Goal: Task Accomplishment & Management: Use online tool/utility

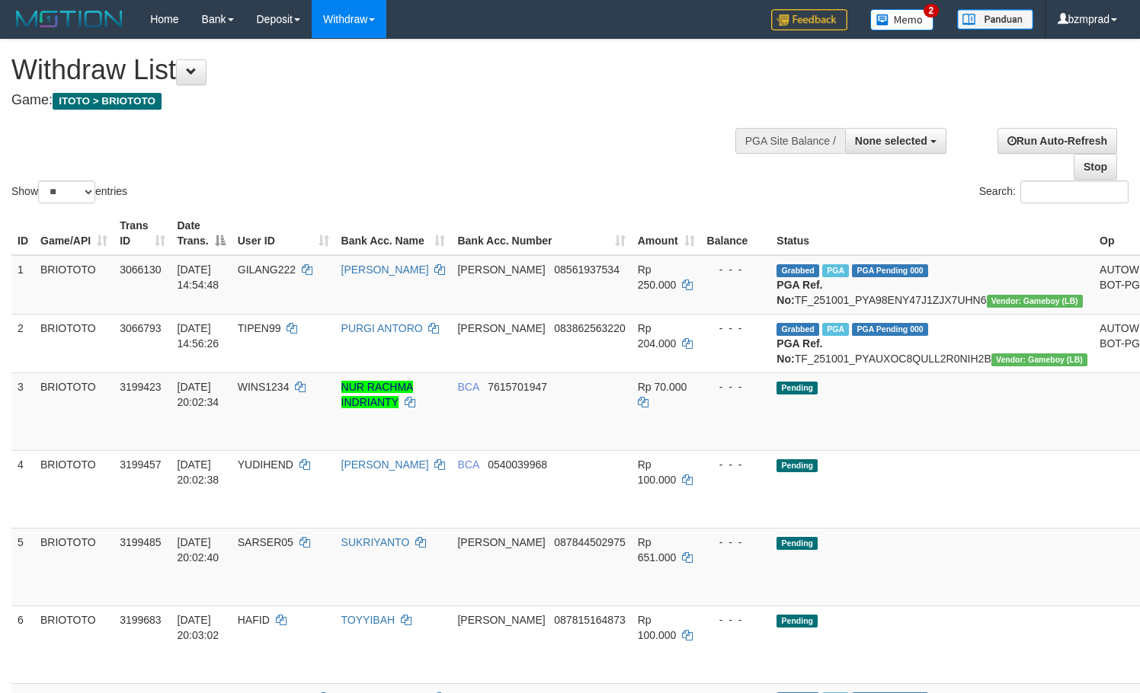
select select
select select "**"
click at [936, 149] on button "None selected" at bounding box center [895, 141] width 101 height 26
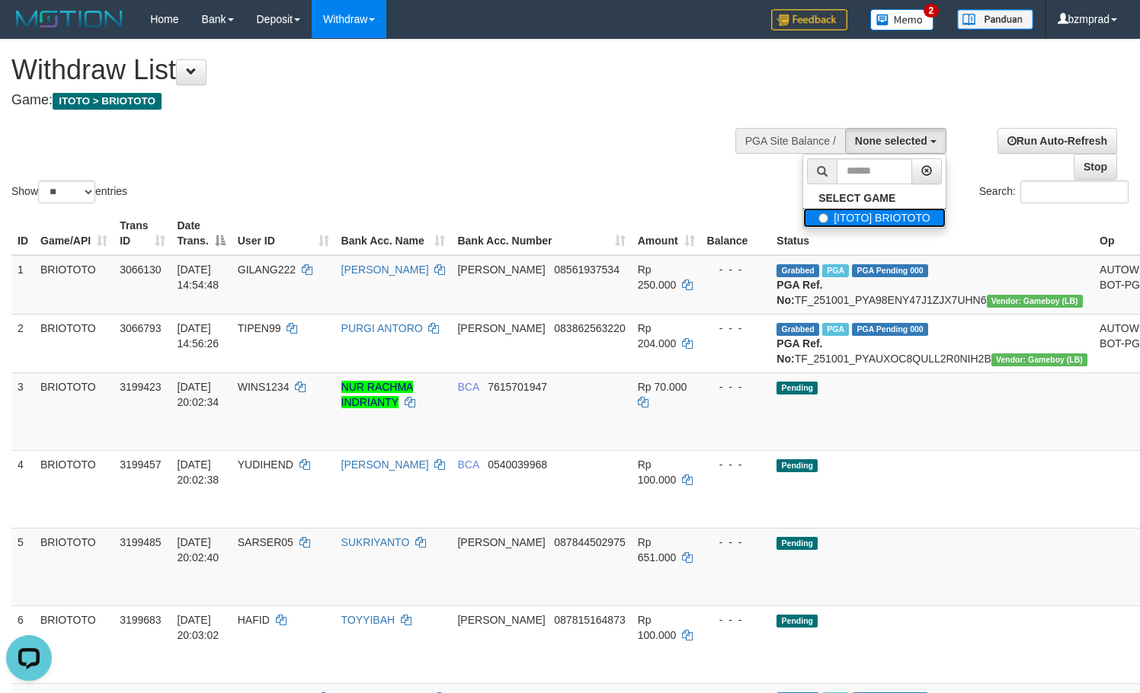
click at [901, 217] on label "[ITOTO] BRIOTOTO" at bounding box center [874, 218] width 142 height 20
select select "****"
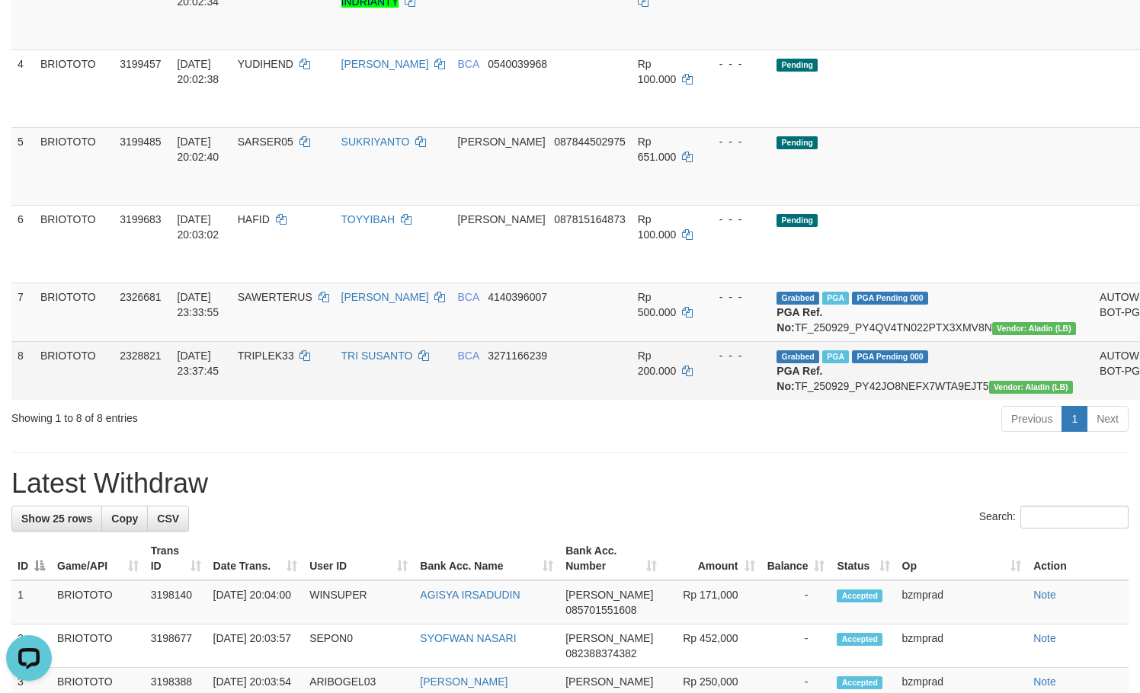
scroll to position [508, 0]
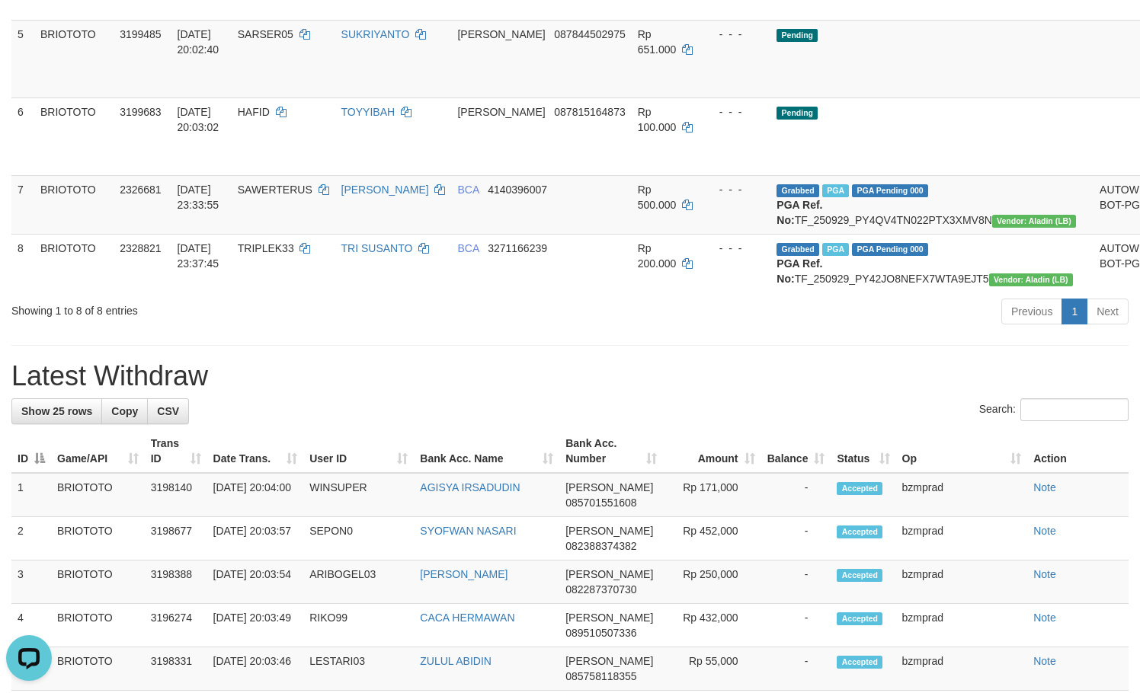
click at [564, 412] on div "**********" at bounding box center [570, 565] width 1140 height 2069
click at [68, 418] on span "Show 25 rows" at bounding box center [56, 411] width 71 height 12
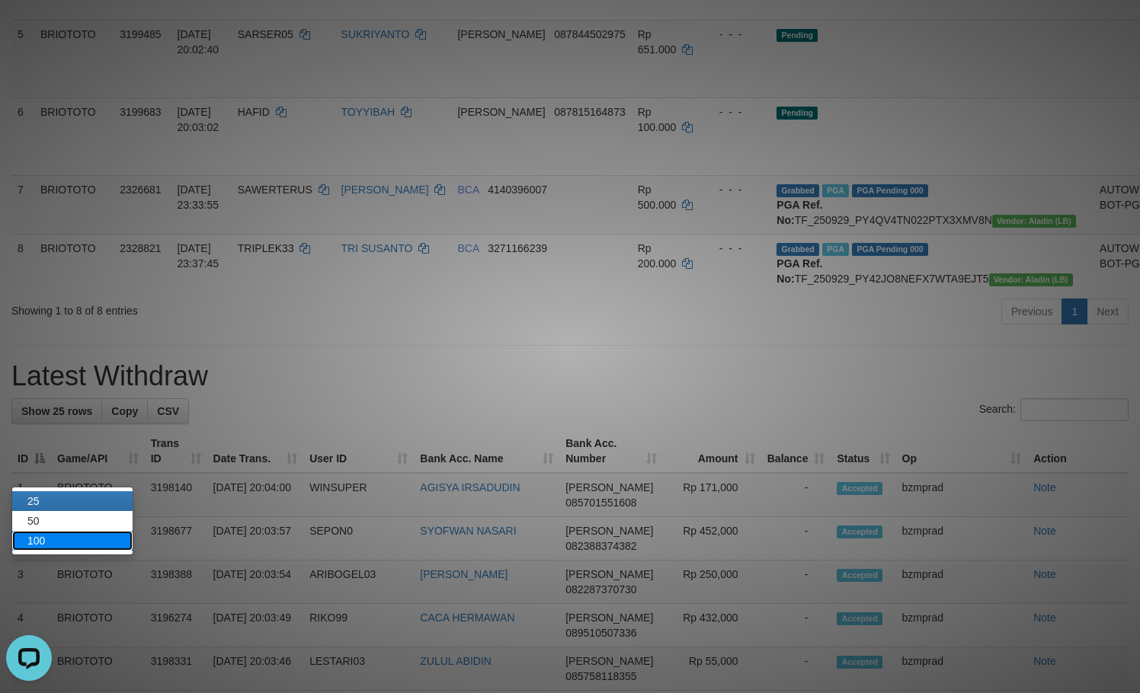
click at [70, 531] on link "100" at bounding box center [72, 541] width 120 height 20
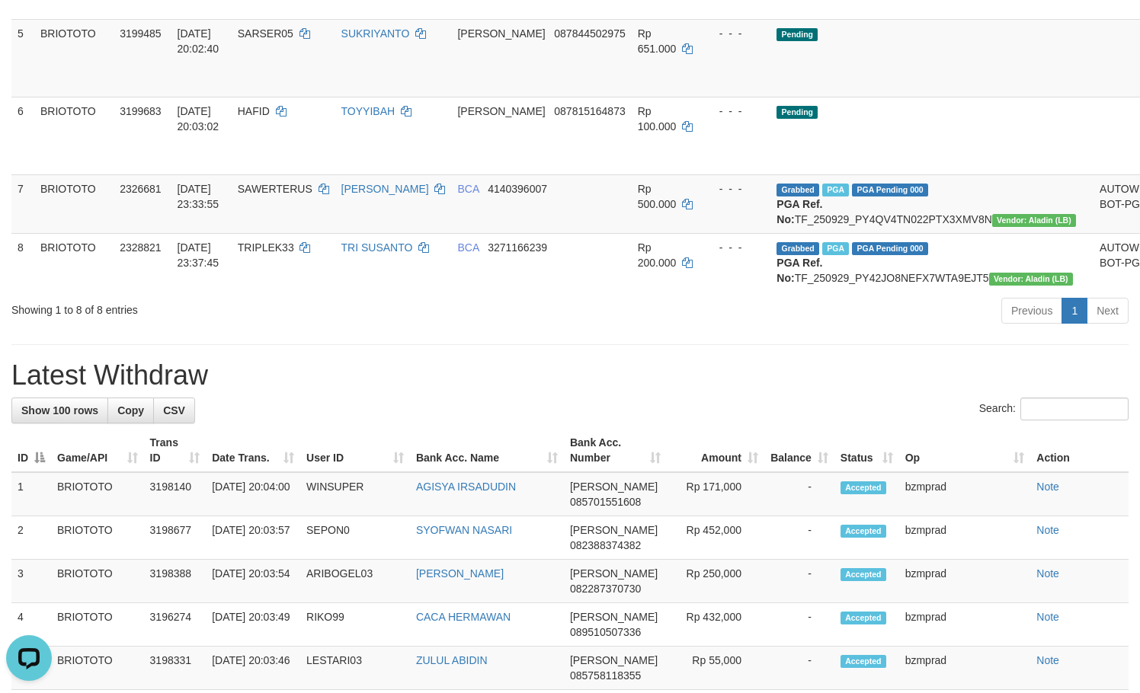
scroll to position [795, 0]
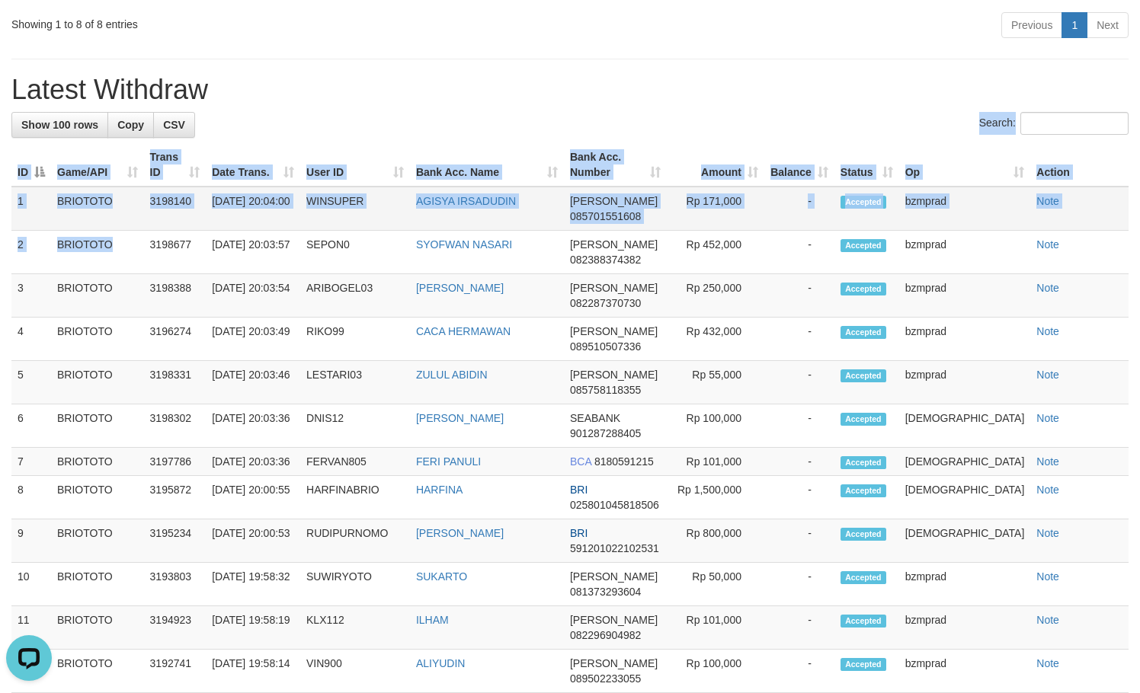
drag, startPoint x: 10, startPoint y: 270, endPoint x: 45, endPoint y: 286, distance: 38.2
click at [16, 231] on td "1" at bounding box center [31, 209] width 40 height 44
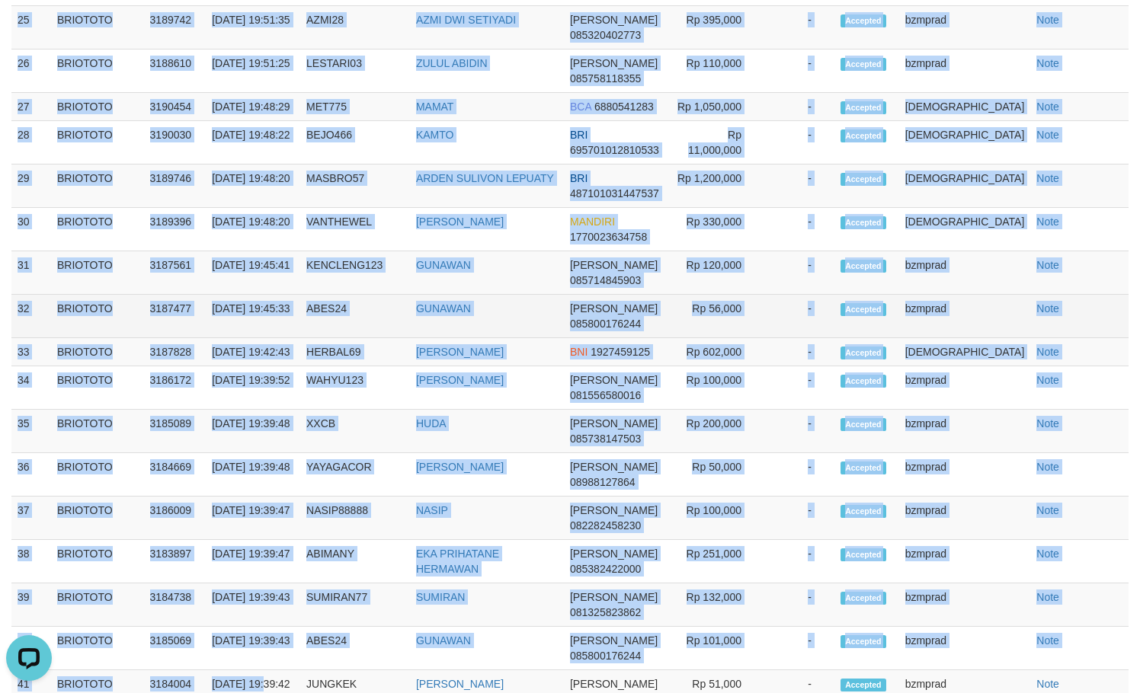
scroll to position [2408, 0]
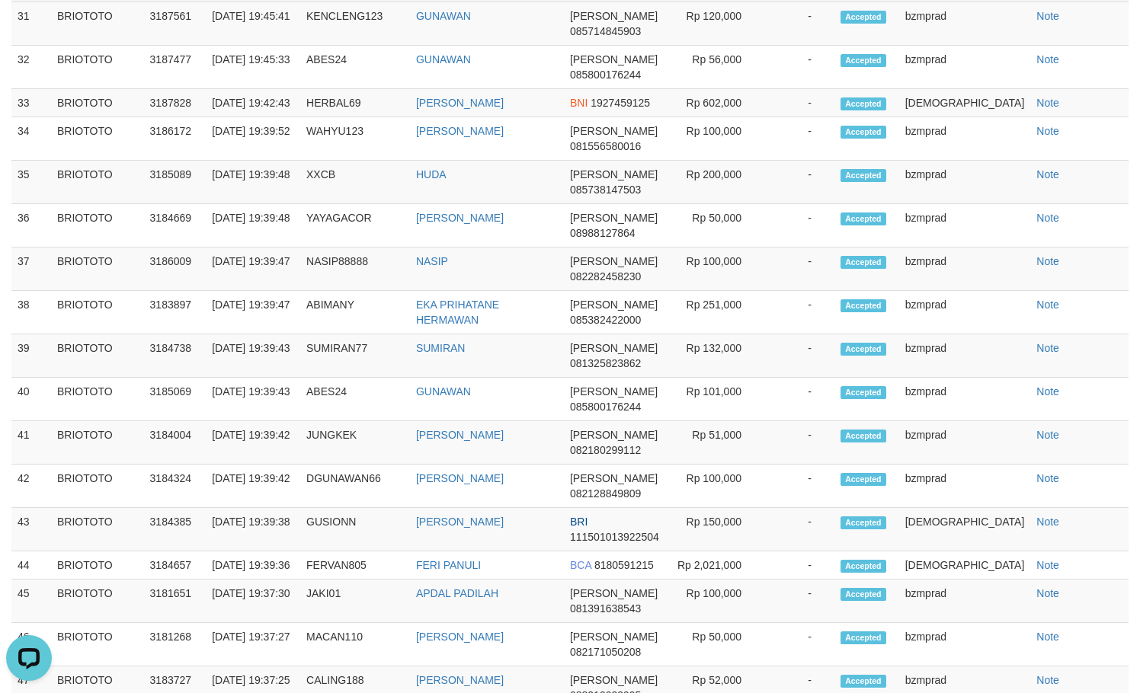
drag, startPoint x: 16, startPoint y: 263, endPoint x: 1109, endPoint y: 132, distance: 1101.2
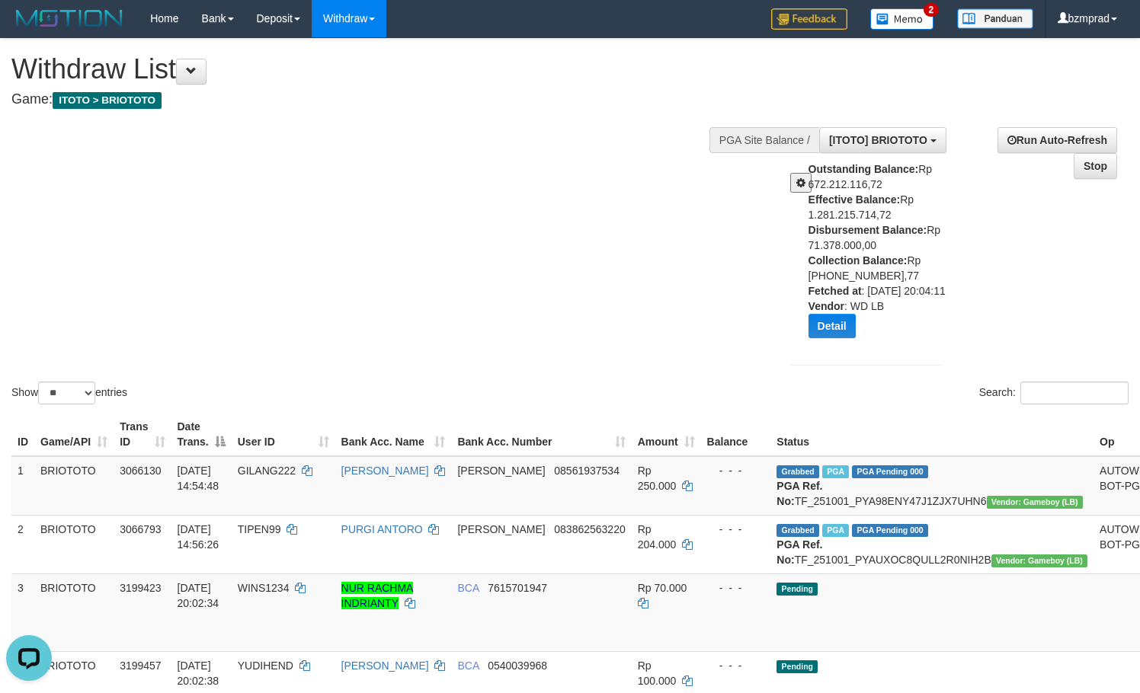
scroll to position [0, 0]
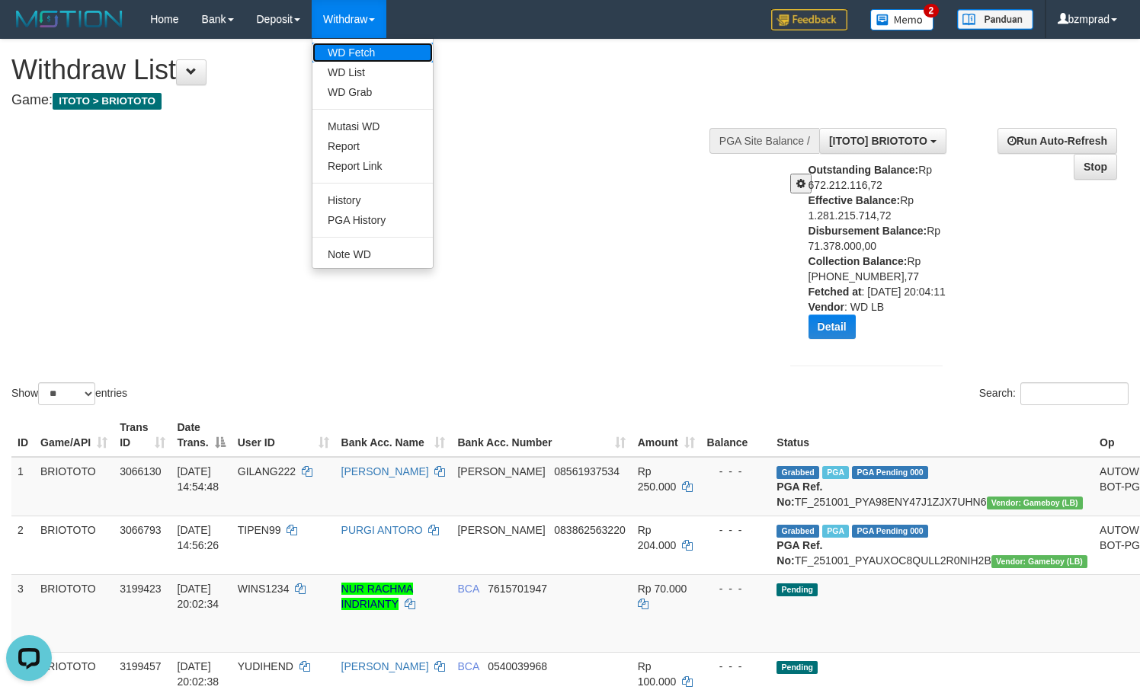
click at [353, 53] on link "WD Fetch" at bounding box center [372, 53] width 120 height 20
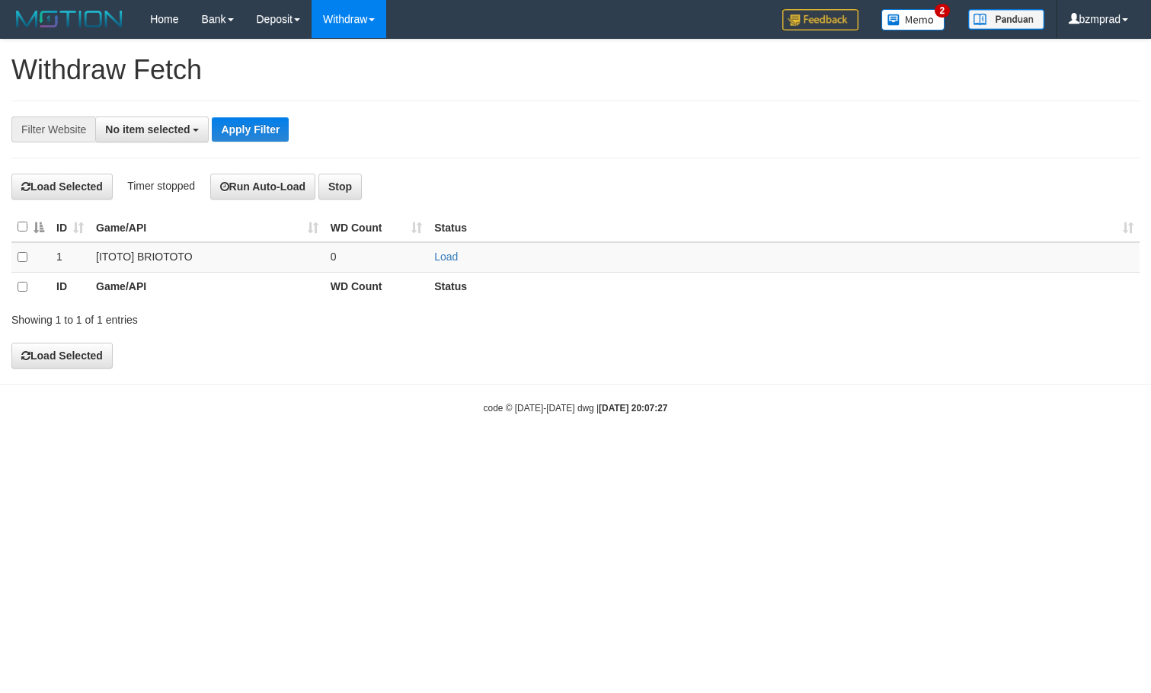
select select
click at [453, 254] on link "Load" at bounding box center [446, 257] width 24 height 12
click at [424, 254] on td "..." at bounding box center [377, 257] width 104 height 30
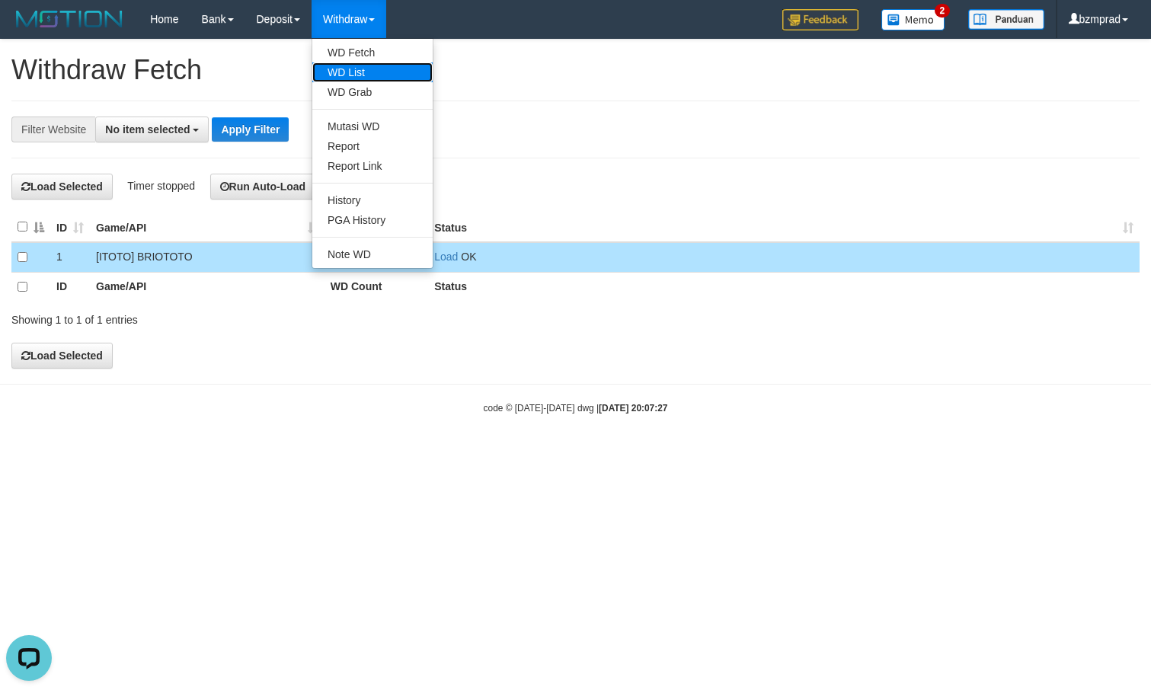
click at [372, 75] on link "WD List" at bounding box center [372, 72] width 120 height 20
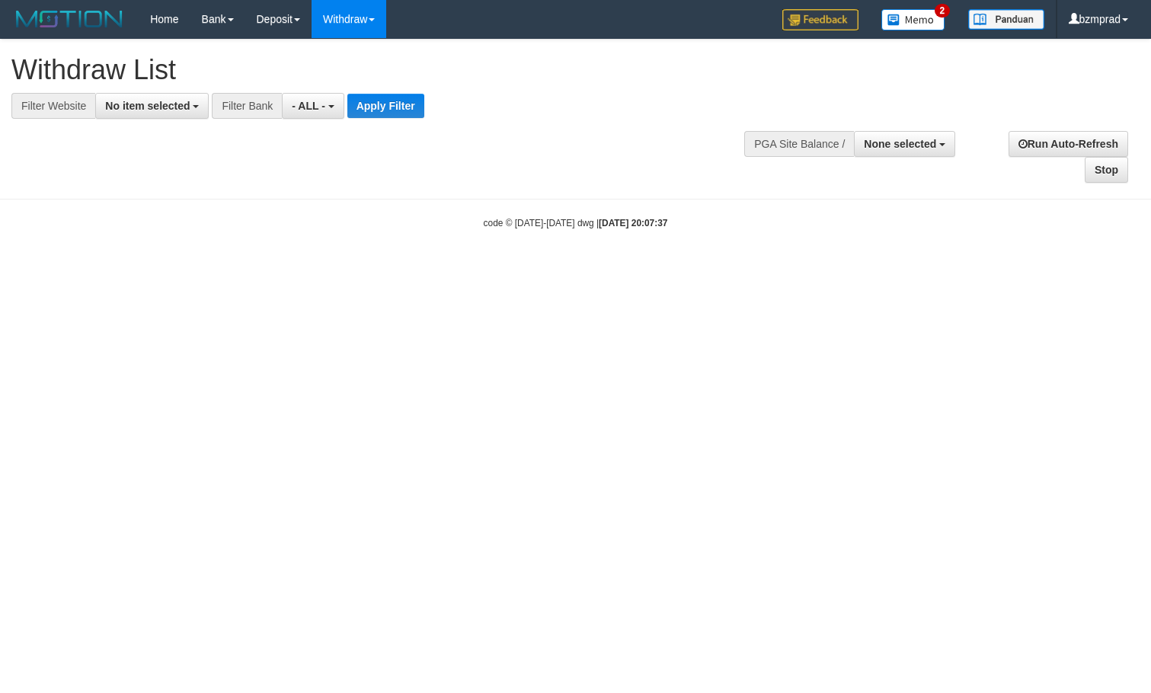
select select
click at [171, 100] on span "No item selected" at bounding box center [147, 106] width 85 height 12
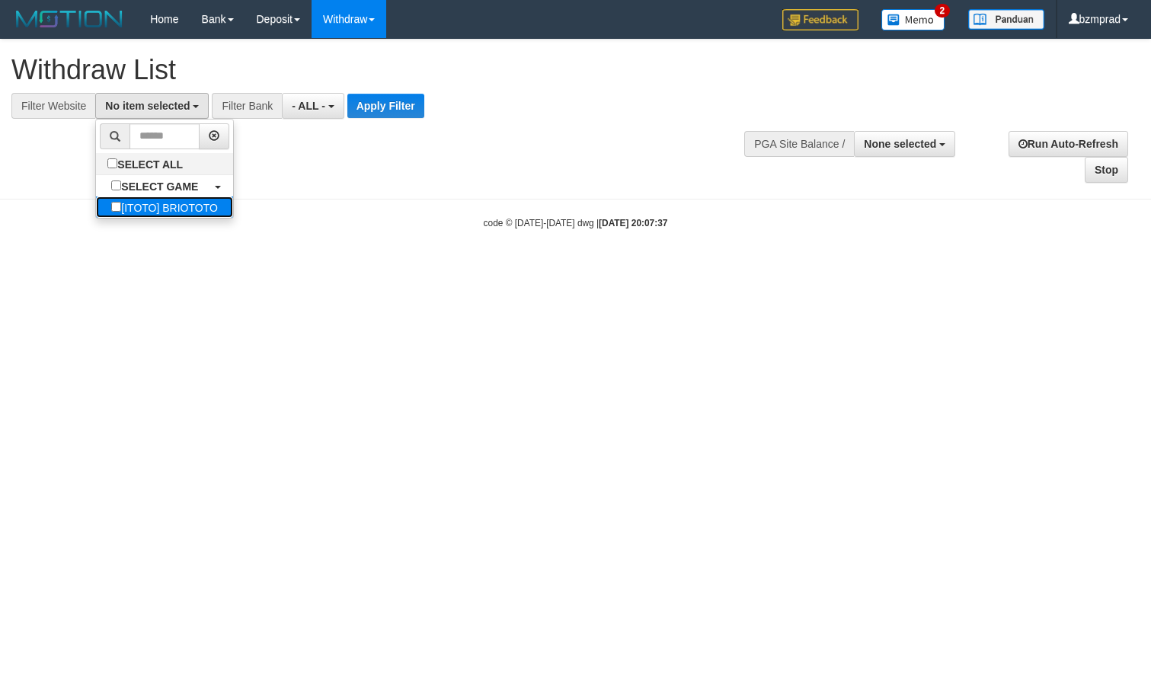
click at [149, 201] on label "[ITOTO] BRIOTOTO" at bounding box center [164, 207] width 137 height 21
select select "****"
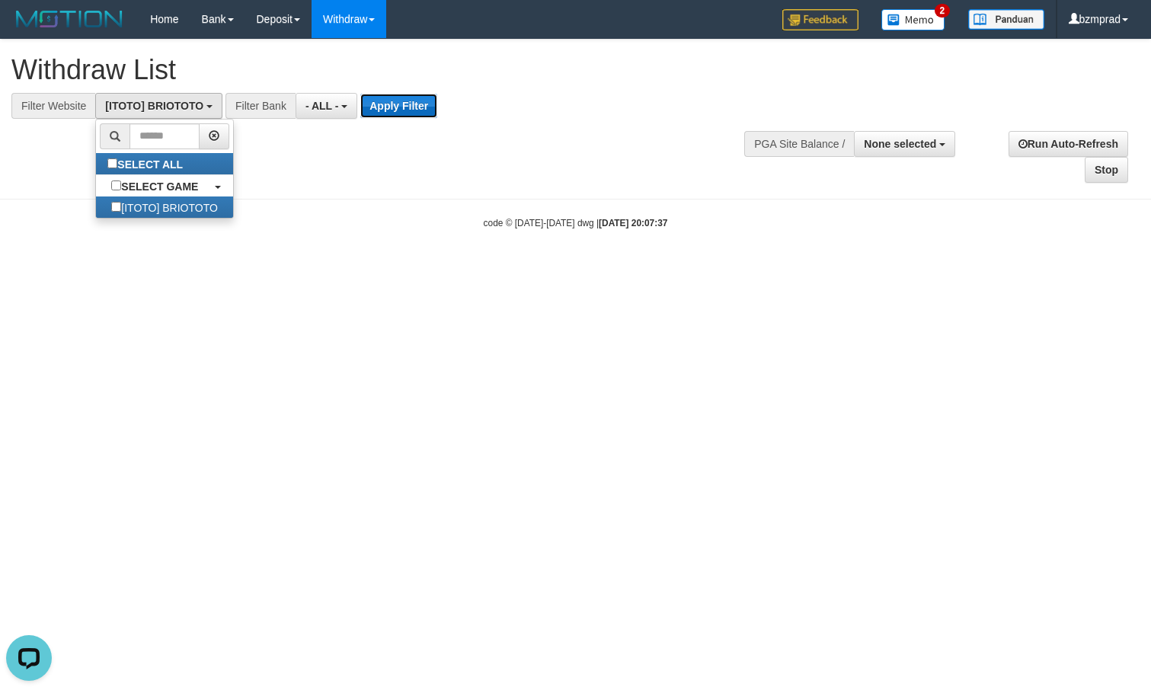
click at [410, 110] on button "Apply Filter" at bounding box center [398, 106] width 77 height 24
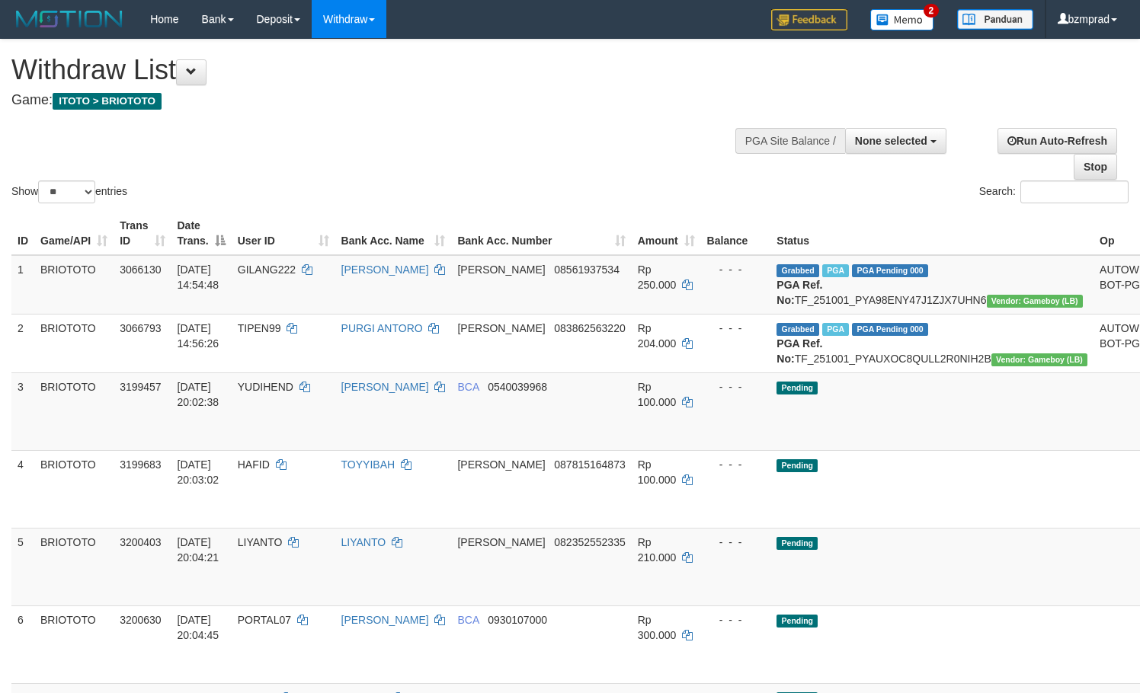
select select
select select "**"
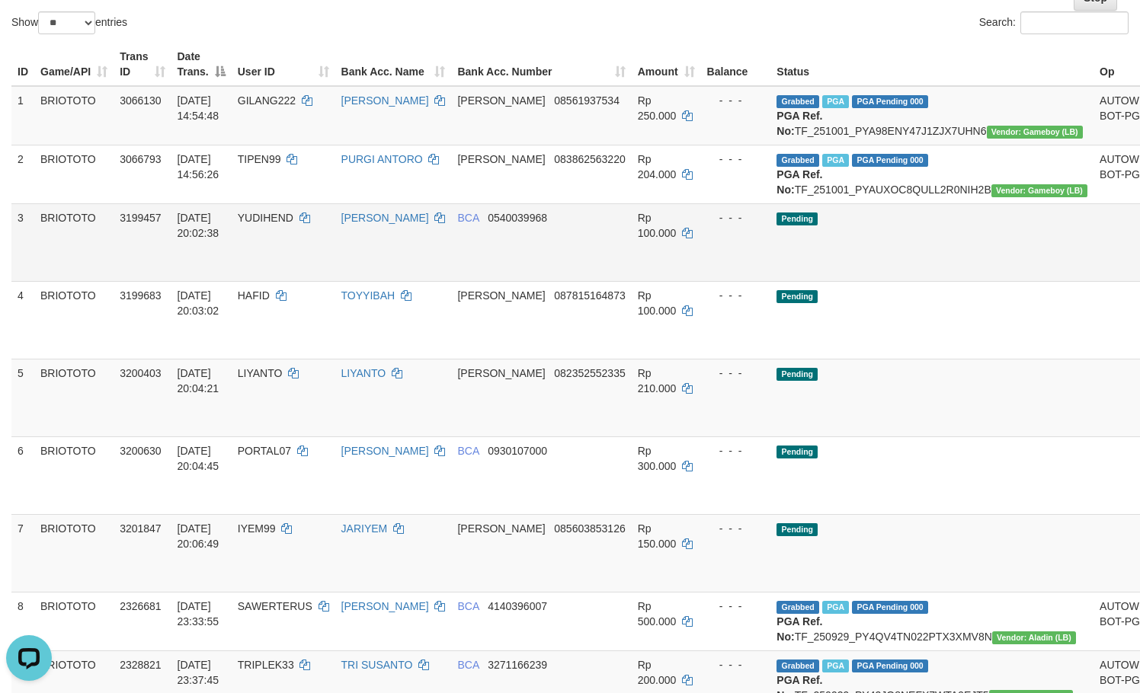
scroll to position [203, 0]
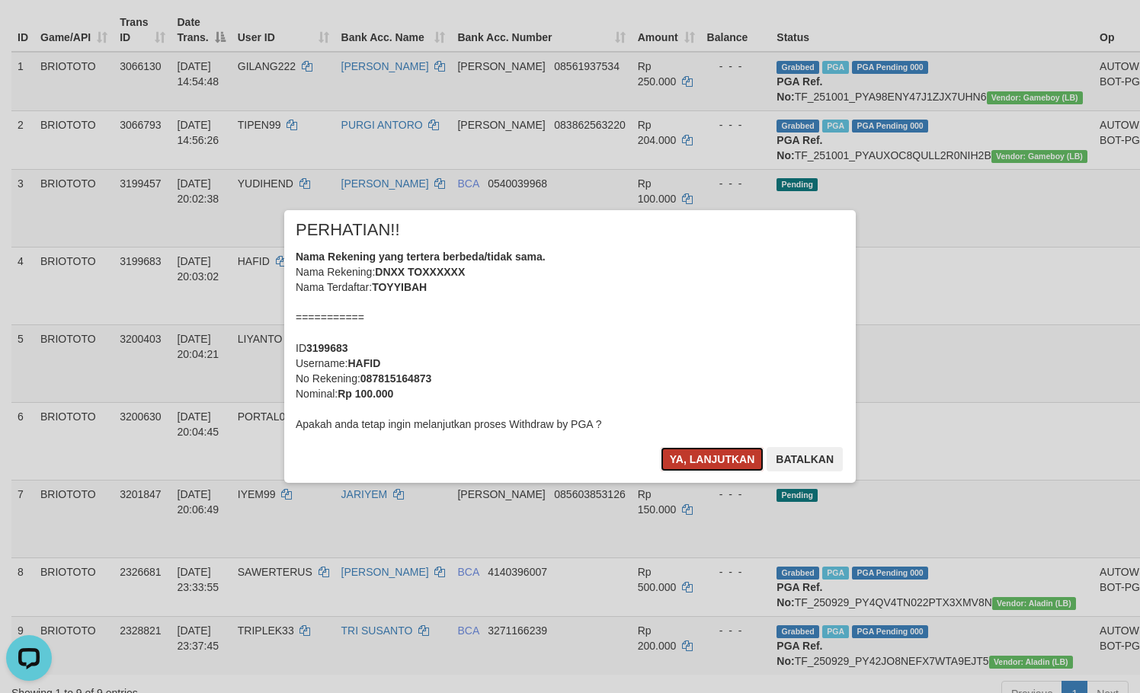
click at [739, 453] on button "Ya, lanjutkan" at bounding box center [713, 459] width 104 height 24
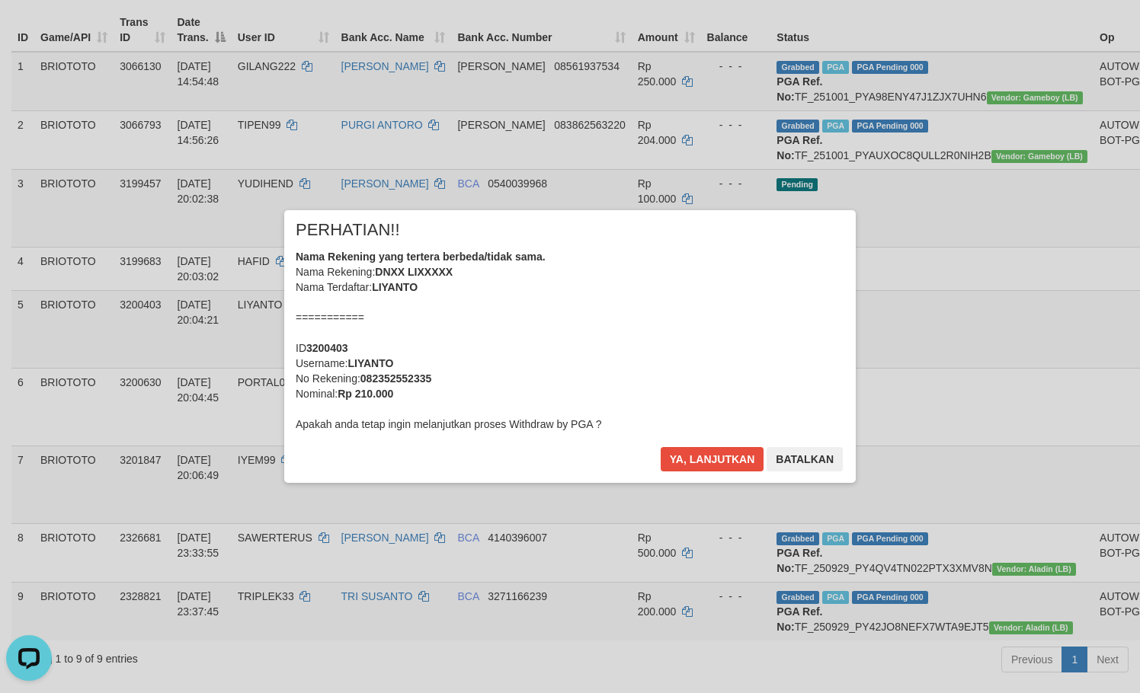
click at [707, 475] on div "Ya, lanjutkan Batalkan" at bounding box center [751, 465] width 185 height 36
click at [707, 467] on button "Ya, lanjutkan" at bounding box center [713, 459] width 104 height 24
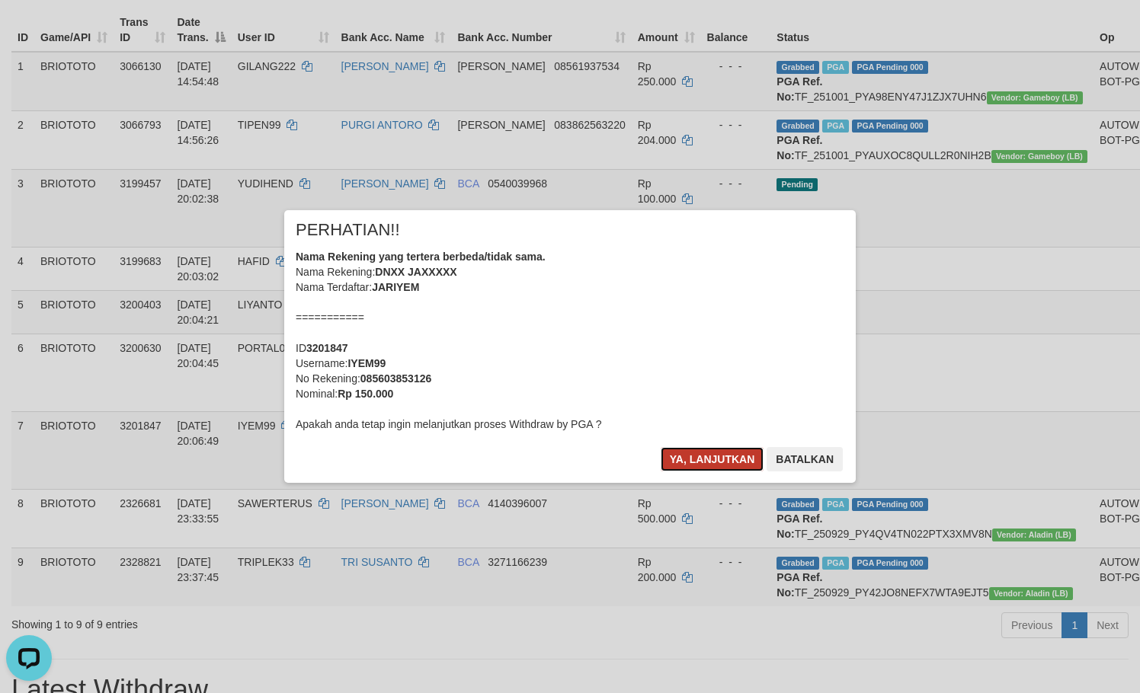
click at [711, 462] on button "Ya, lanjutkan" at bounding box center [713, 459] width 104 height 24
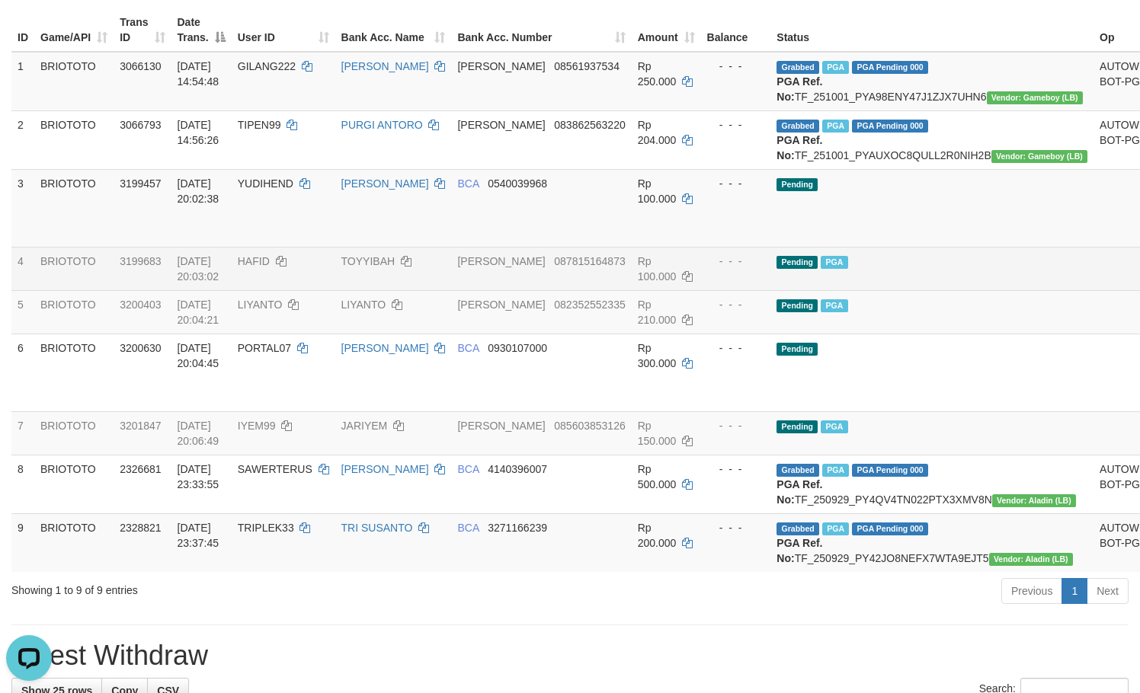
click at [935, 290] on td "Pending PGA" at bounding box center [931, 268] width 323 height 43
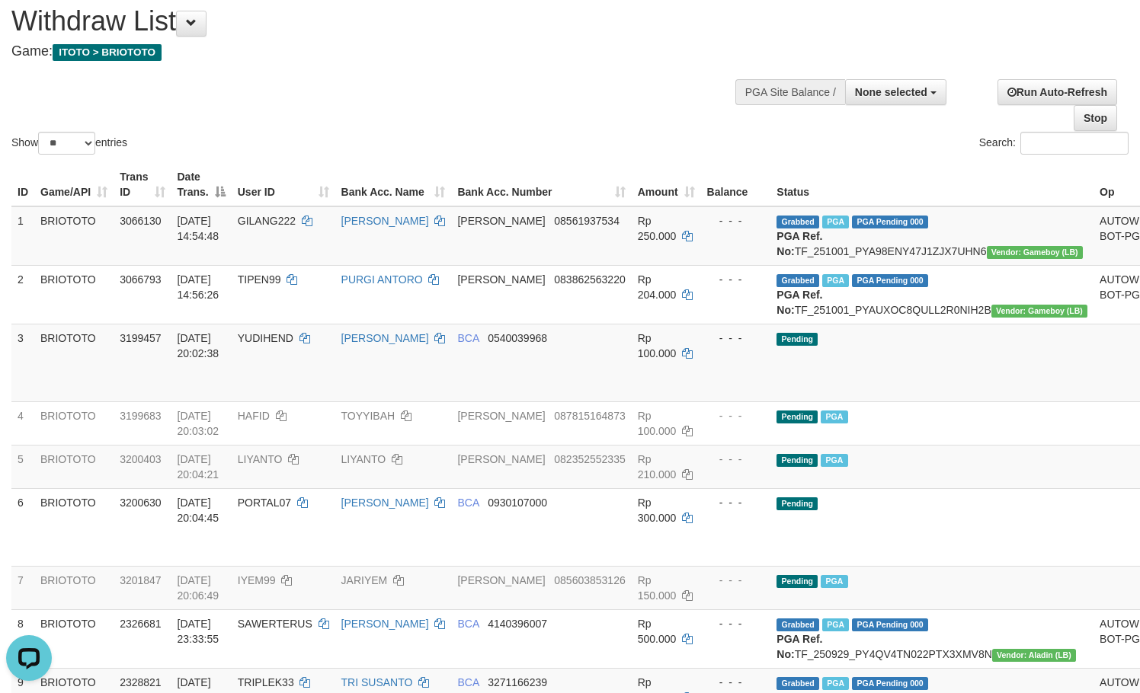
scroll to position [0, 0]
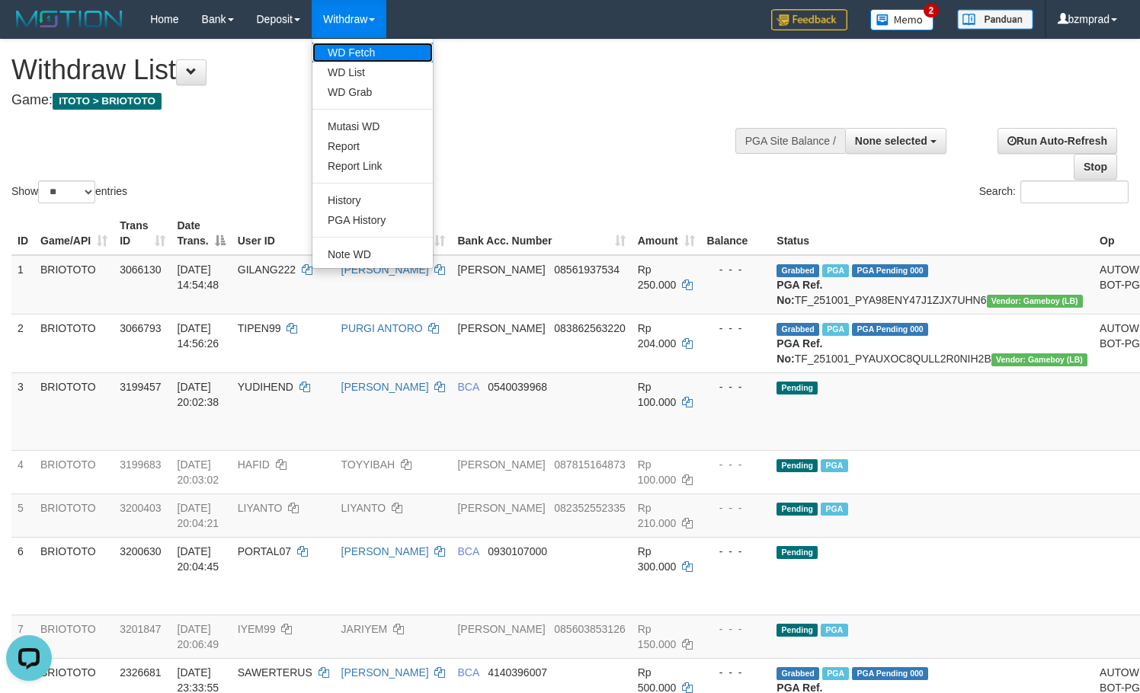
click at [375, 50] on link "WD Fetch" at bounding box center [372, 53] width 120 height 20
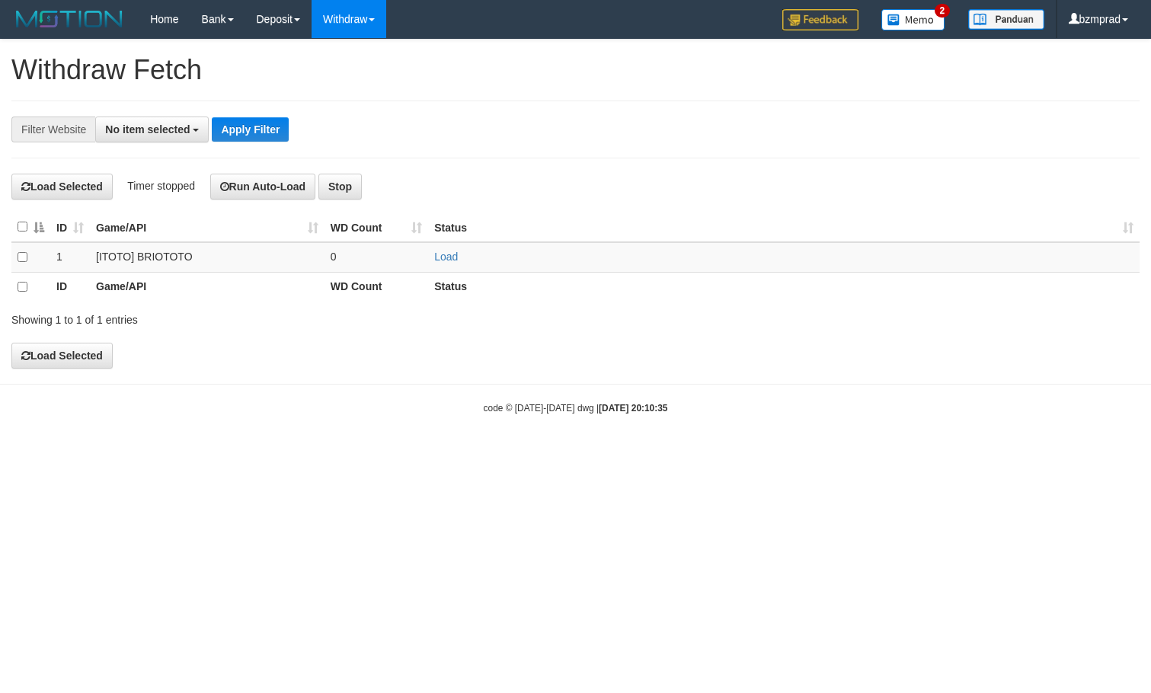
select select
click at [446, 256] on link "Load" at bounding box center [446, 257] width 24 height 12
click at [391, 252] on td "..." at bounding box center [377, 257] width 104 height 30
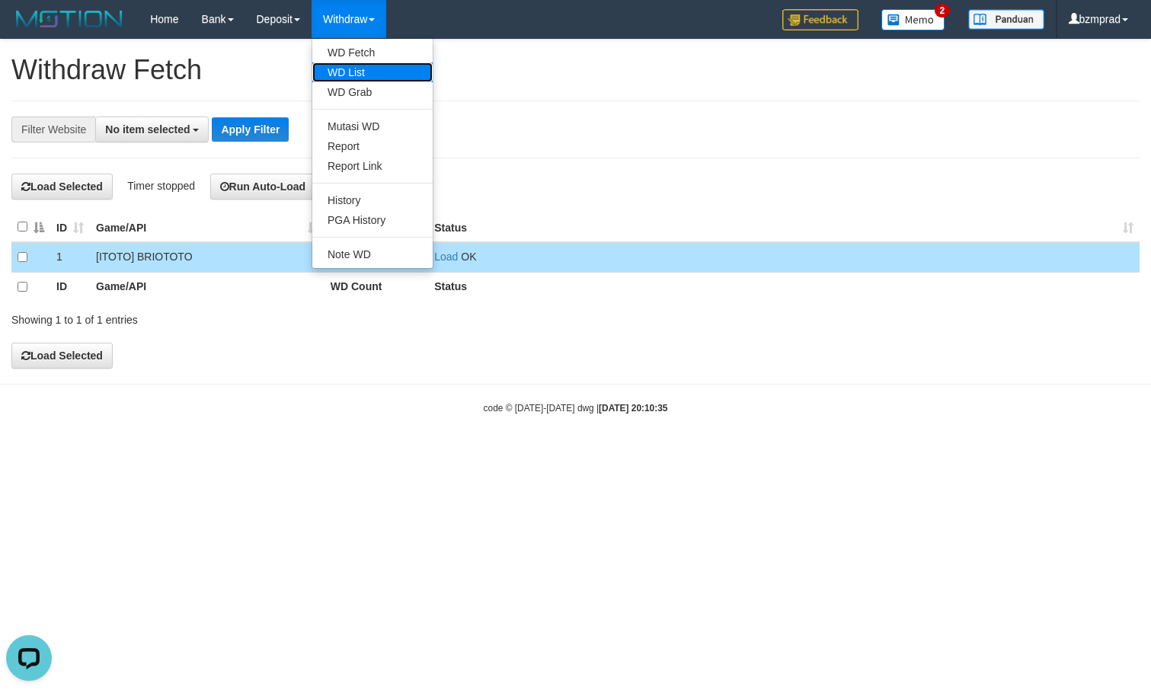
click at [370, 69] on link "WD List" at bounding box center [372, 72] width 120 height 20
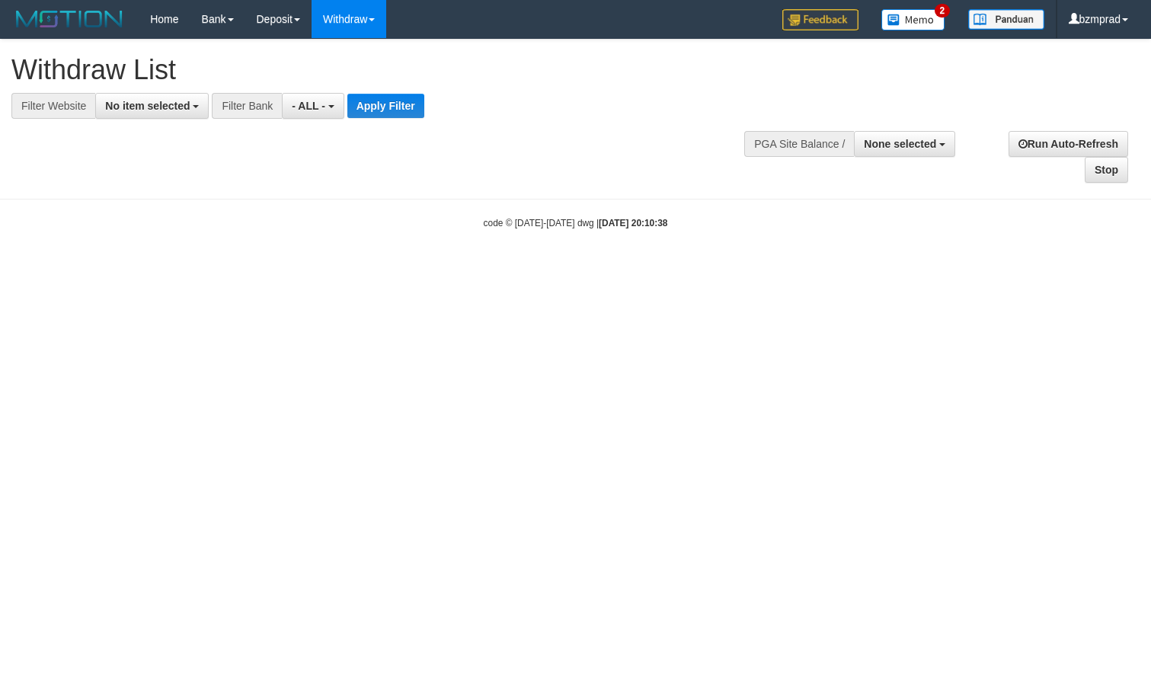
select select
click at [152, 98] on button "No item selected" at bounding box center [152, 106] width 114 height 26
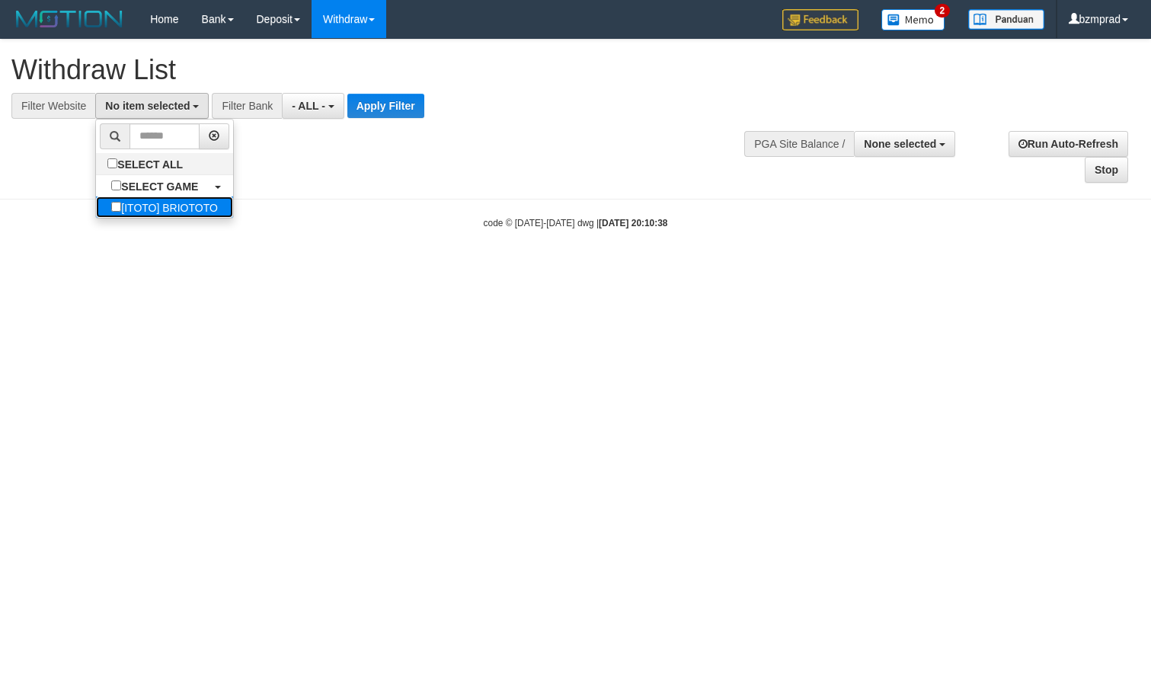
click at [148, 203] on label "[ITOTO] BRIOTOTO" at bounding box center [164, 207] width 137 height 21
select select "****"
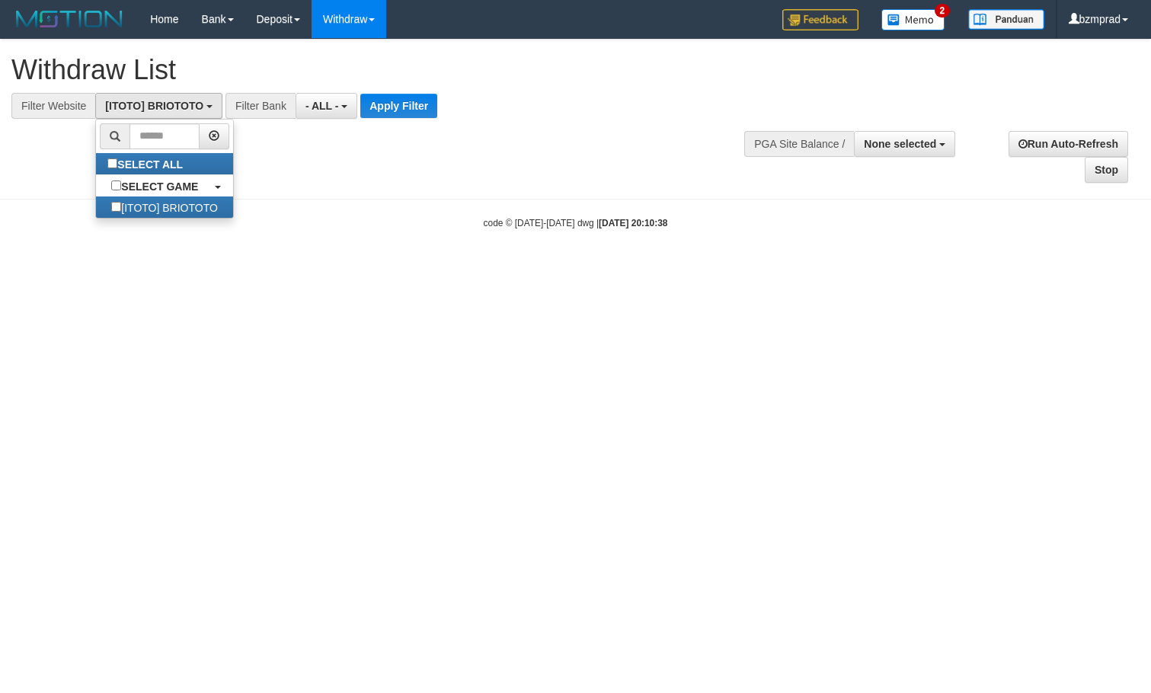
scroll to position [14, 0]
click at [398, 94] on button "Apply Filter" at bounding box center [398, 106] width 77 height 24
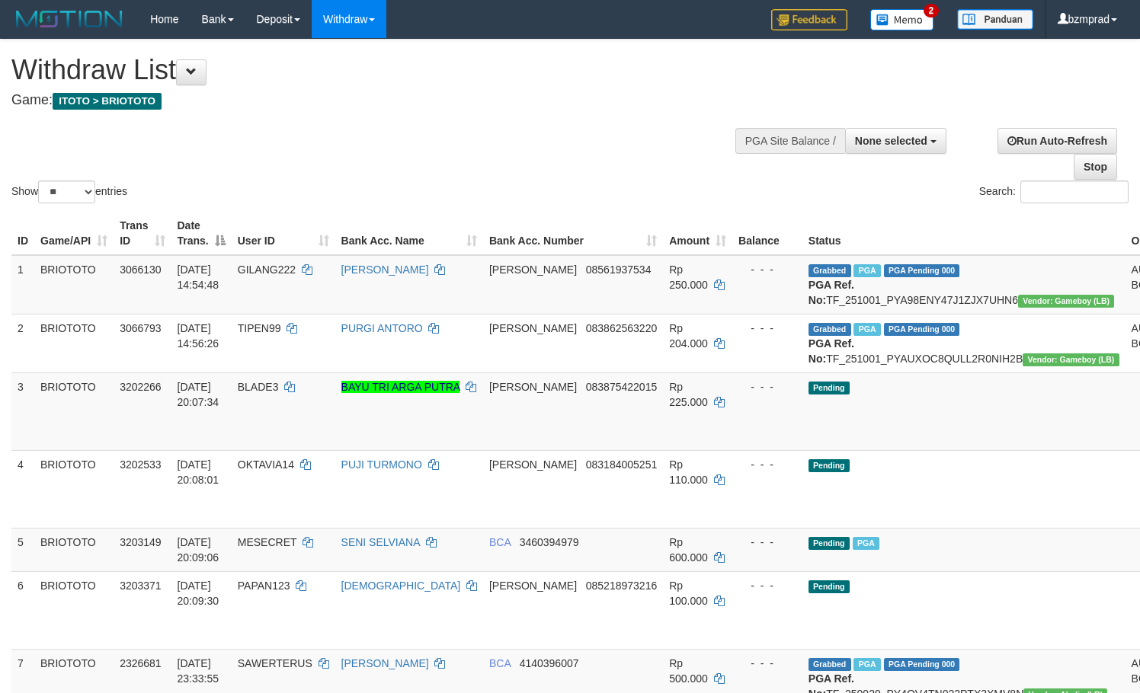
select select
select select "**"
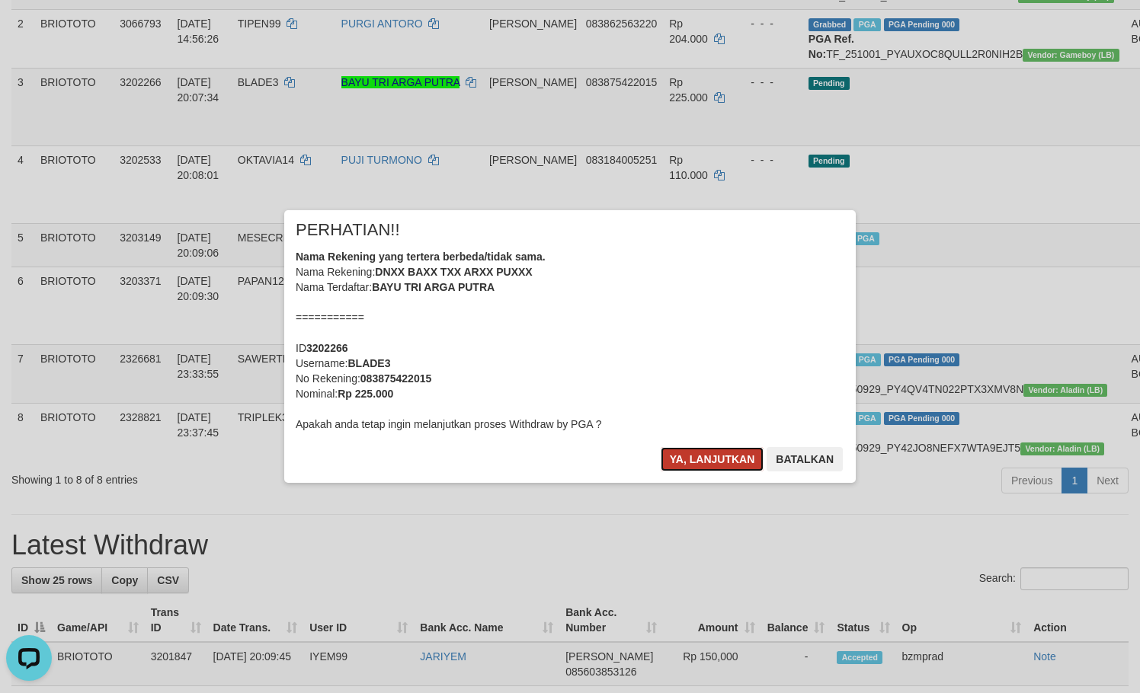
click at [694, 447] on button "Ya, lanjutkan" at bounding box center [713, 459] width 104 height 24
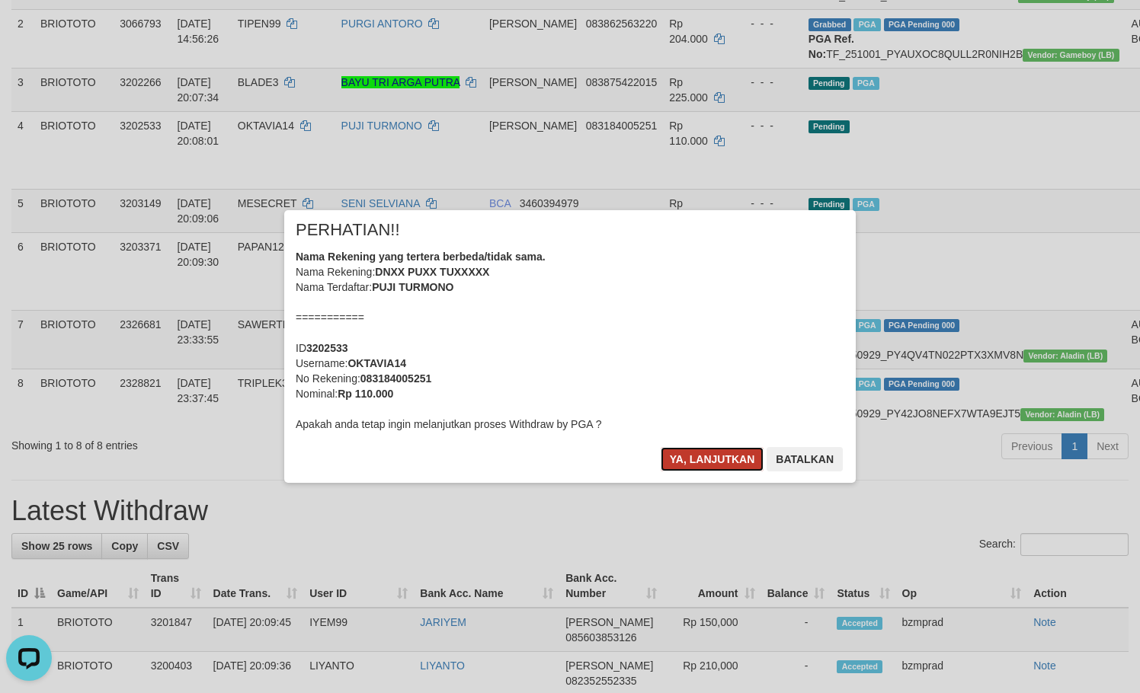
click at [674, 456] on button "Ya, lanjutkan" at bounding box center [713, 459] width 104 height 24
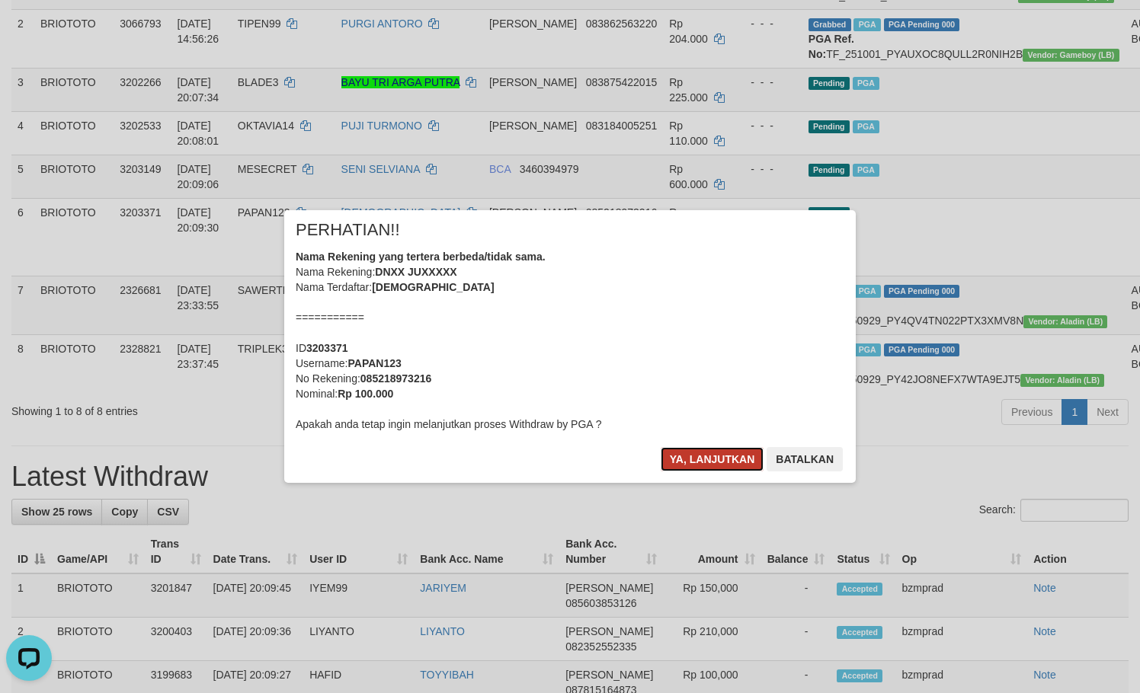
click at [674, 456] on button "Ya, lanjutkan" at bounding box center [713, 459] width 104 height 24
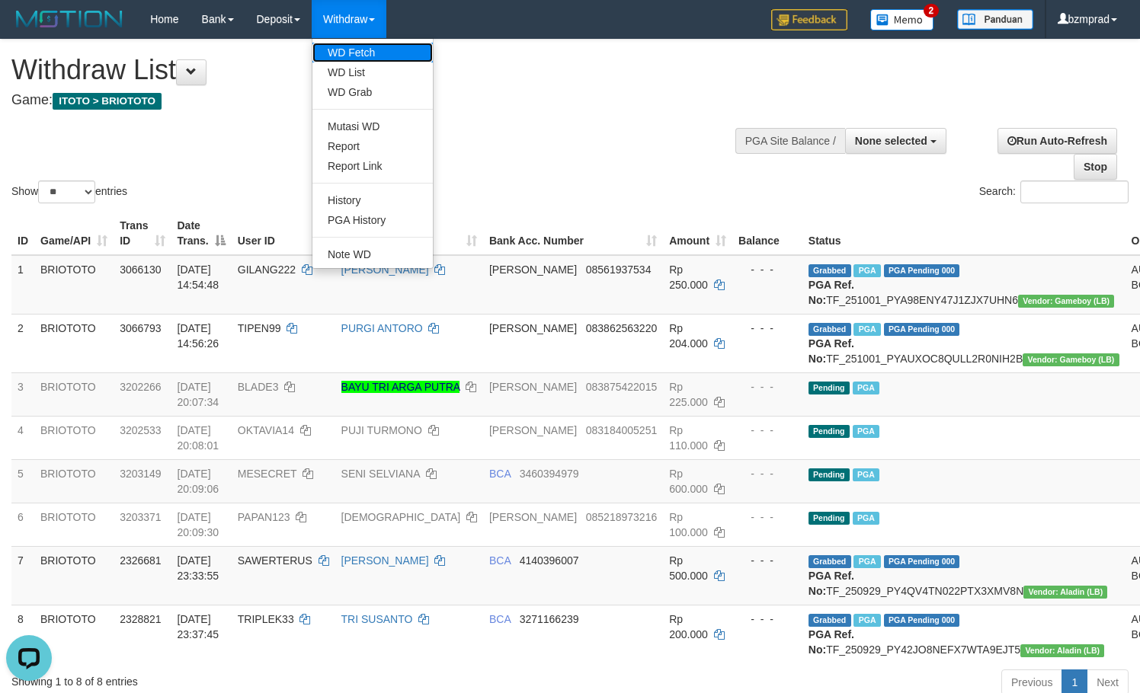
click at [344, 56] on link "WD Fetch" at bounding box center [372, 53] width 120 height 20
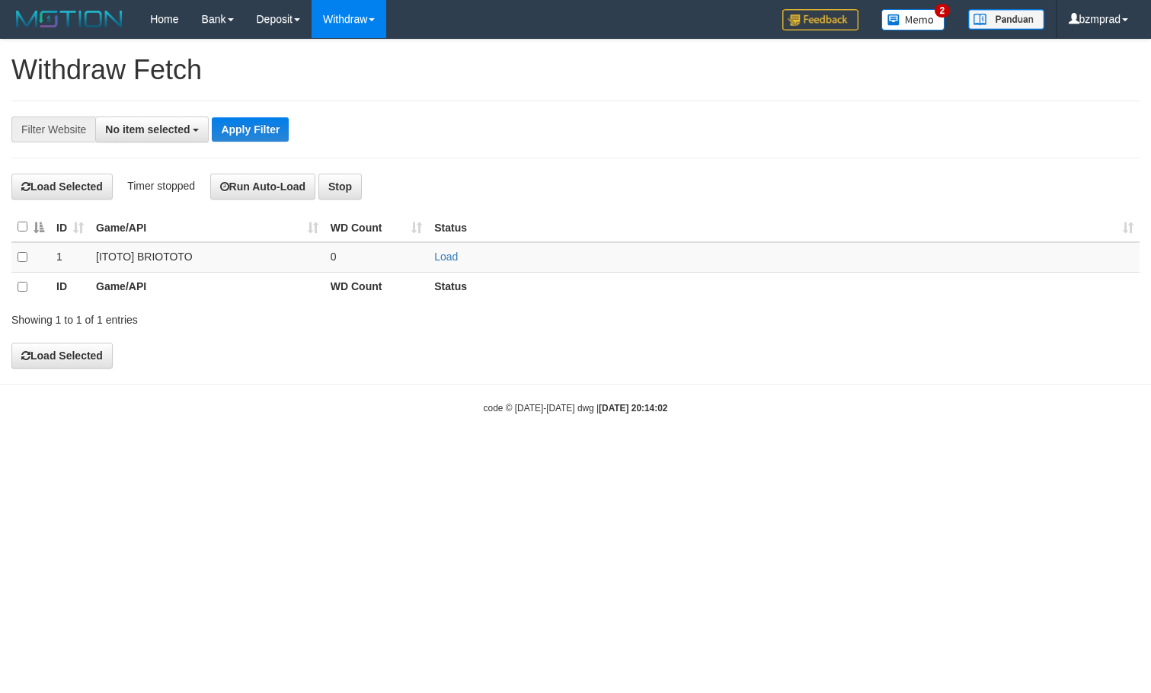
select select
click at [453, 259] on link "Load" at bounding box center [446, 257] width 24 height 12
click at [395, 259] on td "..." at bounding box center [377, 257] width 104 height 30
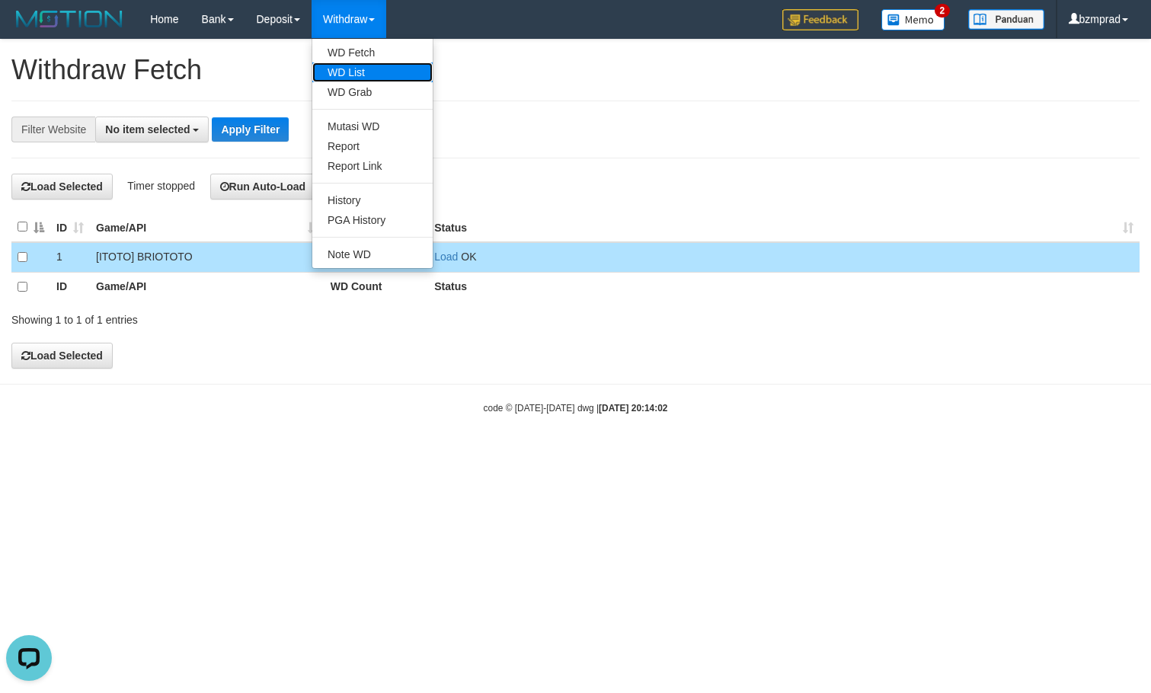
click at [370, 62] on link "WD List" at bounding box center [372, 72] width 120 height 20
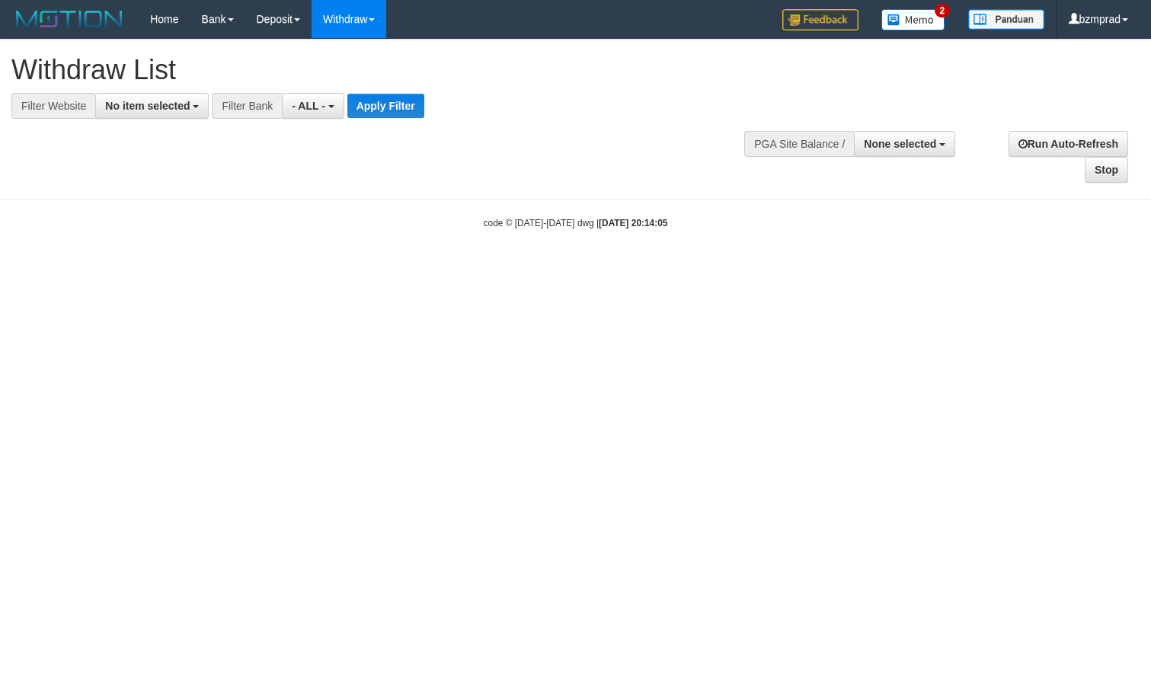
select select
click at [168, 115] on button "No item selected" at bounding box center [152, 106] width 114 height 26
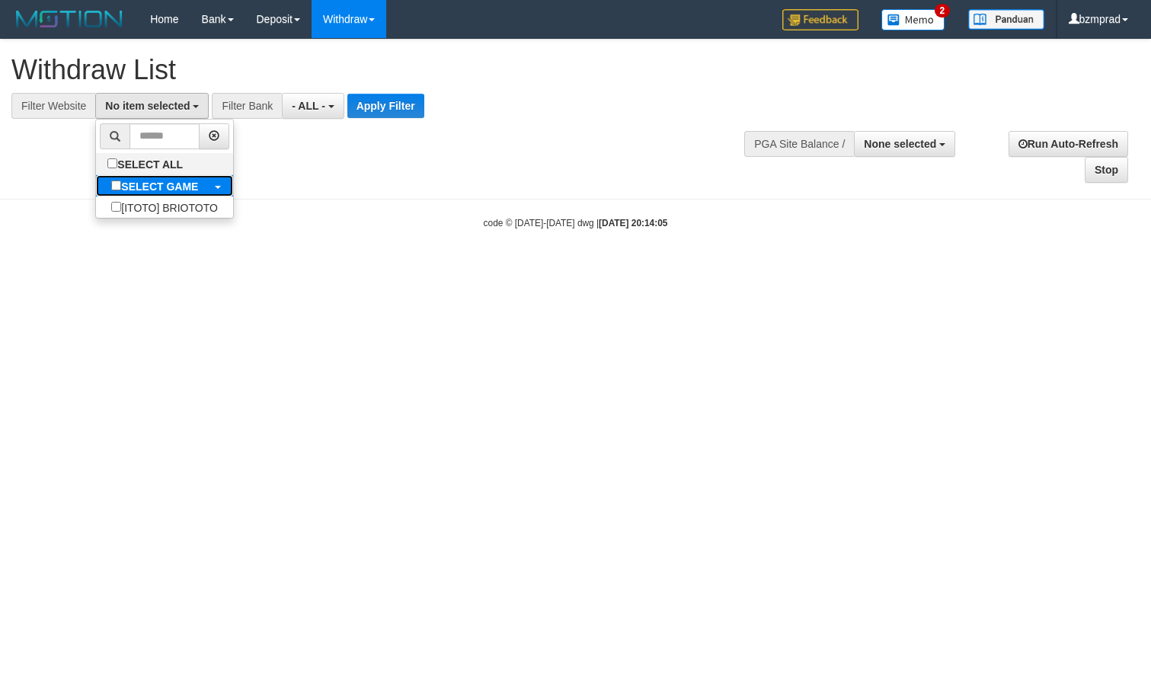
click at [172, 177] on label "SELECT GAME" at bounding box center [154, 185] width 117 height 21
select select "****"
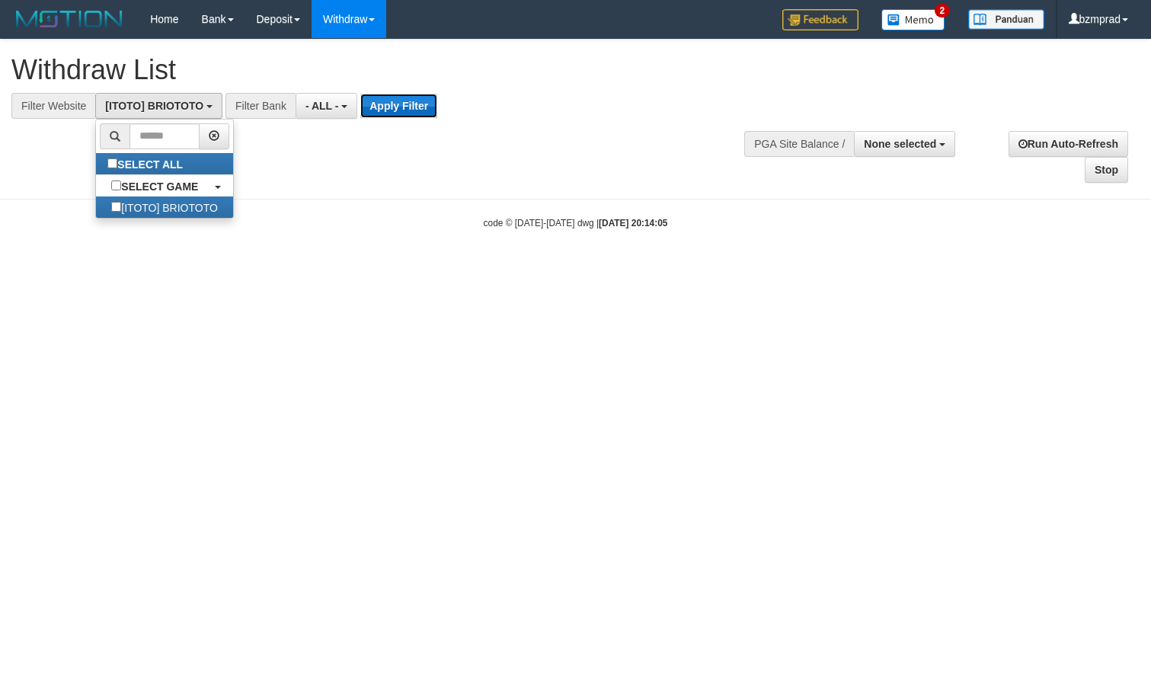
click at [418, 108] on button "Apply Filter" at bounding box center [398, 106] width 77 height 24
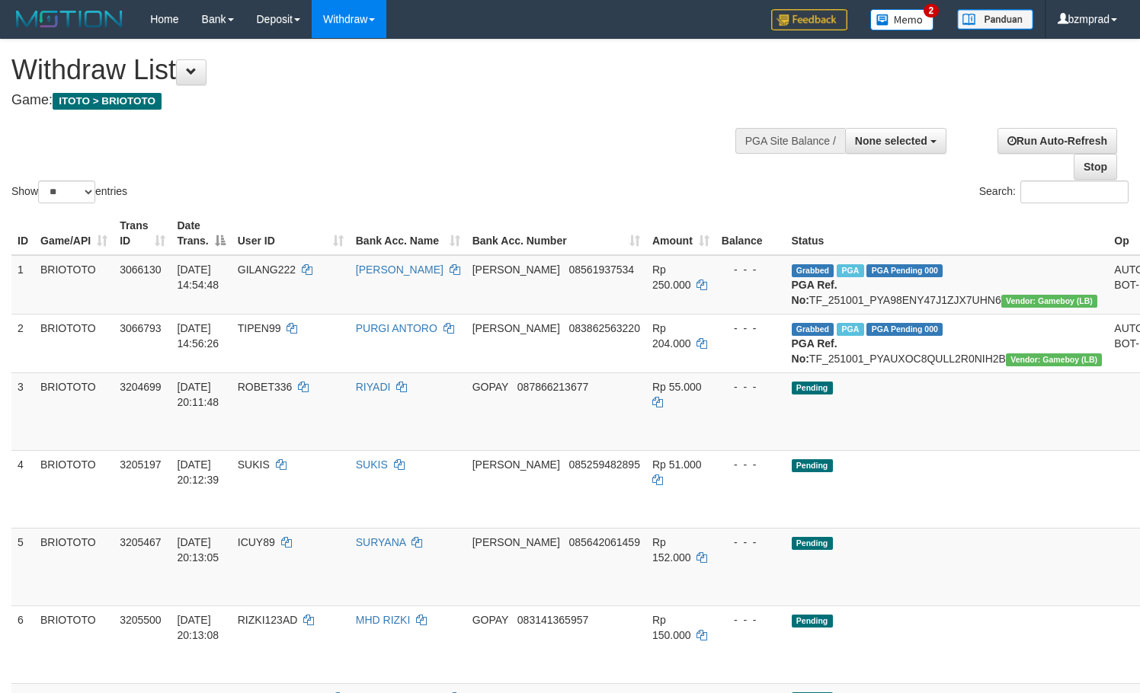
select select
select select "**"
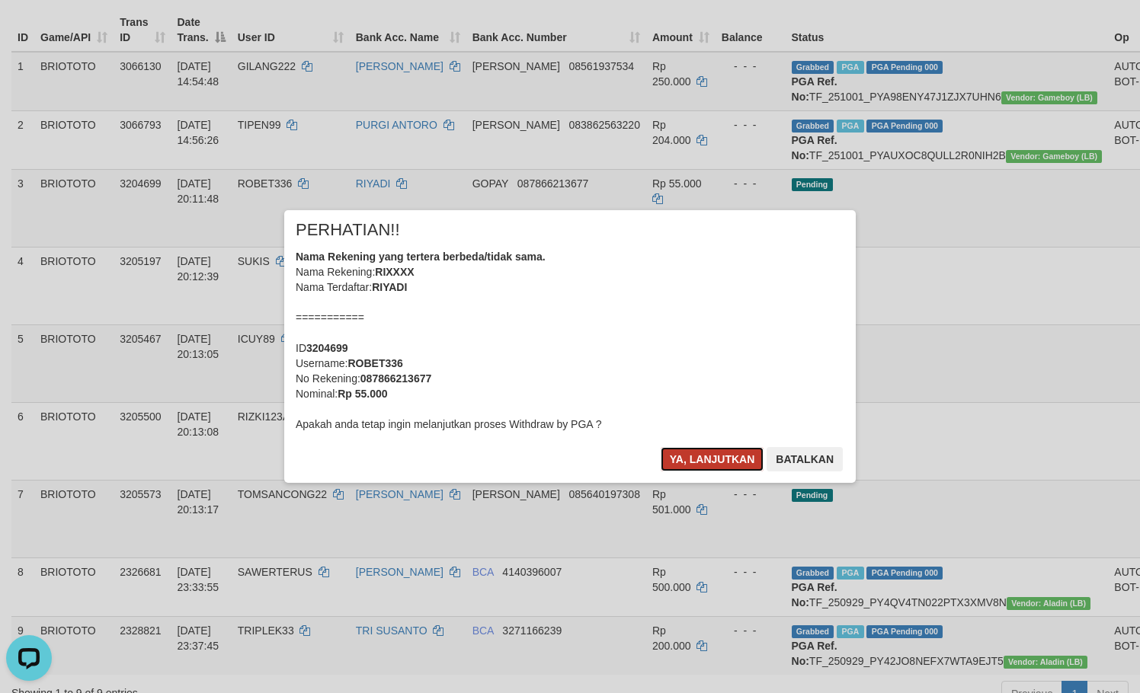
click at [710, 462] on button "Ya, lanjutkan" at bounding box center [713, 459] width 104 height 24
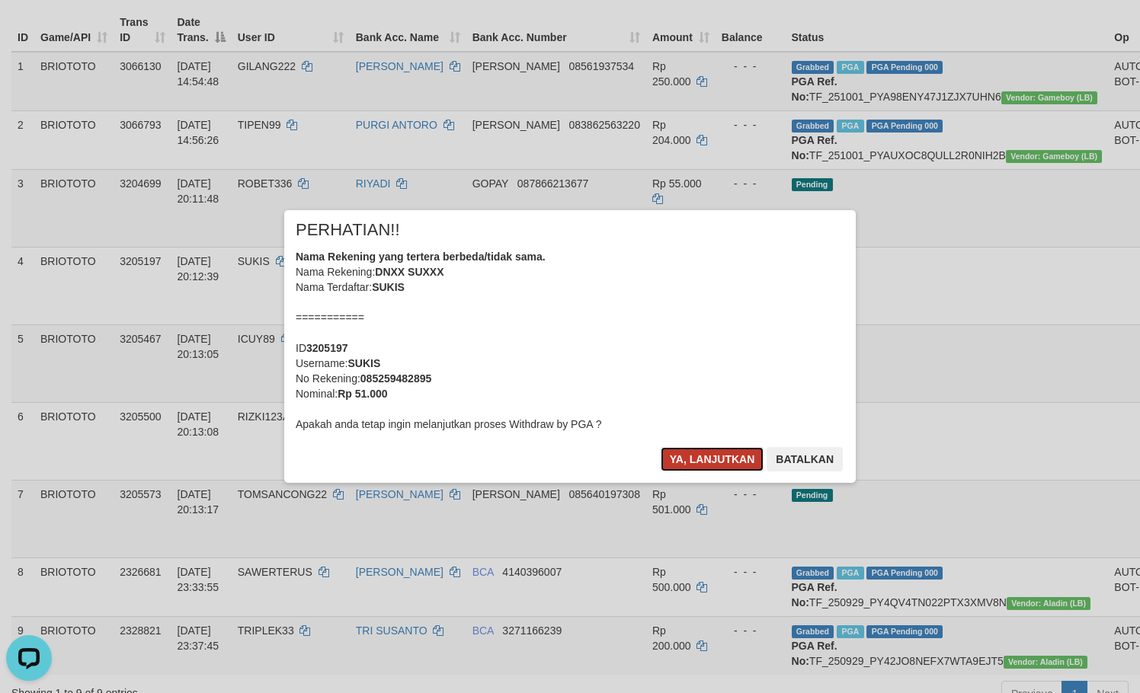
click at [748, 449] on button "Ya, lanjutkan" at bounding box center [713, 459] width 104 height 24
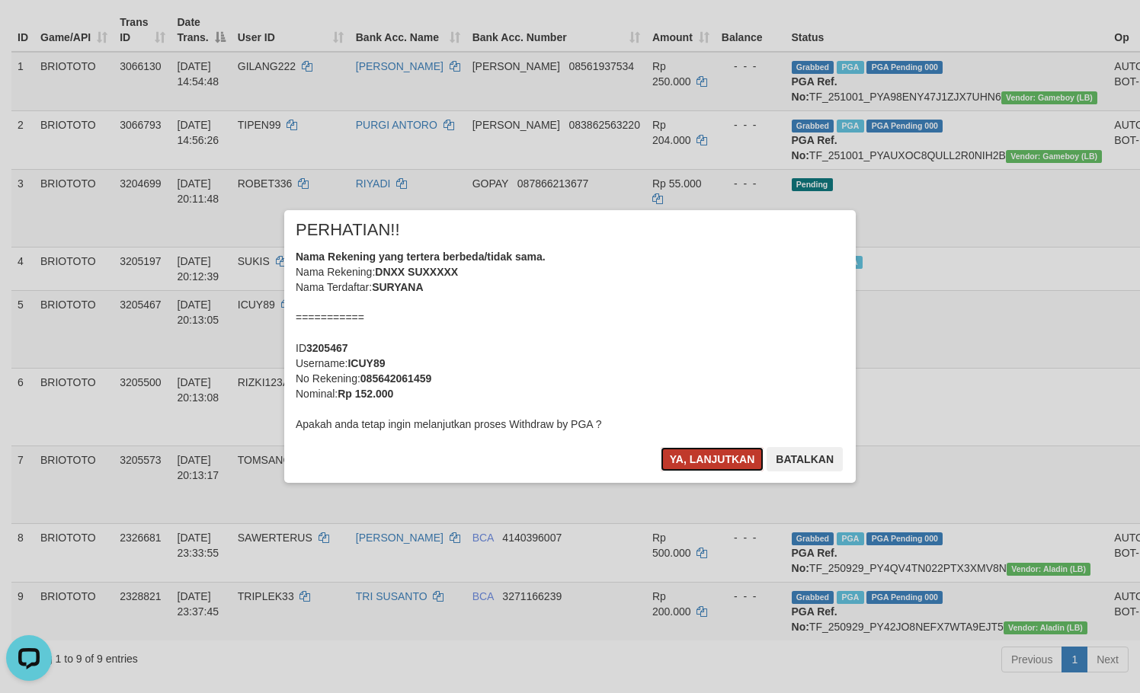
click at [741, 460] on button "Ya, lanjutkan" at bounding box center [713, 459] width 104 height 24
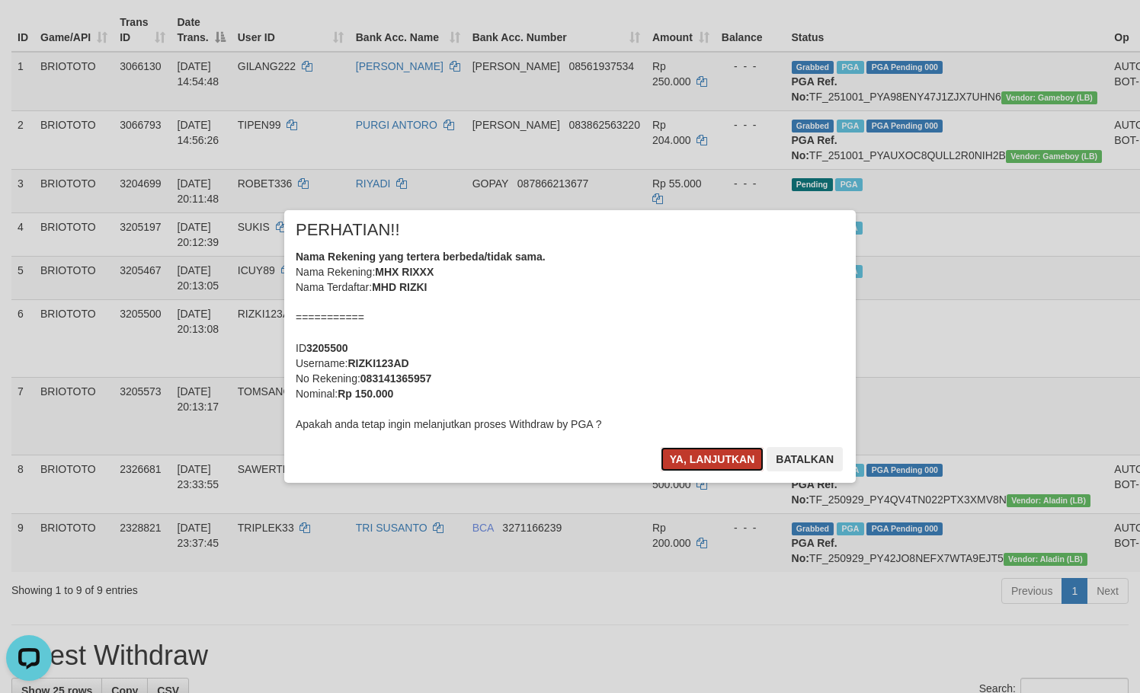
click at [721, 450] on button "Ya, lanjutkan" at bounding box center [713, 459] width 104 height 24
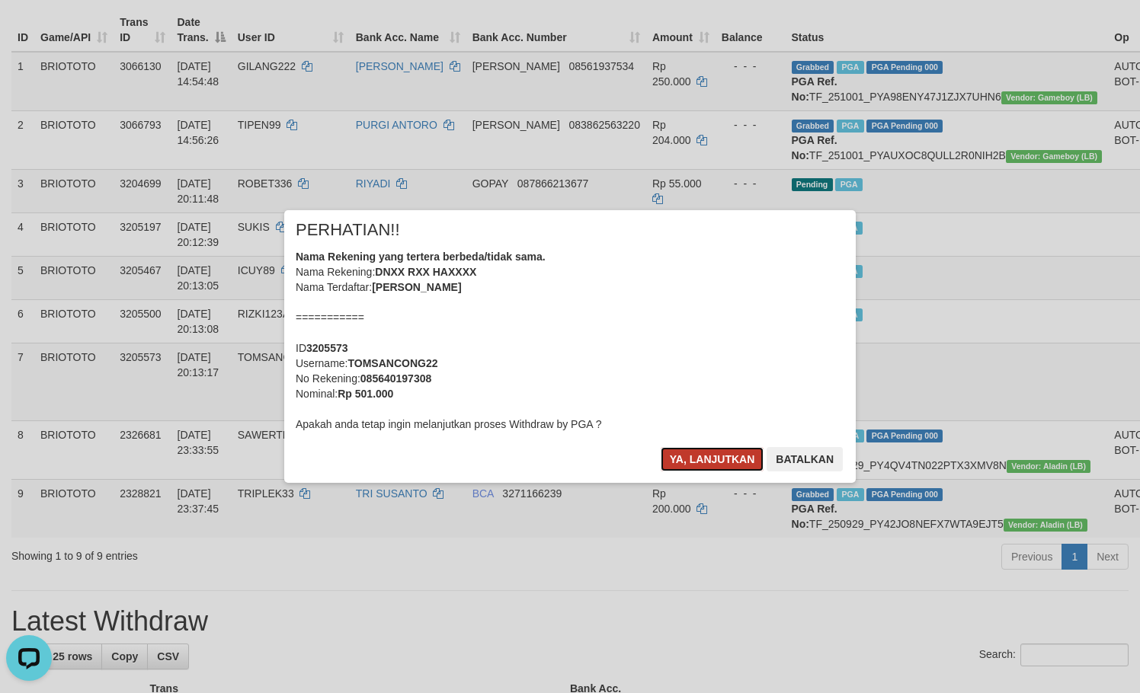
click at [683, 462] on button "Ya, lanjutkan" at bounding box center [713, 459] width 104 height 24
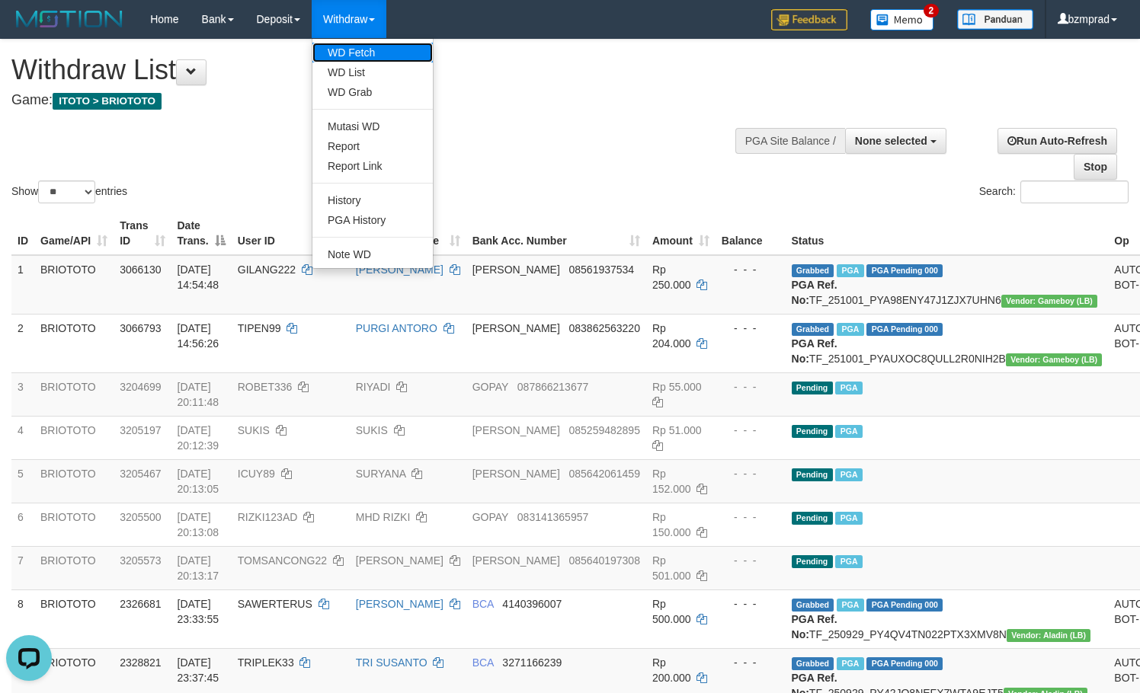
click at [378, 50] on link "WD Fetch" at bounding box center [372, 53] width 120 height 20
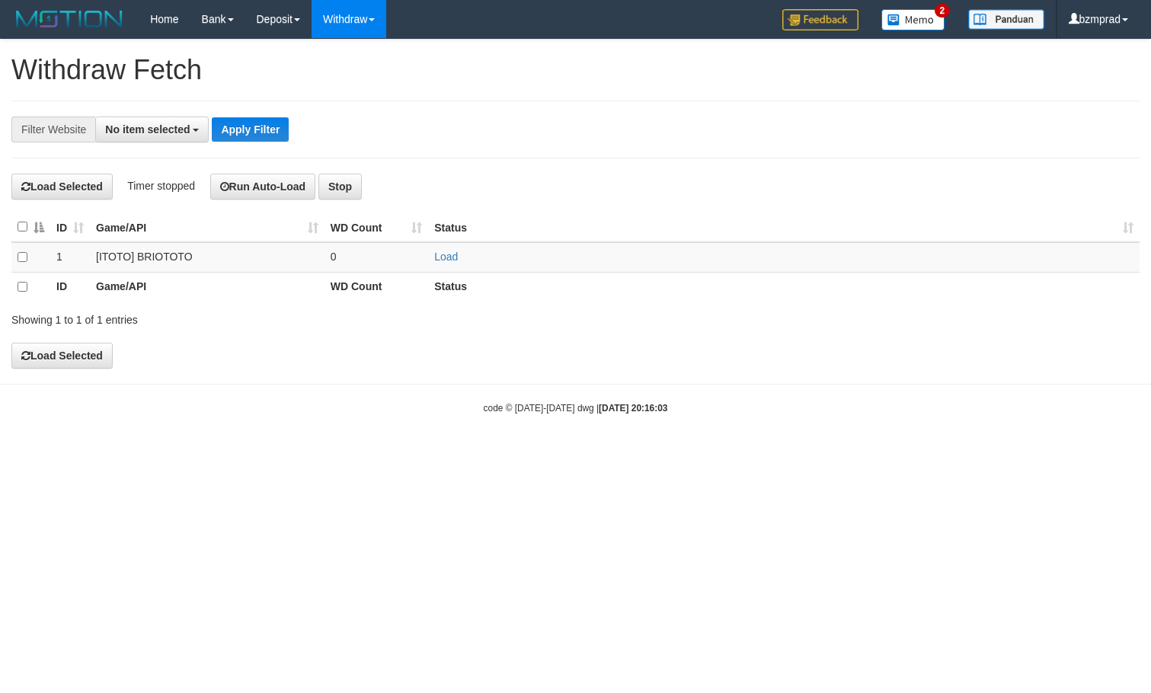
select select
click at [442, 255] on link "Load" at bounding box center [446, 257] width 24 height 12
click at [428, 257] on td "Loading.." at bounding box center [784, 257] width 712 height 30
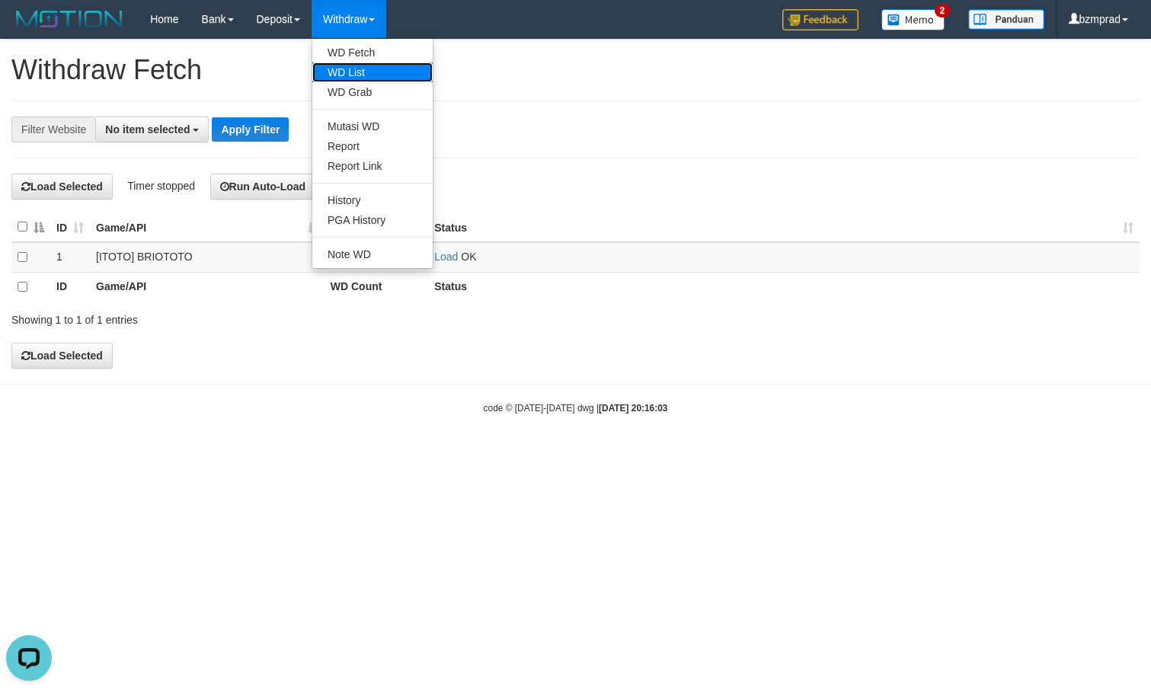
click at [368, 77] on link "WD List" at bounding box center [372, 72] width 120 height 20
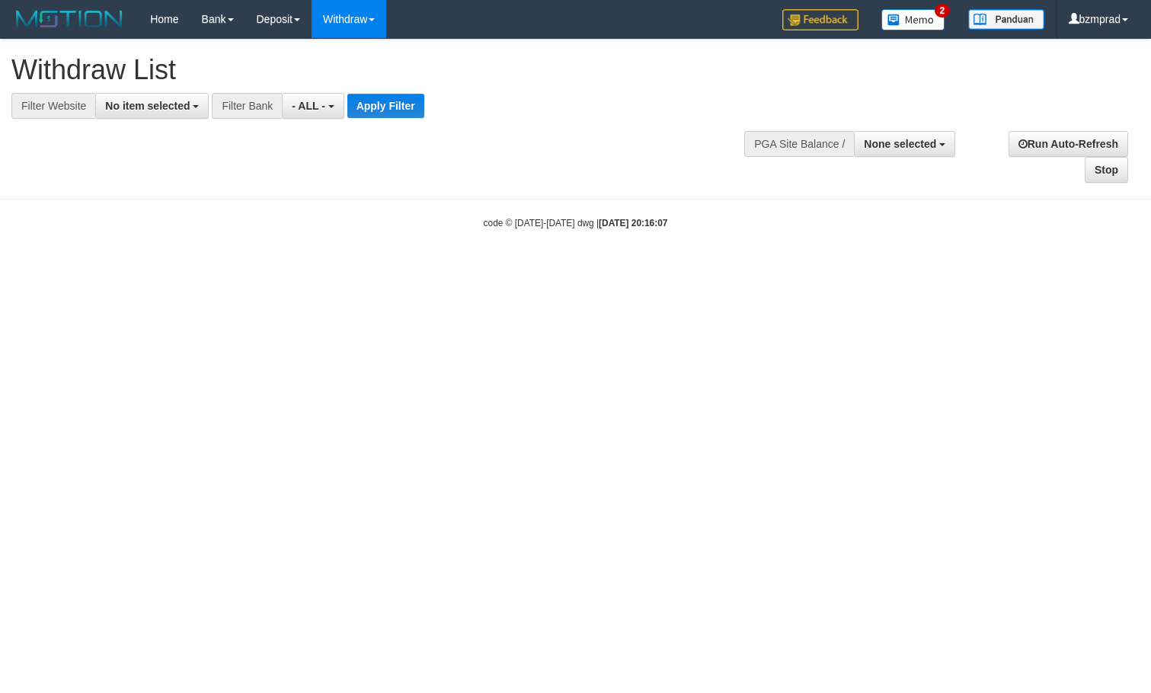
select select
click at [185, 110] on span "No item selected" at bounding box center [147, 106] width 85 height 12
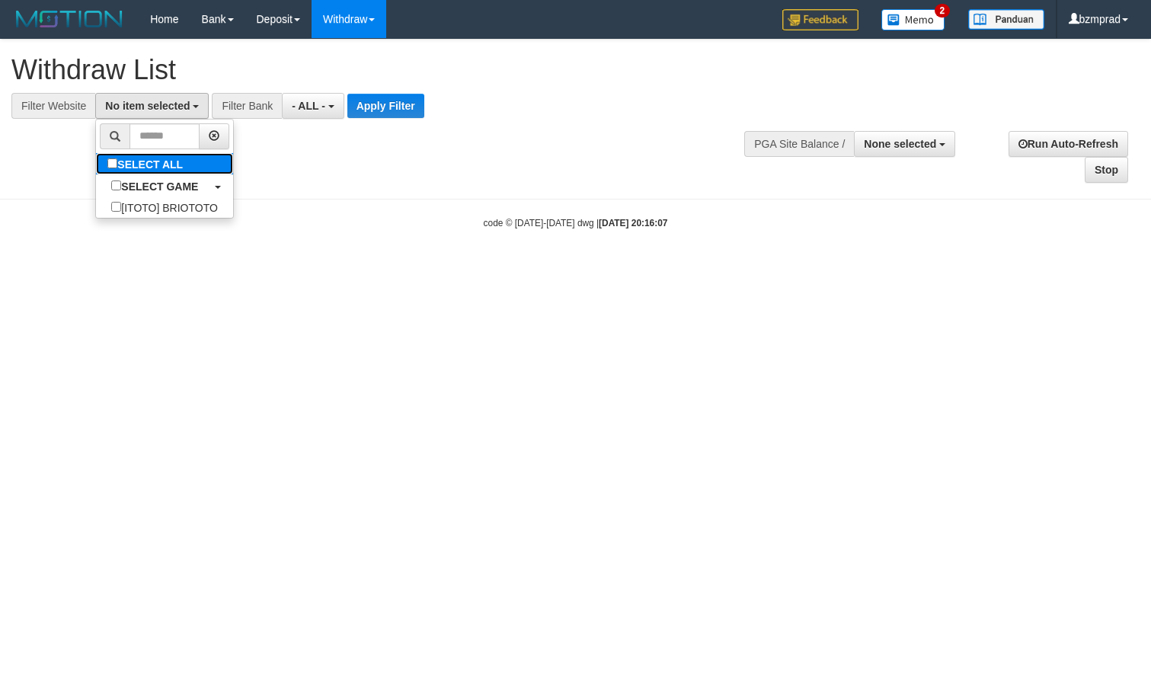
click at [184, 166] on label "SELECT ALL" at bounding box center [147, 163] width 102 height 21
select select "****"
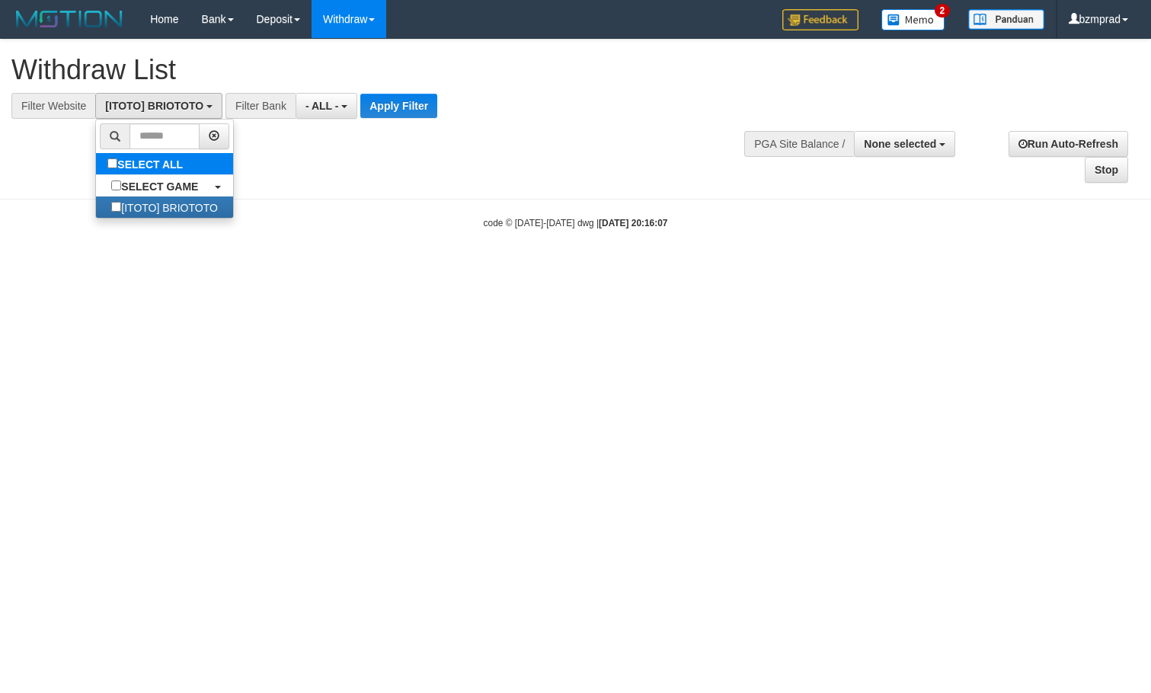
scroll to position [14, 0]
click at [423, 107] on button "Apply Filter" at bounding box center [398, 106] width 77 height 24
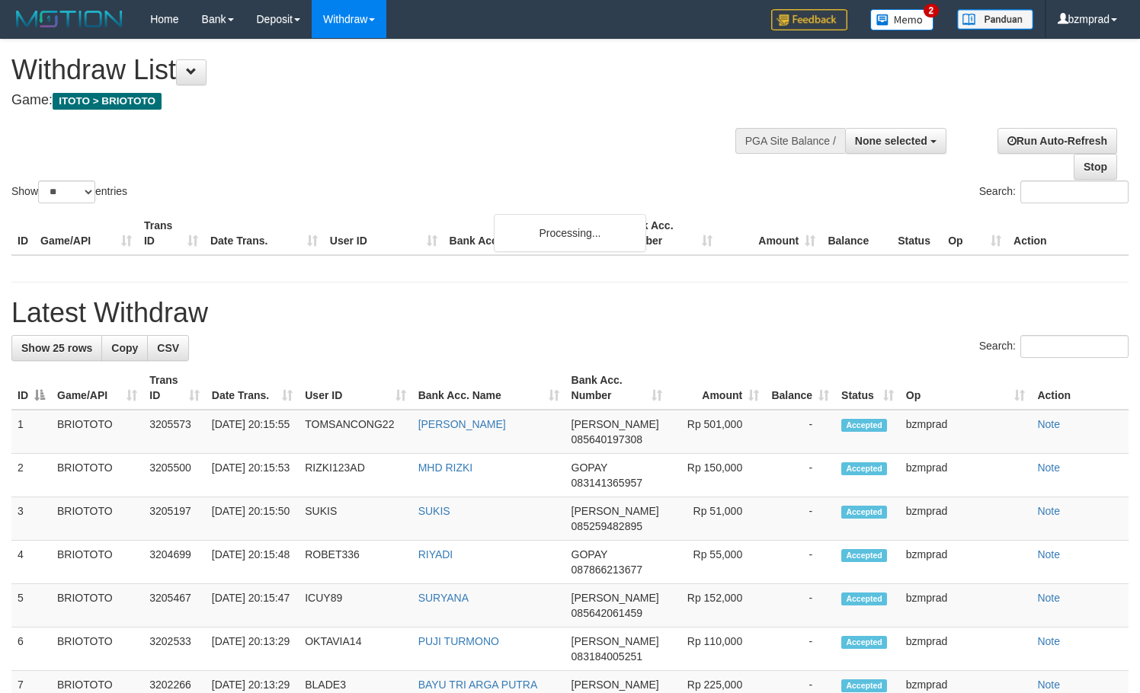
select select
select select "**"
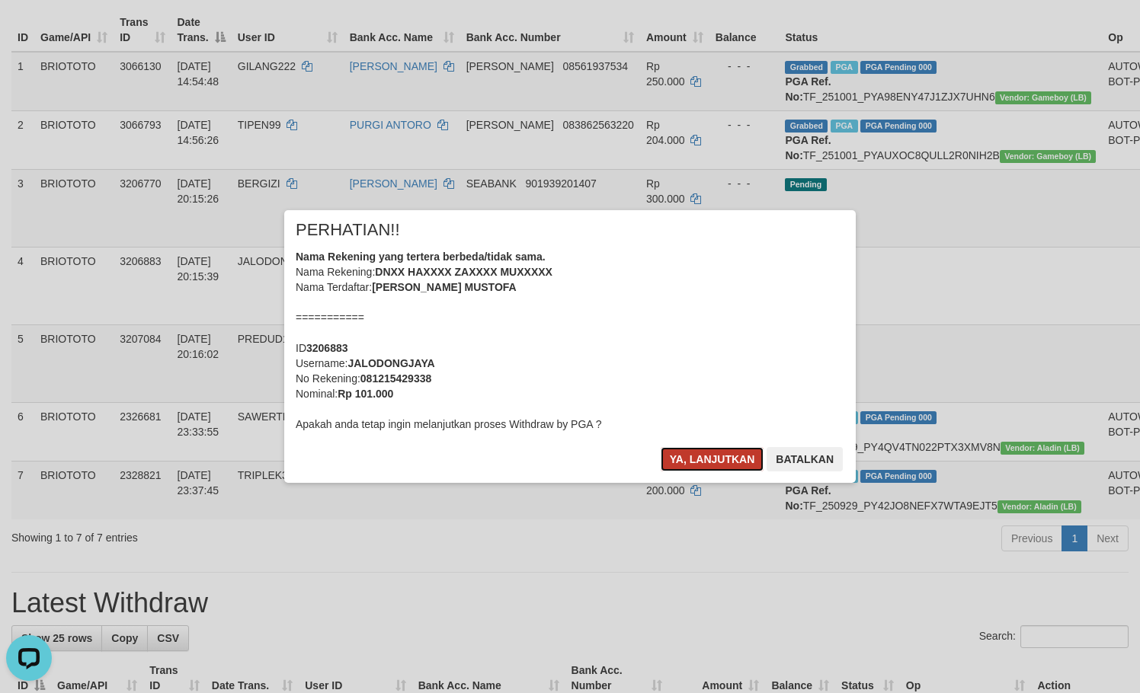
click at [719, 465] on button "Ya, lanjutkan" at bounding box center [713, 459] width 104 height 24
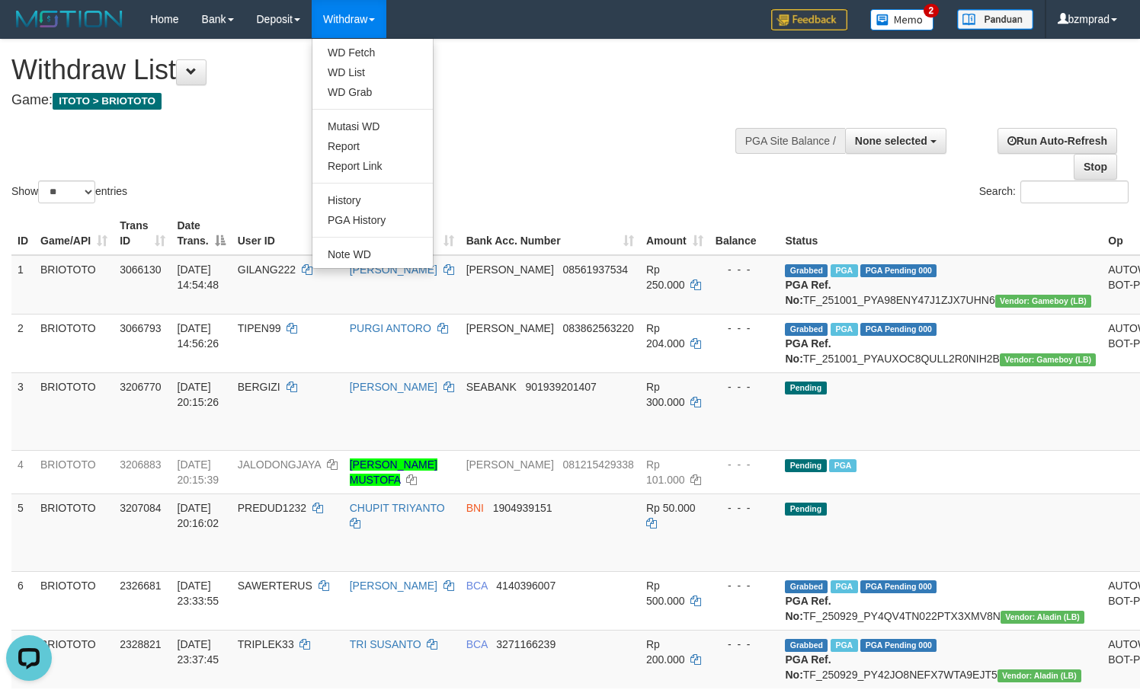
click at [358, 40] on ul "WD Fetch WD List WD Grab Mutasi WD Report Report Link History PGA History Note …" at bounding box center [373, 153] width 122 height 231
click at [354, 45] on link "WD Fetch" at bounding box center [372, 53] width 120 height 20
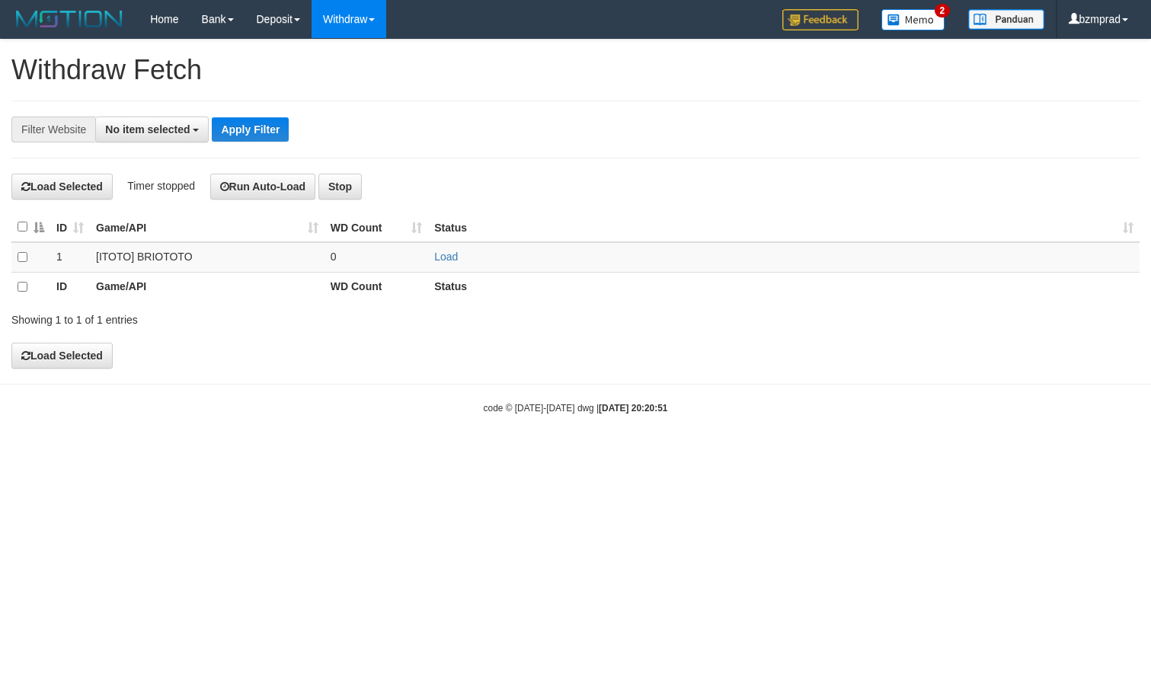
select select
click at [437, 249] on td "Load" at bounding box center [784, 257] width 712 height 30
click at [450, 257] on link "Load" at bounding box center [446, 257] width 24 height 12
click at [409, 258] on td "..." at bounding box center [377, 257] width 104 height 30
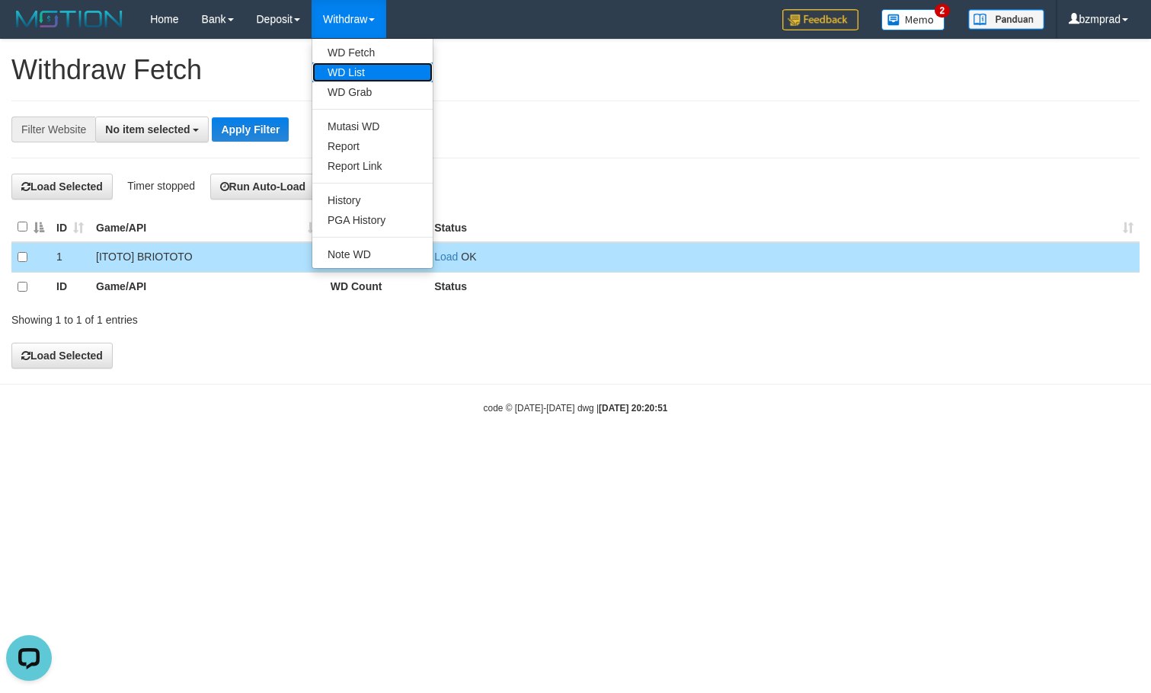
click at [359, 70] on link "WD List" at bounding box center [372, 72] width 120 height 20
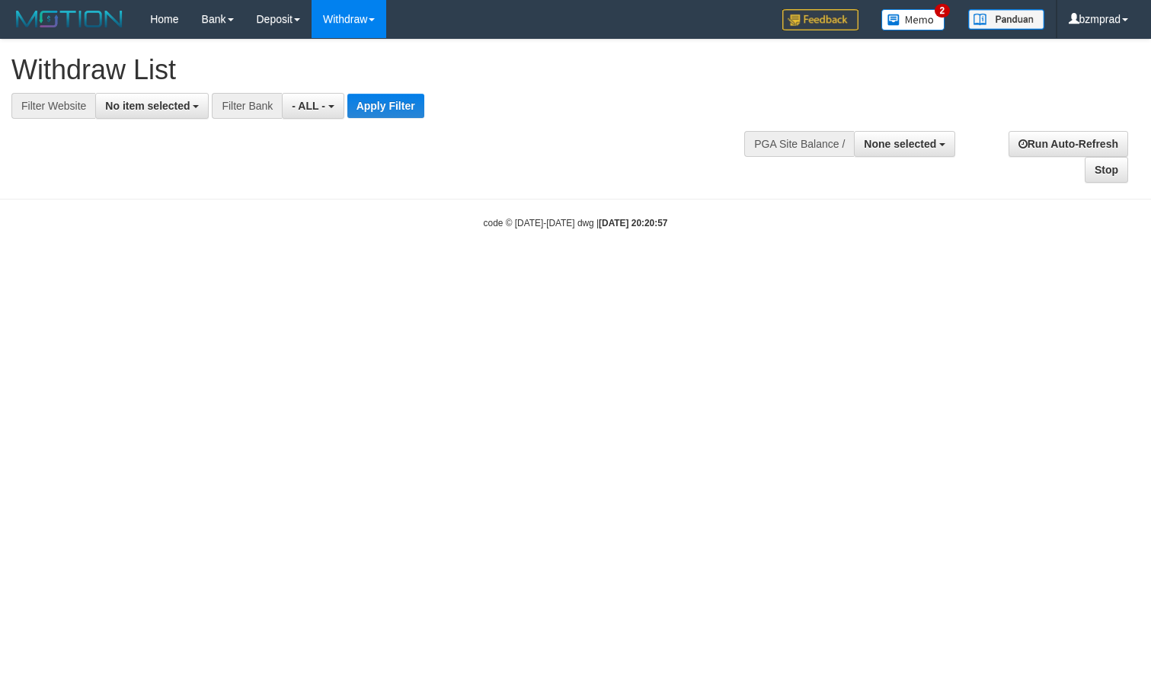
select select
click at [177, 107] on span "No item selected" at bounding box center [147, 106] width 85 height 12
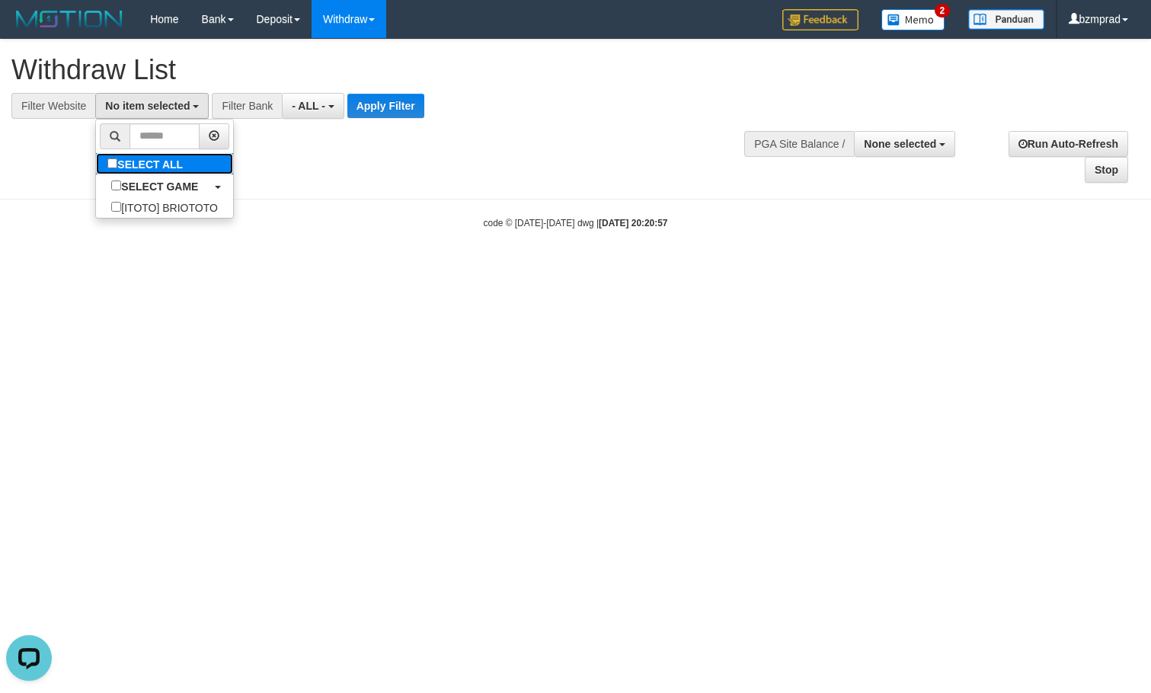
click at [177, 153] on label "SELECT ALL" at bounding box center [147, 163] width 102 height 21
select select "****"
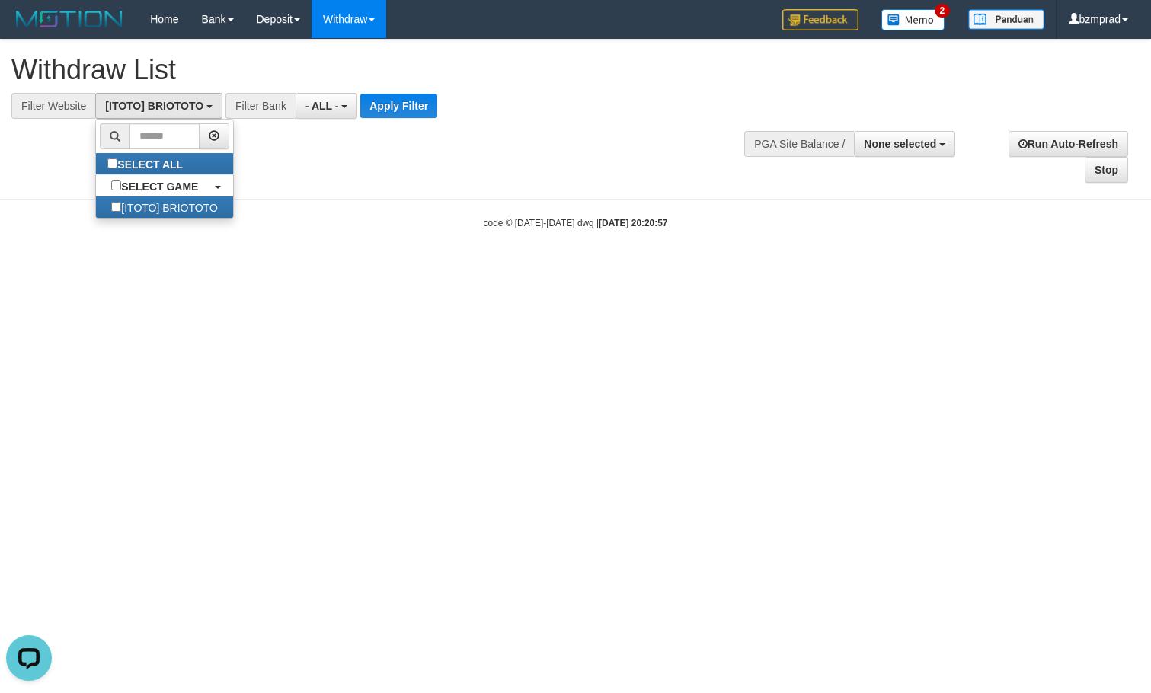
scroll to position [14, 0]
click at [385, 106] on button "Apply Filter" at bounding box center [398, 106] width 77 height 24
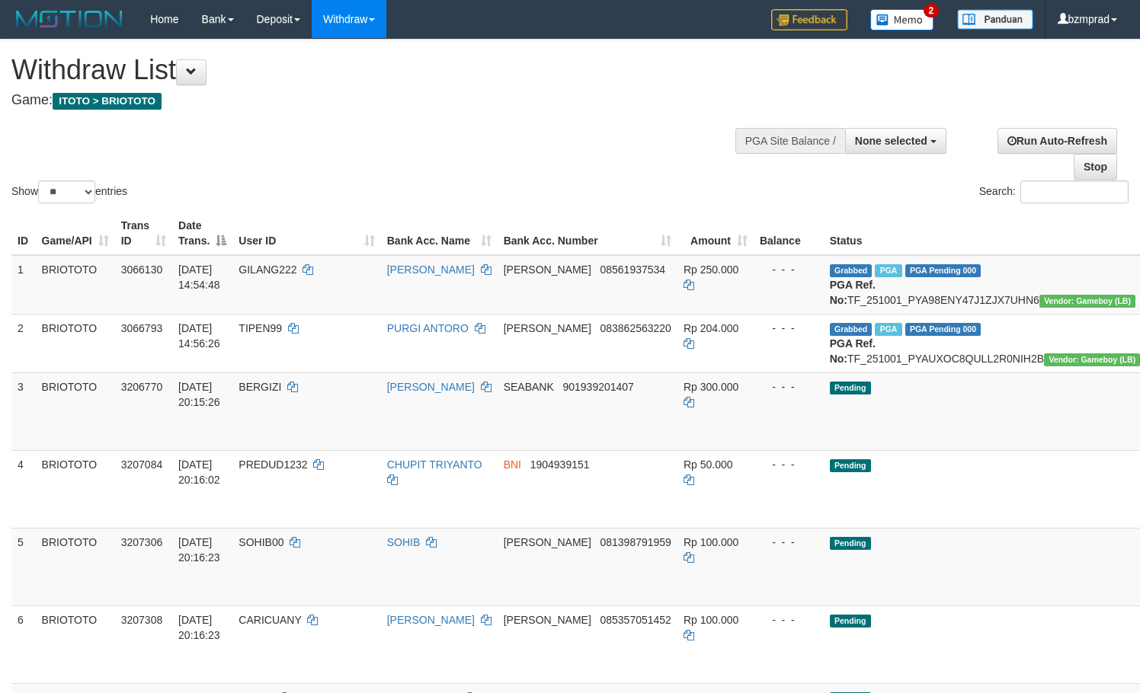
select select
select select "**"
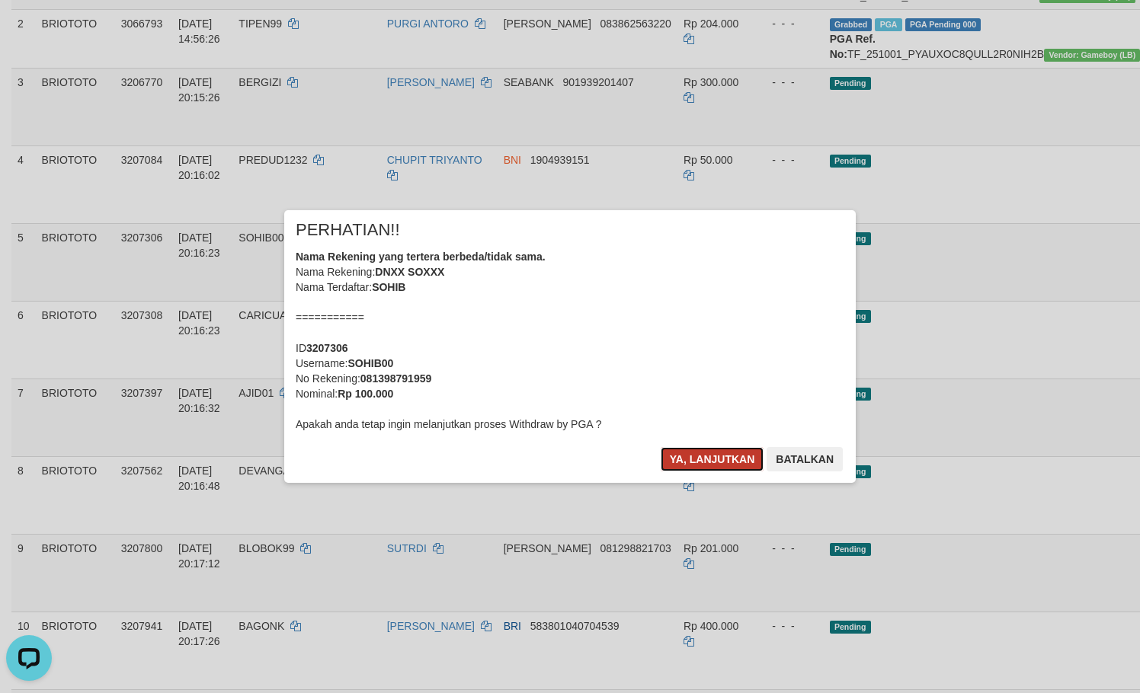
click at [707, 450] on button "Ya, lanjutkan" at bounding box center [713, 459] width 104 height 24
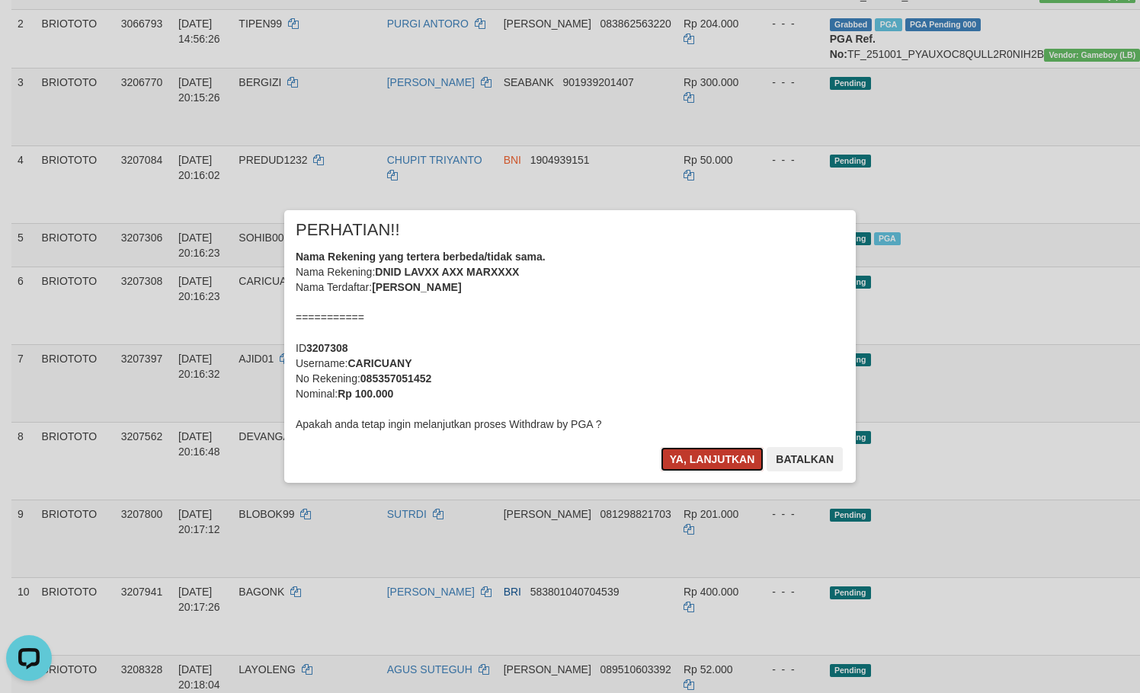
click at [702, 458] on button "Ya, lanjutkan" at bounding box center [713, 459] width 104 height 24
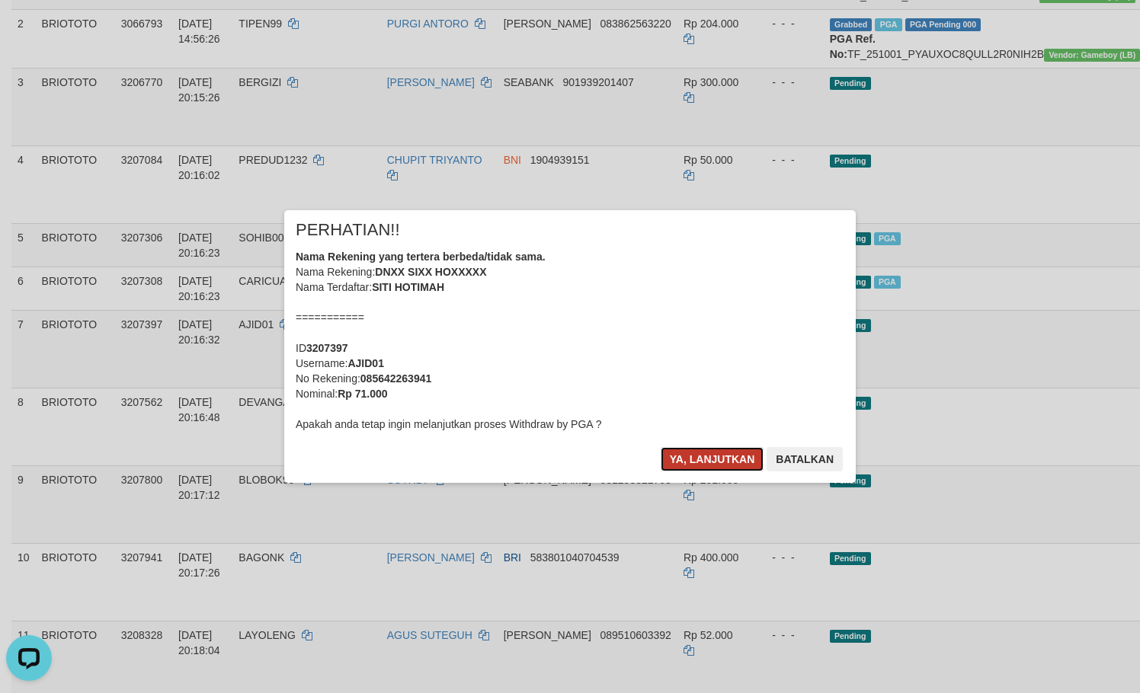
click at [711, 449] on button "Ya, lanjutkan" at bounding box center [713, 459] width 104 height 24
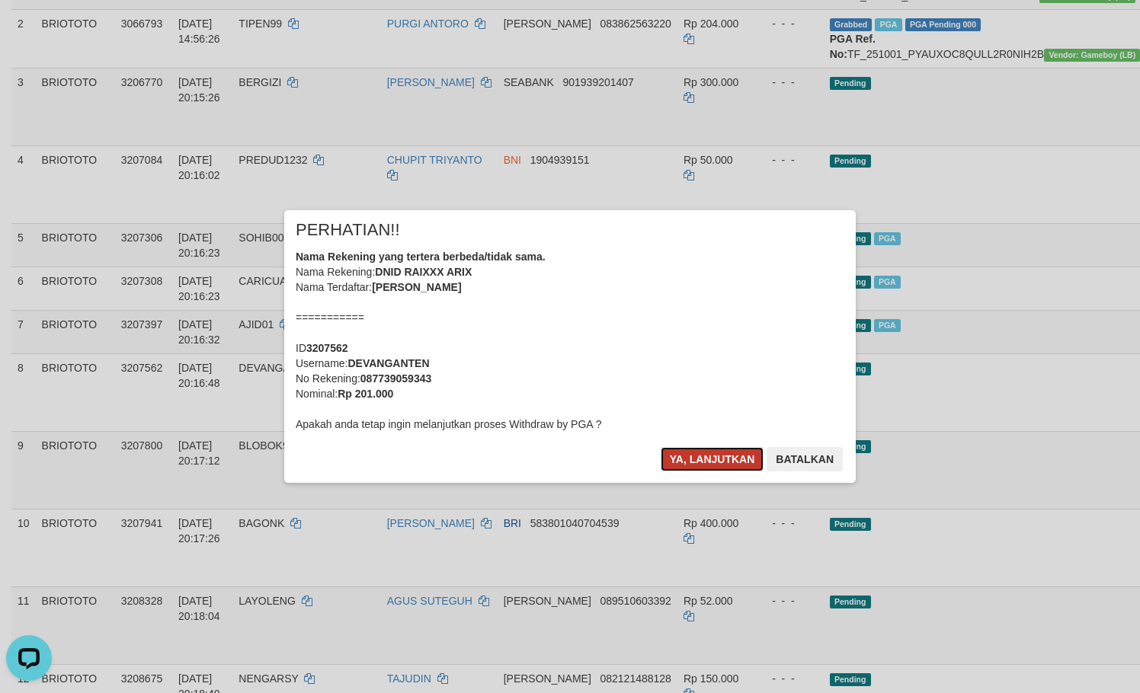
click at [702, 465] on button "Ya, lanjutkan" at bounding box center [713, 459] width 104 height 24
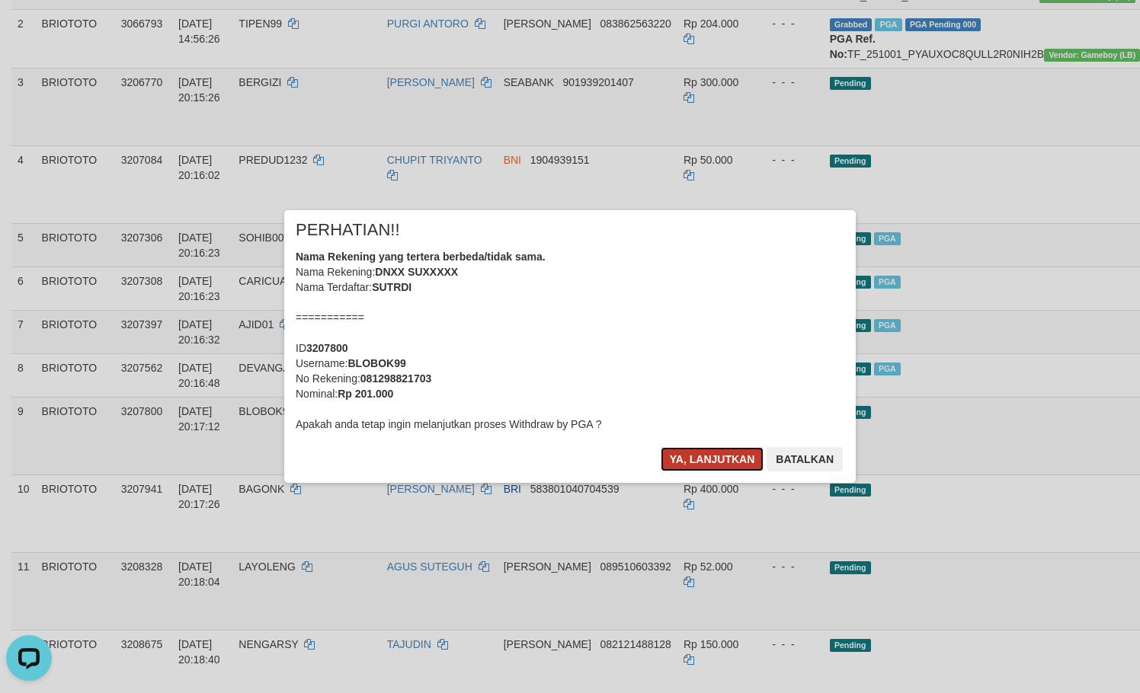
click at [709, 459] on button "Ya, lanjutkan" at bounding box center [713, 459] width 104 height 24
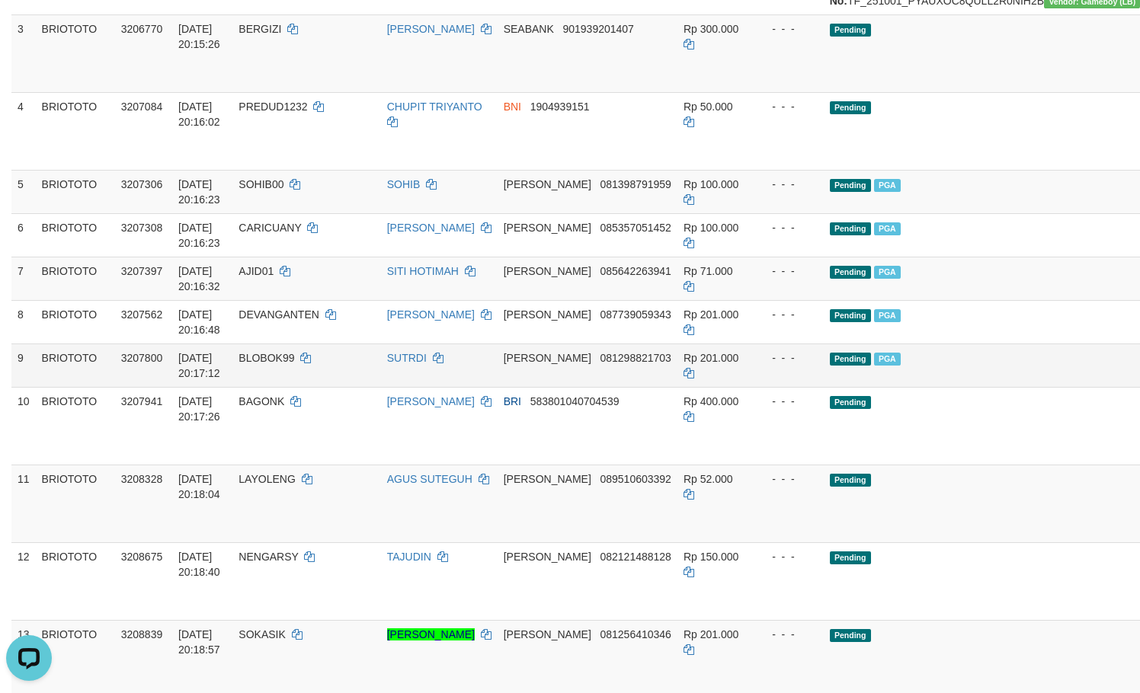
scroll to position [406, 0]
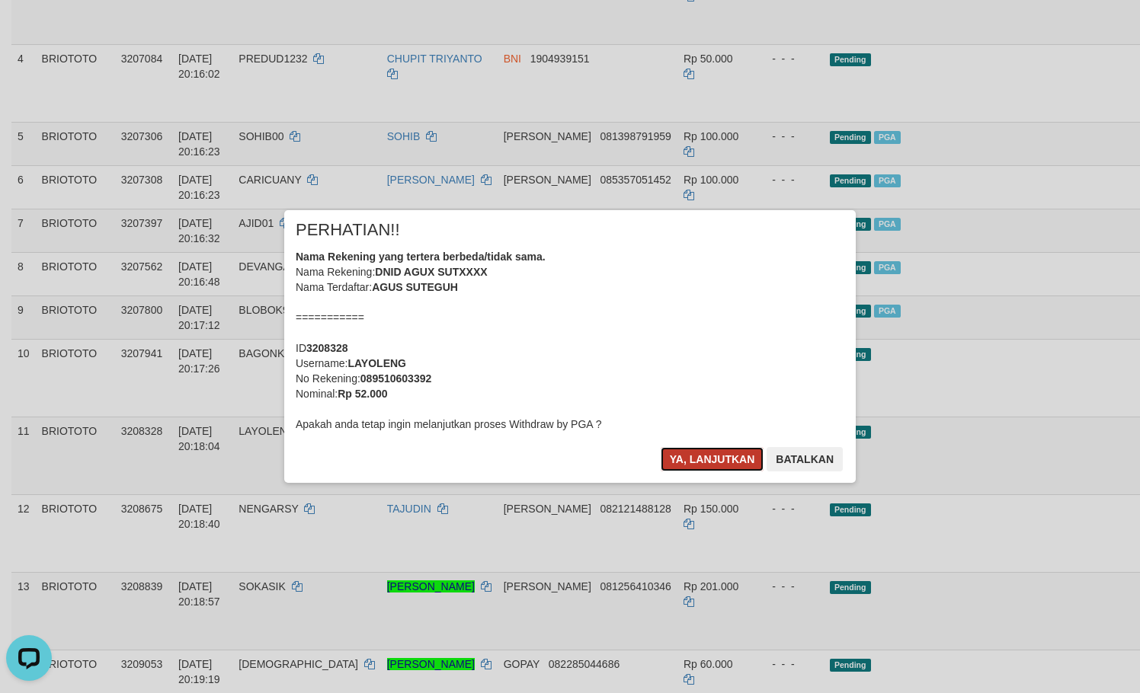
click at [701, 466] on button "Ya, lanjutkan" at bounding box center [713, 459] width 104 height 24
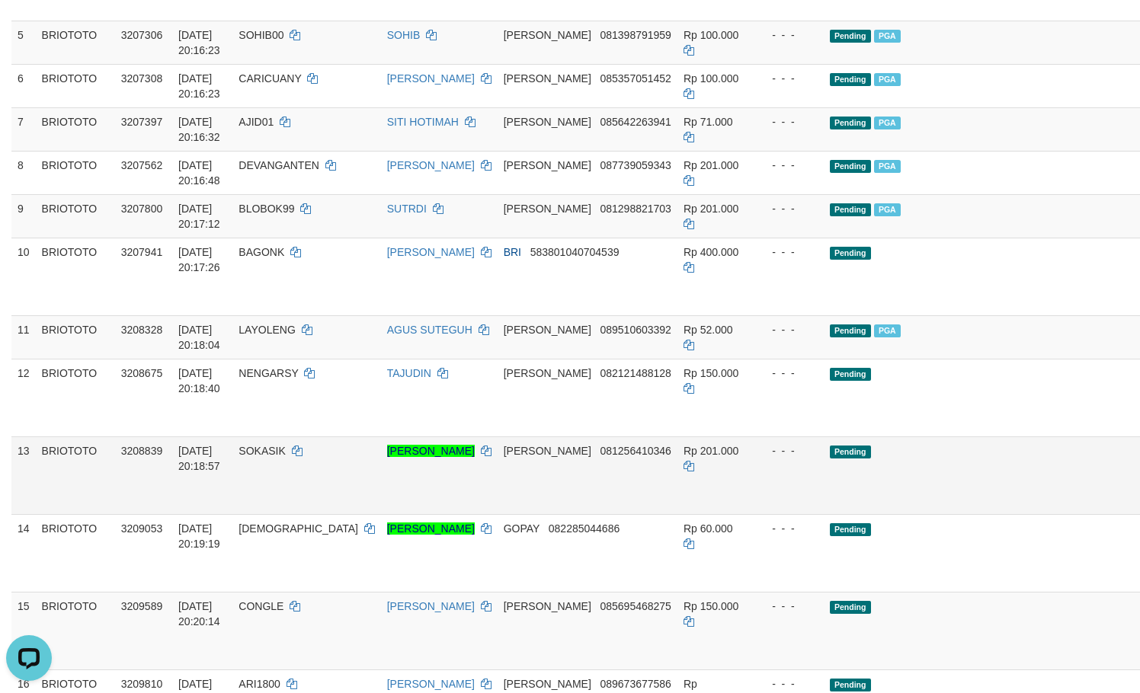
scroll to position [508, 0]
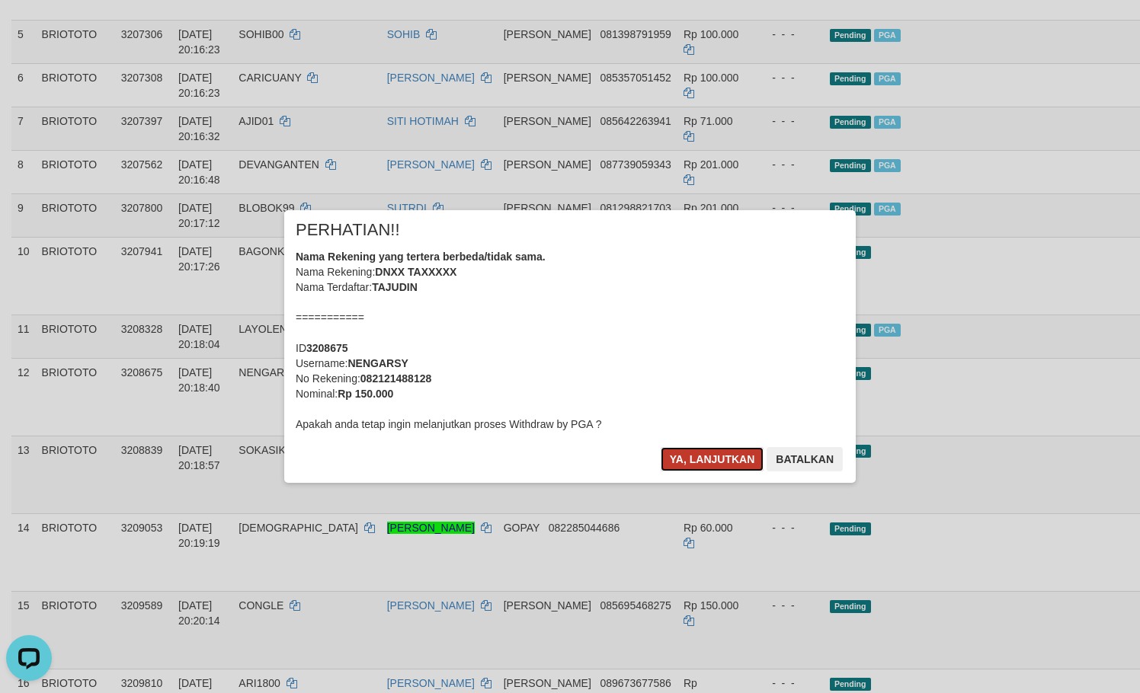
click at [680, 460] on button "Ya, lanjutkan" at bounding box center [713, 459] width 104 height 24
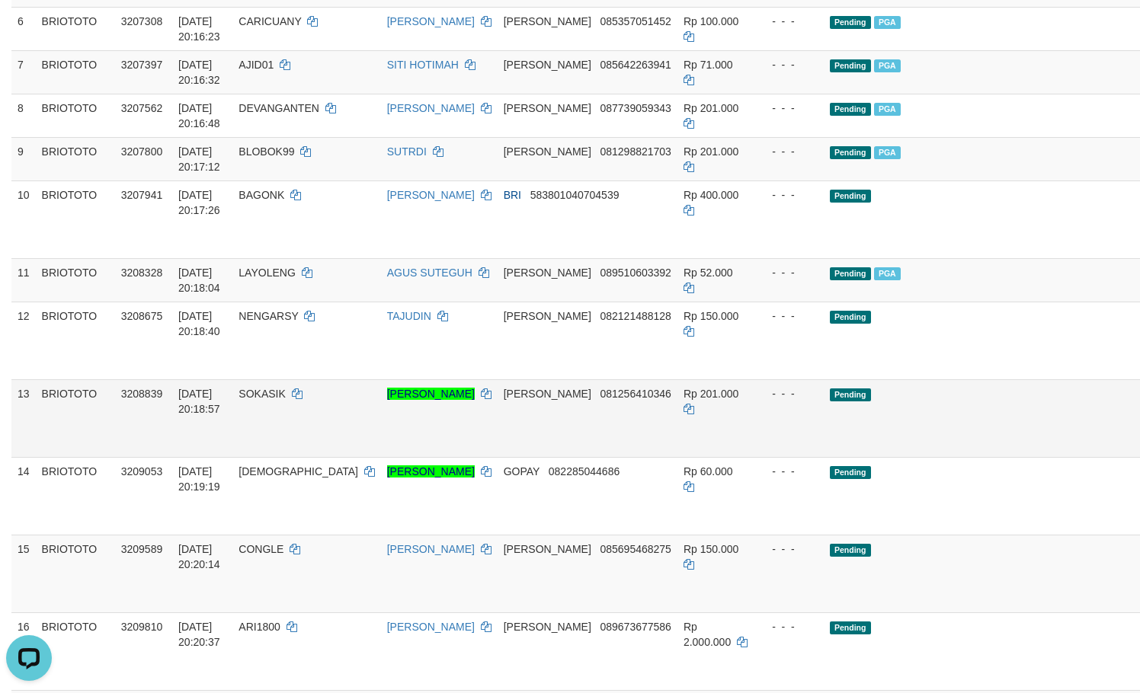
scroll to position [610, 0]
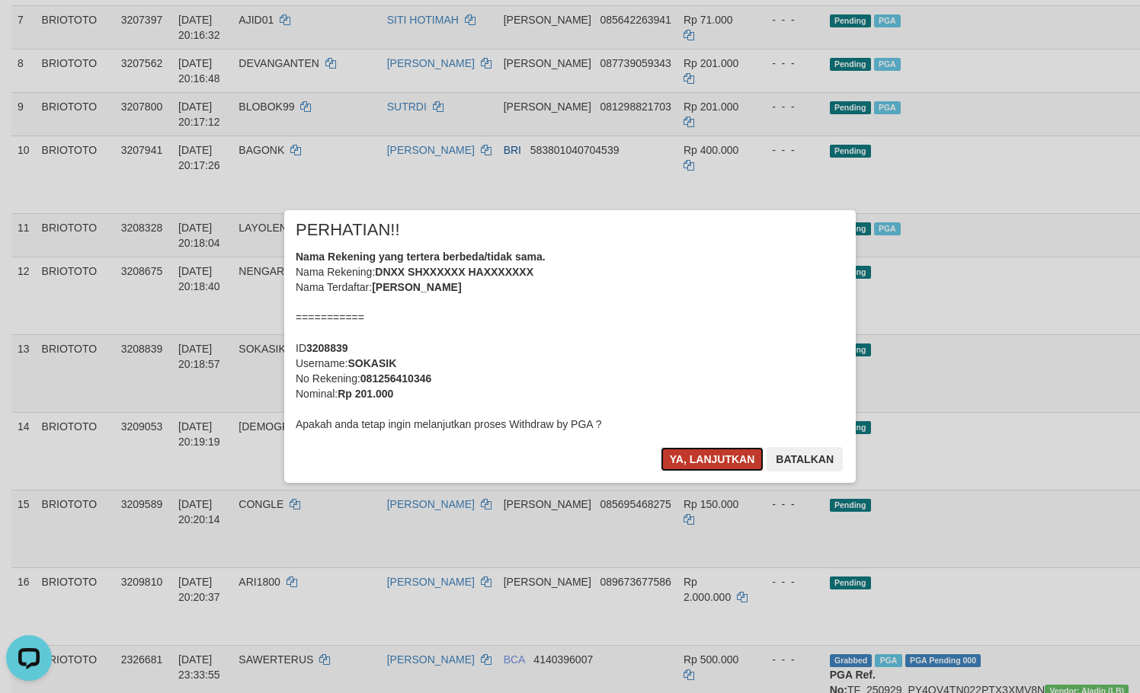
click at [687, 449] on button "Ya, lanjutkan" at bounding box center [713, 459] width 104 height 24
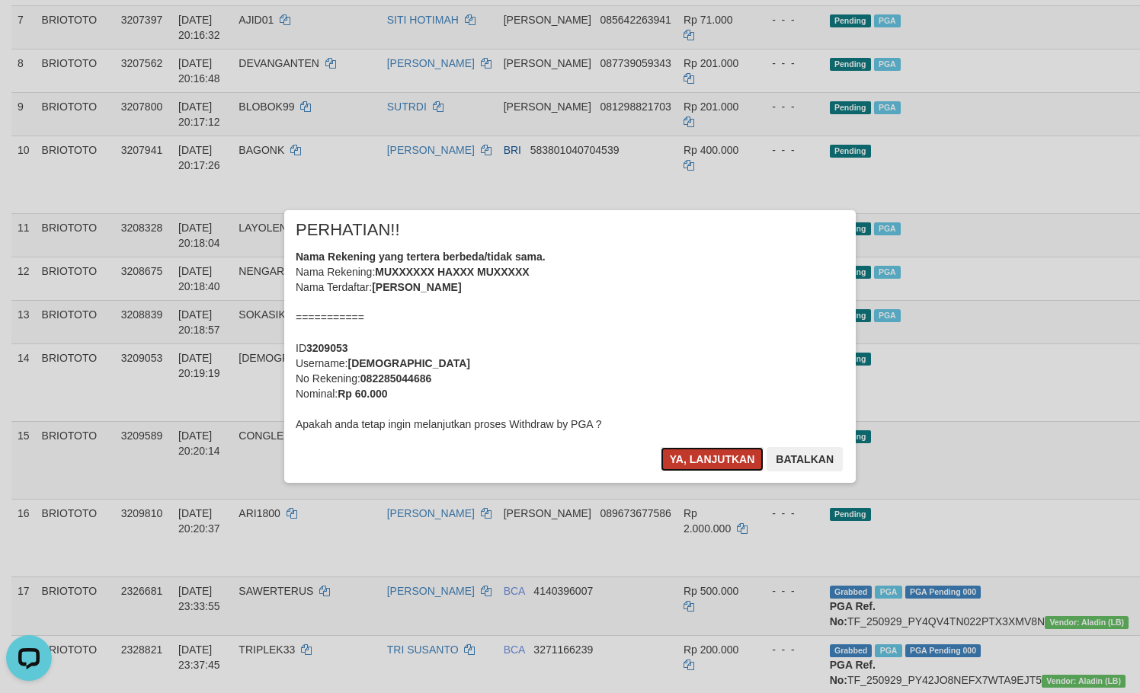
click at [670, 454] on button "Ya, lanjutkan" at bounding box center [713, 459] width 104 height 24
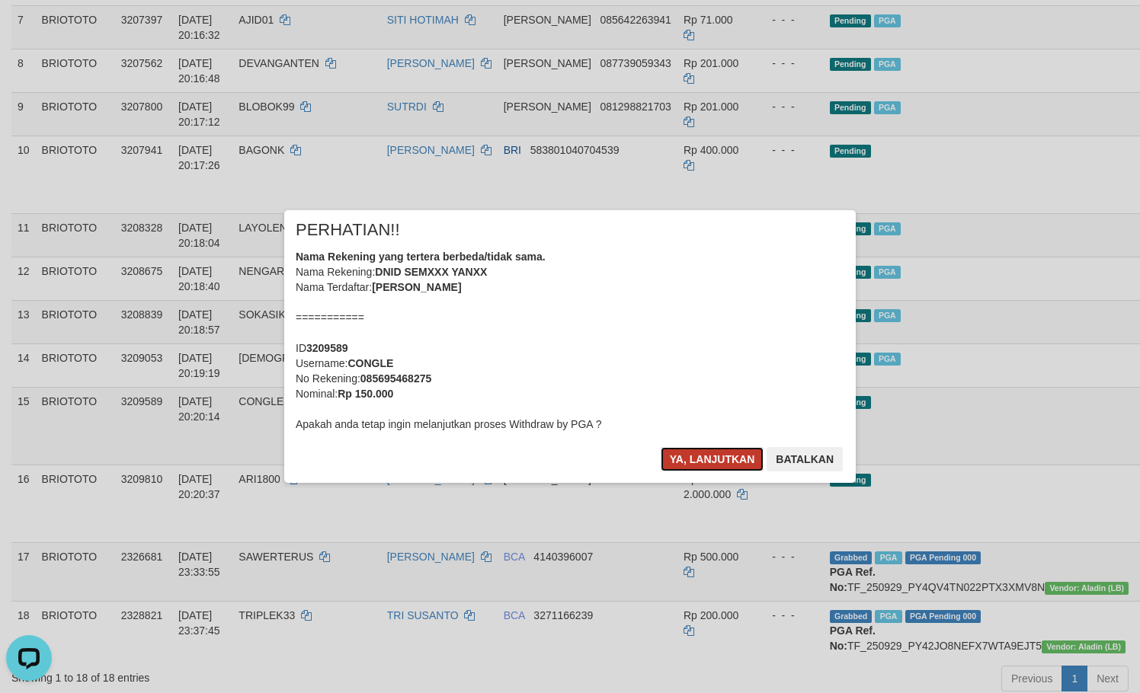
click at [702, 453] on button "Ya, lanjutkan" at bounding box center [713, 459] width 104 height 24
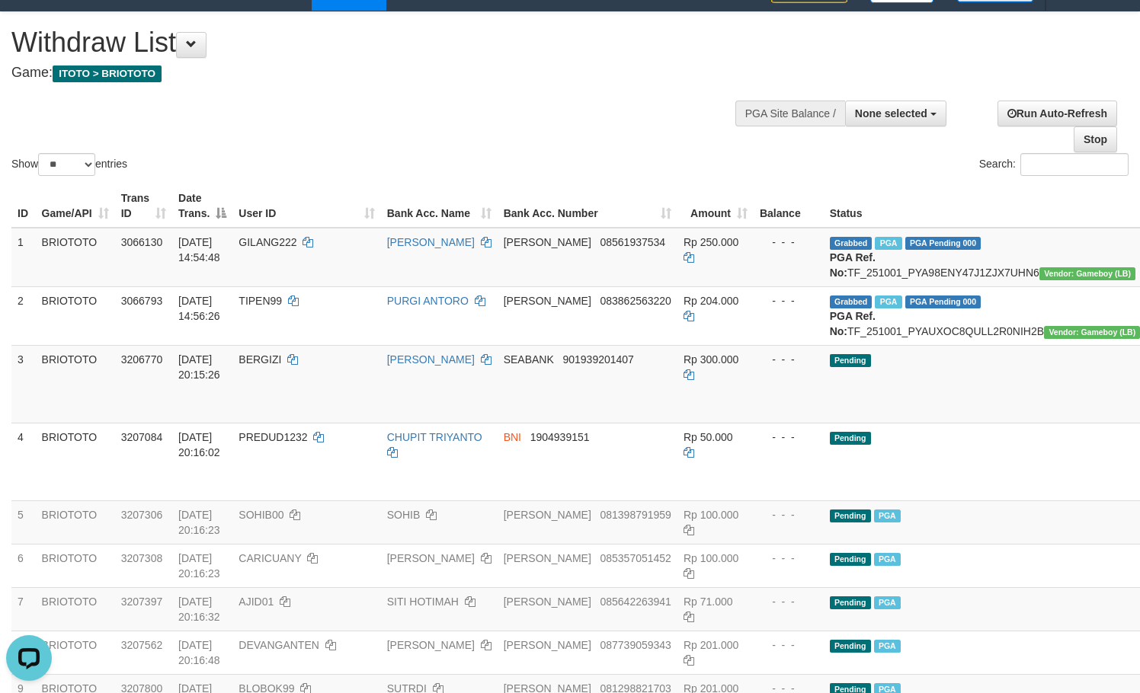
scroll to position [0, 0]
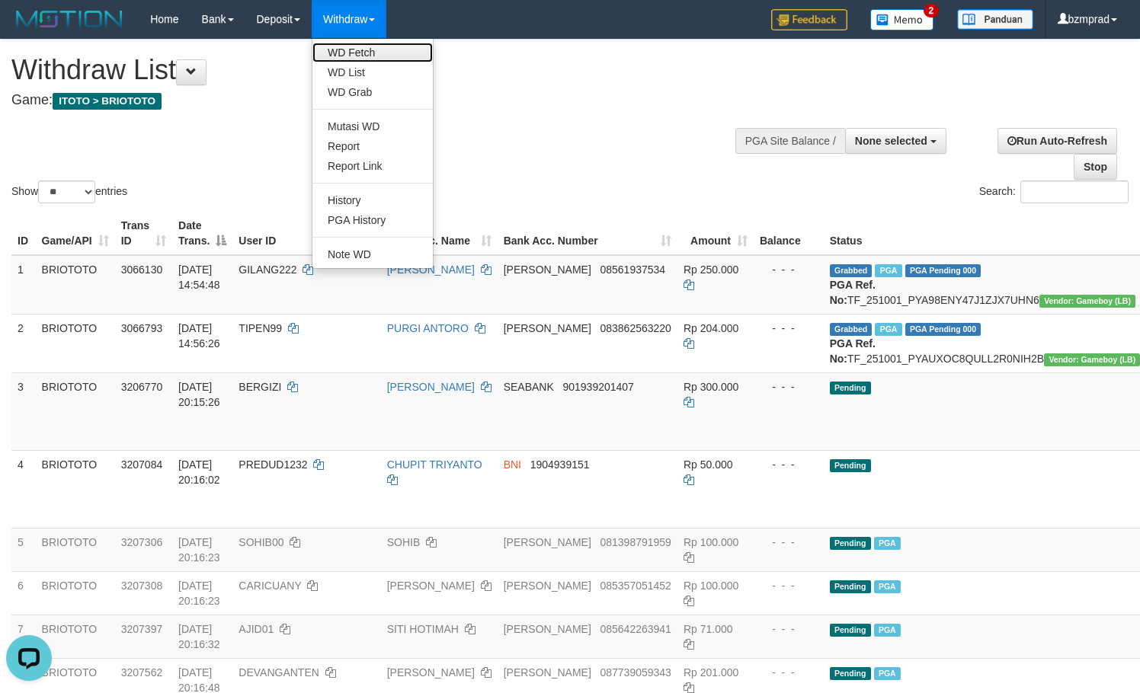
click at [363, 43] on link "WD Fetch" at bounding box center [372, 53] width 120 height 20
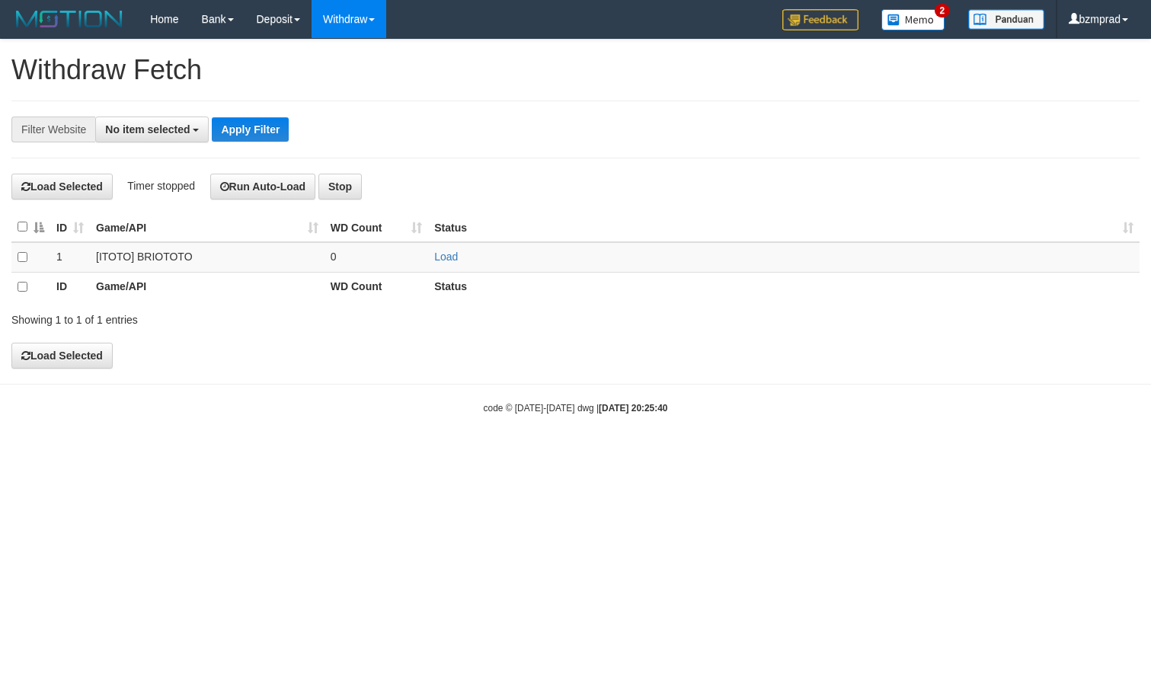
select select
click at [459, 251] on td "Load" at bounding box center [784, 257] width 712 height 30
click at [450, 253] on link "Load" at bounding box center [446, 257] width 24 height 12
click at [415, 257] on td "..." at bounding box center [377, 257] width 104 height 30
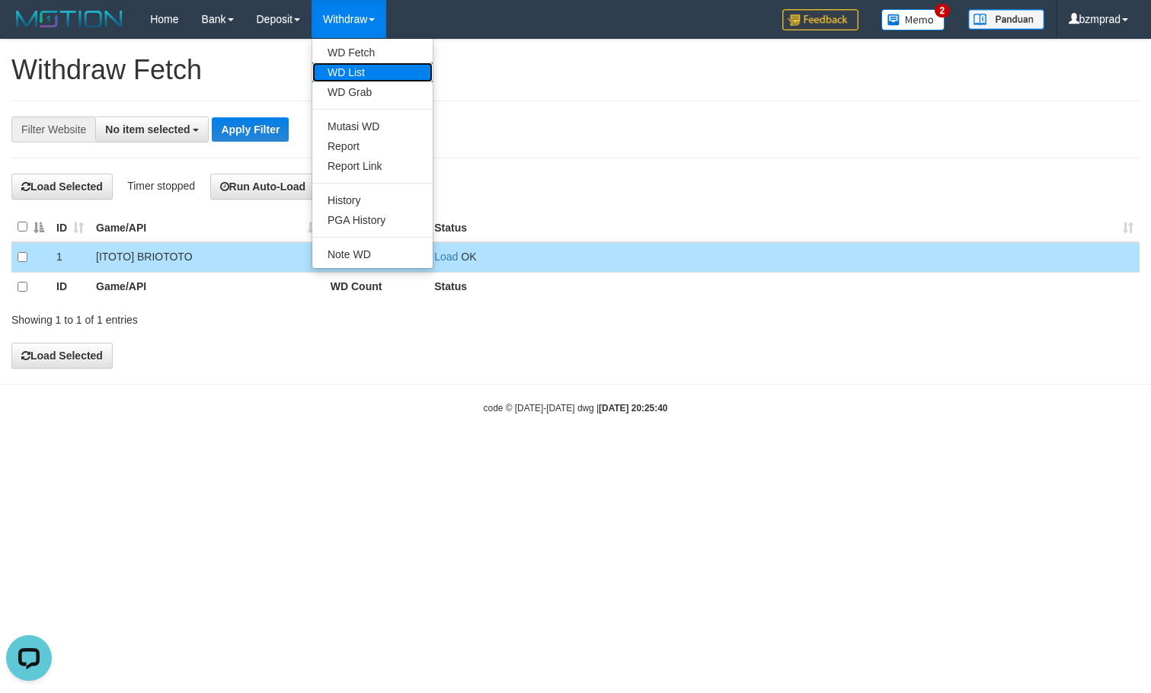
click at [381, 67] on link "WD List" at bounding box center [372, 72] width 120 height 20
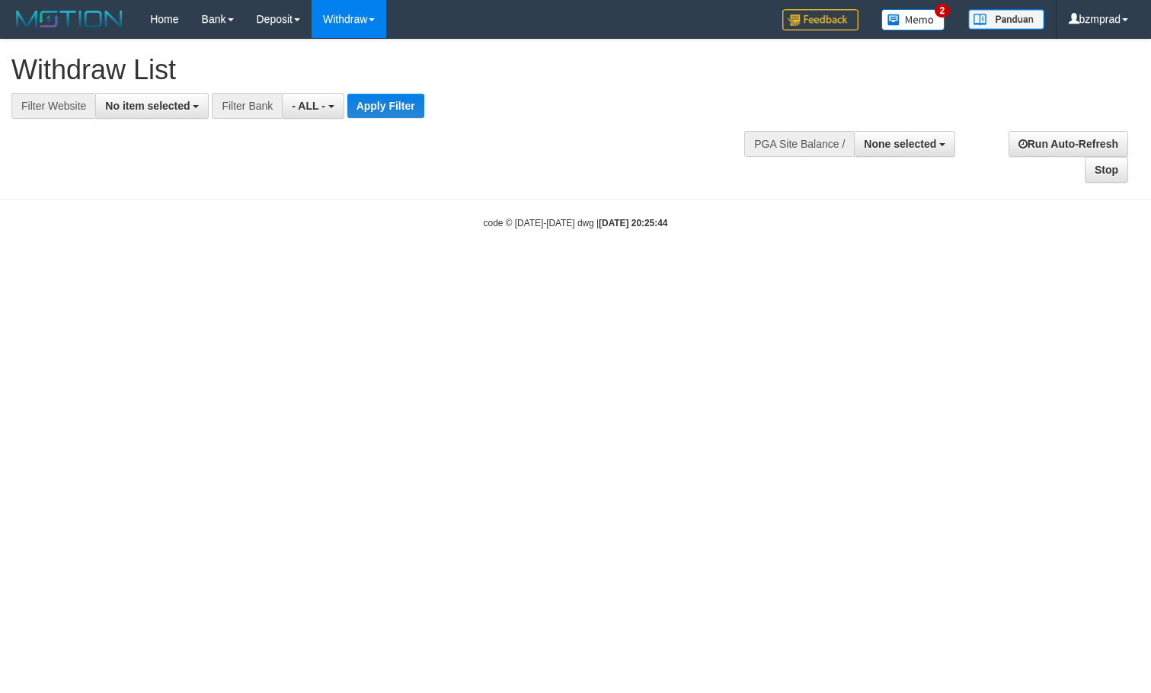
select select
click at [148, 120] on div "**********" at bounding box center [575, 112] width 1151 height 144
click at [148, 115] on button "No item selected" at bounding box center [152, 106] width 114 height 26
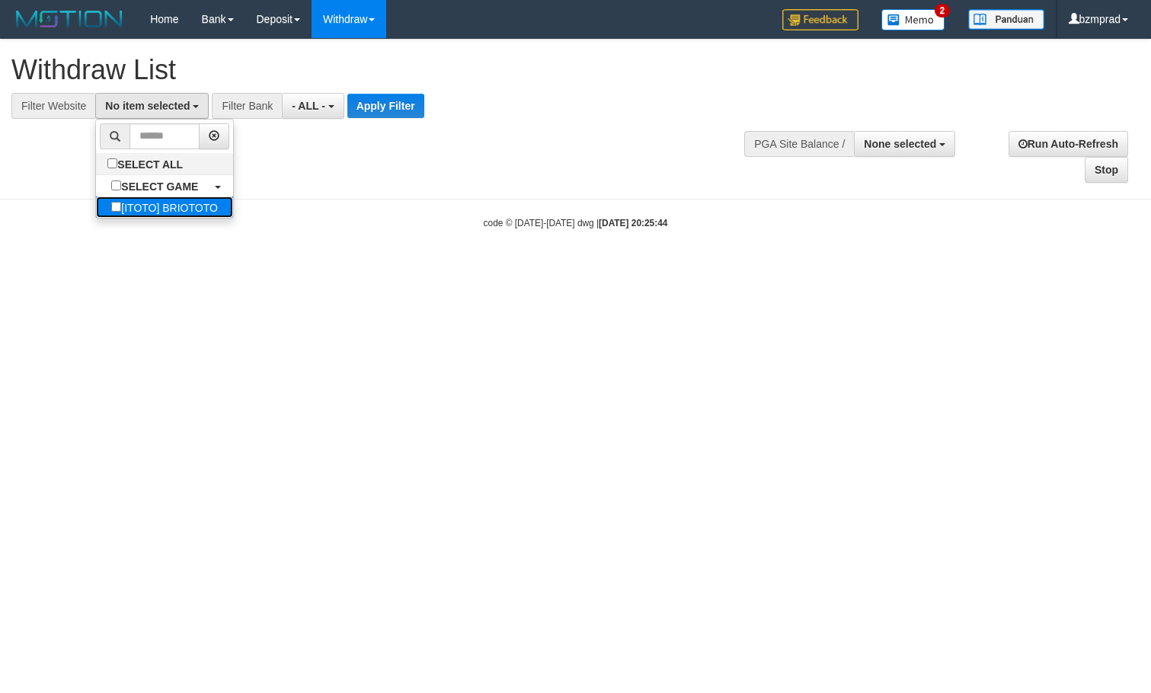
click at [150, 204] on label "[ITOTO] BRIOTOTO" at bounding box center [164, 207] width 137 height 21
select select "****"
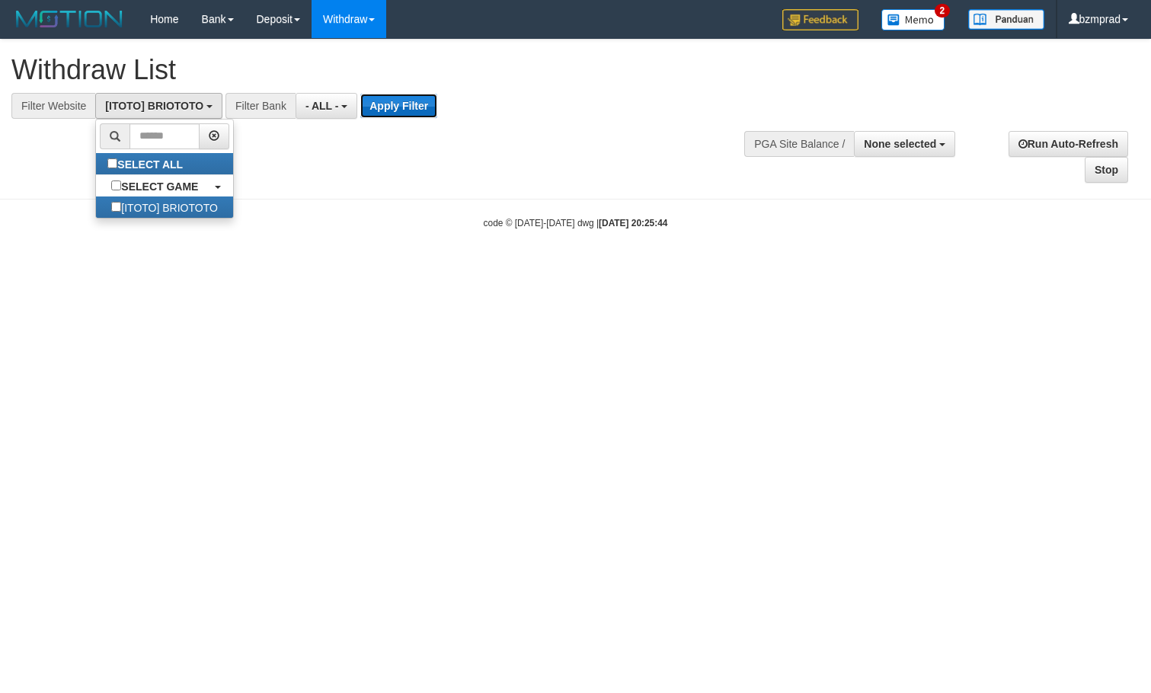
click at [425, 107] on button "Apply Filter" at bounding box center [398, 106] width 77 height 24
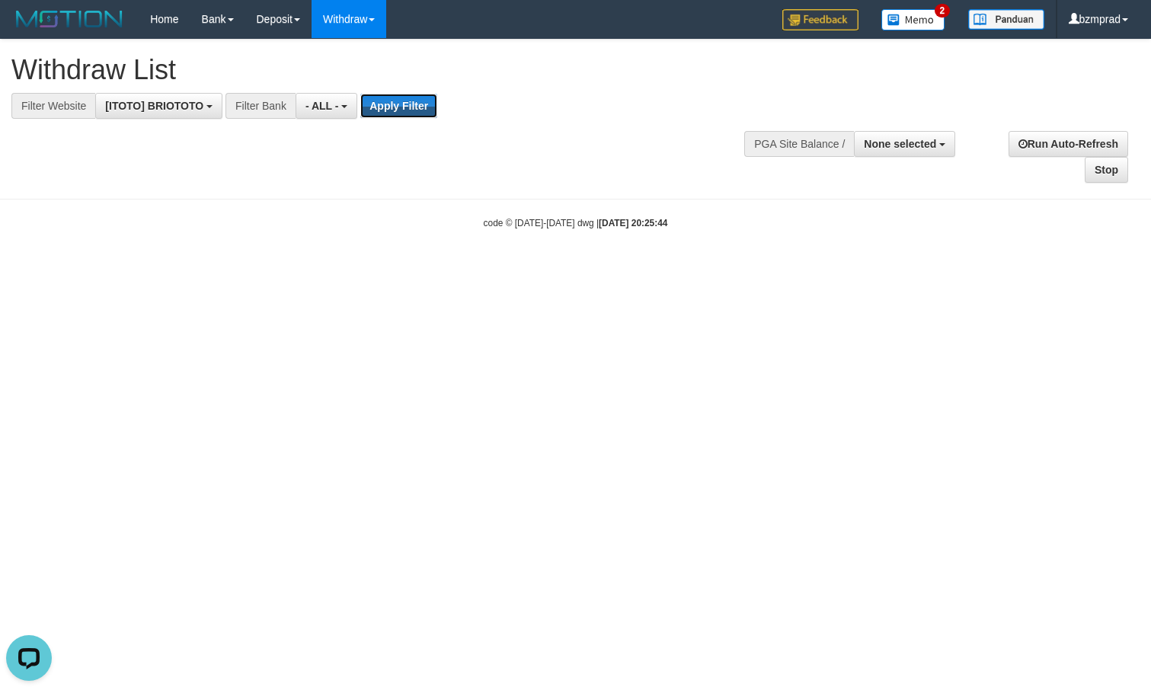
scroll to position [0, 0]
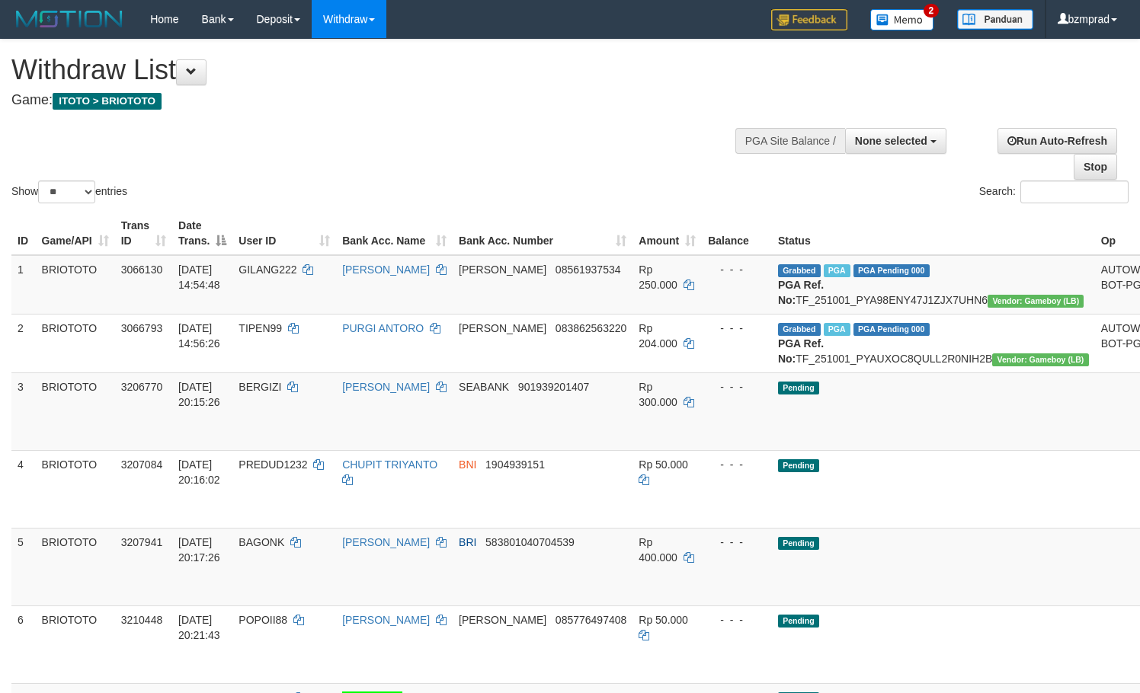
select select
select select "**"
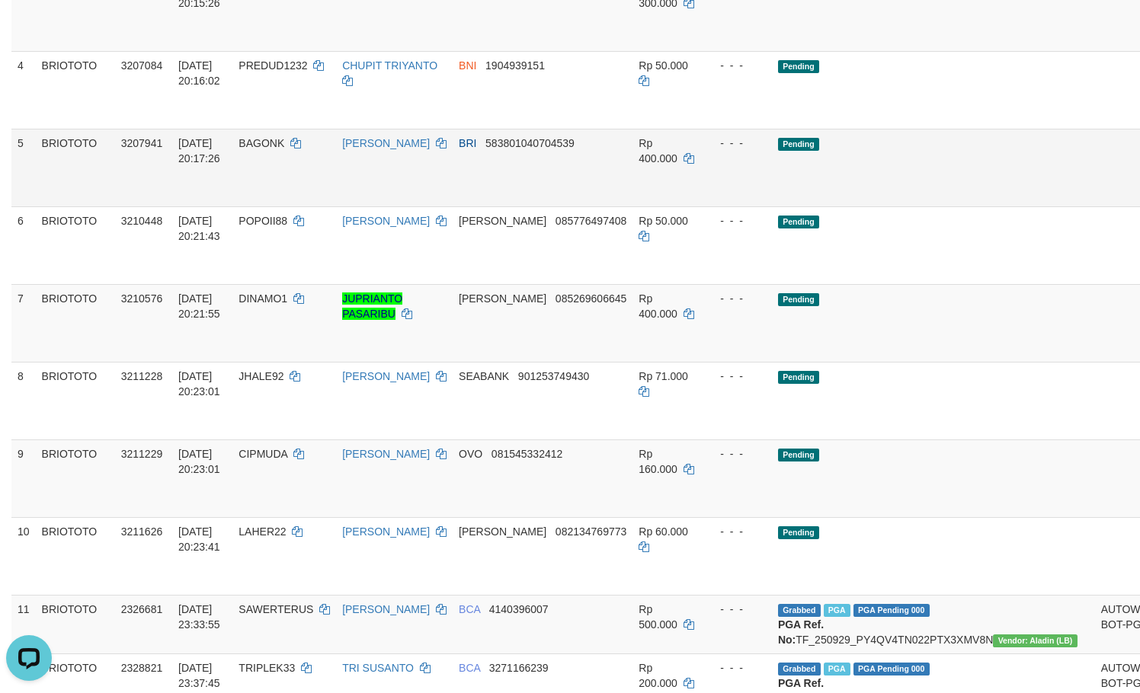
scroll to position [406, 0]
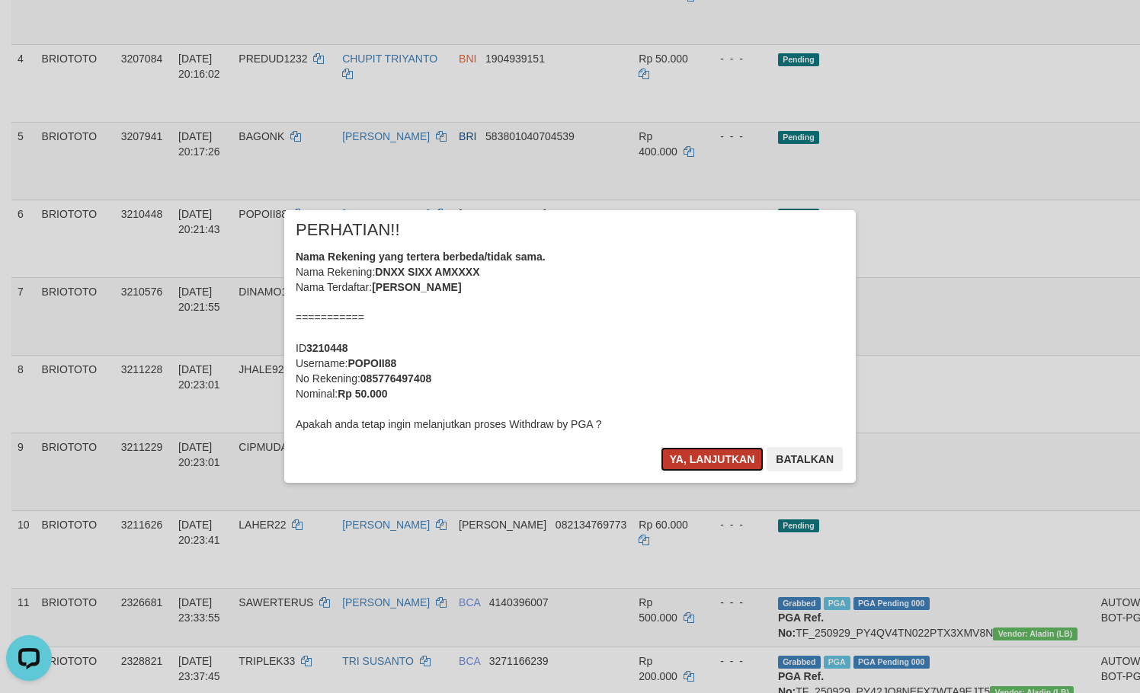
click at [721, 469] on button "Ya, lanjutkan" at bounding box center [713, 459] width 104 height 24
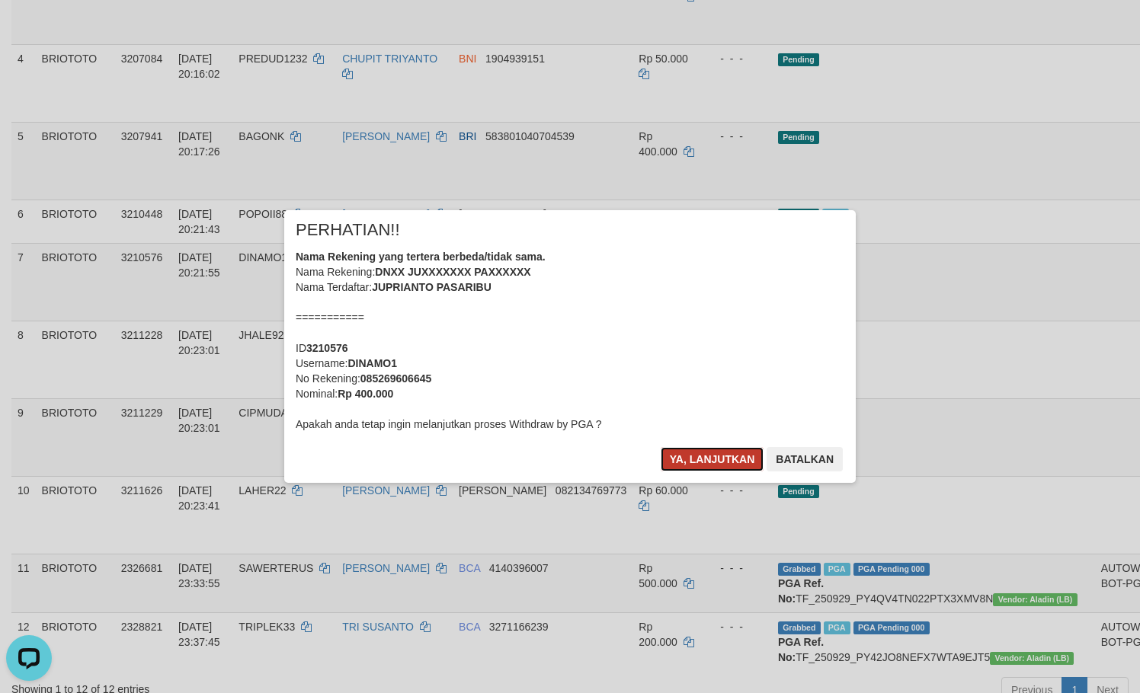
click at [730, 456] on button "Ya, lanjutkan" at bounding box center [713, 459] width 104 height 24
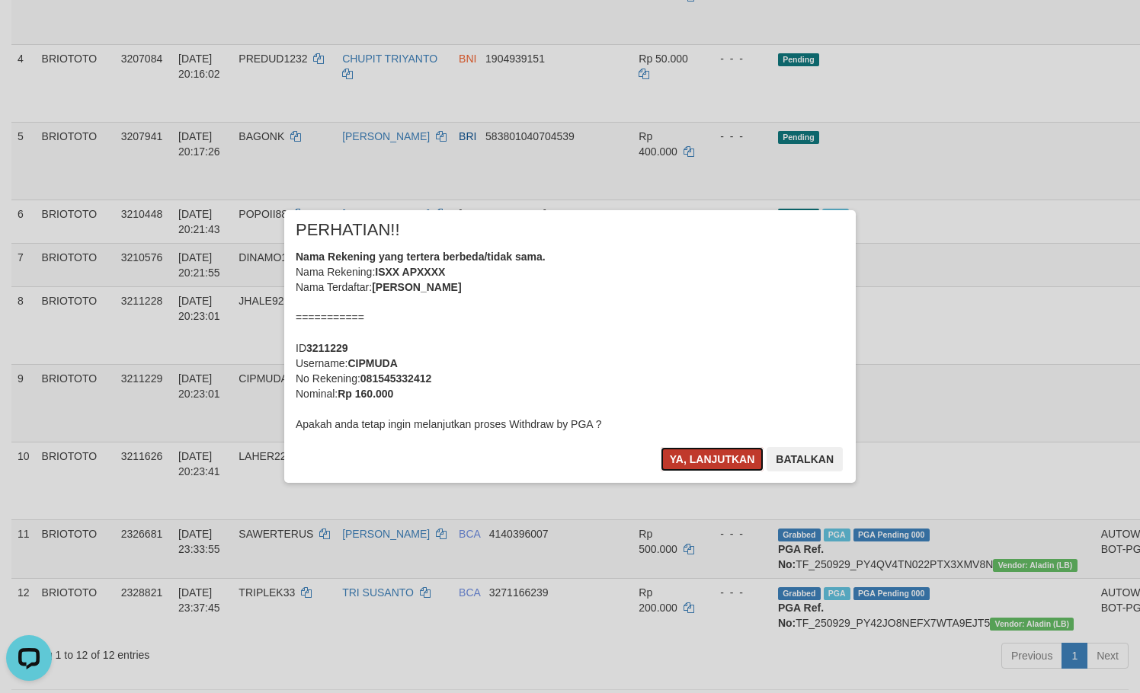
click at [719, 468] on button "Ya, lanjutkan" at bounding box center [713, 459] width 104 height 24
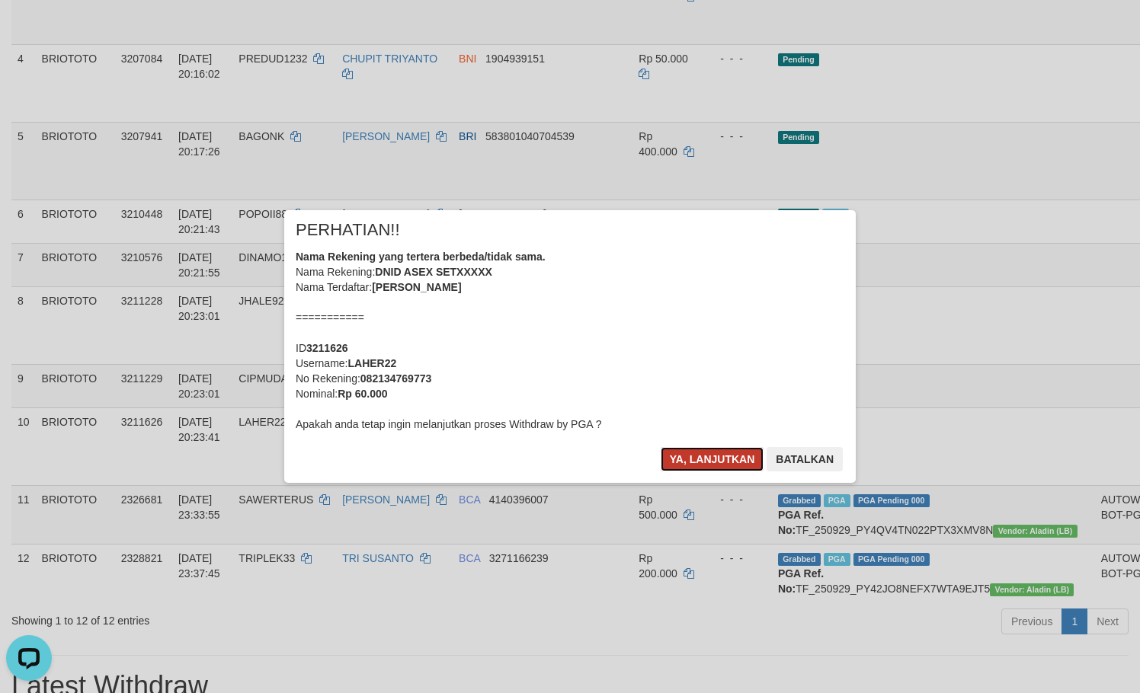
click at [685, 464] on button "Ya, lanjutkan" at bounding box center [713, 459] width 104 height 24
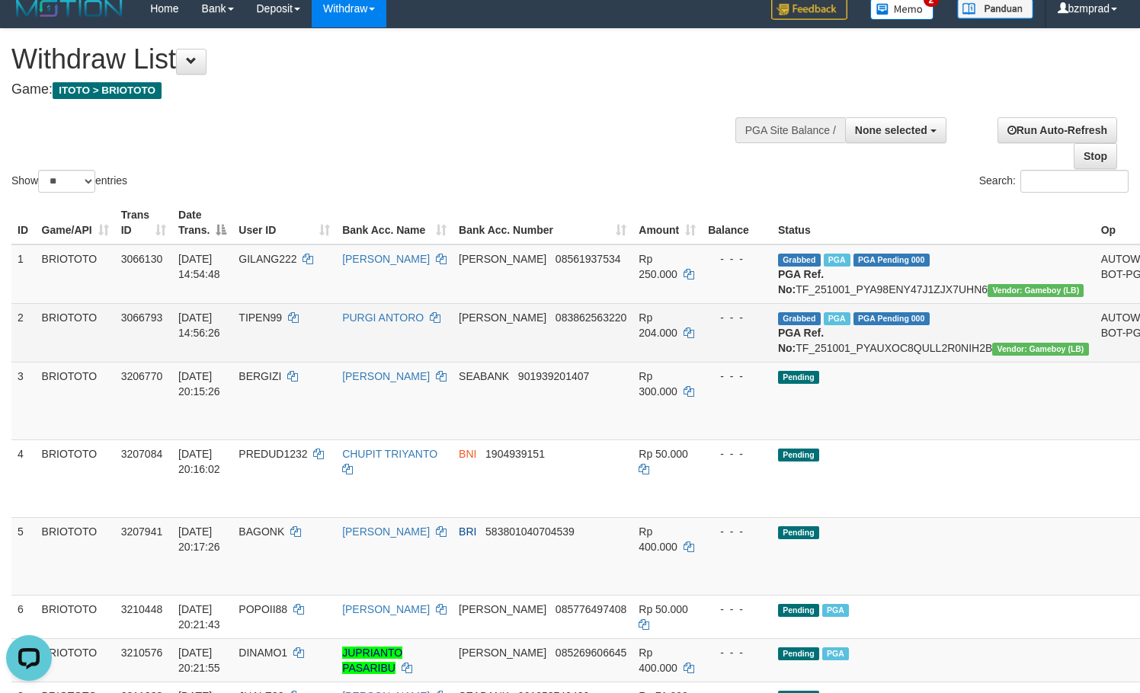
scroll to position [0, 0]
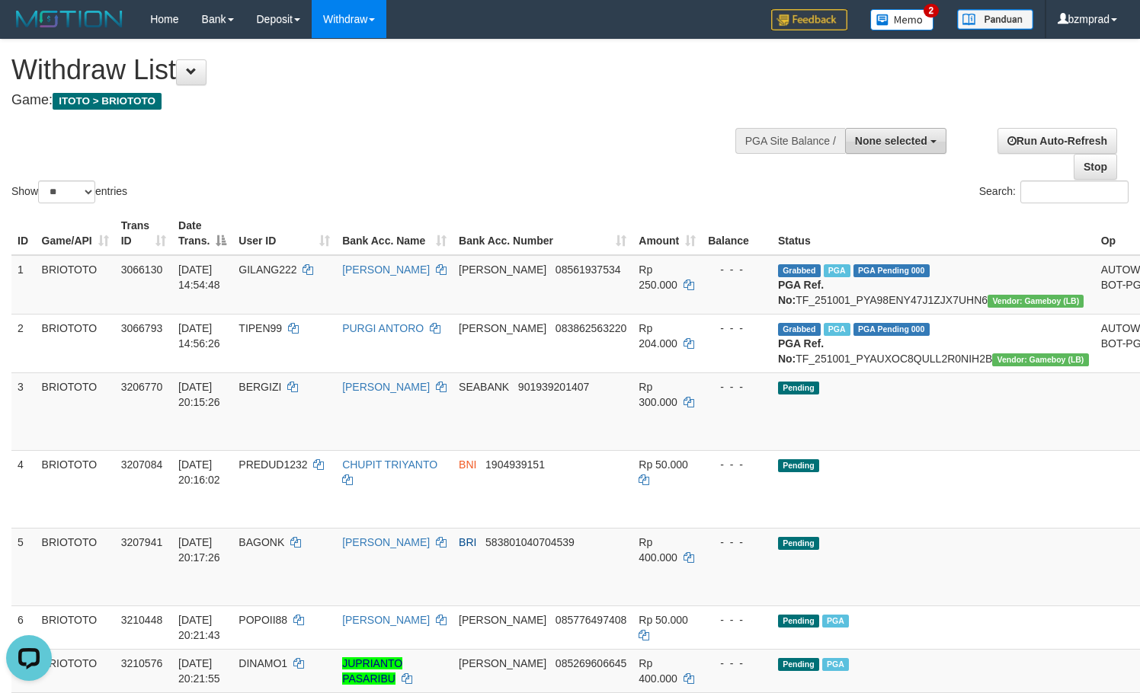
click at [907, 139] on span "None selected" at bounding box center [891, 141] width 72 height 12
click at [891, 219] on label "[ITOTO] BRIOTOTO" at bounding box center [874, 218] width 142 height 20
select select "****"
click at [578, 158] on div "Show ** ** ** *** entries Search:" at bounding box center [570, 123] width 1140 height 167
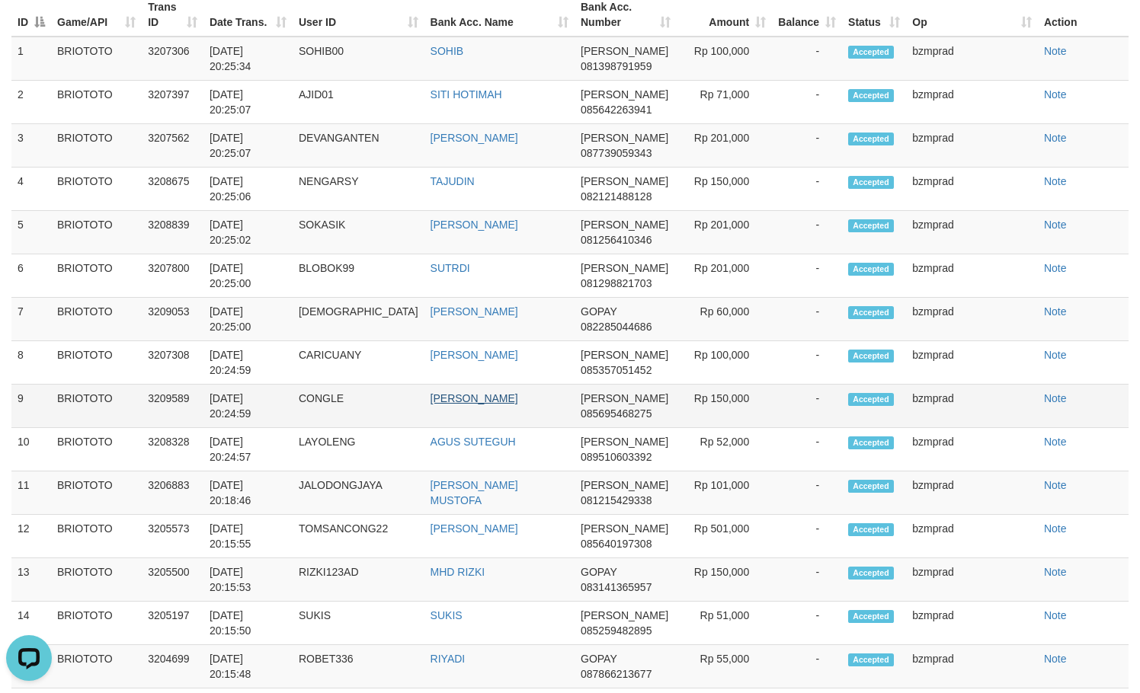
scroll to position [1275, 0]
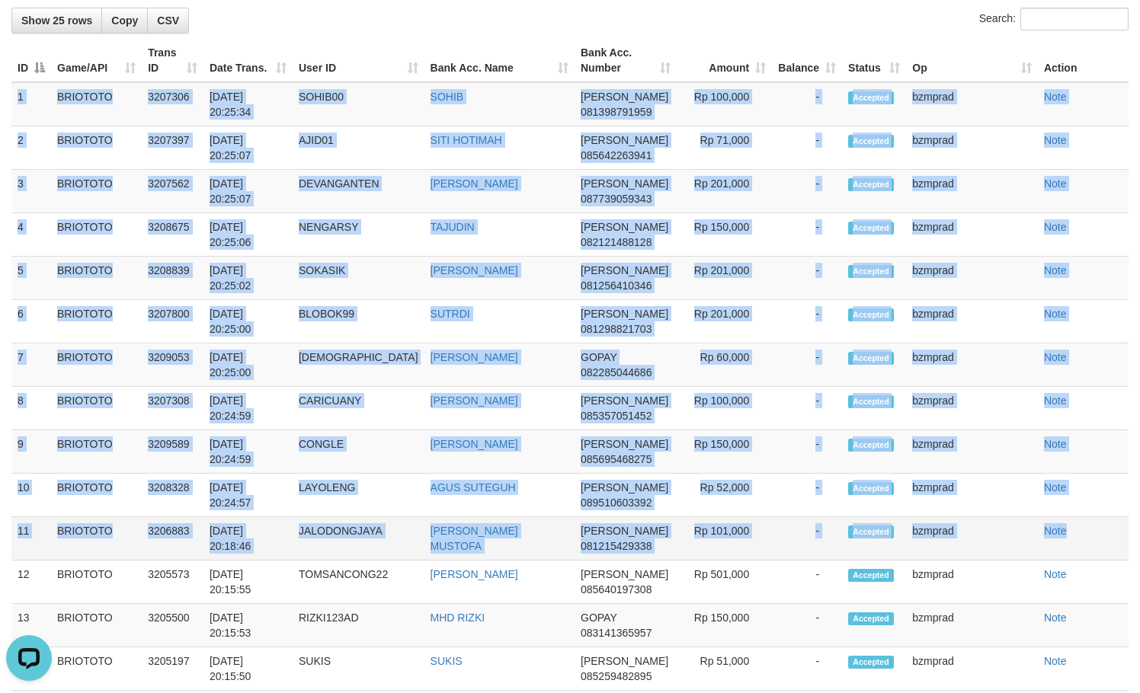
copy tbody "1 BRIOTOTO 3207306 01/10/2025 20:25:34 SOHIB00 SOHIB DANA 081398791959 Rp 100,0…"
drag, startPoint x: 14, startPoint y: 169, endPoint x: 1103, endPoint y: 606, distance: 1172.4
click at [1103, 606] on tbody "1 BRIOTOTO 3207306 01/10/2025 20:25:34 SOHIB00 SOHIB DANA 081398791959 Rp 100,0…" at bounding box center [569, 625] width 1117 height 1087
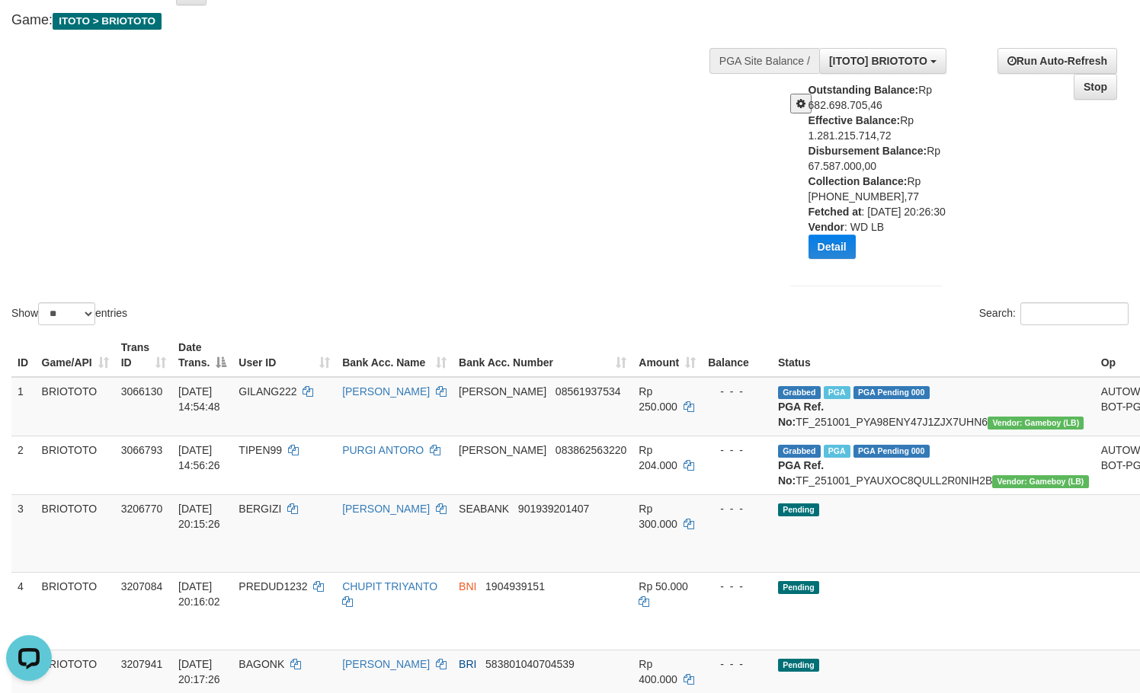
scroll to position [0, 0]
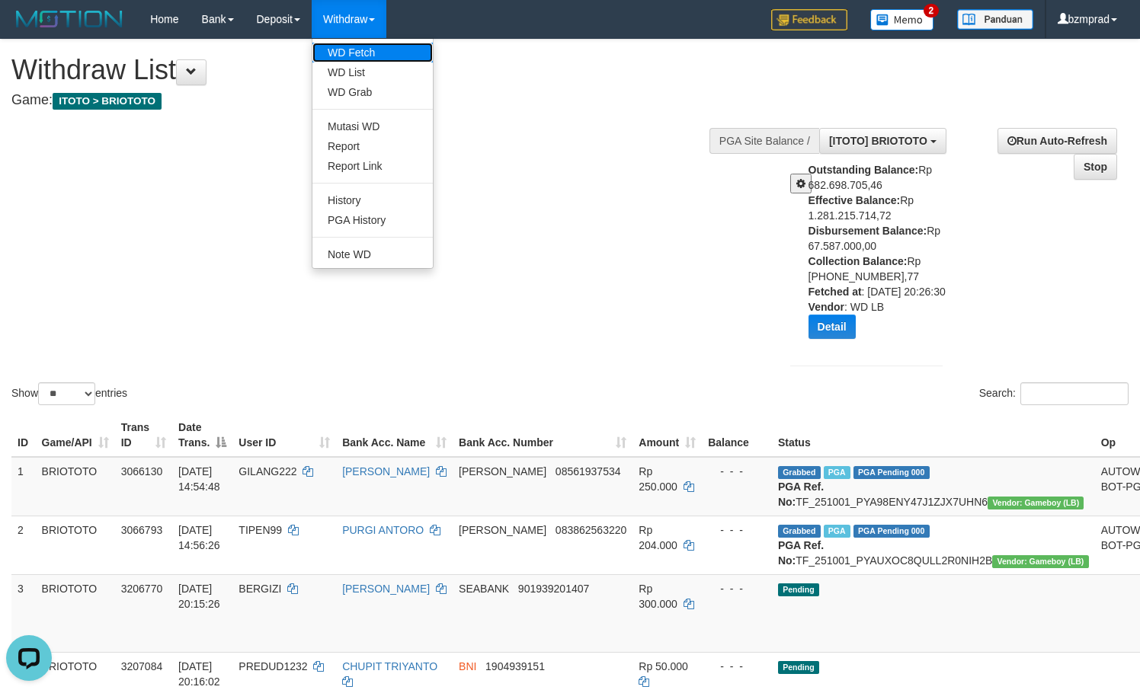
click at [368, 47] on link "WD Fetch" at bounding box center [372, 53] width 120 height 20
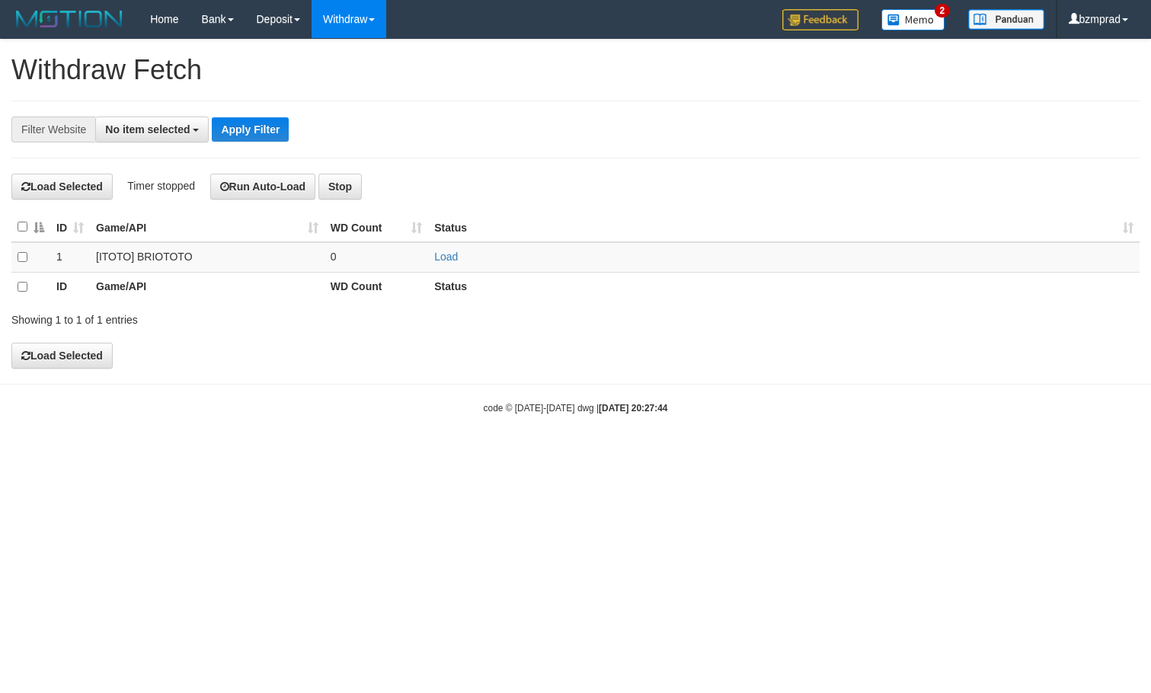
select select
click at [443, 253] on link "Load" at bounding box center [446, 257] width 24 height 12
click at [373, 254] on td "..." at bounding box center [377, 257] width 104 height 30
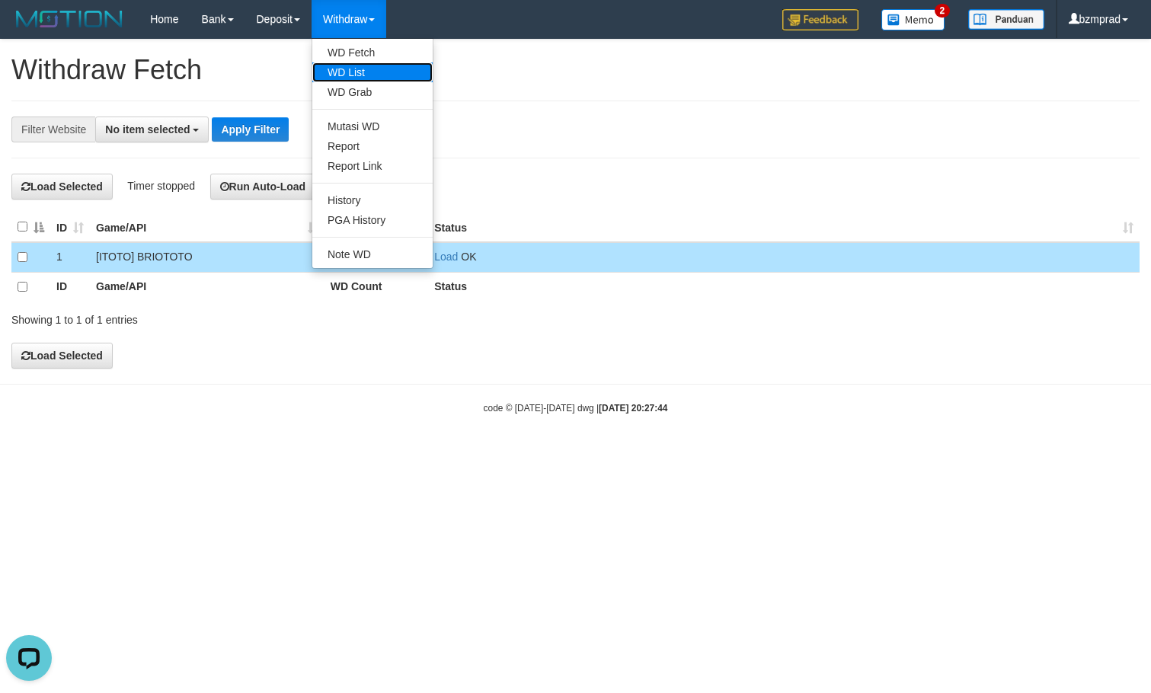
click at [372, 69] on link "WD List" at bounding box center [372, 72] width 120 height 20
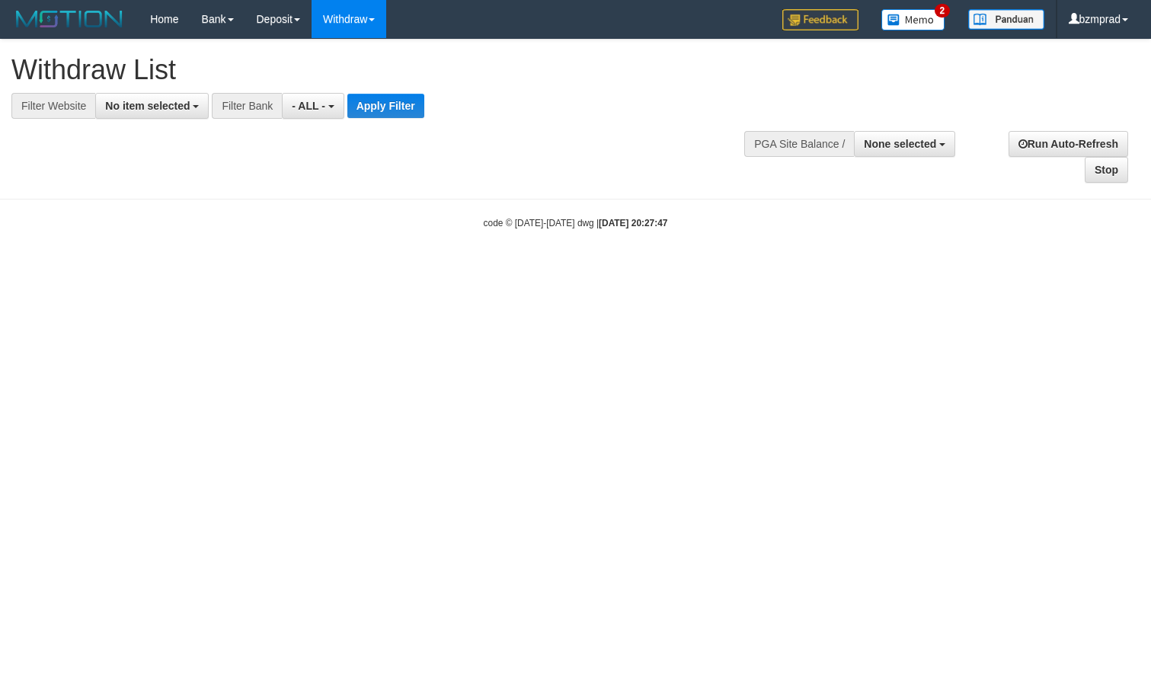
select select
click at [170, 108] on span "No item selected" at bounding box center [147, 106] width 85 height 12
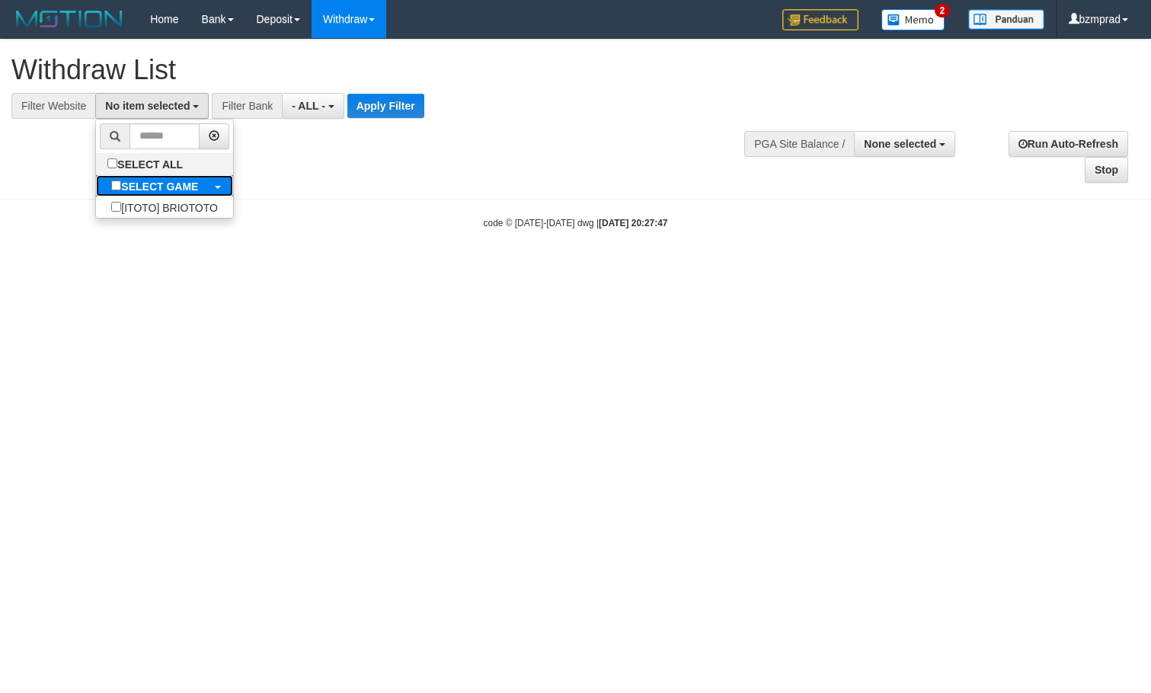
click at [178, 186] on b "SELECT GAME" at bounding box center [159, 187] width 77 height 12
select select "****"
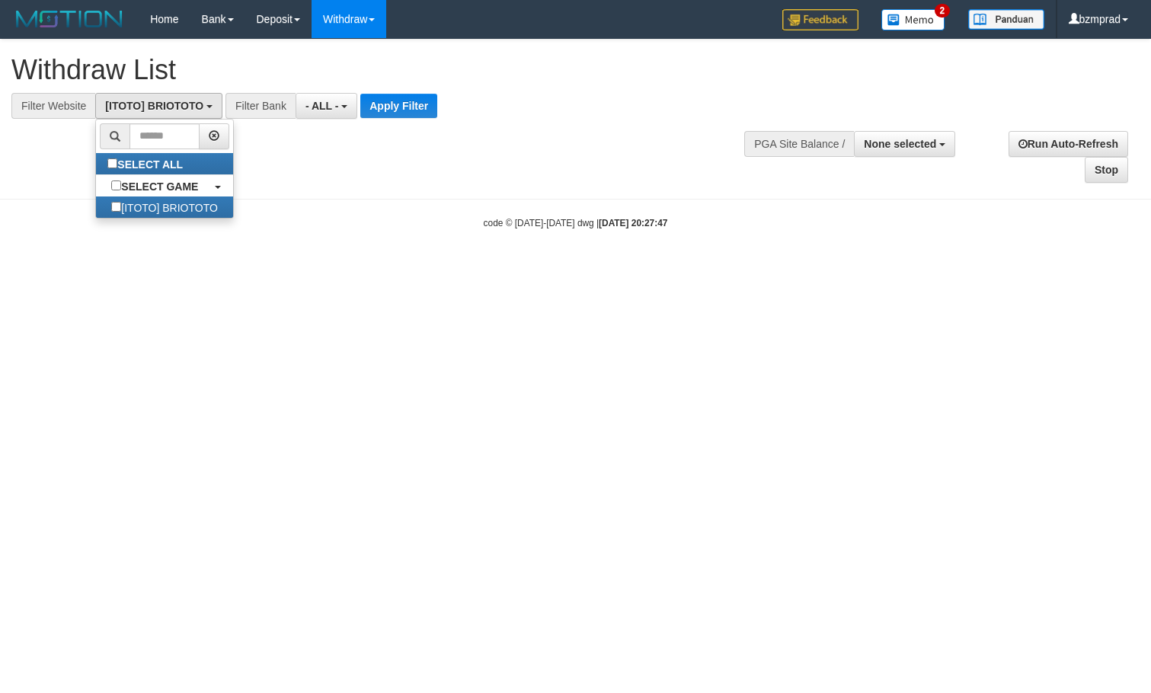
scroll to position [14, 0]
click at [375, 126] on div "**********" at bounding box center [575, 112] width 1151 height 144
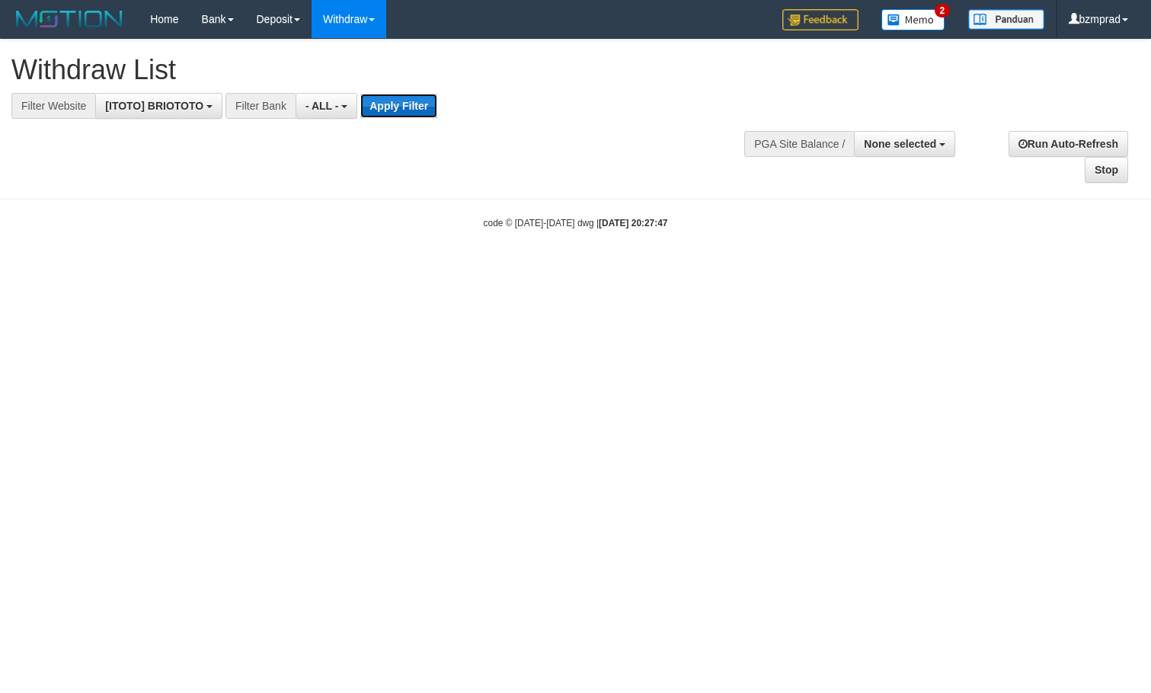
click at [388, 107] on button "Apply Filter" at bounding box center [398, 106] width 77 height 24
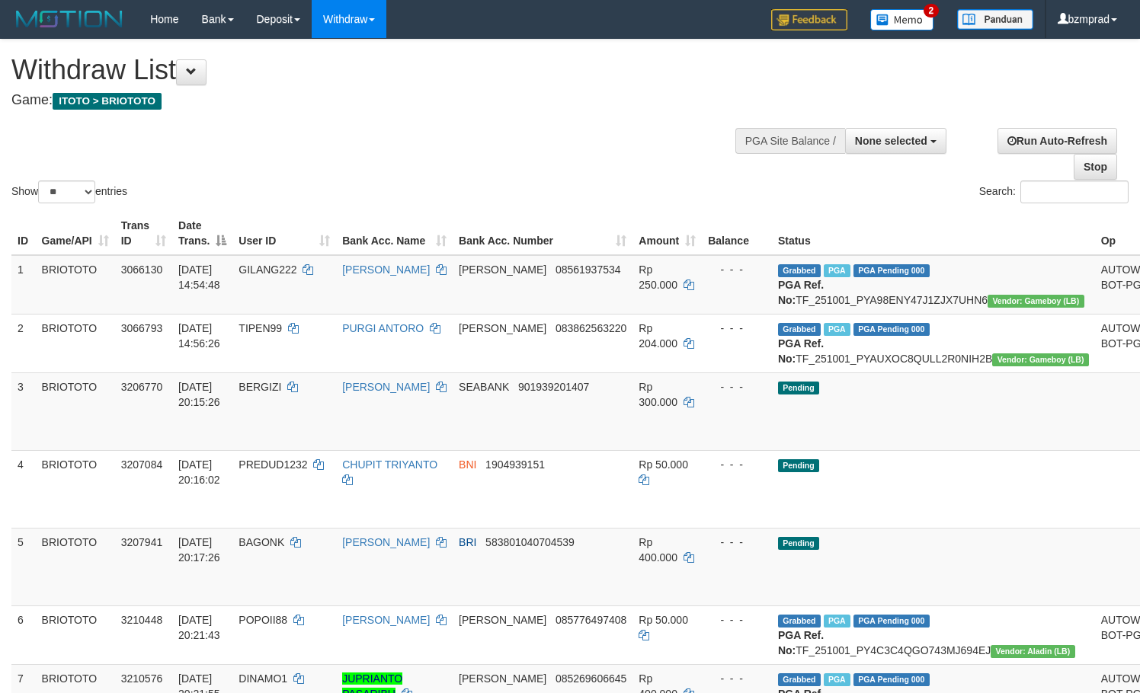
select select
select select "**"
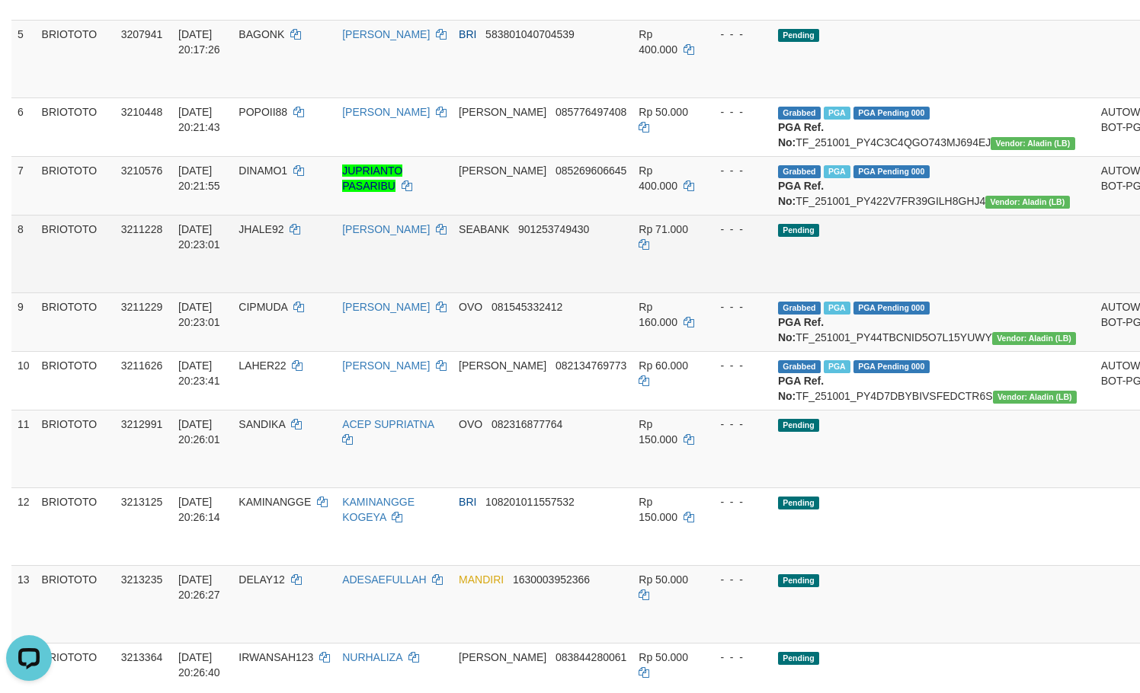
scroll to position [610, 0]
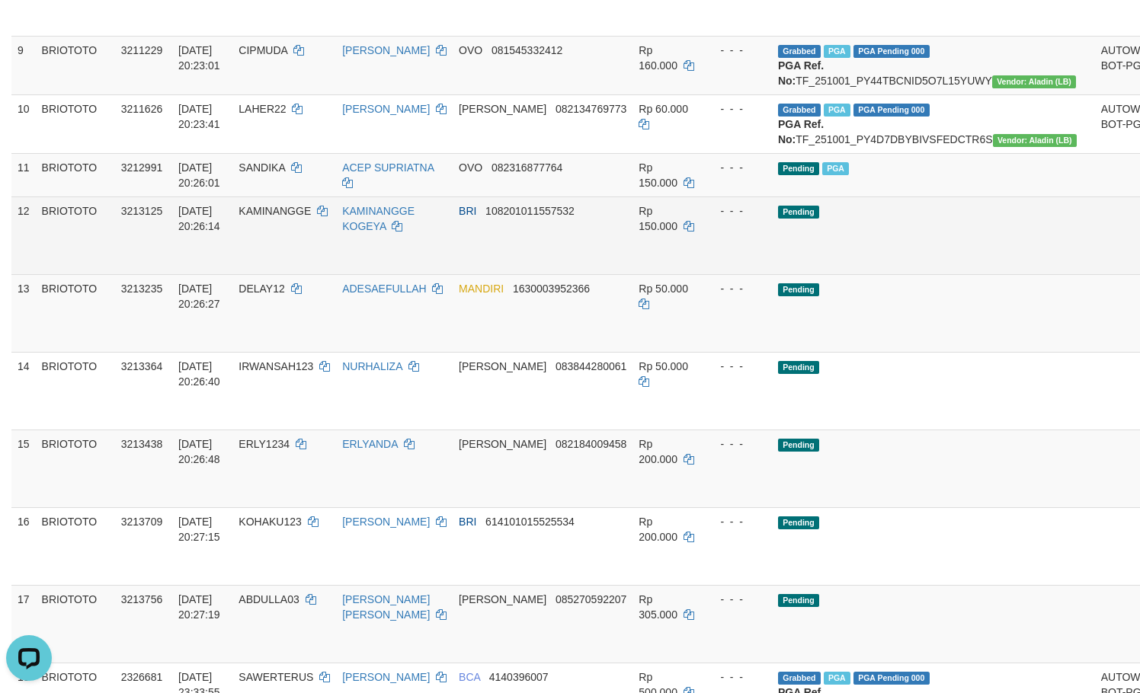
scroll to position [813, 0]
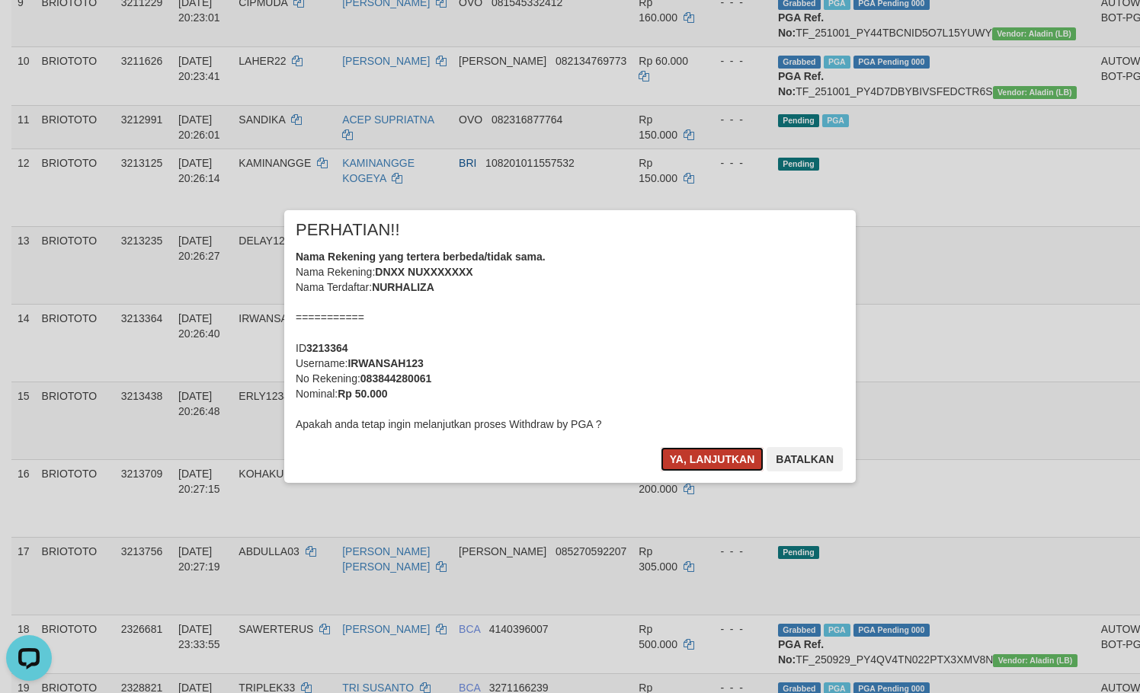
click at [702, 455] on button "Ya, lanjutkan" at bounding box center [713, 459] width 104 height 24
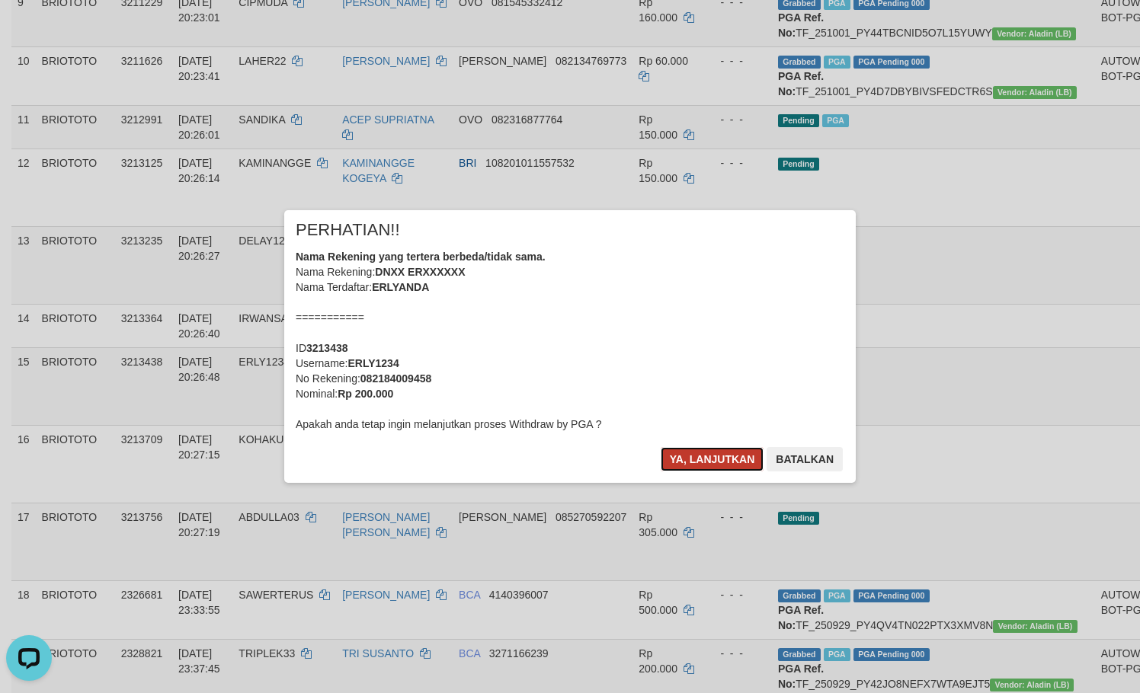
click at [722, 463] on button "Ya, lanjutkan" at bounding box center [713, 459] width 104 height 24
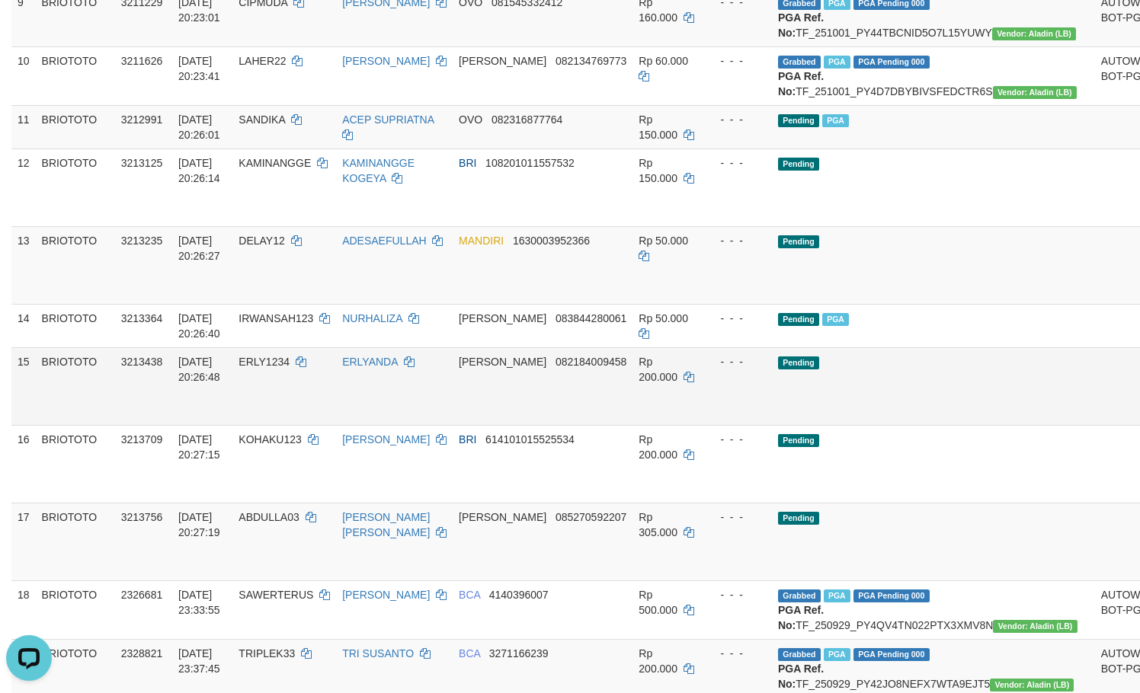
scroll to position [914, 0]
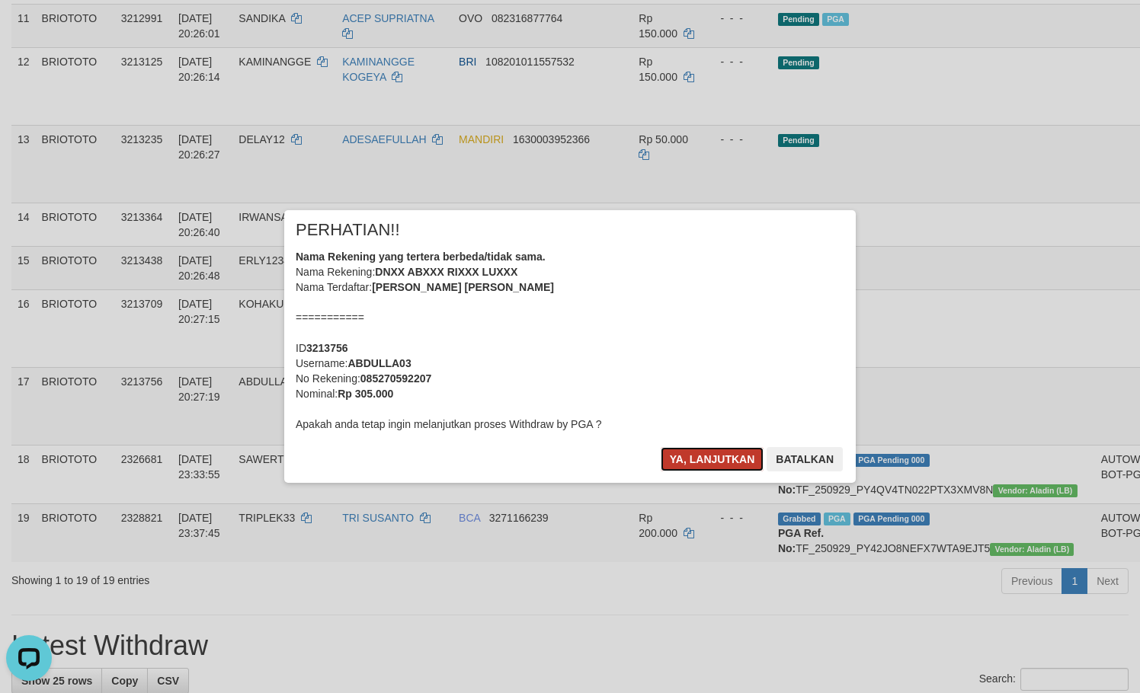
click at [703, 461] on button "Ya, lanjutkan" at bounding box center [713, 459] width 104 height 24
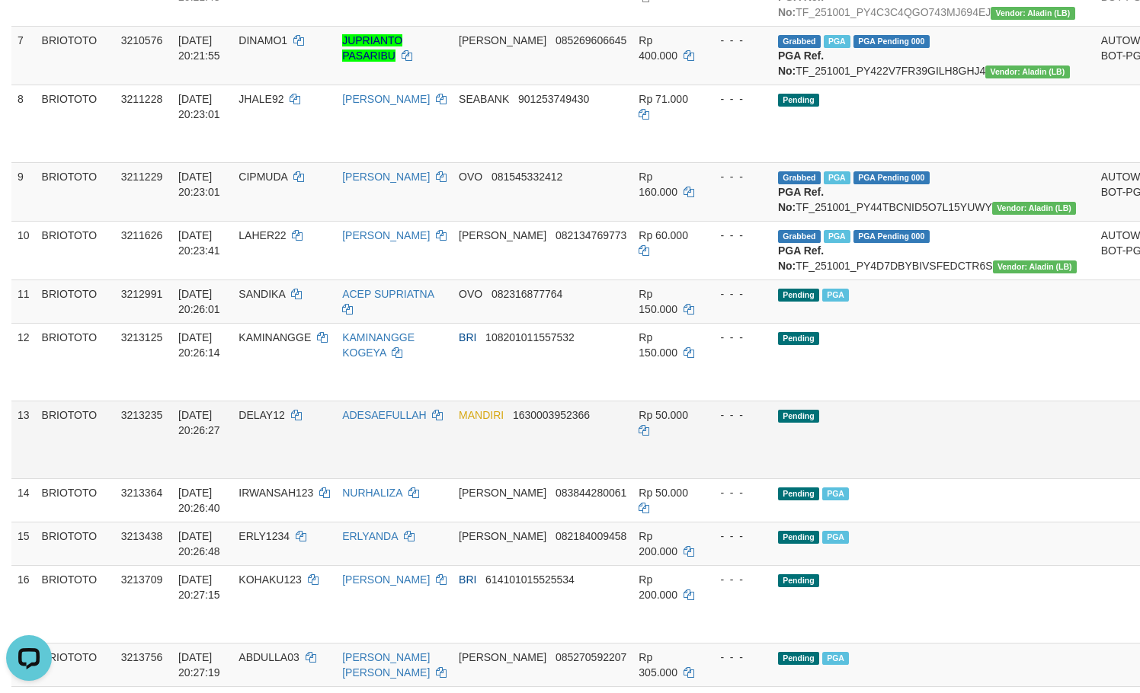
scroll to position [508, 0]
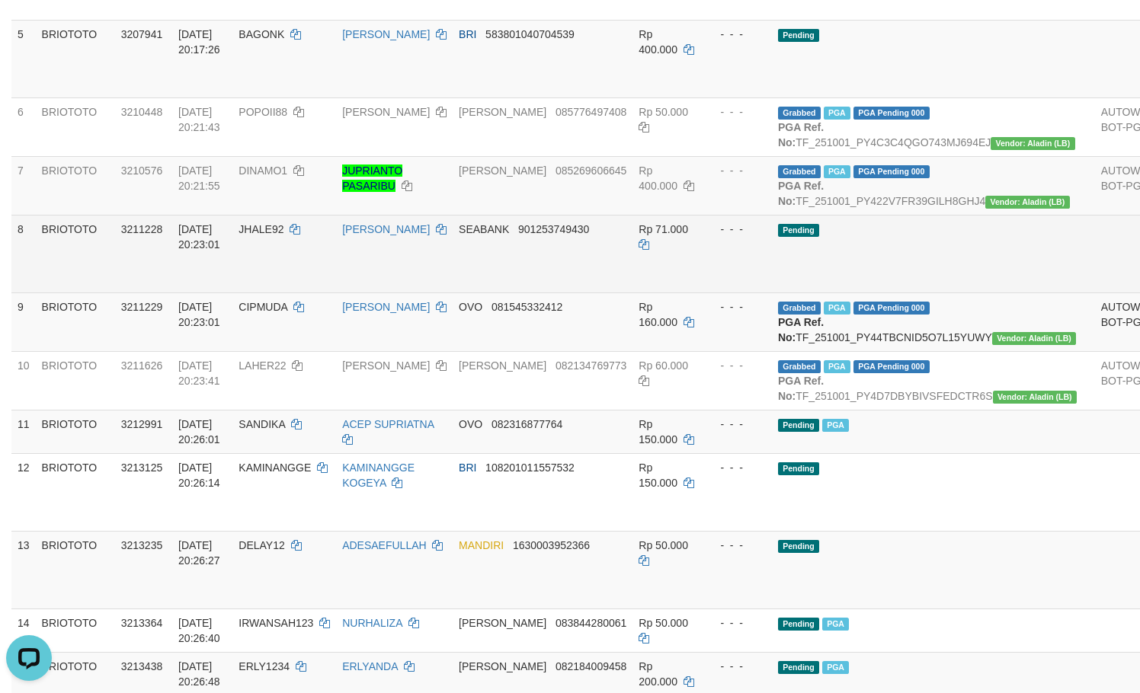
click at [882, 293] on td "Pending" at bounding box center [933, 254] width 323 height 78
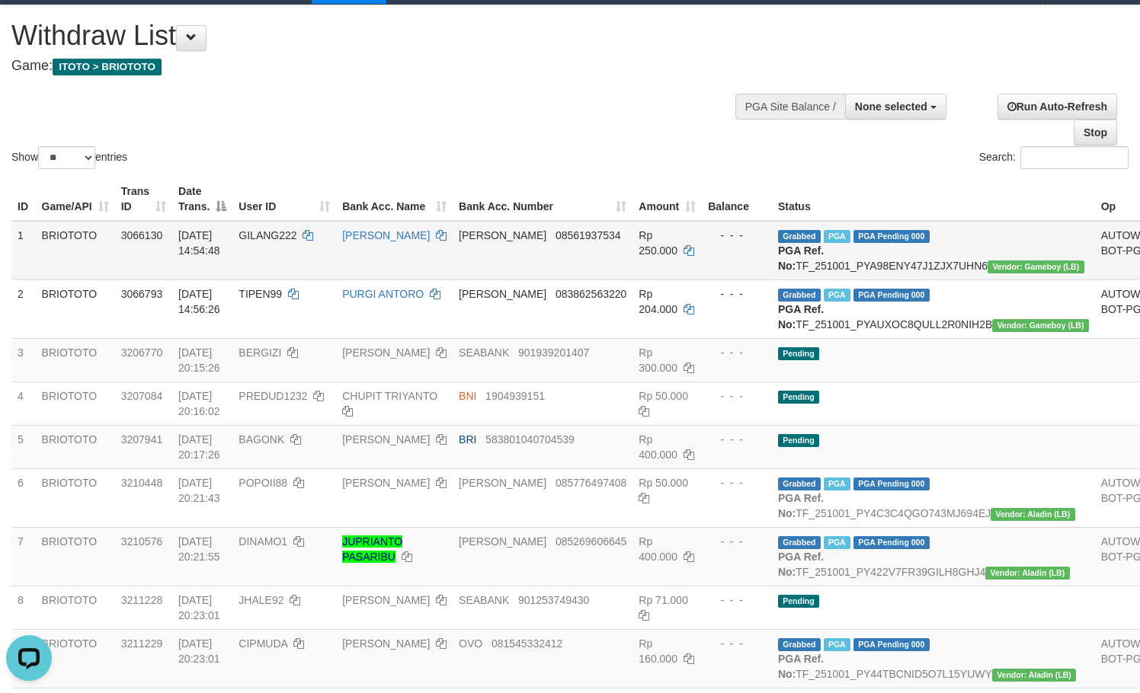
scroll to position [0, 0]
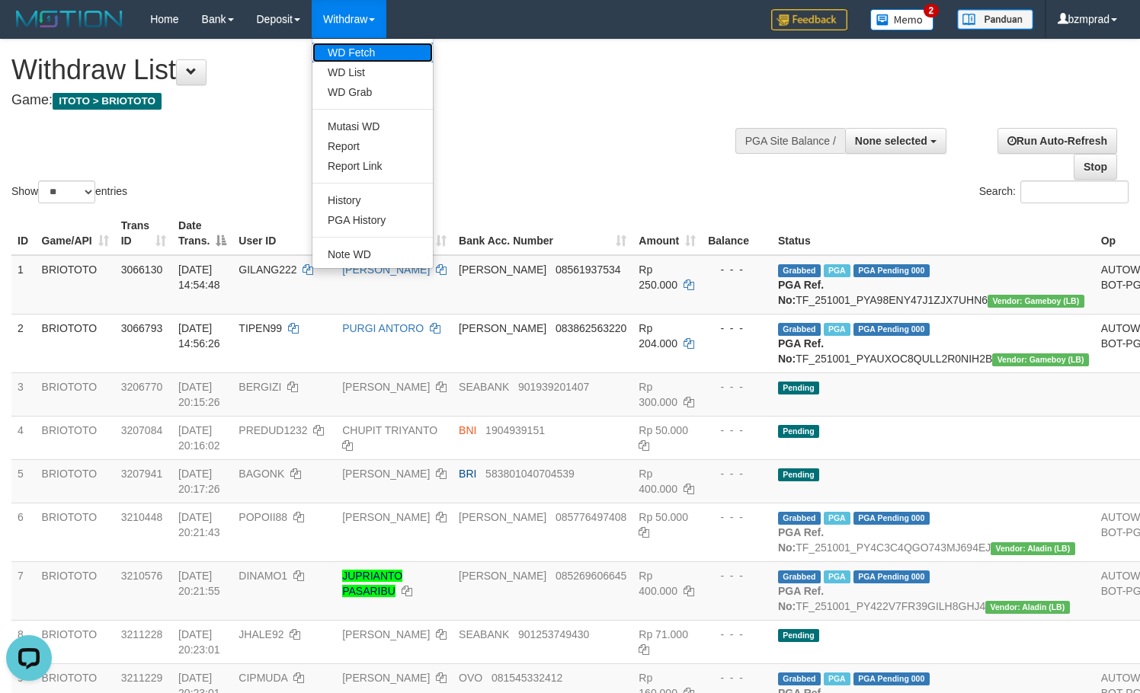
click at [385, 49] on link "WD Fetch" at bounding box center [372, 53] width 120 height 20
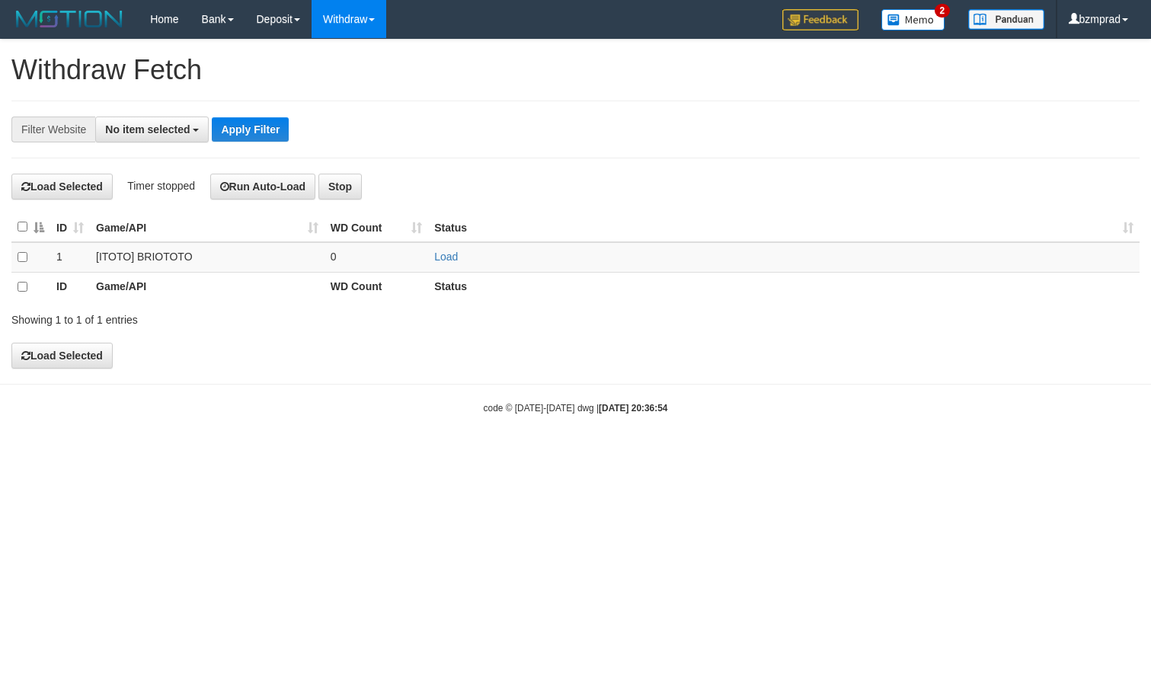
select select
click at [450, 257] on link "Load" at bounding box center [446, 257] width 24 height 12
click at [380, 260] on td "..." at bounding box center [377, 257] width 104 height 30
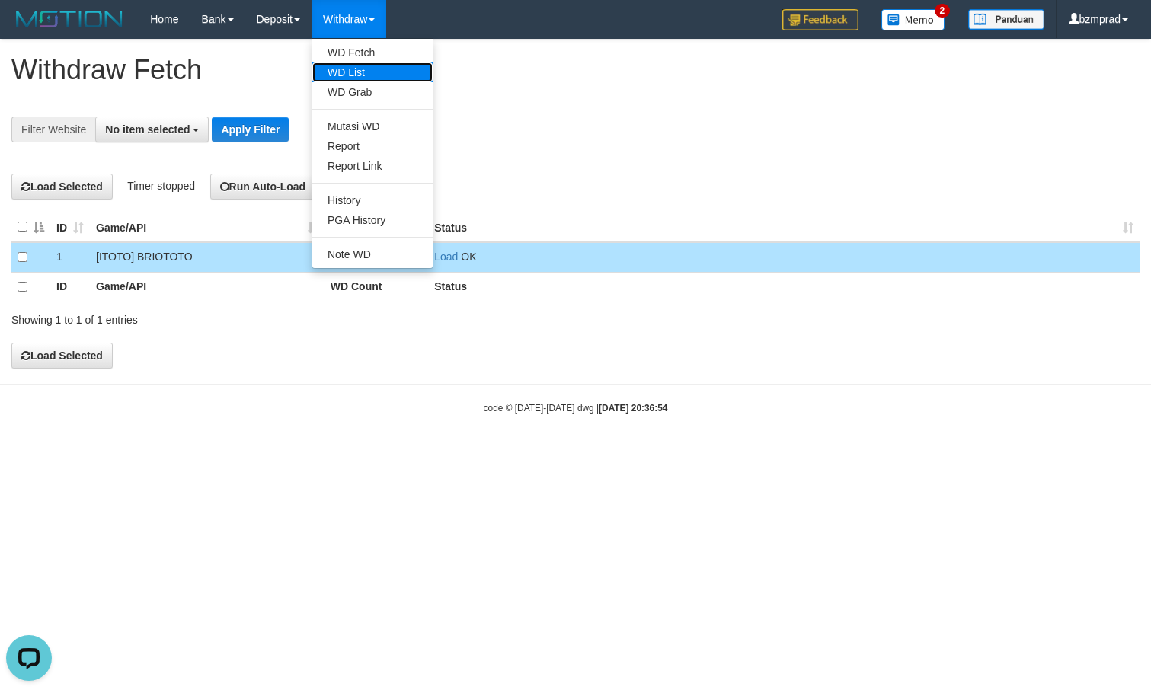
click at [362, 63] on link "WD List" at bounding box center [372, 72] width 120 height 20
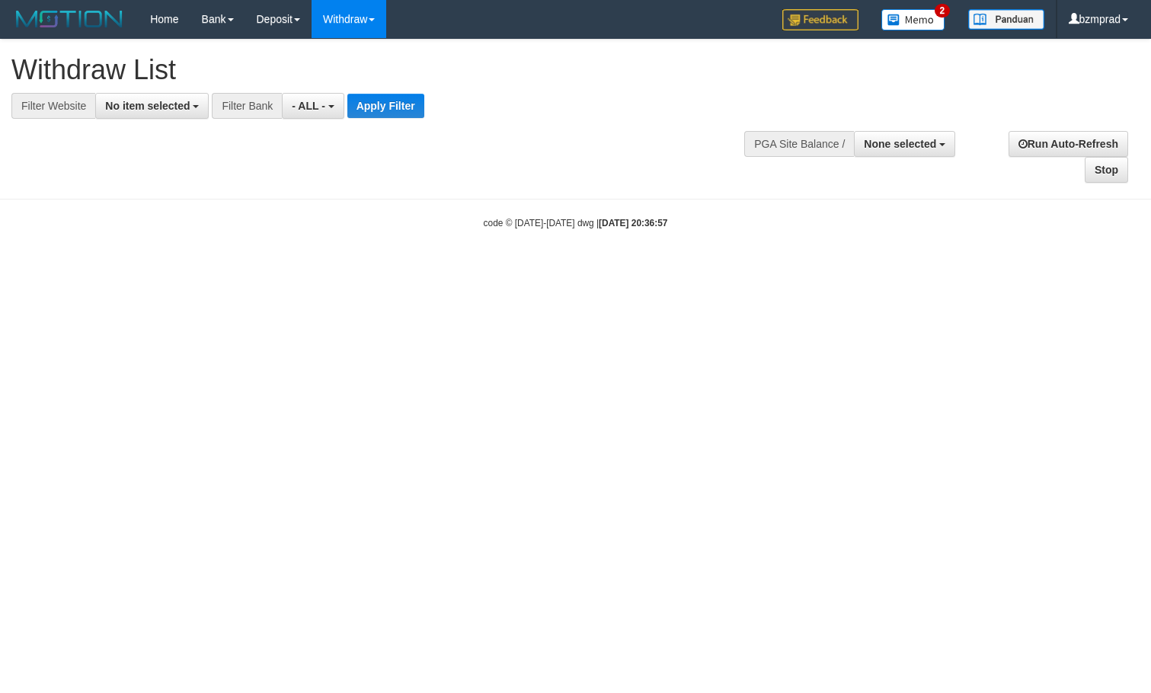
select select
click at [203, 104] on button "No item selected" at bounding box center [152, 106] width 114 height 26
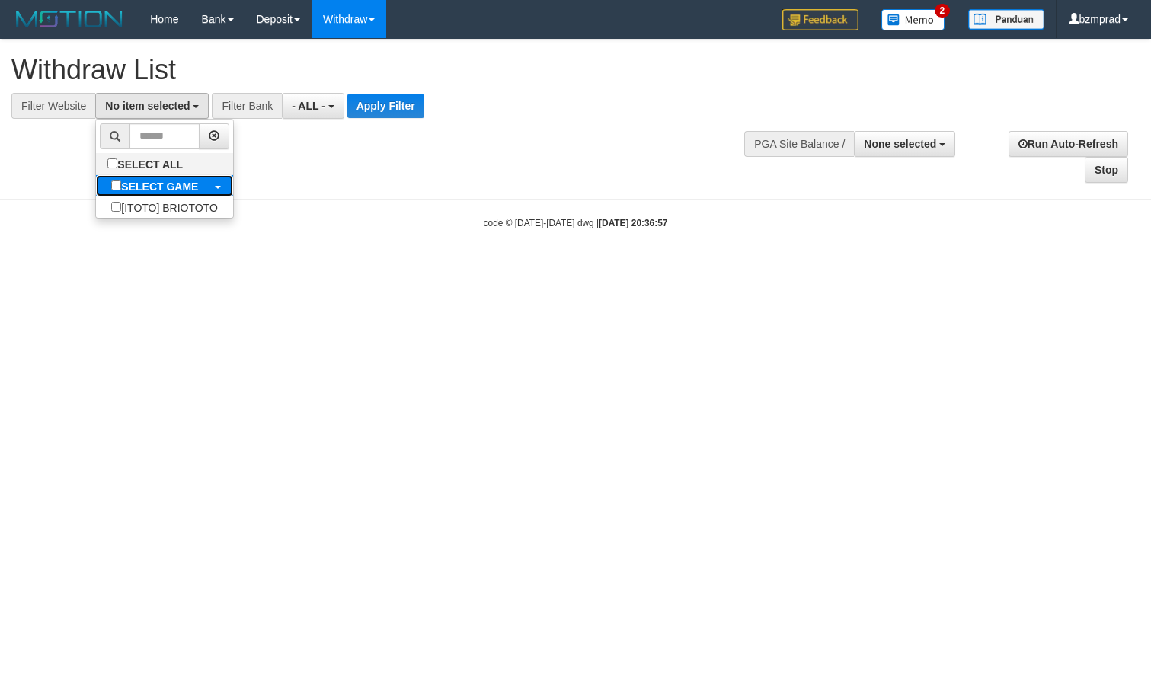
click at [187, 194] on label "SELECT GAME" at bounding box center [154, 185] width 117 height 21
select select "****"
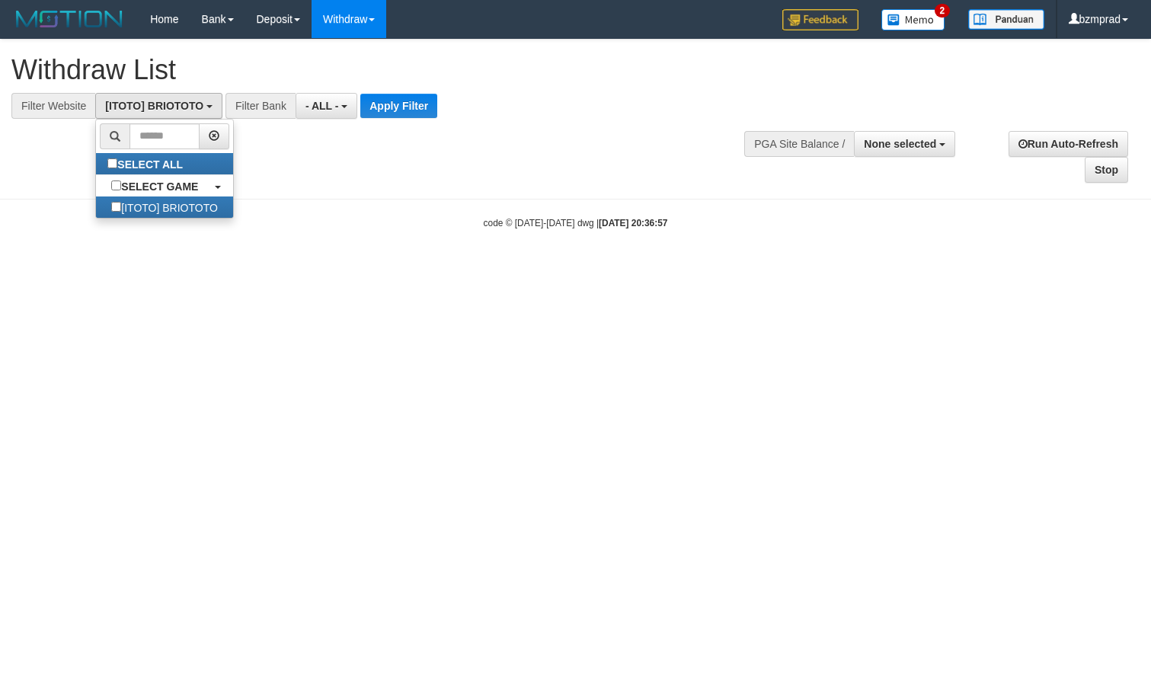
scroll to position [14, 0]
click at [398, 99] on button "Apply Filter" at bounding box center [398, 106] width 77 height 24
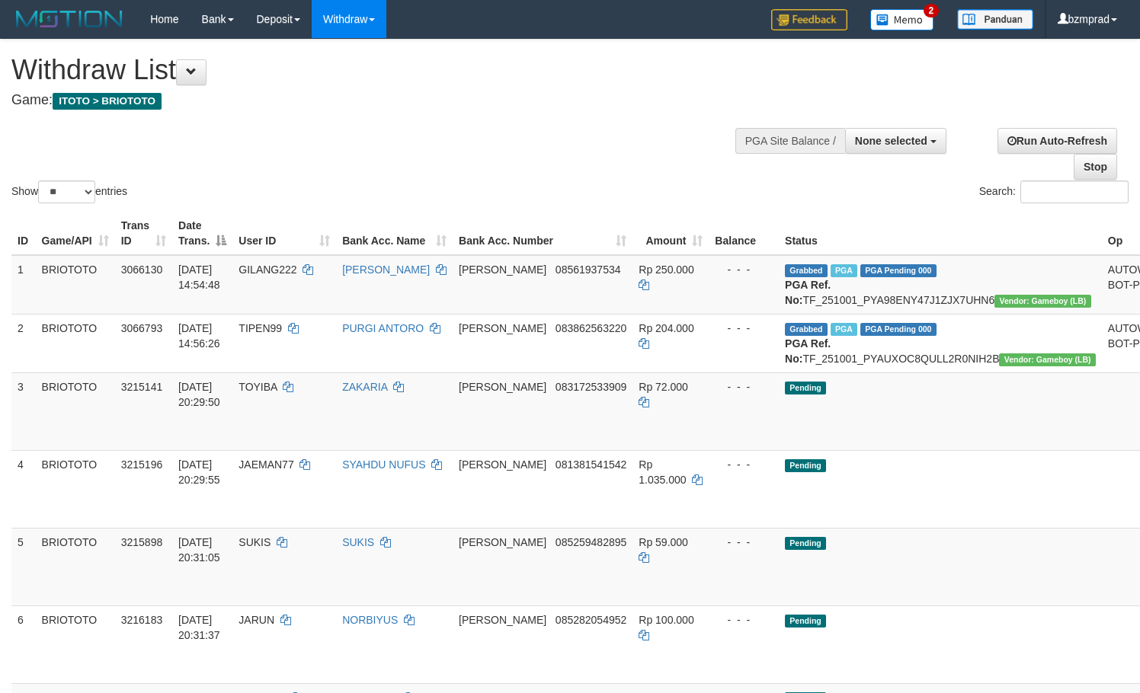
select select
select select "**"
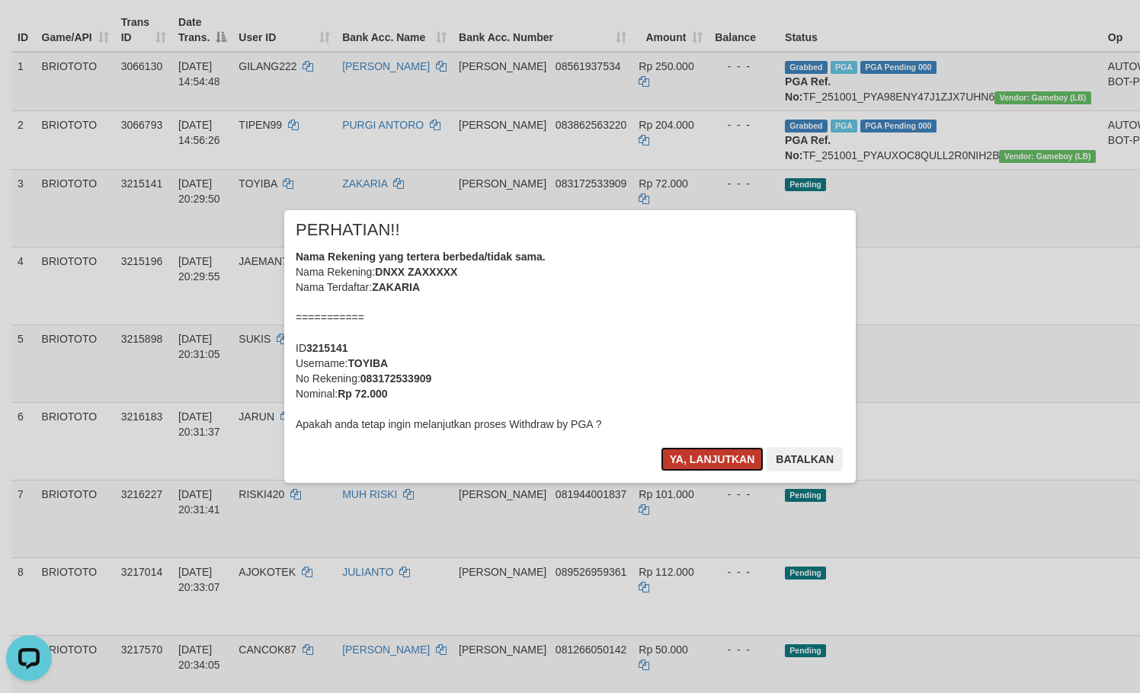
click at [704, 454] on button "Ya, lanjutkan" at bounding box center [713, 459] width 104 height 24
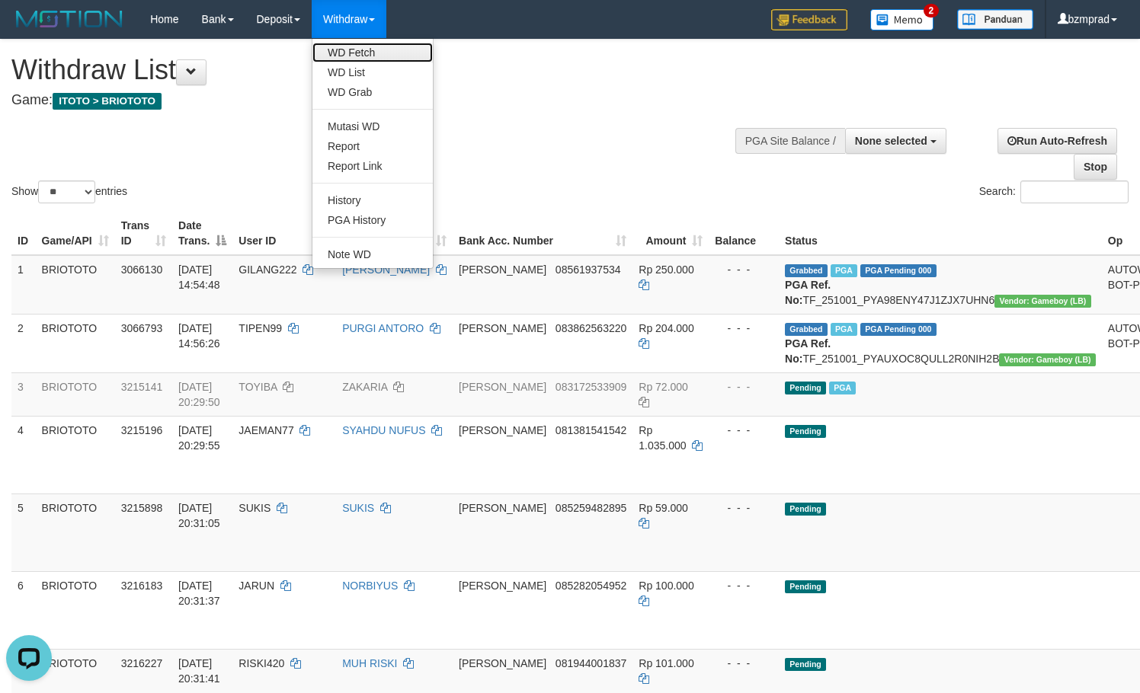
drag, startPoint x: 374, startPoint y: 45, endPoint x: 396, endPoint y: 46, distance: 22.1
click at [374, 45] on link "WD Fetch" at bounding box center [372, 53] width 120 height 20
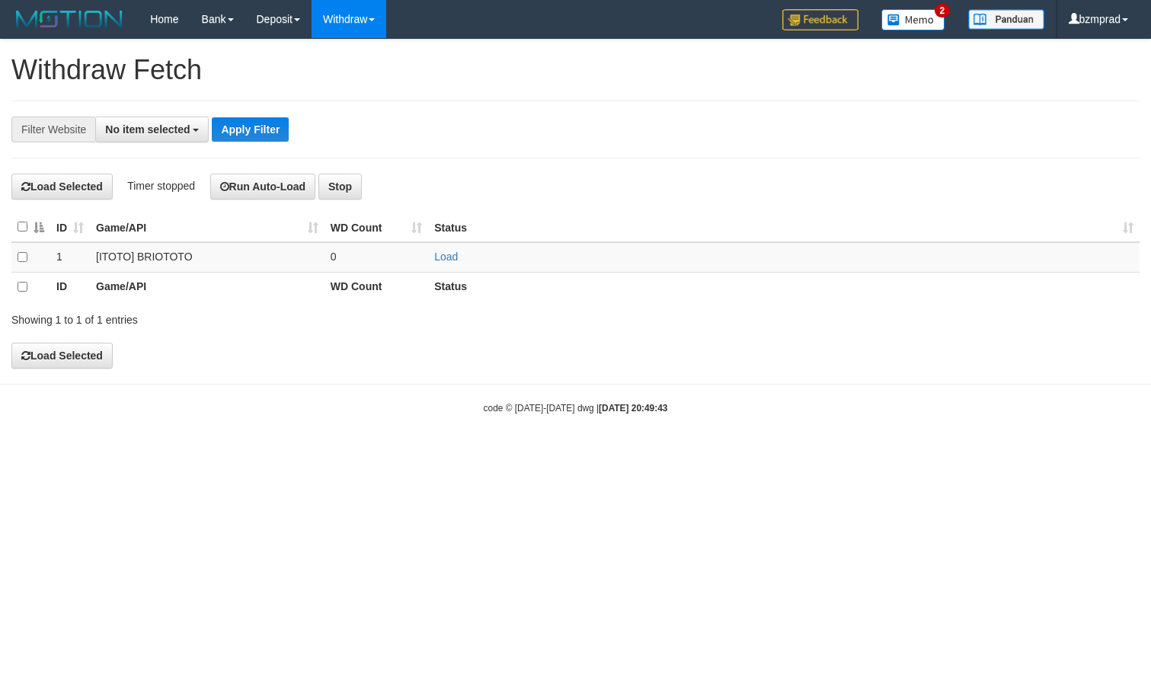
select select
click at [440, 257] on link "Load" at bounding box center [446, 257] width 24 height 12
click at [362, 255] on td "..." at bounding box center [377, 257] width 104 height 30
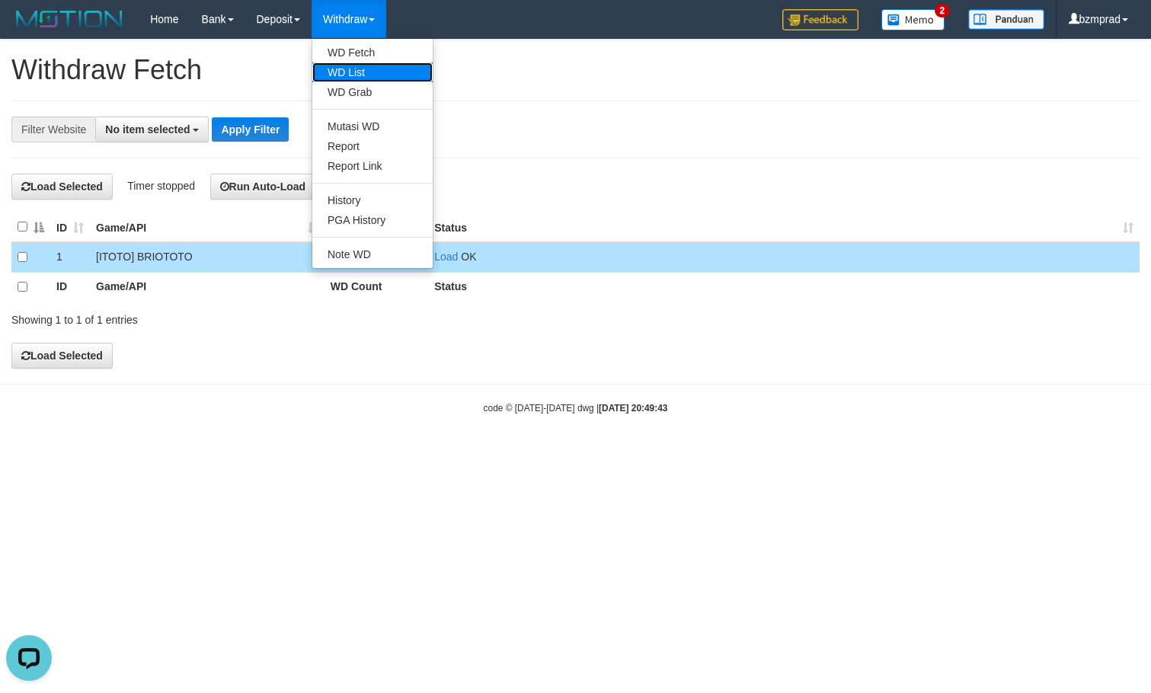
click at [369, 69] on link "WD List" at bounding box center [372, 72] width 120 height 20
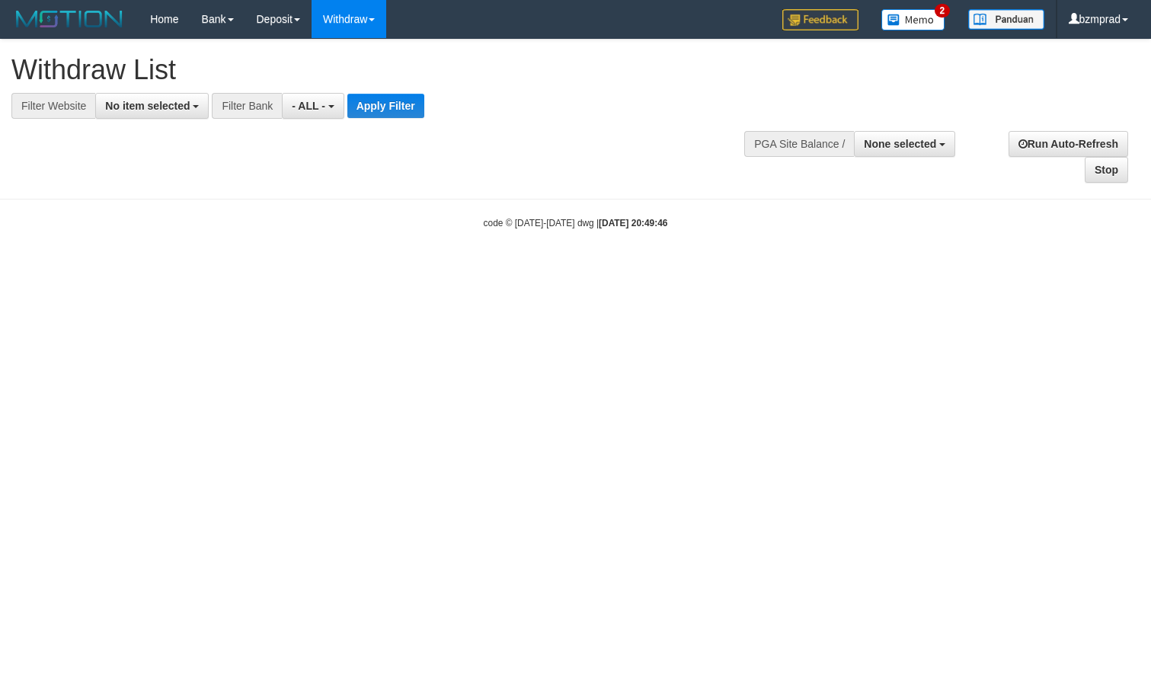
select select
click at [133, 96] on button "No item selected" at bounding box center [152, 106] width 114 height 26
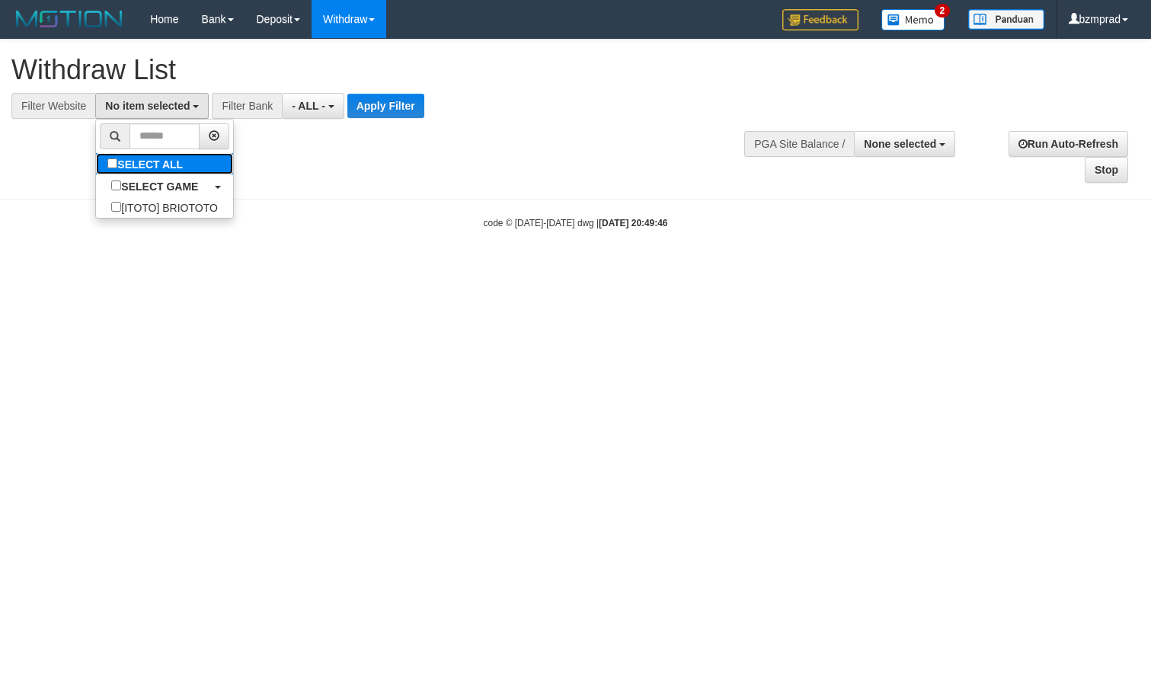
click at [159, 170] on label "SELECT ALL" at bounding box center [147, 163] width 102 height 21
select select "****"
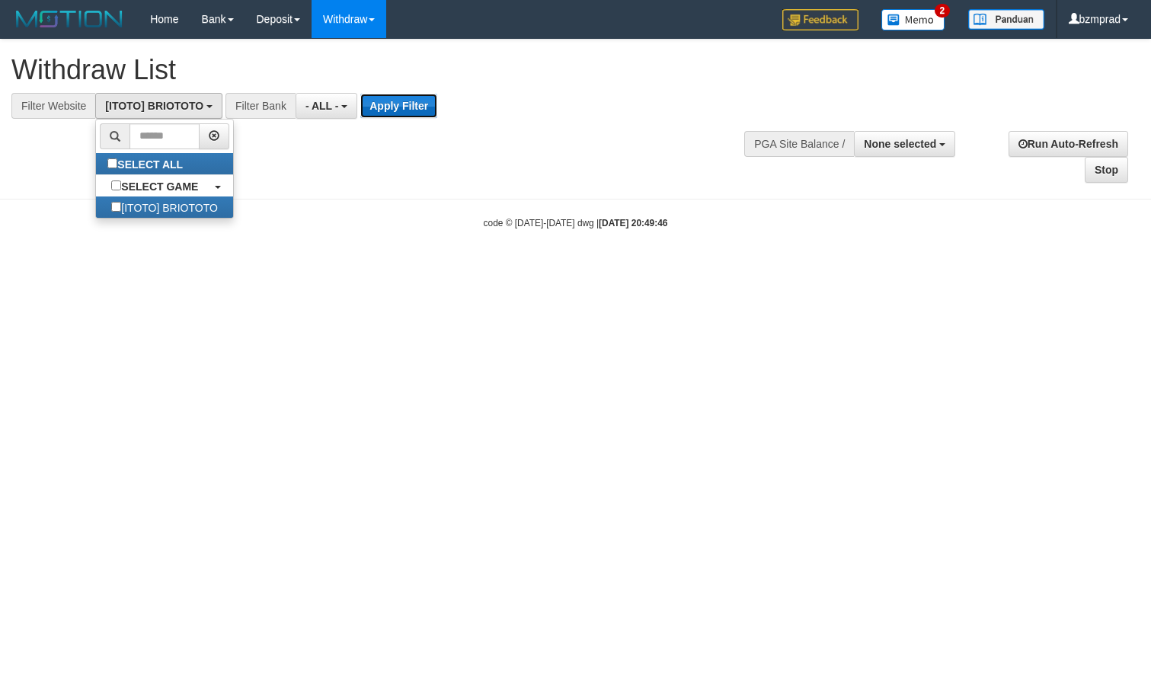
click at [425, 98] on button "Apply Filter" at bounding box center [398, 106] width 77 height 24
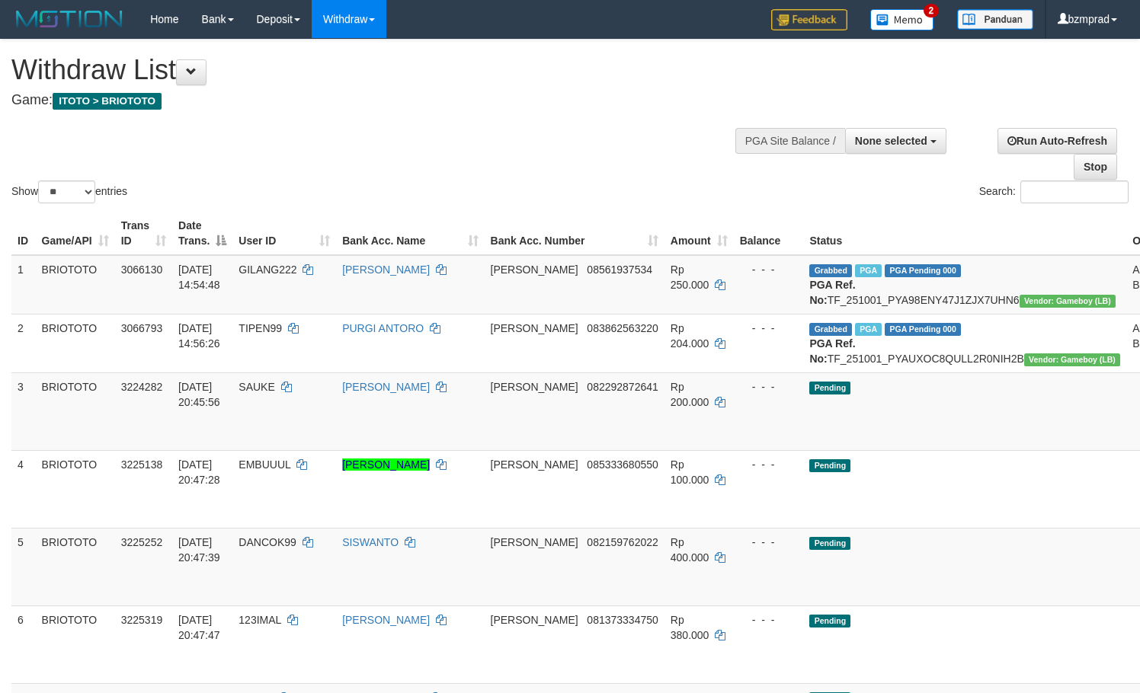
select select
select select "**"
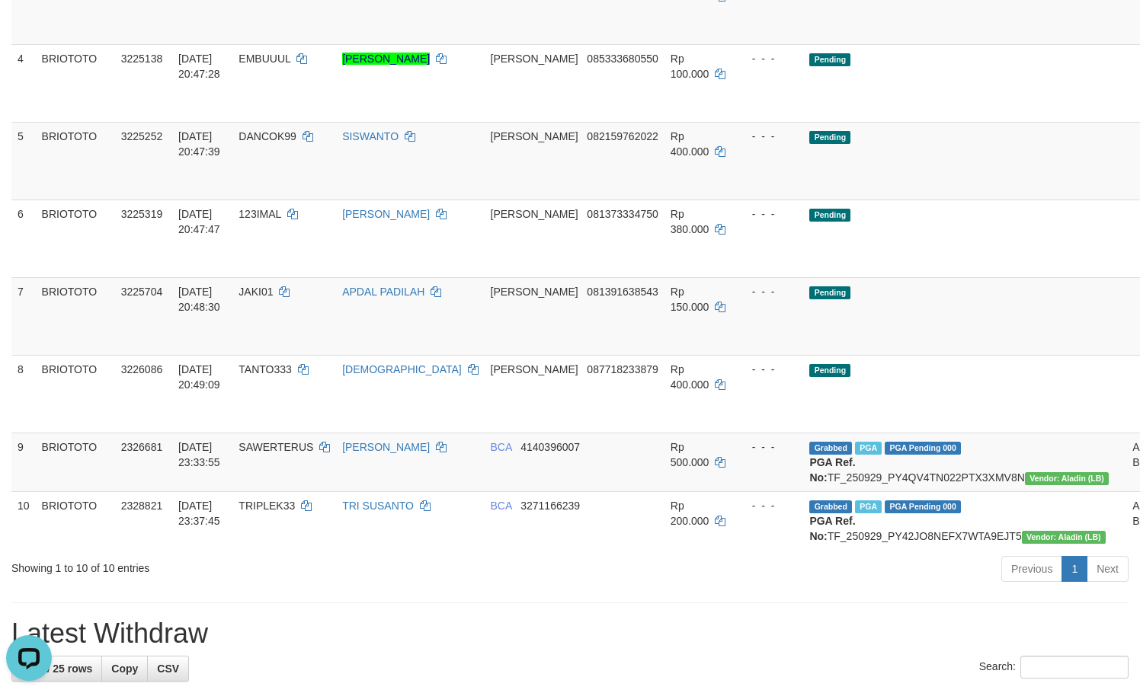
scroll to position [101, 0]
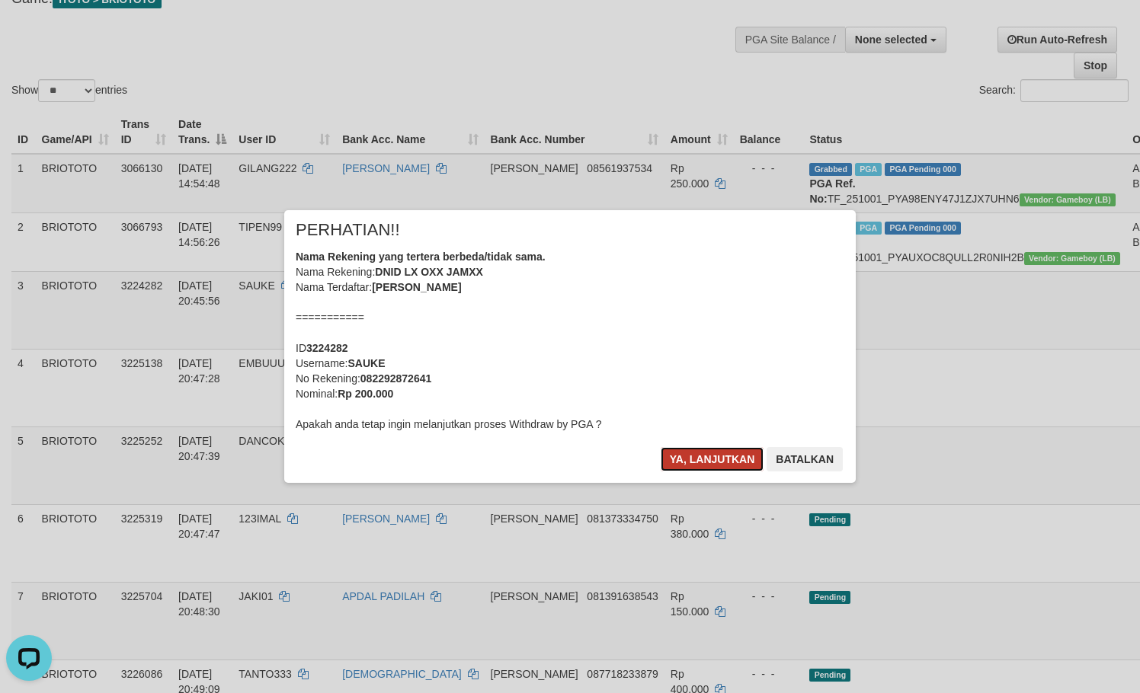
click at [686, 462] on button "Ya, lanjutkan" at bounding box center [713, 459] width 104 height 24
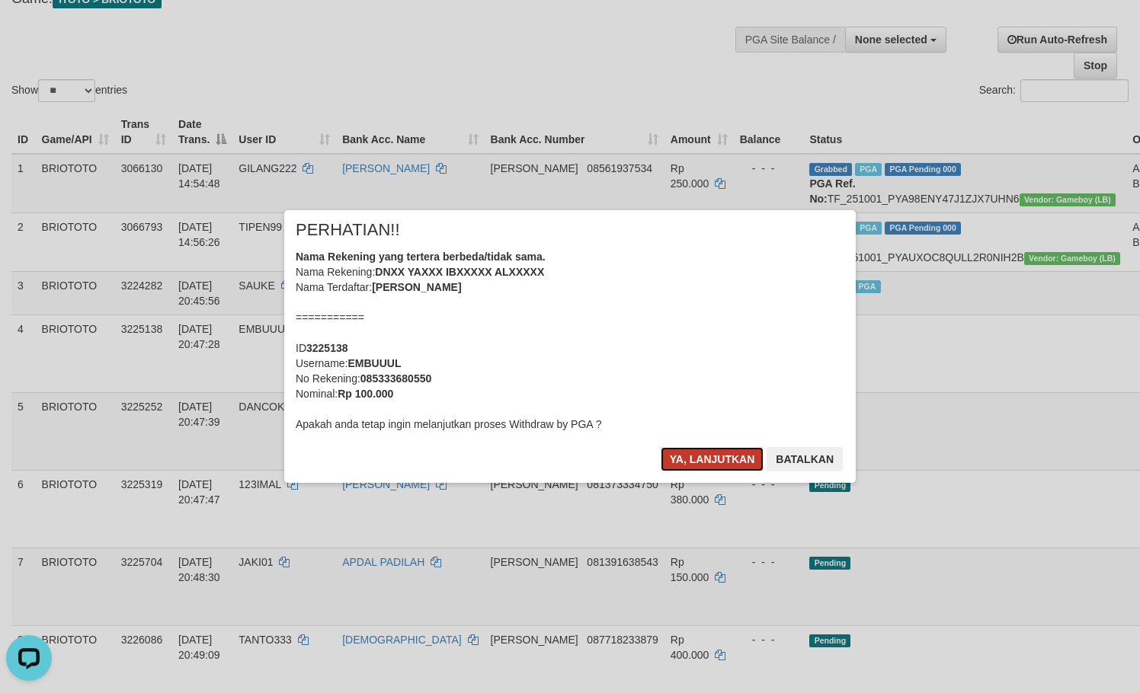
click at [693, 449] on button "Ya, lanjutkan" at bounding box center [713, 459] width 104 height 24
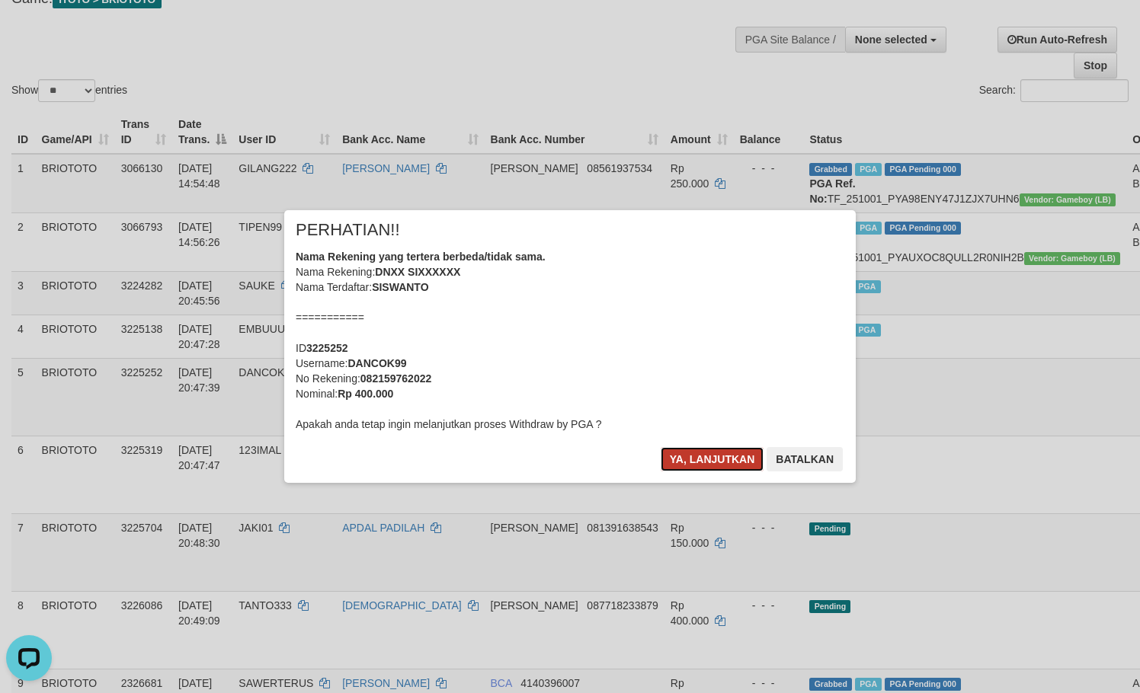
click at [669, 455] on button "Ya, lanjutkan" at bounding box center [713, 459] width 104 height 24
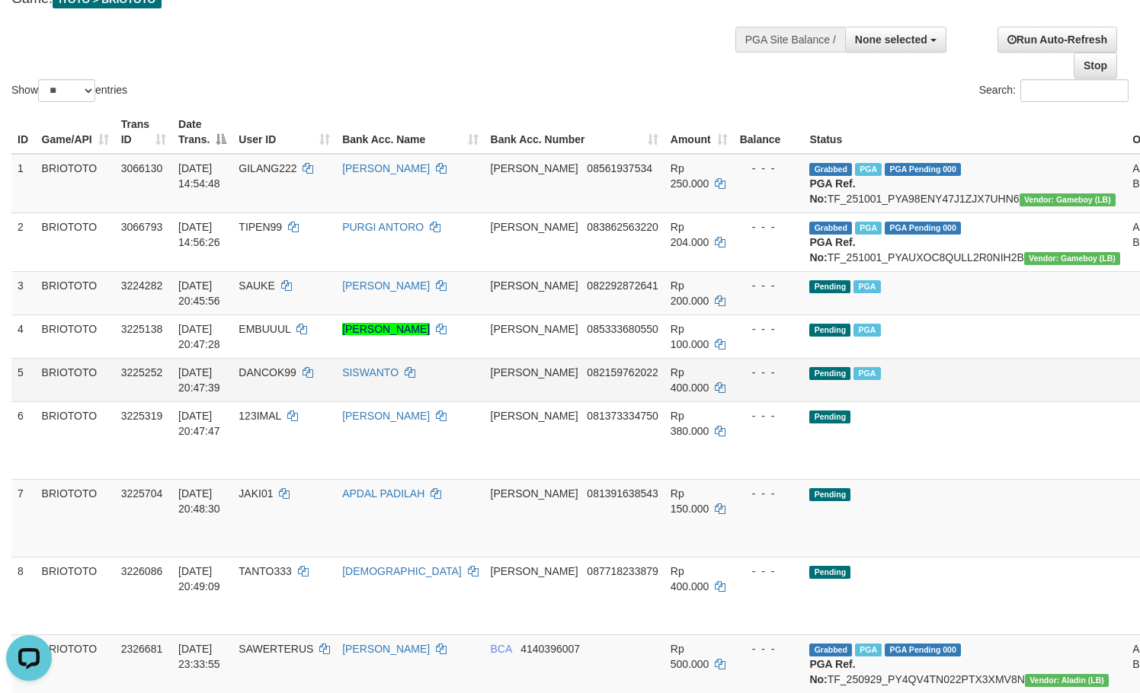
scroll to position [203, 0]
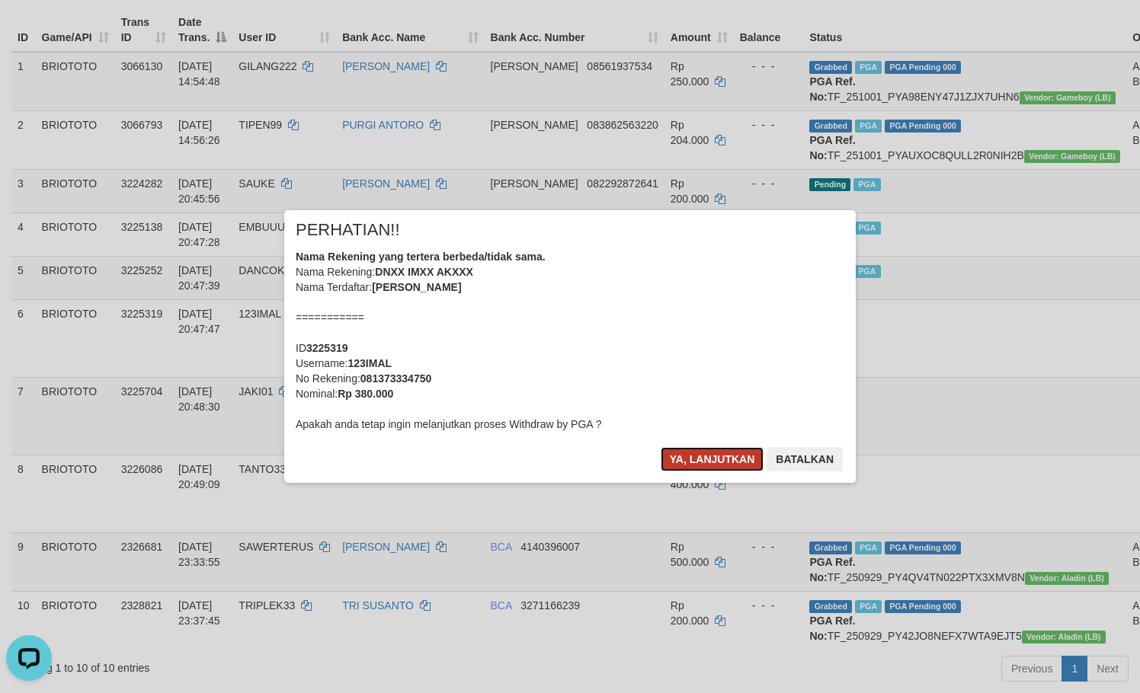
click at [697, 462] on button "Ya, lanjutkan" at bounding box center [713, 459] width 104 height 24
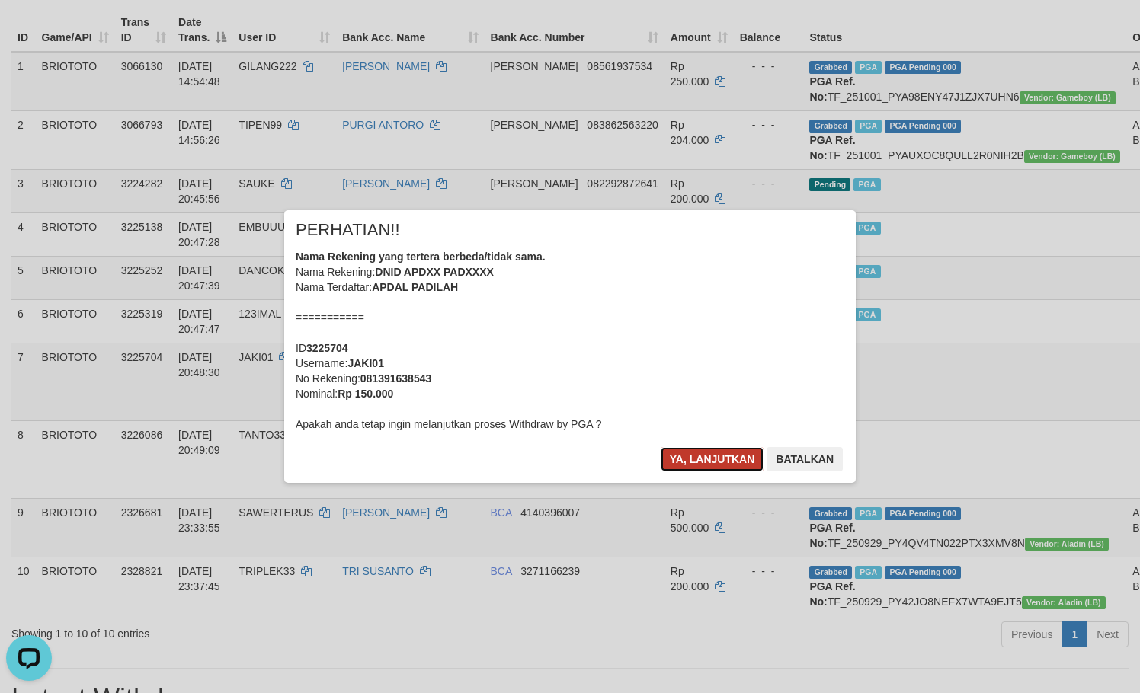
click at [719, 456] on button "Ya, lanjutkan" at bounding box center [713, 459] width 104 height 24
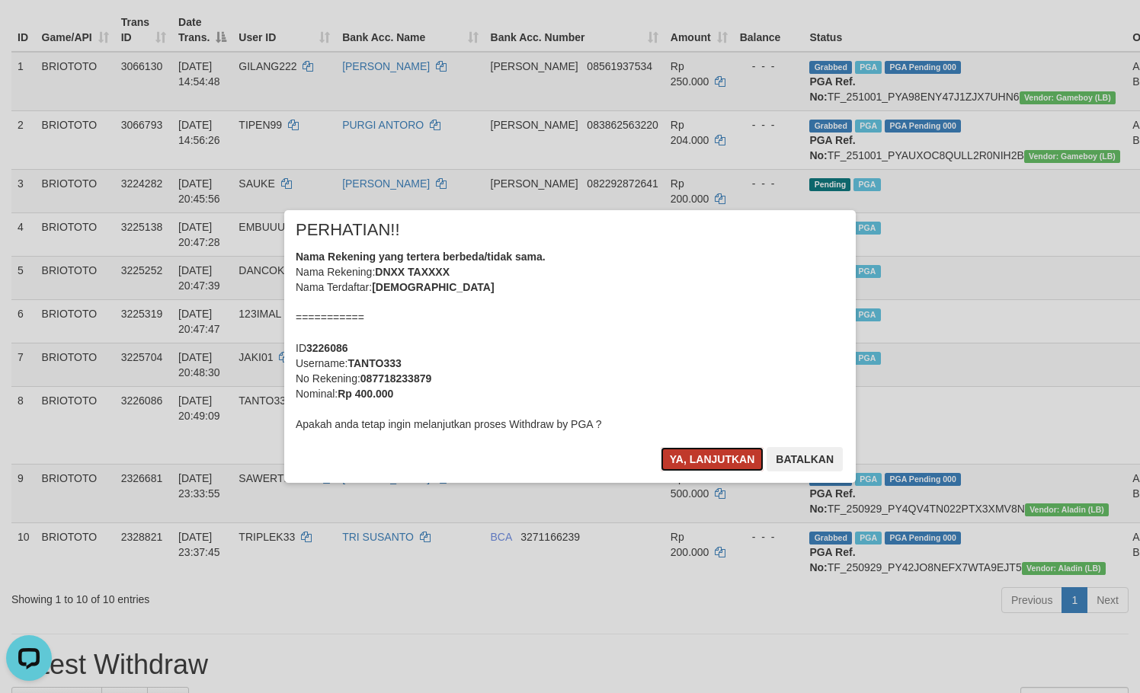
click at [686, 462] on button "Ya, lanjutkan" at bounding box center [713, 459] width 104 height 24
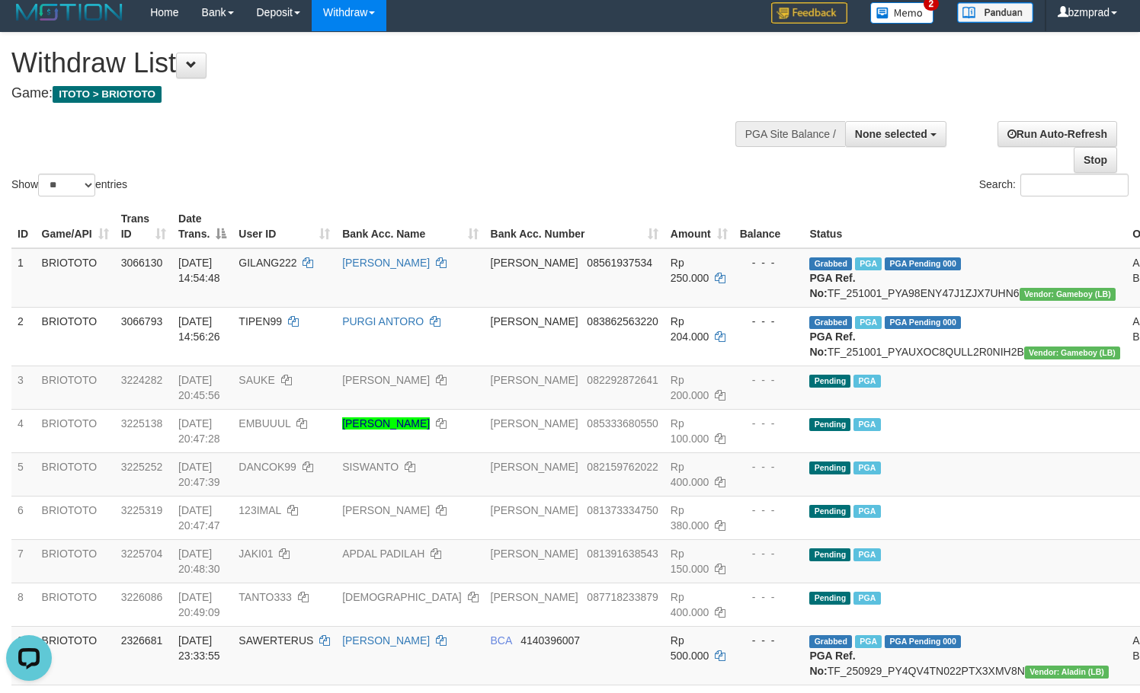
scroll to position [0, 0]
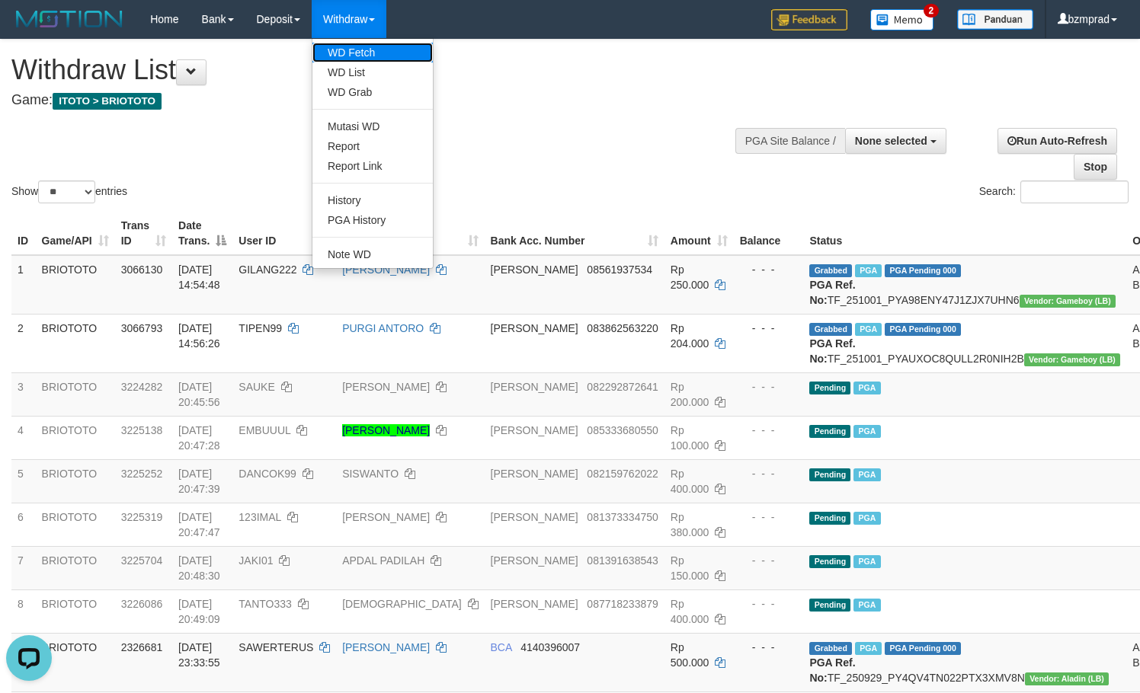
click at [366, 45] on link "WD Fetch" at bounding box center [372, 53] width 120 height 20
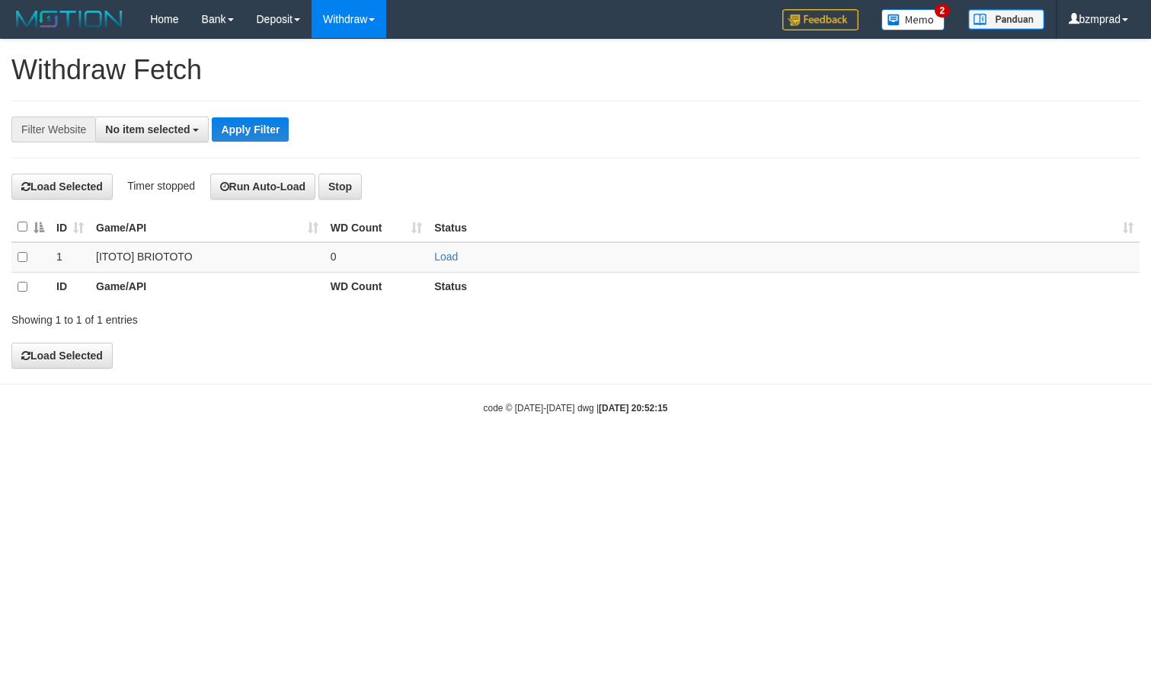
select select
click at [456, 256] on link "Load" at bounding box center [446, 257] width 24 height 12
click at [387, 245] on td "..." at bounding box center [377, 257] width 104 height 30
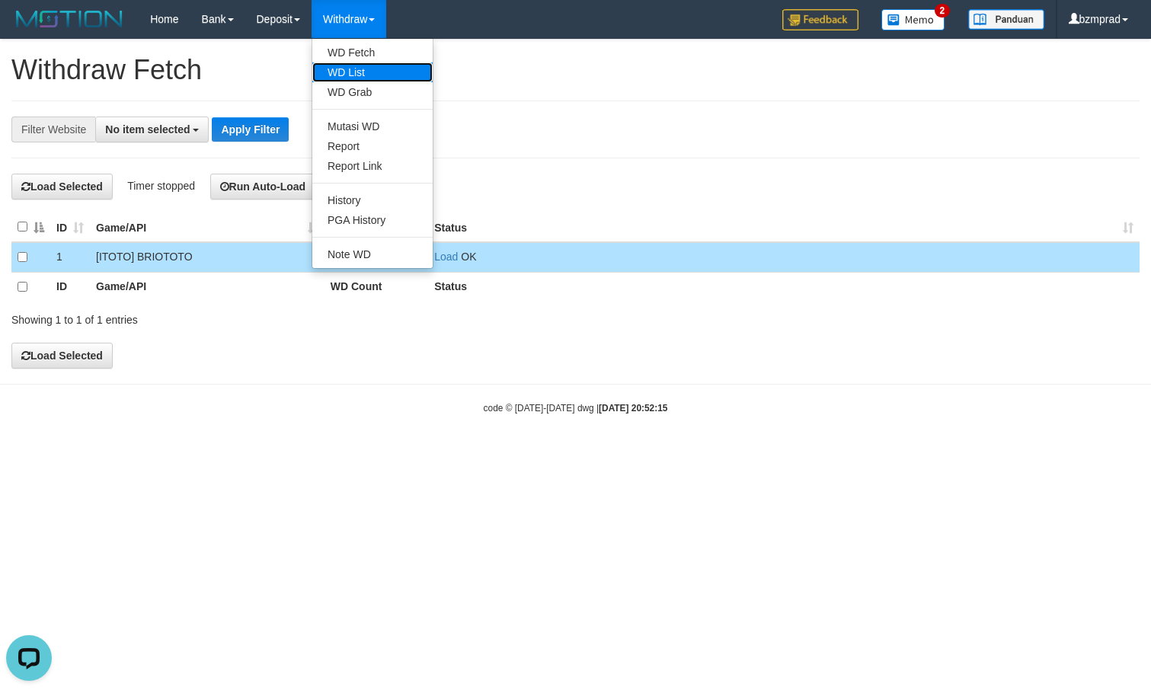
click at [353, 64] on link "WD List" at bounding box center [372, 72] width 120 height 20
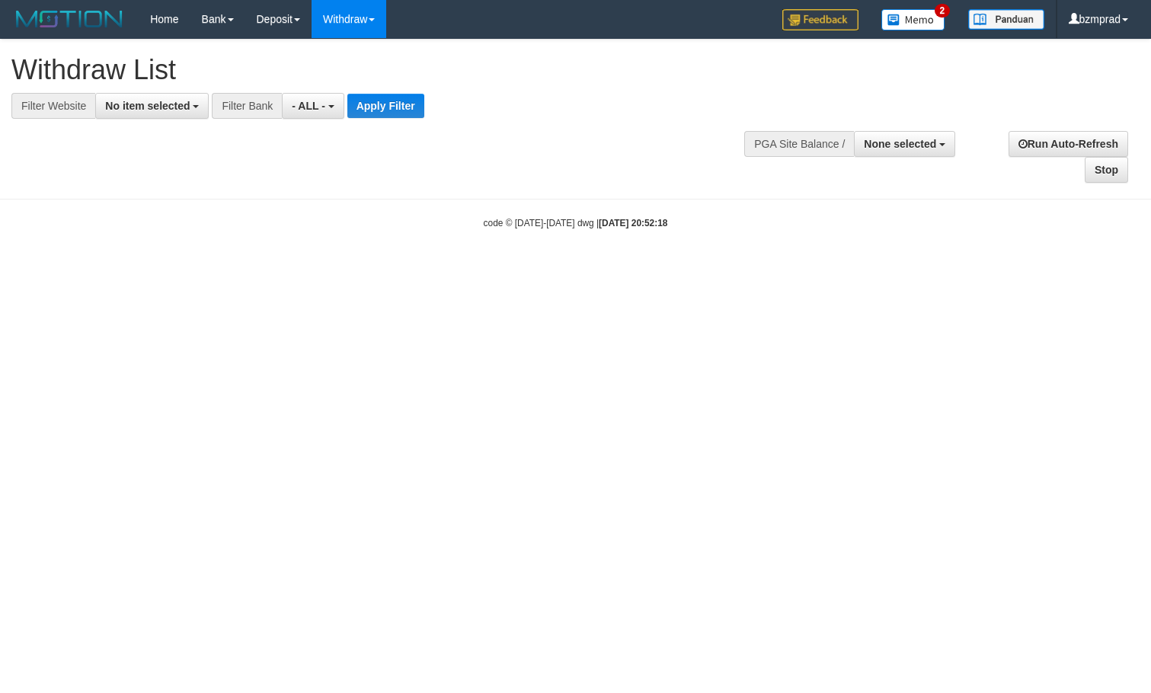
select select
click at [133, 107] on span "No item selected" at bounding box center [147, 106] width 85 height 12
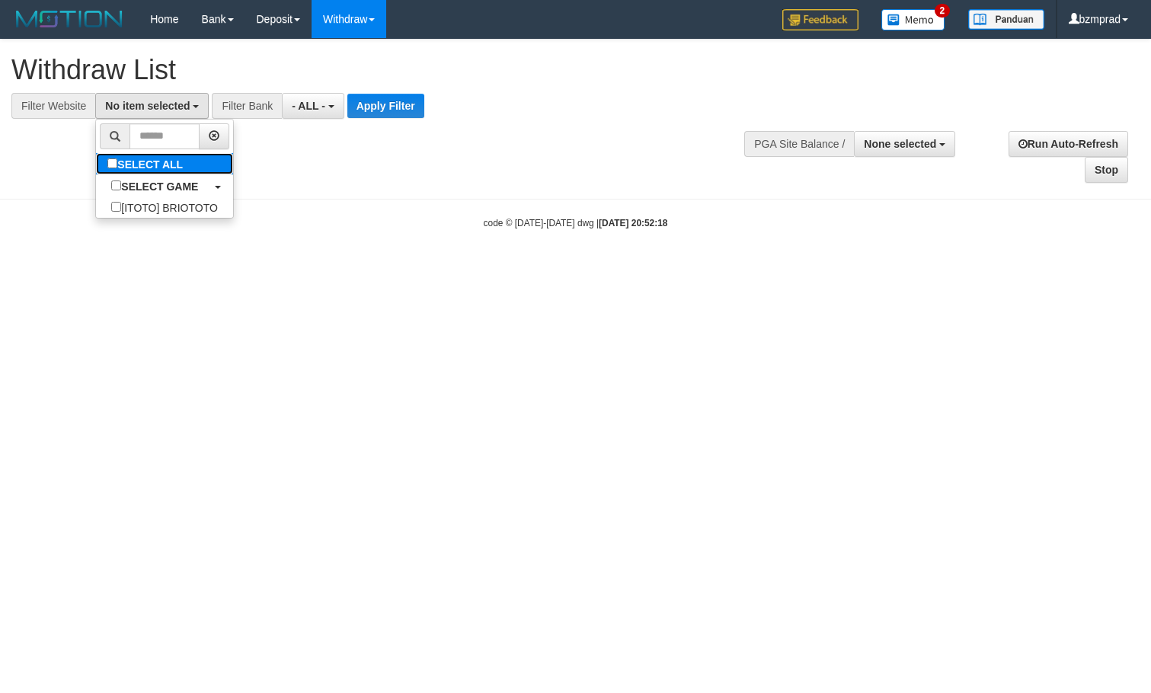
click at [135, 163] on label "SELECT ALL" at bounding box center [147, 163] width 102 height 21
select select "****"
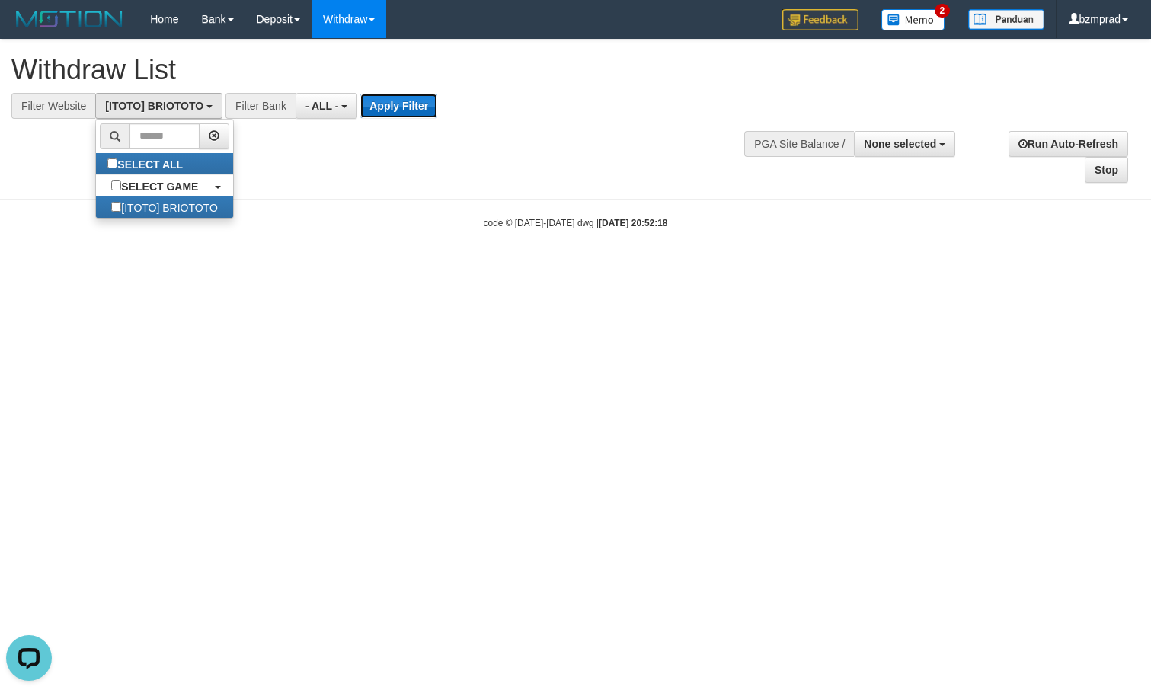
click at [391, 113] on button "Apply Filter" at bounding box center [398, 106] width 77 height 24
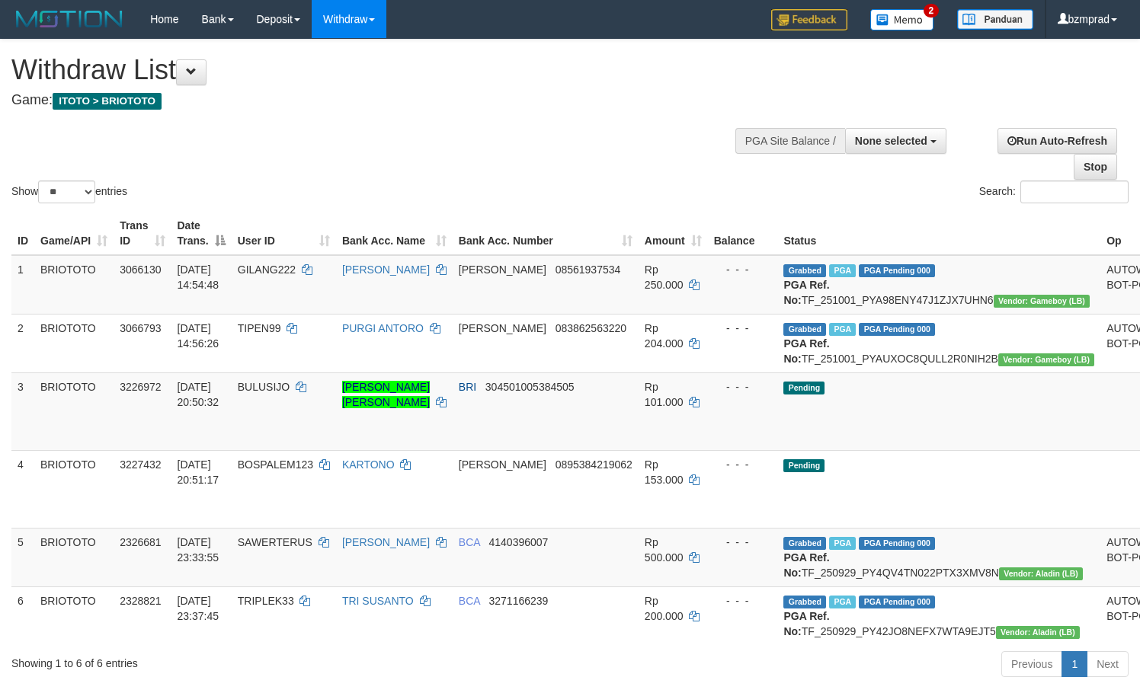
select select
select select "**"
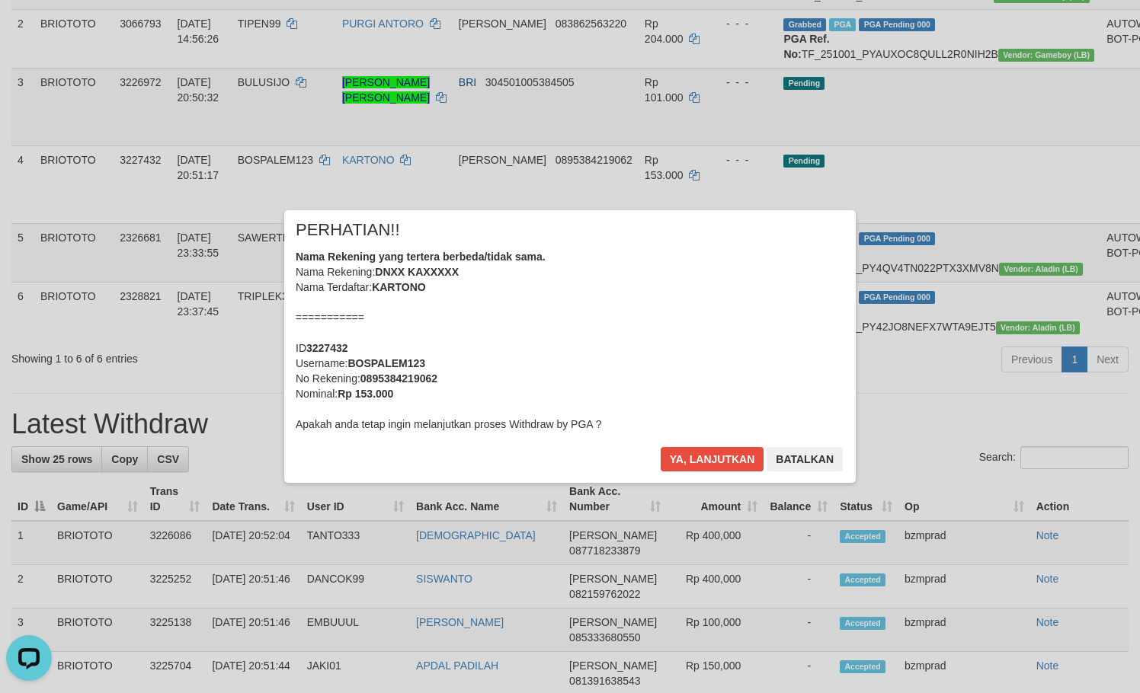
click at [712, 441] on div "× PERHATIAN!! Nama Rekening yang tertera berbeda/tidak sama. Nama Rekening: DNX…" at bounding box center [569, 346] width 571 height 273
click at [711, 448] on button "Ya, lanjutkan" at bounding box center [713, 459] width 104 height 24
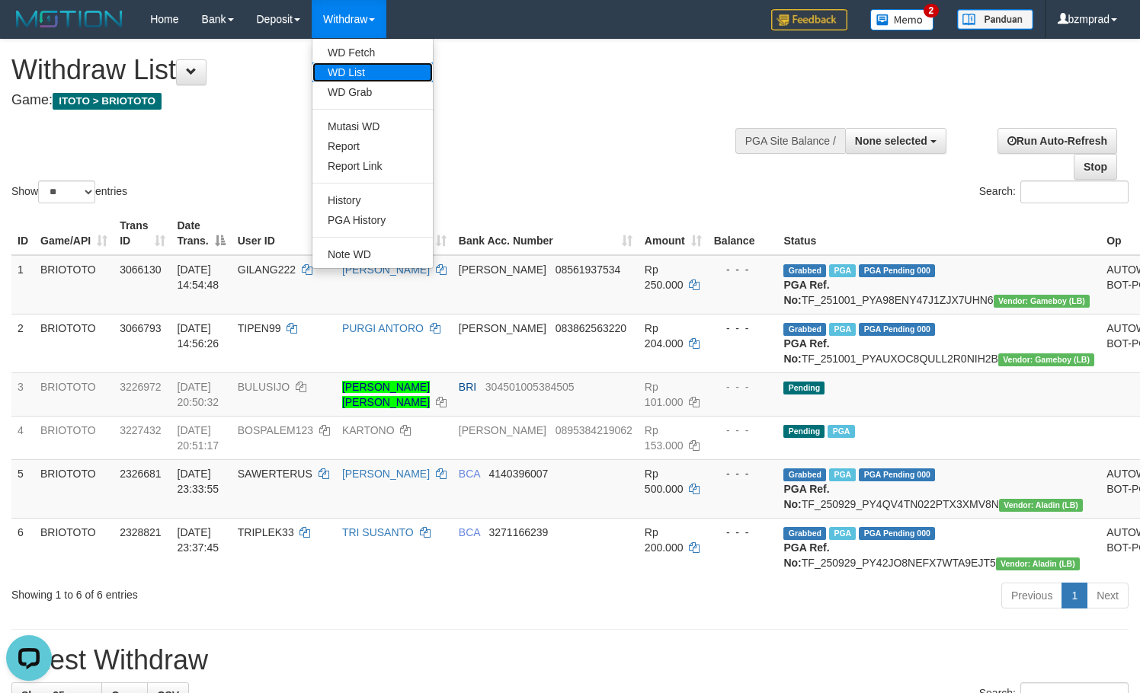
click at [403, 64] on link "WD List" at bounding box center [372, 72] width 120 height 20
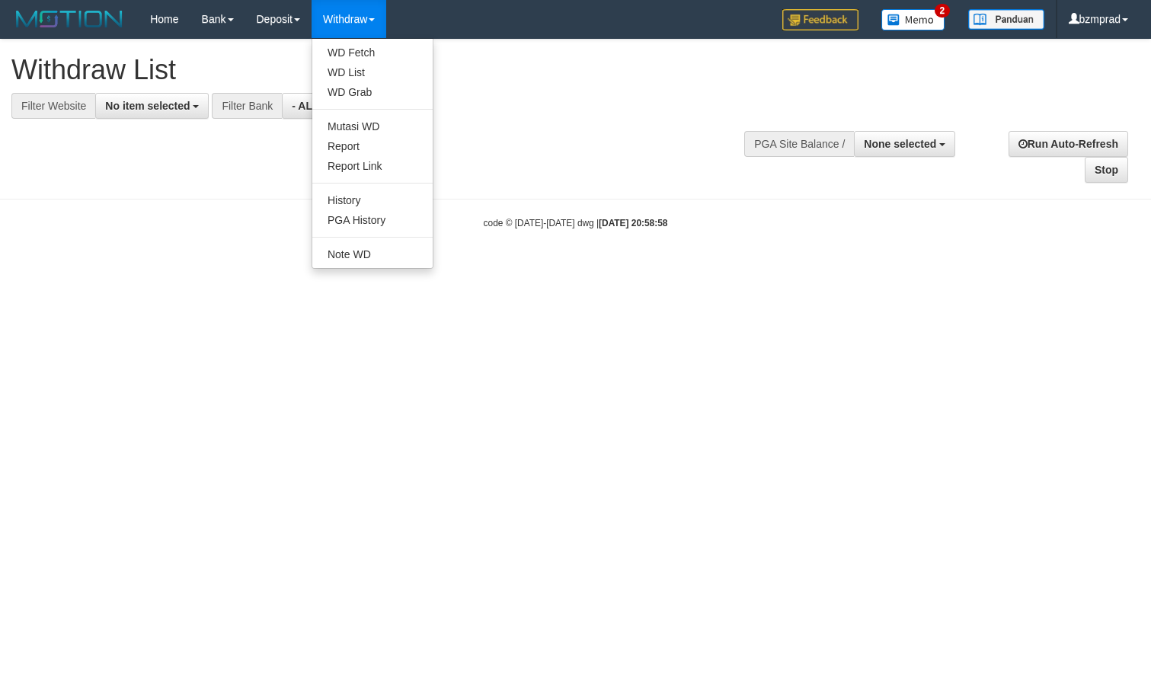
select select
click at [374, 47] on link "WD Fetch" at bounding box center [372, 53] width 120 height 20
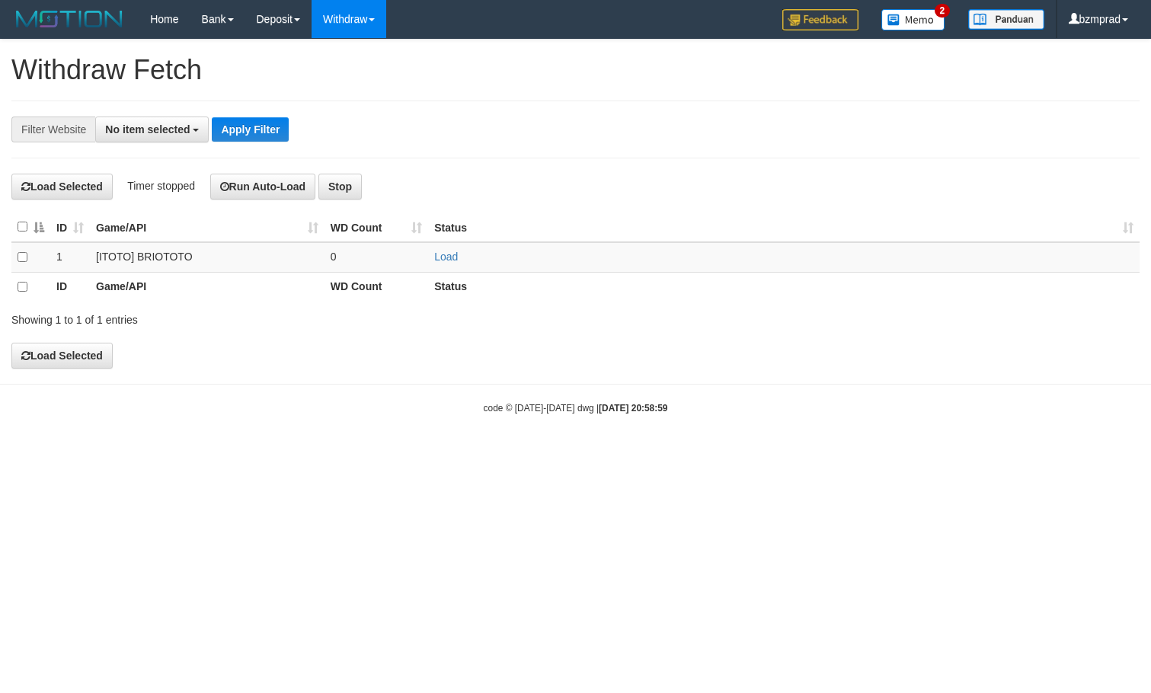
select select
drag, startPoint x: 445, startPoint y: 247, endPoint x: 446, endPoint y: 267, distance: 19.8
click at [445, 250] on td "Load" at bounding box center [784, 257] width 712 height 30
click at [446, 267] on td "Load" at bounding box center [784, 257] width 712 height 30
click at [446, 255] on link "Load" at bounding box center [446, 257] width 24 height 12
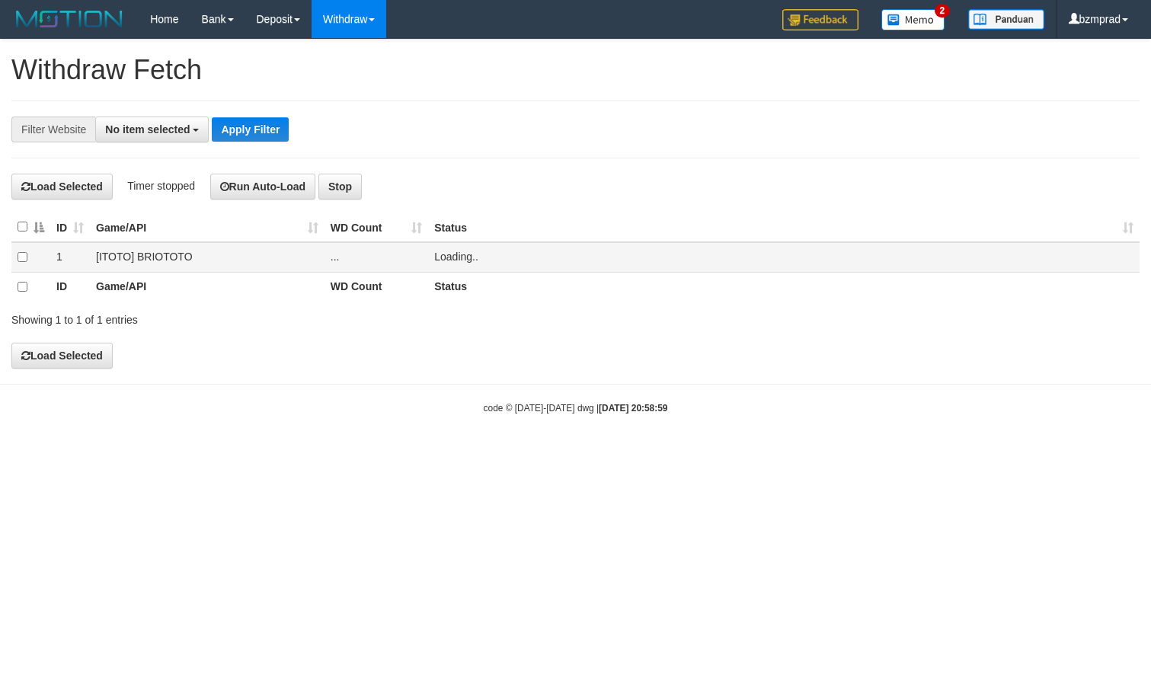
click at [364, 251] on td "..." at bounding box center [377, 257] width 104 height 30
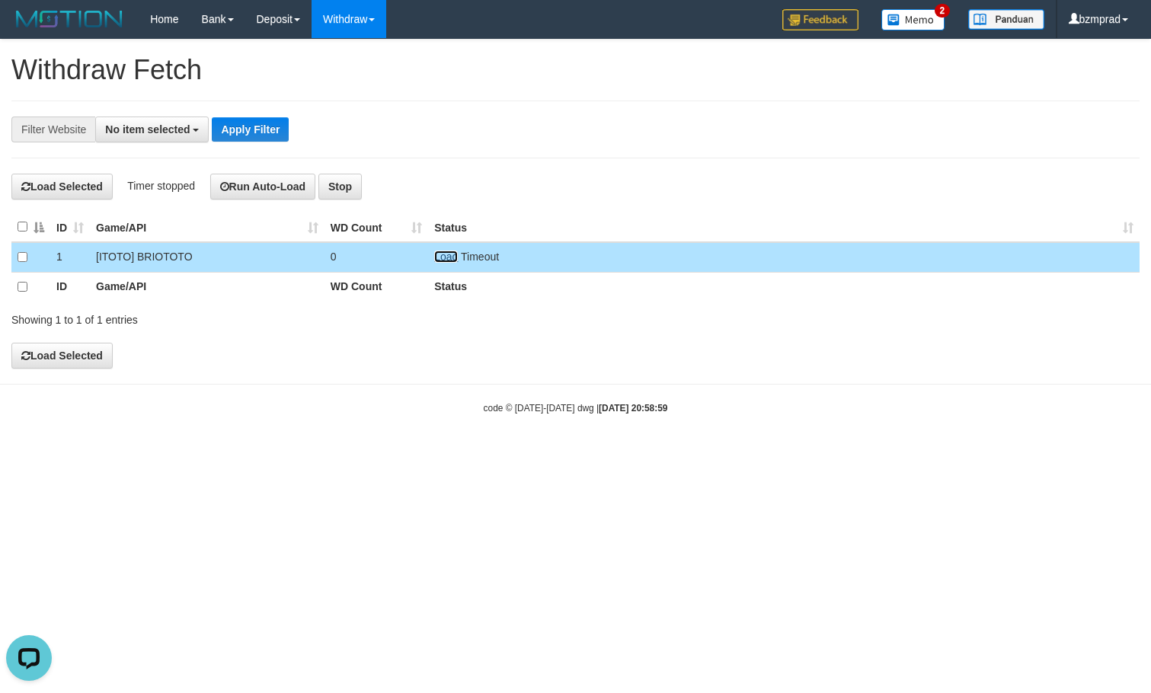
click at [441, 253] on link "Load" at bounding box center [446, 257] width 24 height 12
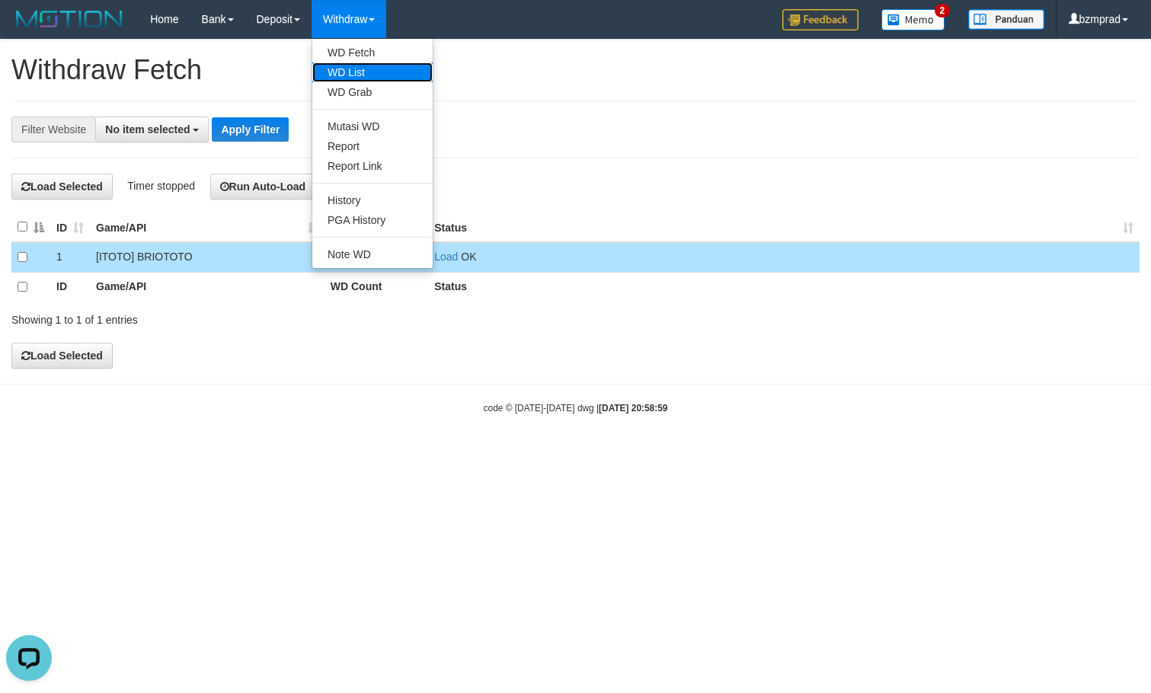
click at [356, 65] on link "WD List" at bounding box center [372, 72] width 120 height 20
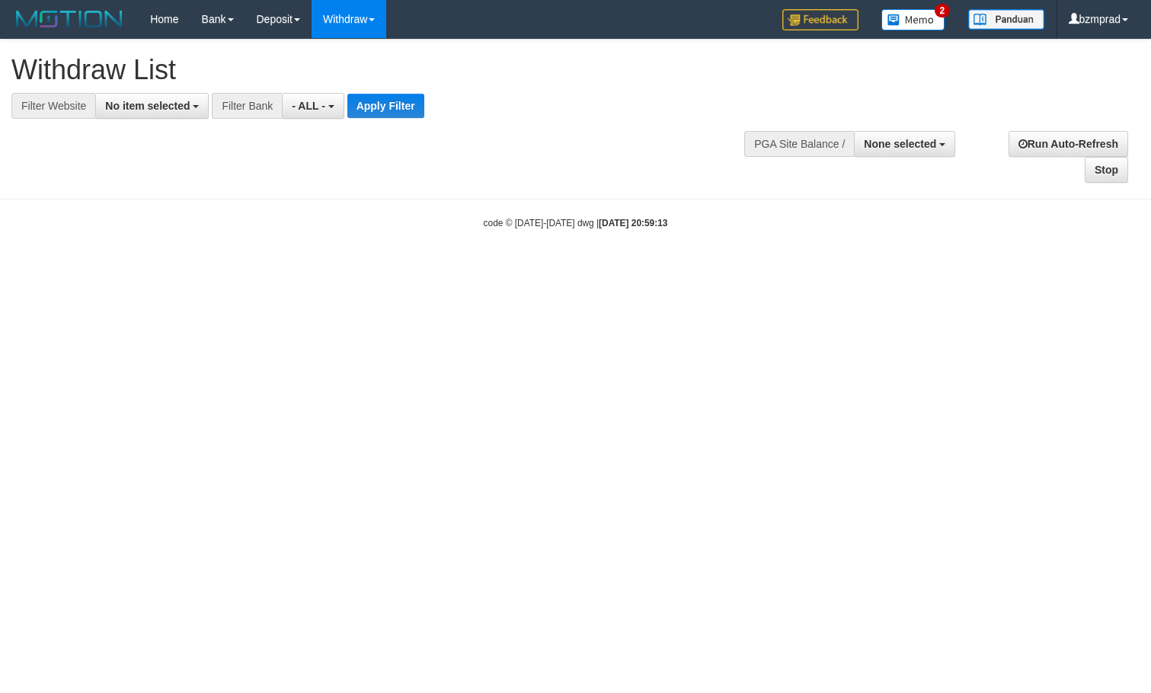
select select
click at [150, 104] on span "No item selected" at bounding box center [147, 106] width 85 height 12
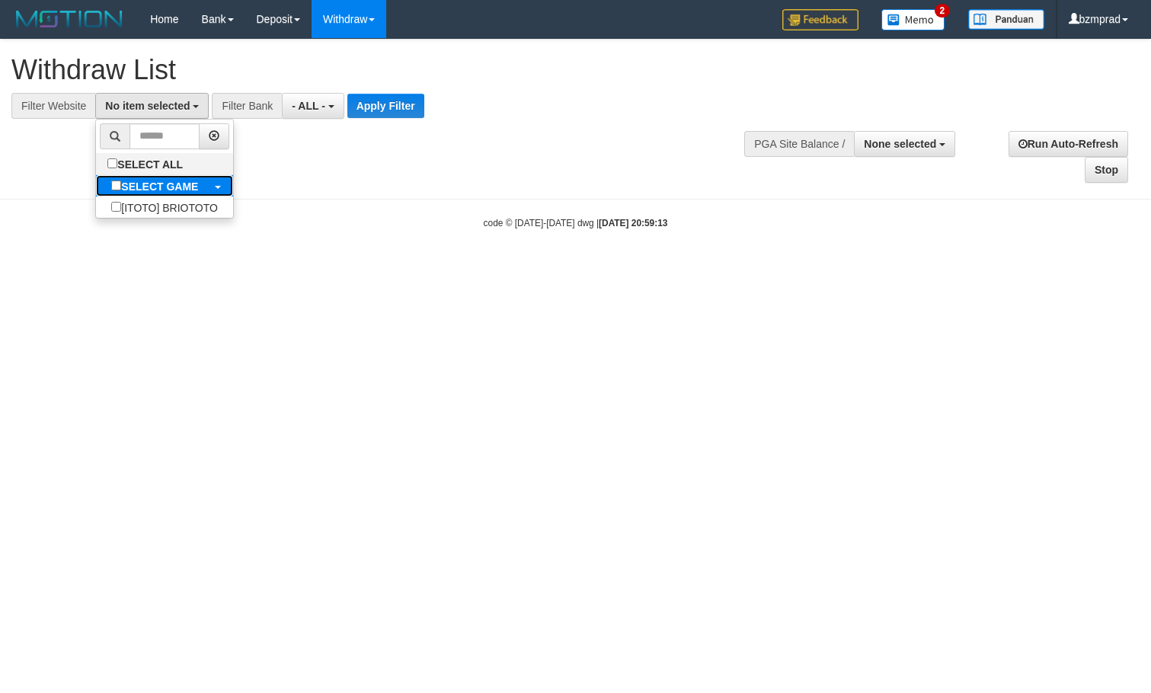
click at [152, 176] on label "SELECT GAME" at bounding box center [154, 185] width 117 height 21
select select "****"
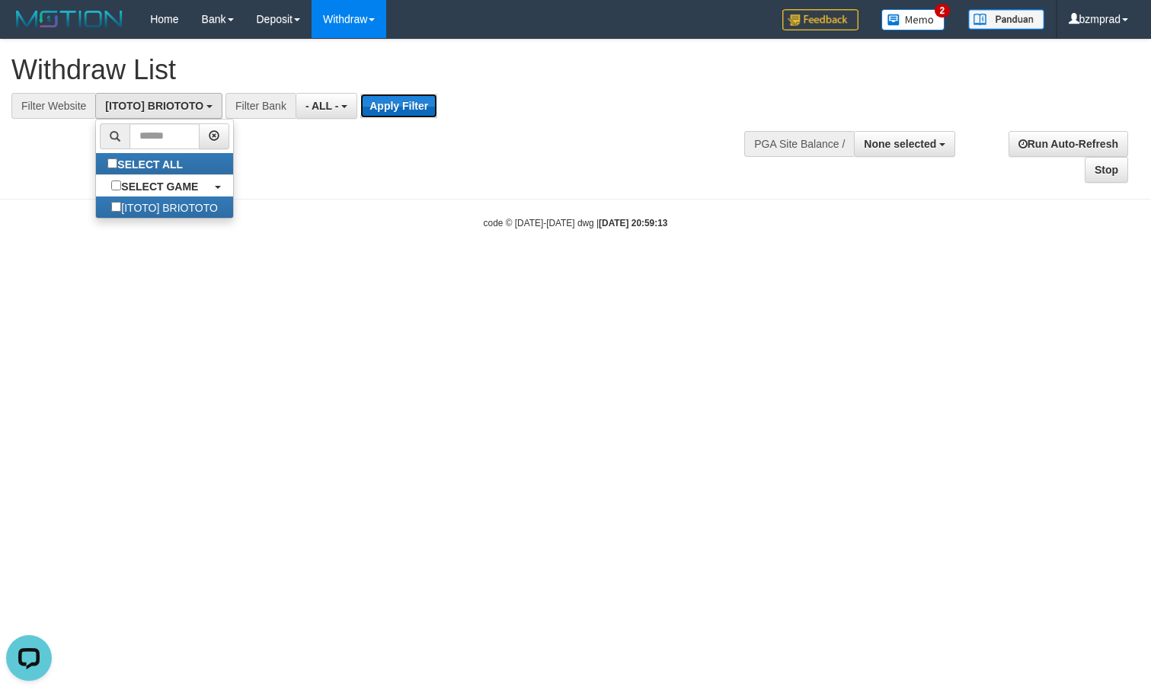
click at [402, 108] on button "Apply Filter" at bounding box center [398, 106] width 77 height 24
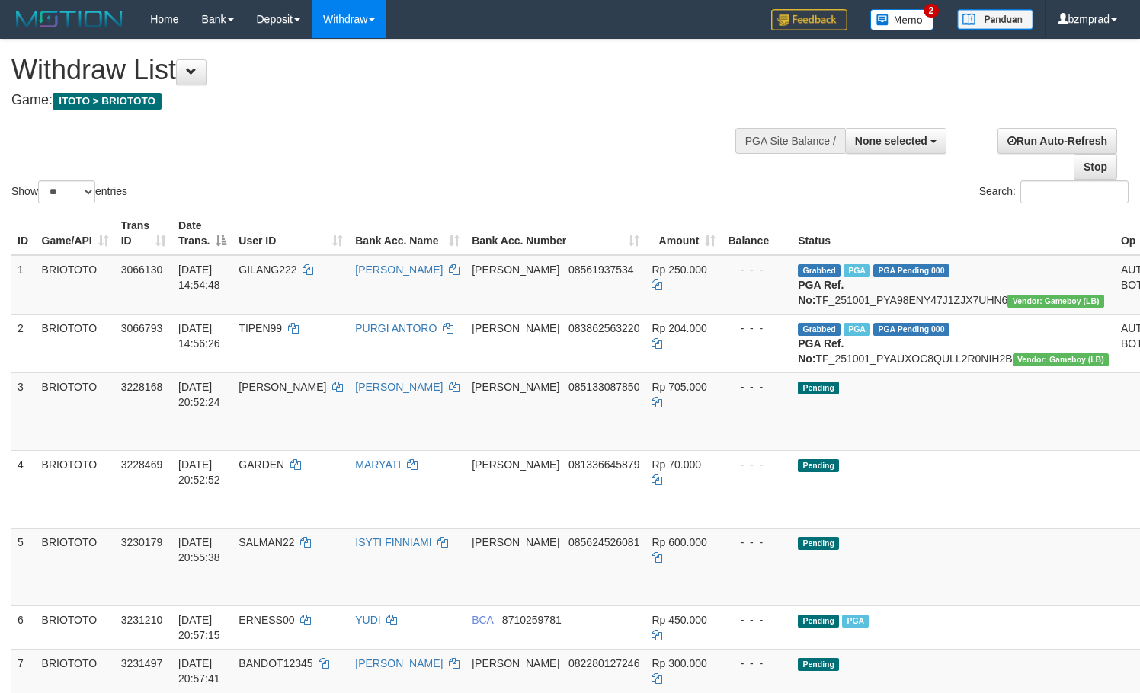
select select
select select "**"
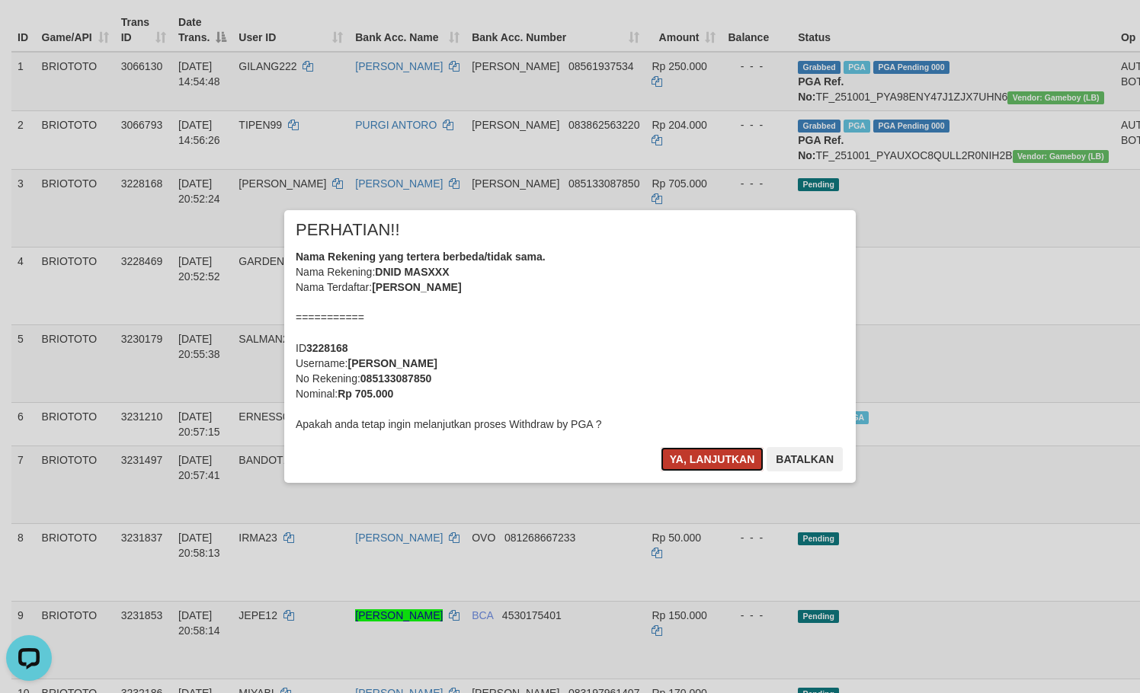
click at [714, 454] on button "Ya, lanjutkan" at bounding box center [713, 459] width 104 height 24
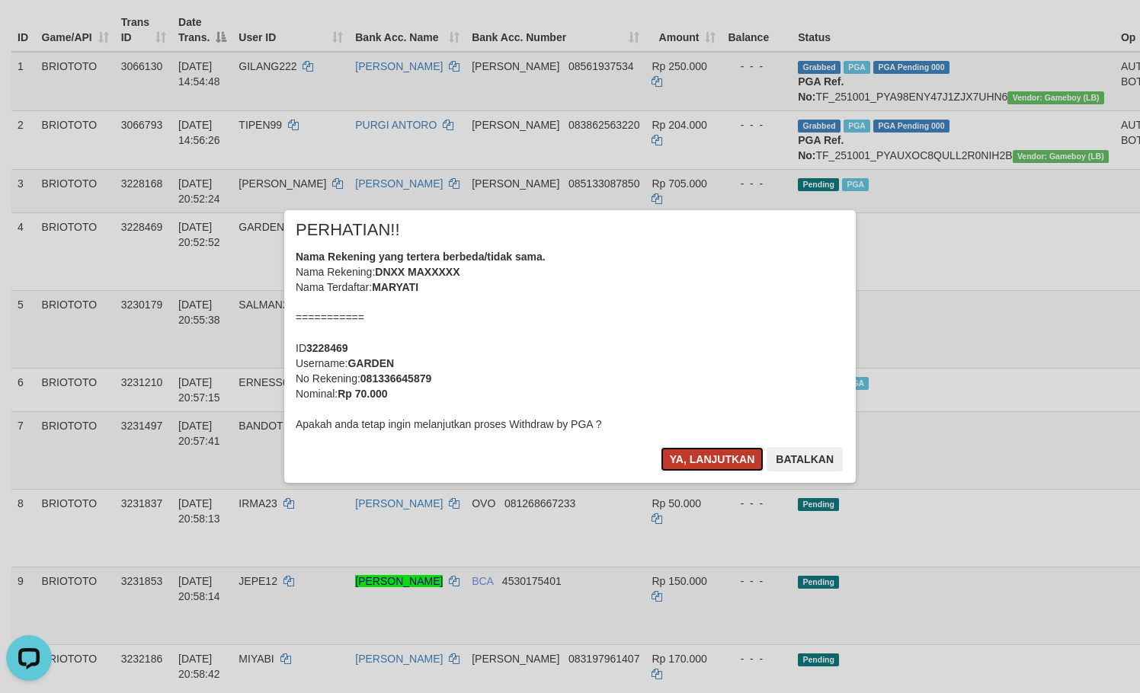
click at [718, 460] on button "Ya, lanjutkan" at bounding box center [713, 459] width 104 height 24
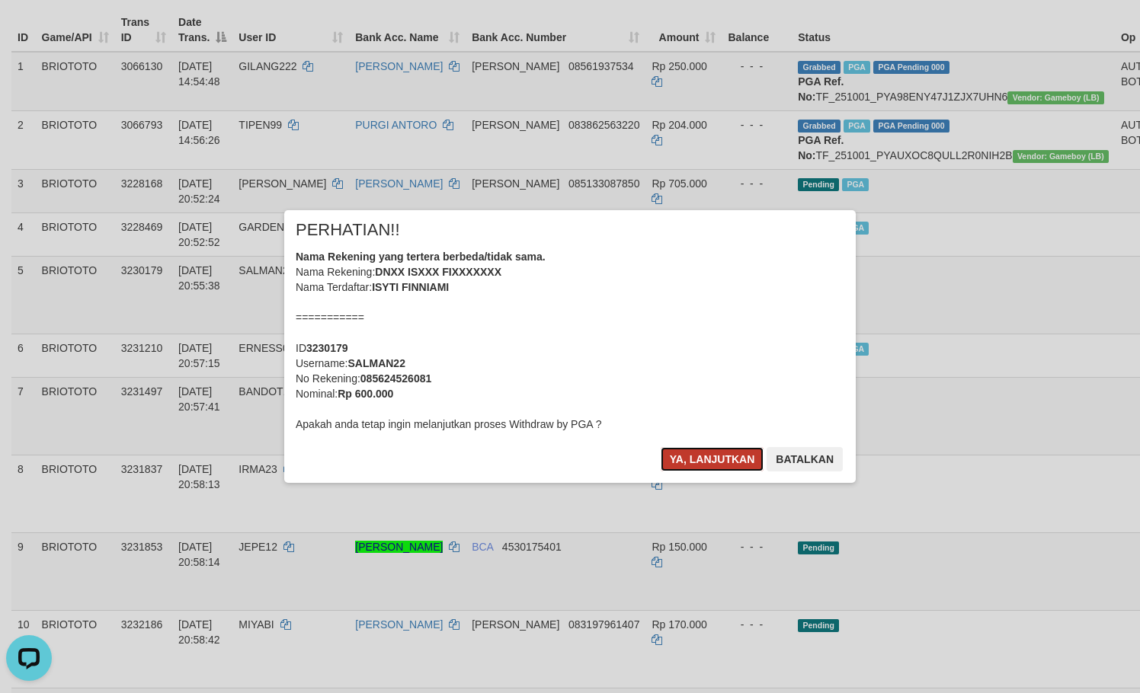
click at [706, 457] on button "Ya, lanjutkan" at bounding box center [713, 459] width 104 height 24
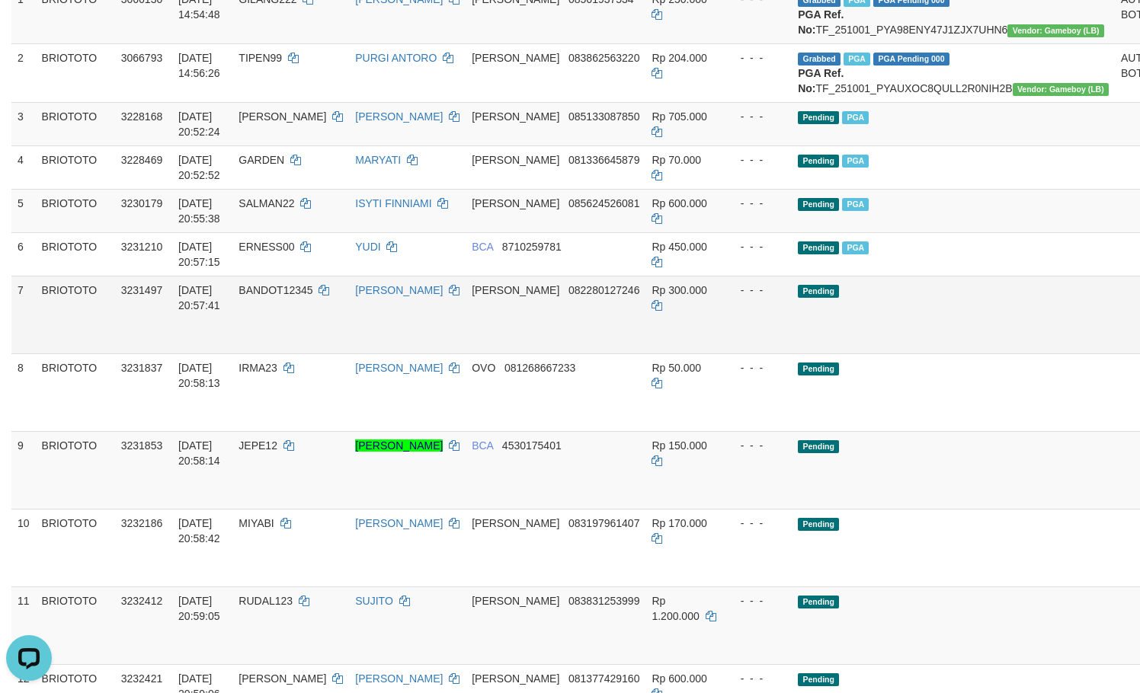
scroll to position [305, 0]
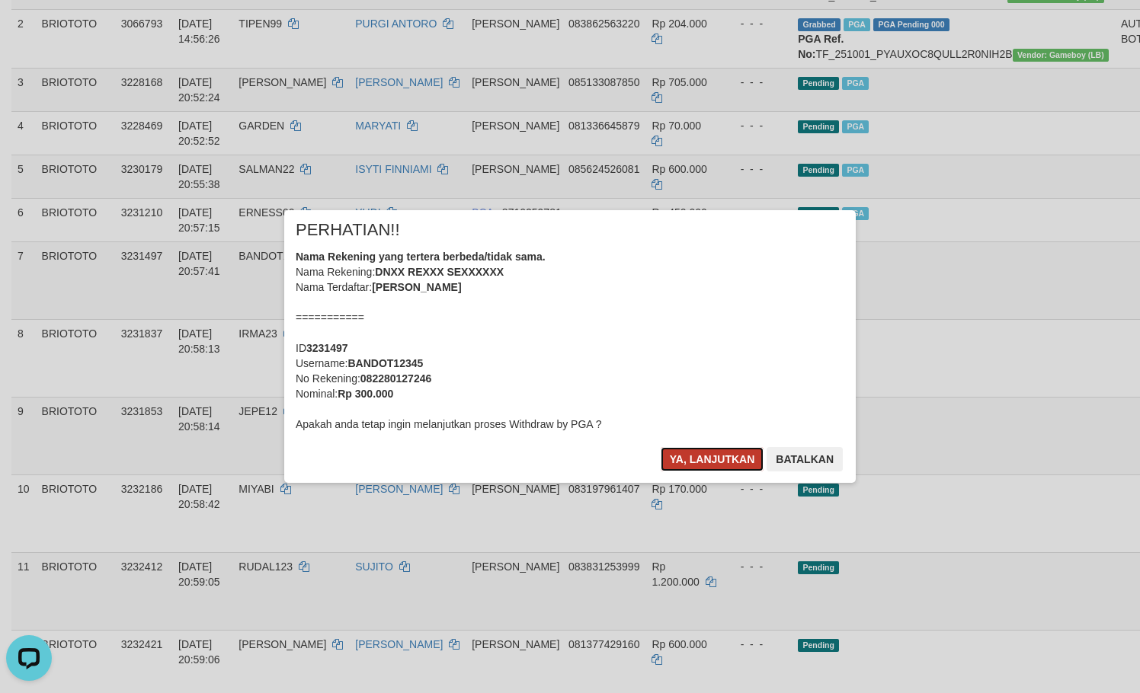
click at [699, 451] on button "Ya, lanjutkan" at bounding box center [713, 459] width 104 height 24
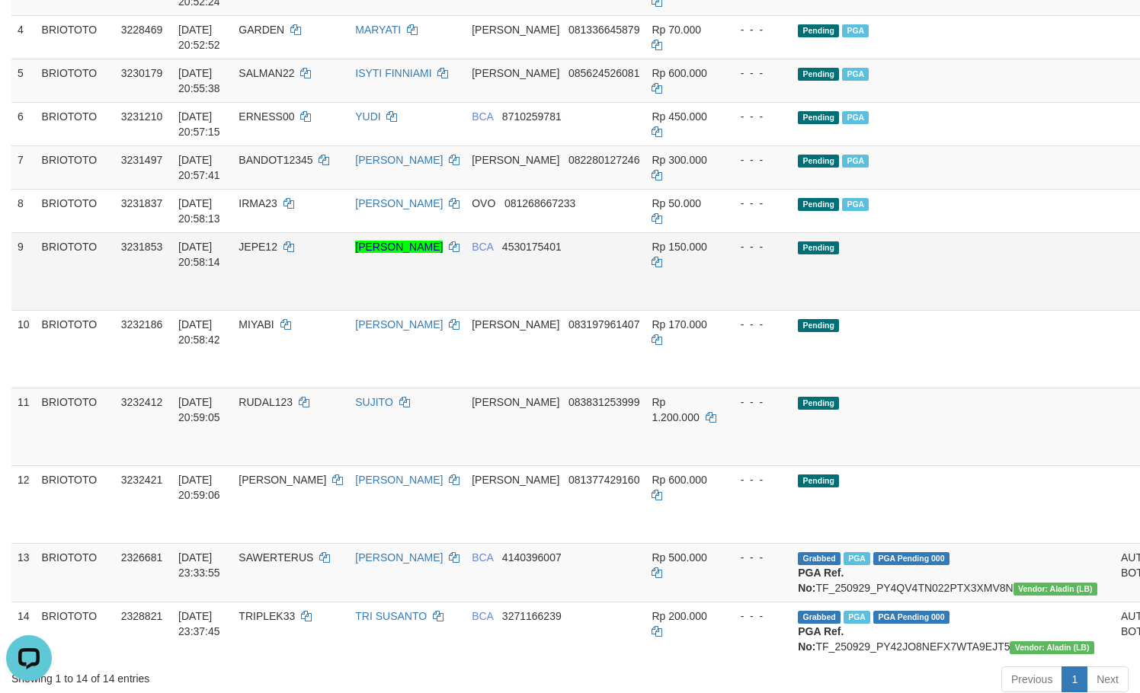
scroll to position [508, 0]
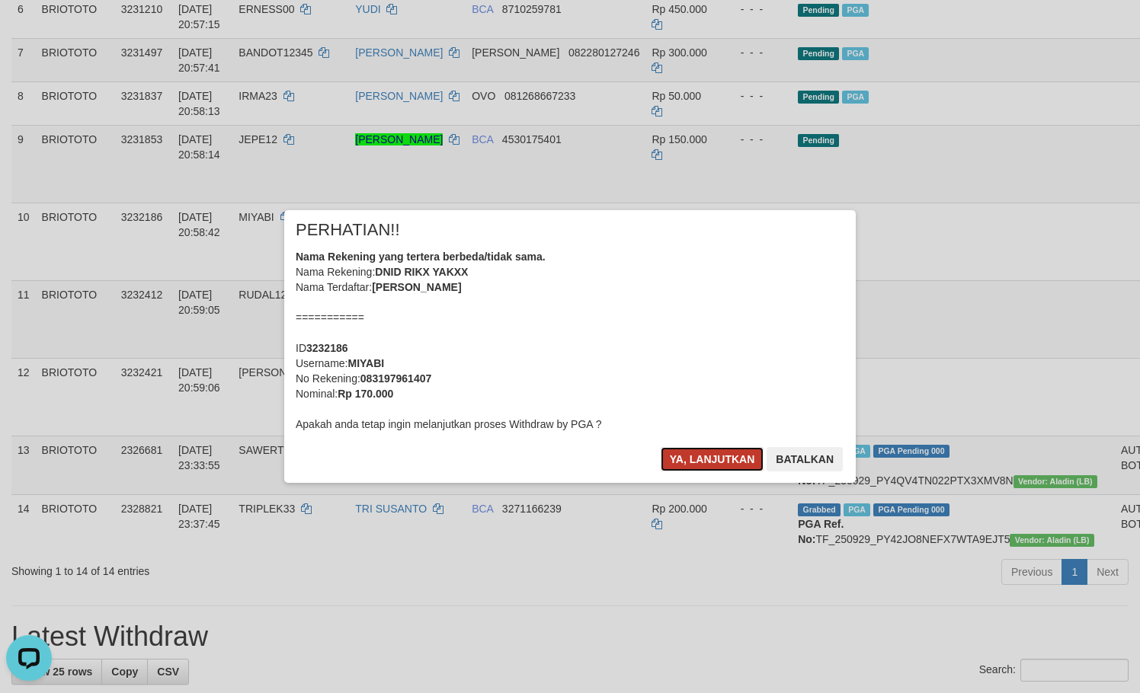
click at [699, 469] on button "Ya, lanjutkan" at bounding box center [713, 459] width 104 height 24
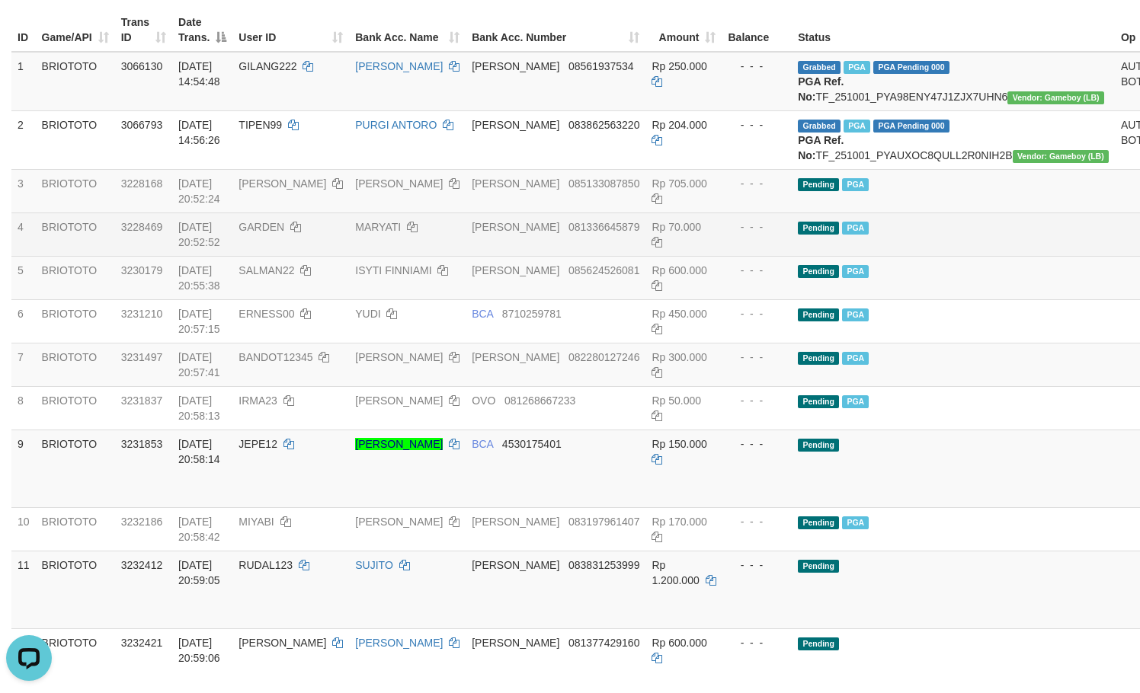
scroll to position [0, 0]
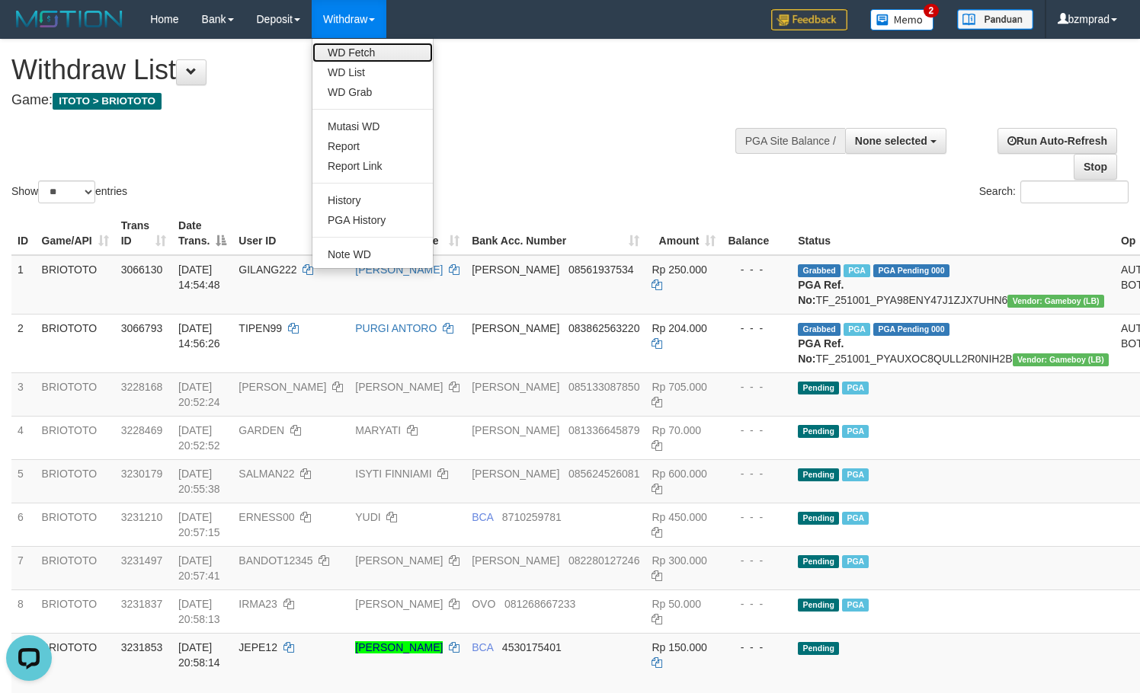
click at [360, 51] on link "WD Fetch" at bounding box center [372, 53] width 120 height 20
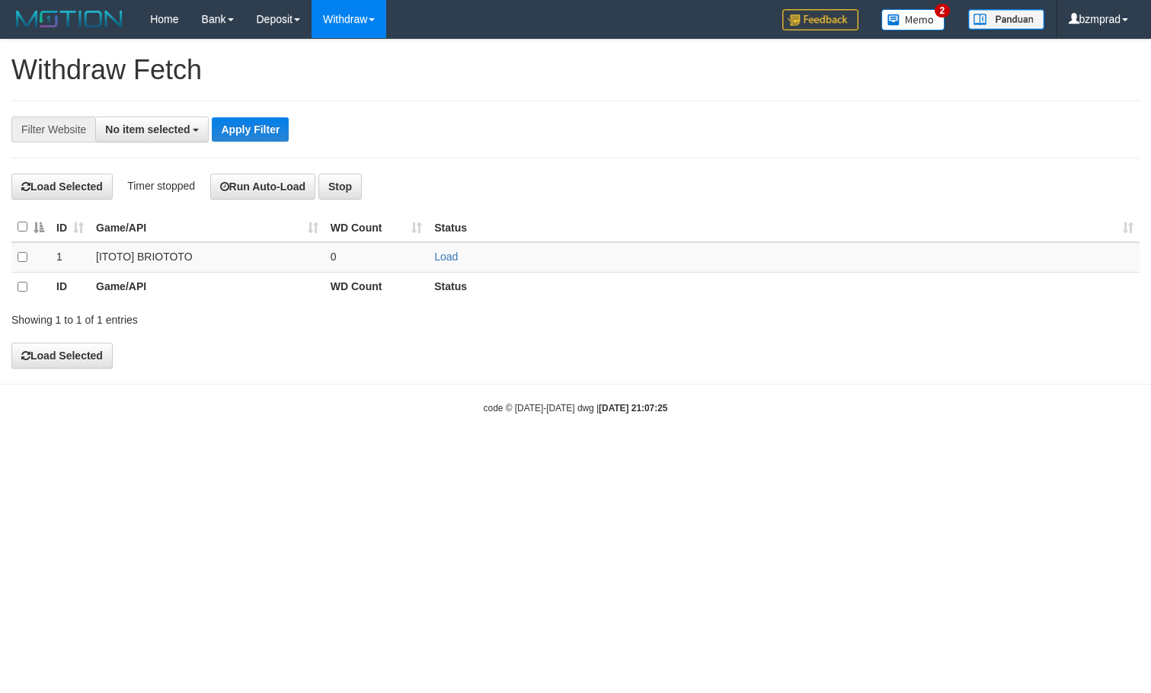
select select
click at [450, 254] on link "Load" at bounding box center [446, 257] width 24 height 12
click at [398, 255] on td "..." at bounding box center [377, 257] width 104 height 30
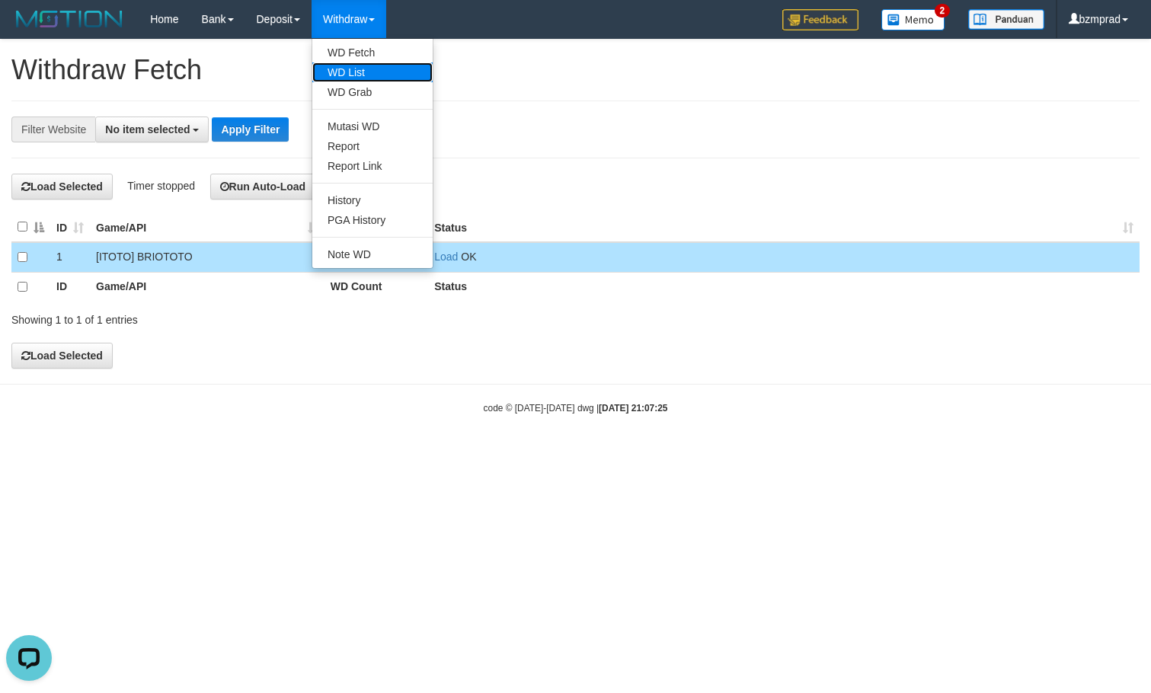
click at [376, 67] on link "WD List" at bounding box center [372, 72] width 120 height 20
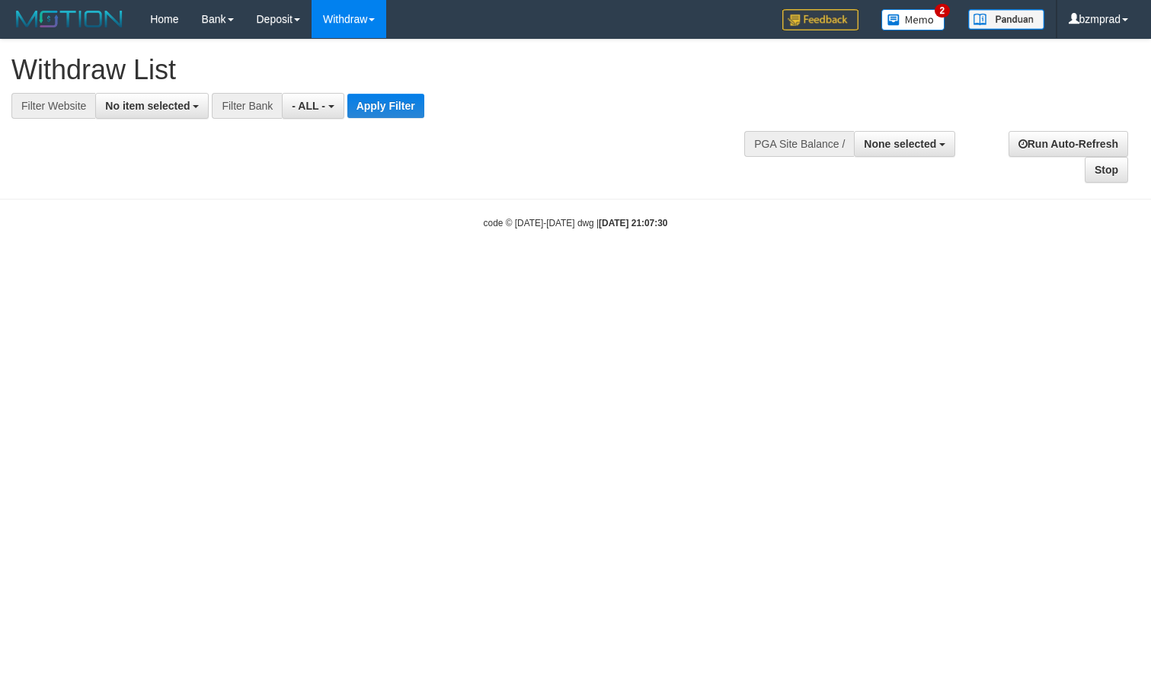
select select
click at [194, 87] on div "**********" at bounding box center [387, 79] width 752 height 79
click at [190, 104] on span "No item selected" at bounding box center [147, 106] width 85 height 12
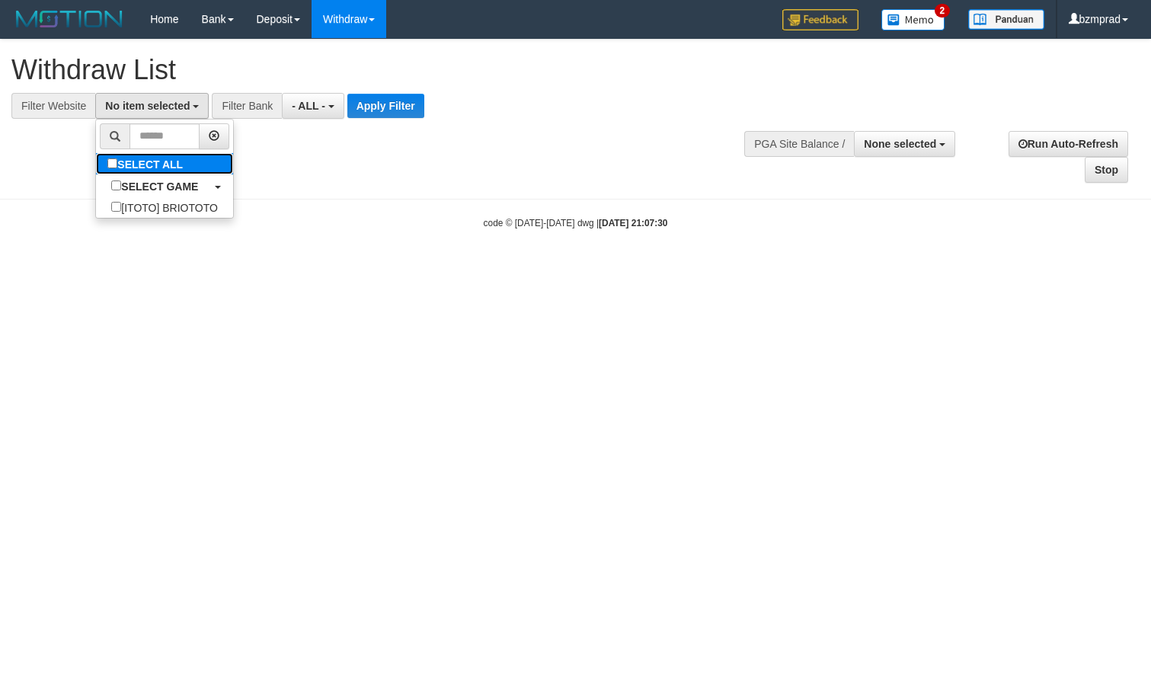
click at [174, 164] on label "SELECT ALL" at bounding box center [147, 163] width 102 height 21
select select "****"
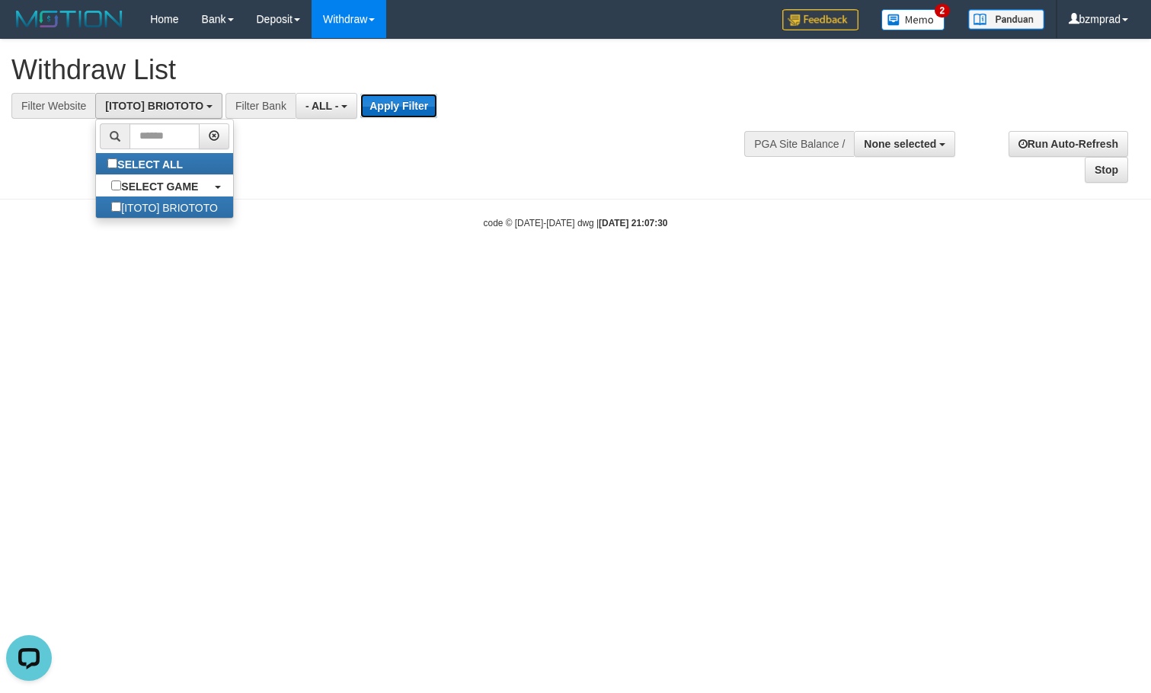
click at [373, 110] on button "Apply Filter" at bounding box center [398, 106] width 77 height 24
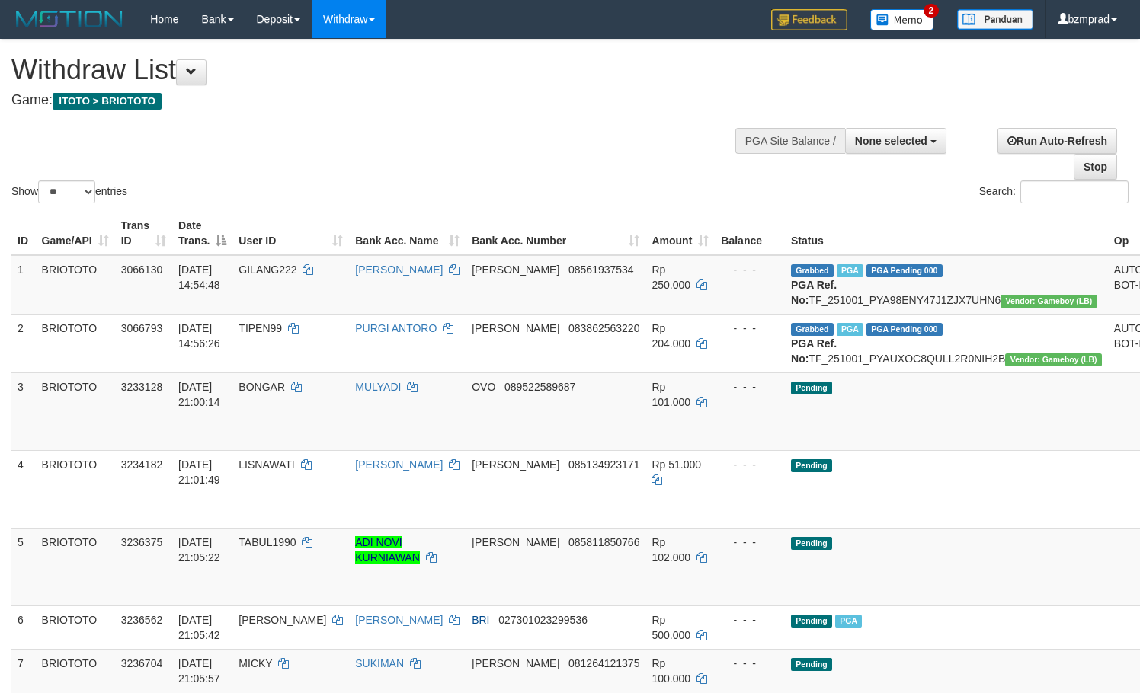
select select
select select "**"
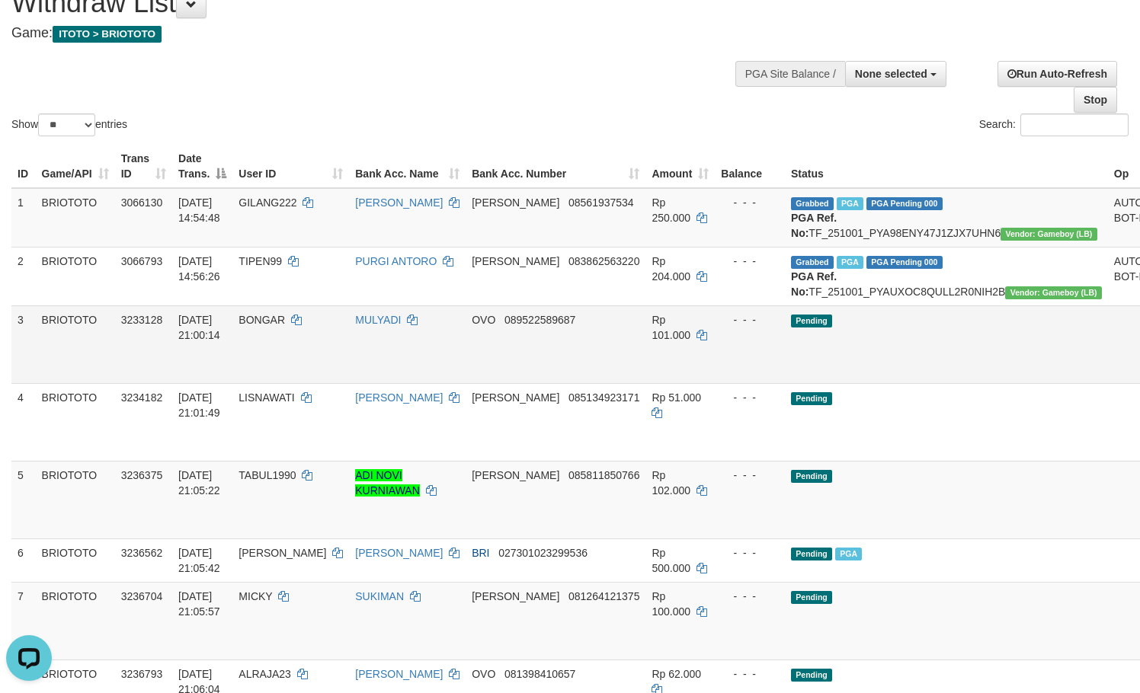
scroll to position [101, 0]
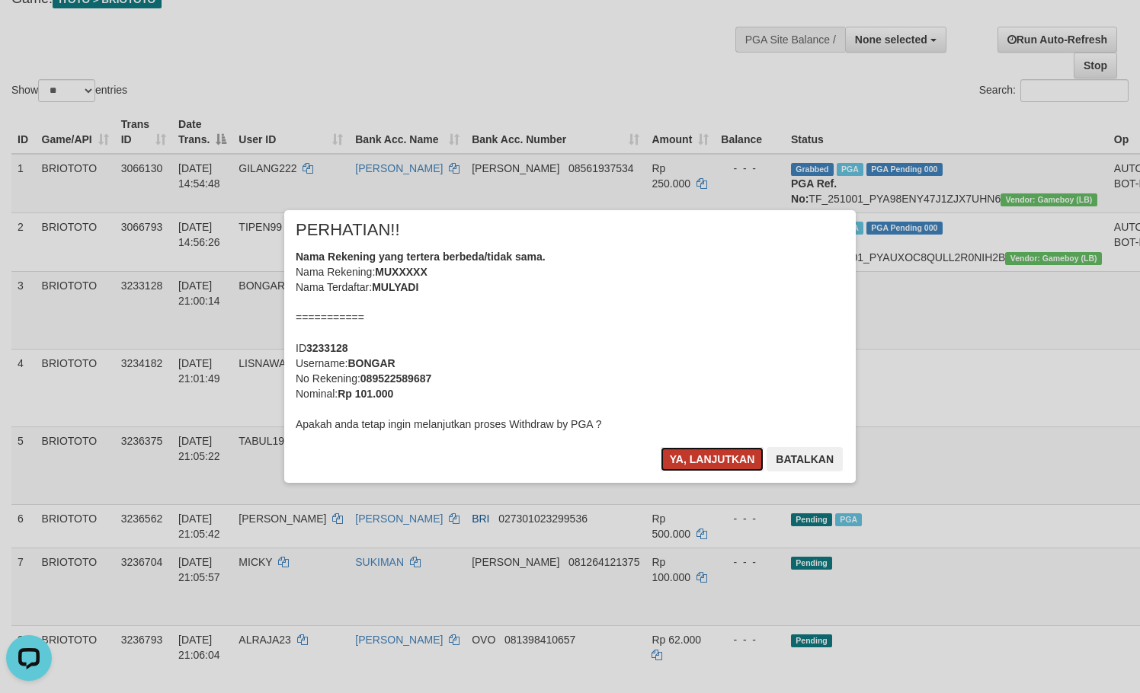
click at [731, 458] on button "Ya, lanjutkan" at bounding box center [713, 459] width 104 height 24
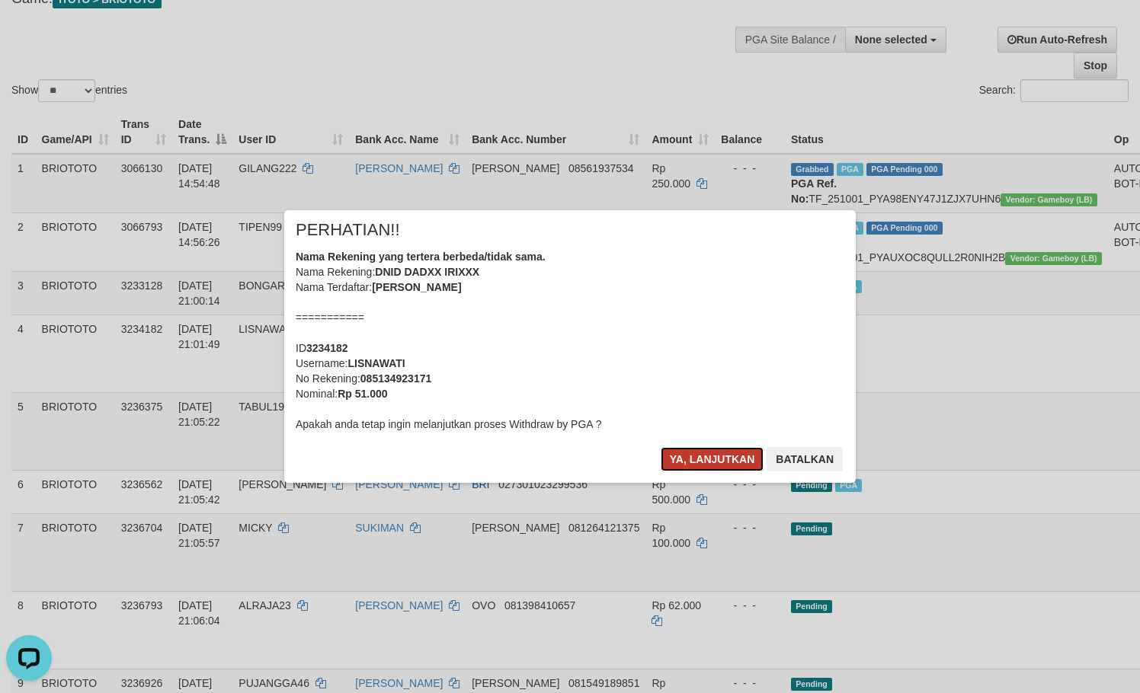
click at [707, 457] on button "Ya, lanjutkan" at bounding box center [713, 459] width 104 height 24
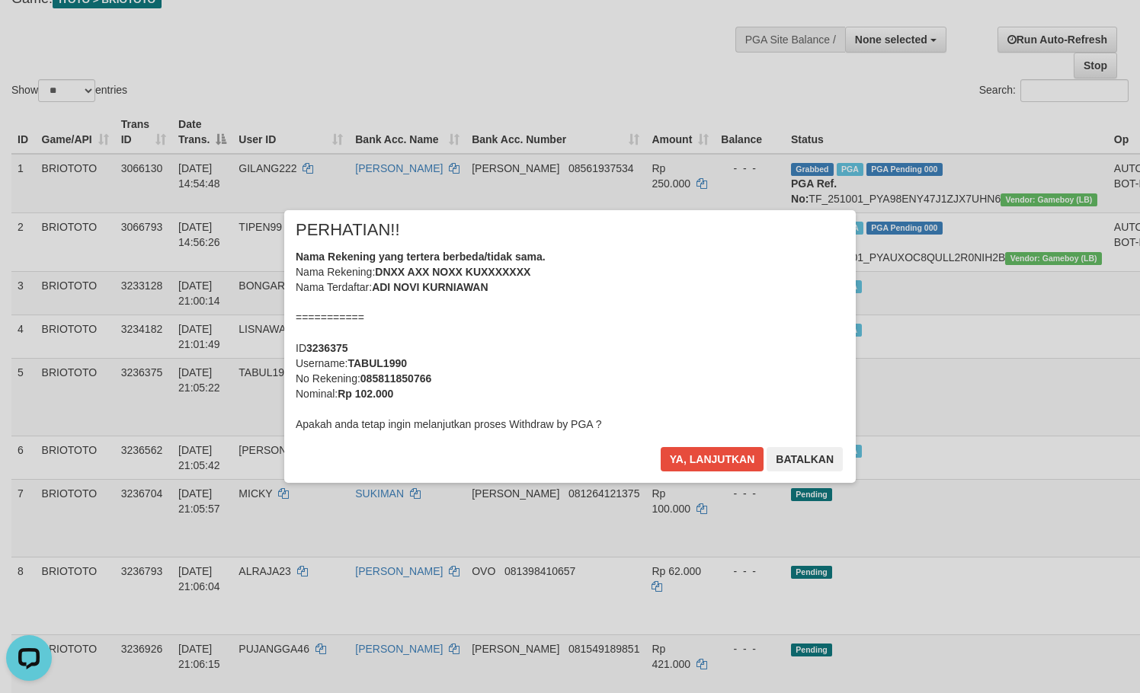
click at [718, 446] on div "× PERHATIAN!! Nama Rekening yang tertera berbeda/tidak sama. Nama Rekening: DNX…" at bounding box center [569, 346] width 571 height 273
click at [722, 456] on button "Ya, lanjutkan" at bounding box center [713, 459] width 104 height 24
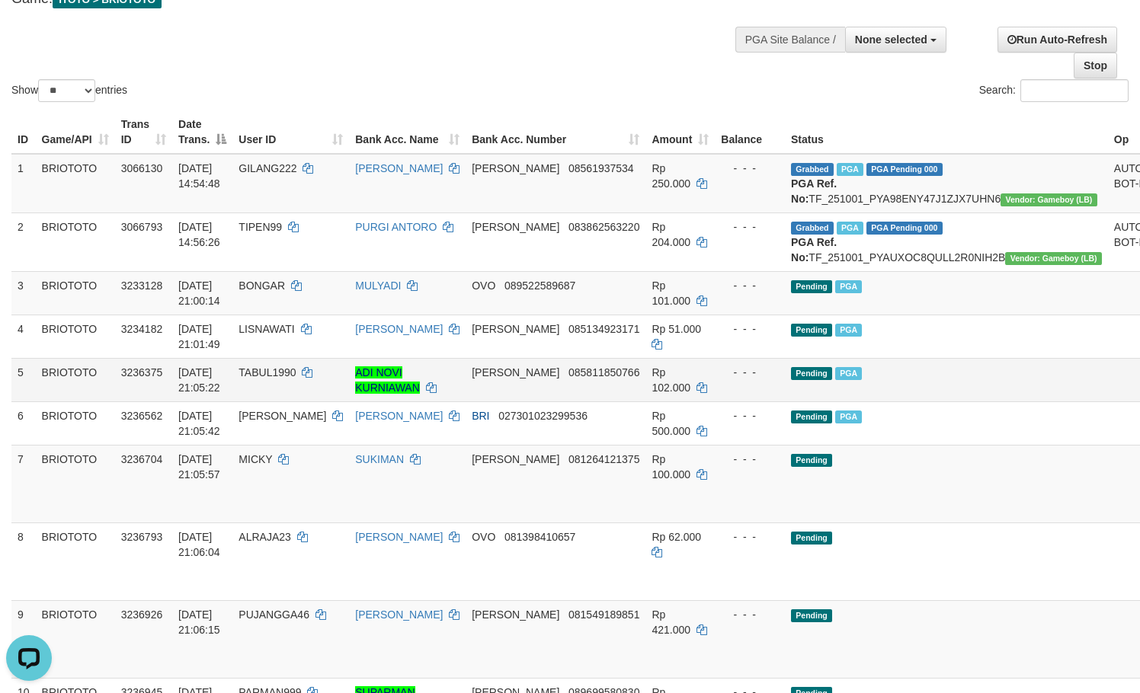
scroll to position [203, 0]
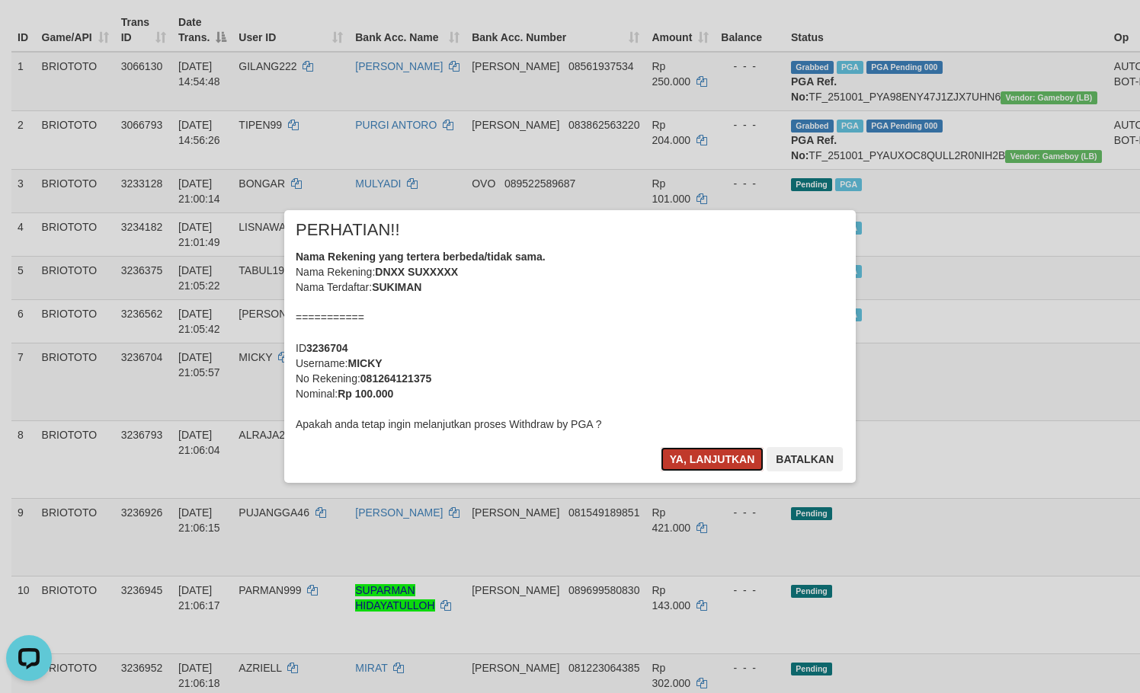
click at [712, 459] on button "Ya, lanjutkan" at bounding box center [713, 459] width 104 height 24
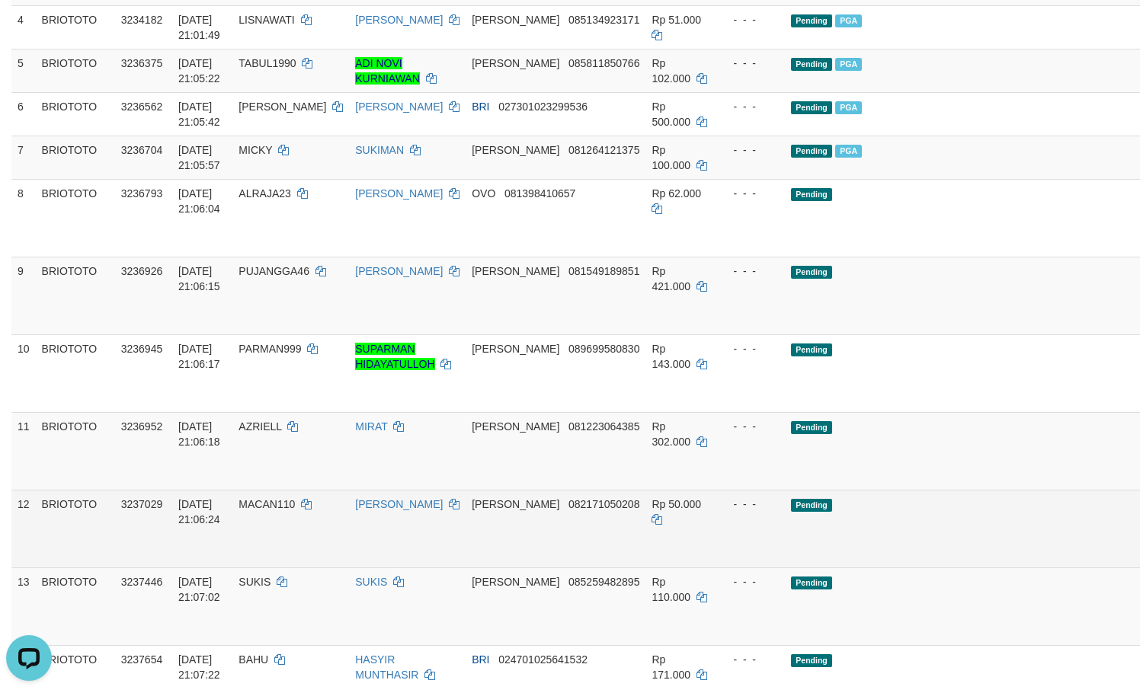
scroll to position [404, 0]
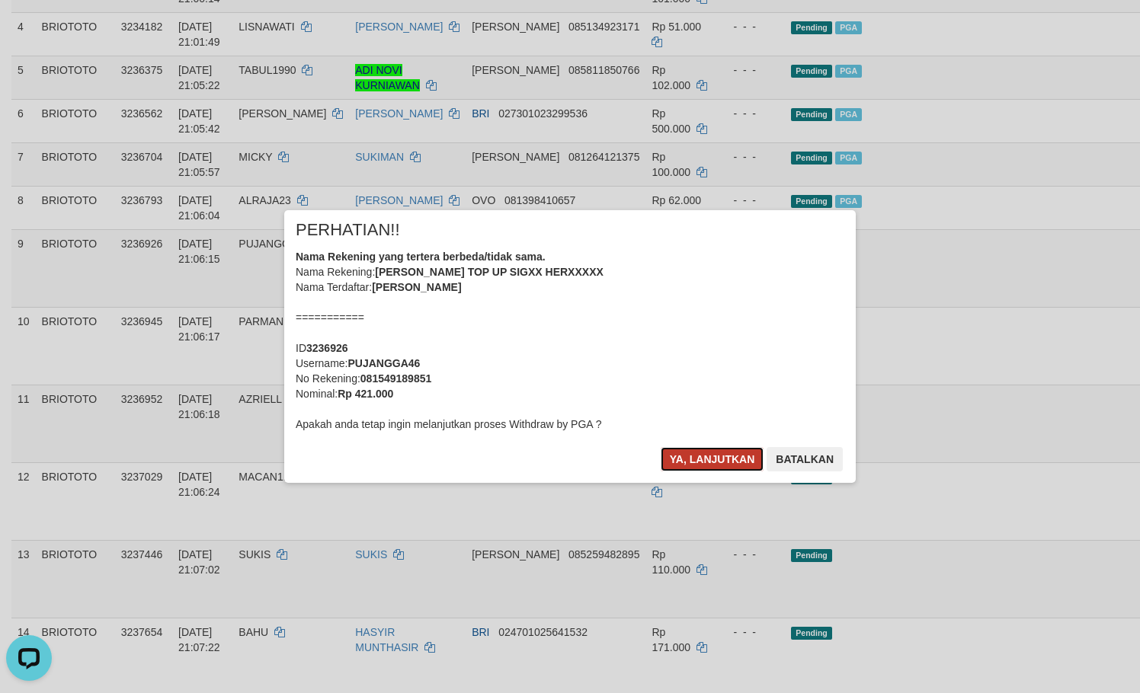
click at [693, 465] on button "Ya, lanjutkan" at bounding box center [713, 459] width 104 height 24
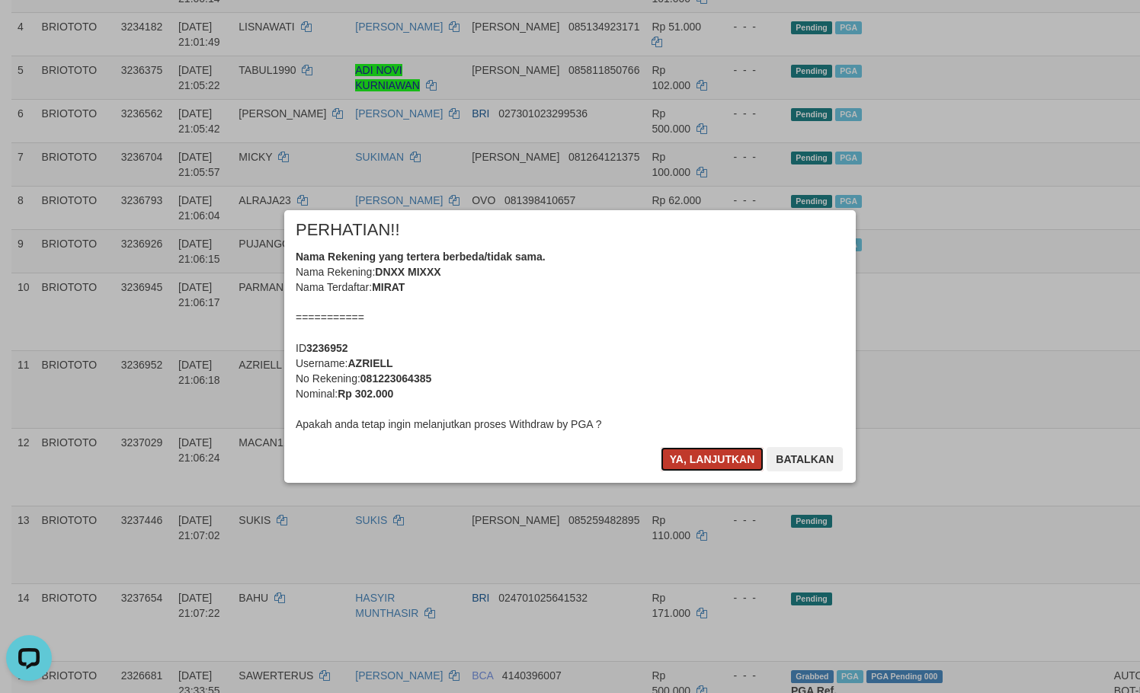
click at [707, 459] on button "Ya, lanjutkan" at bounding box center [713, 459] width 104 height 24
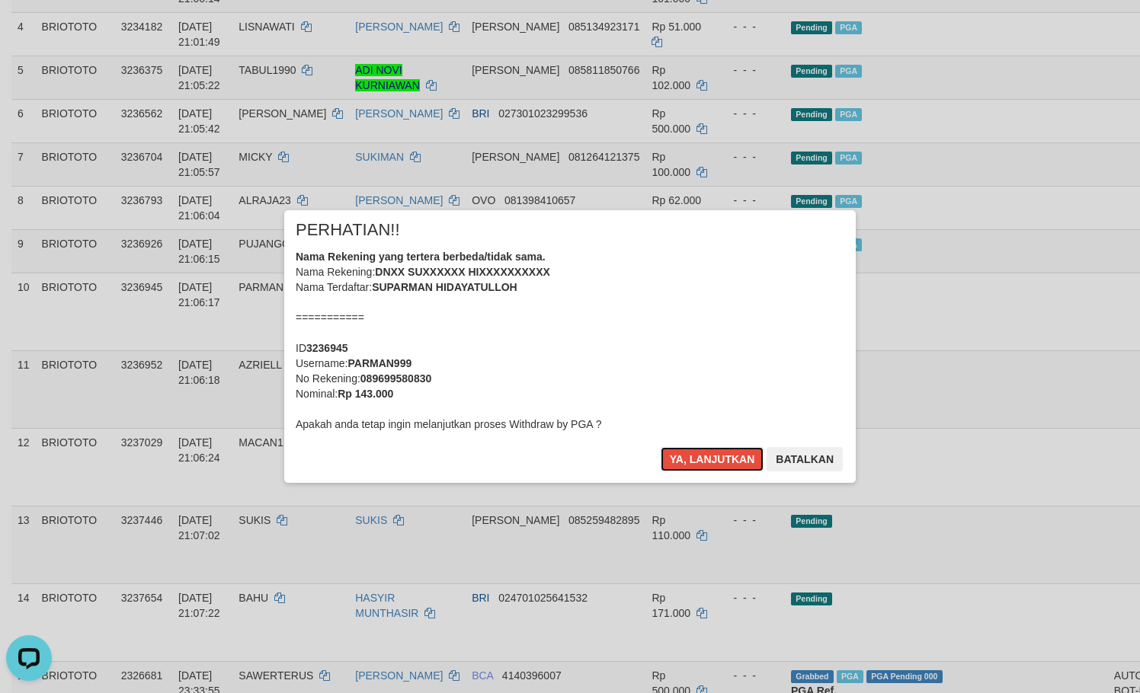
click at [707, 459] on button "Ya, lanjutkan" at bounding box center [713, 459] width 104 height 24
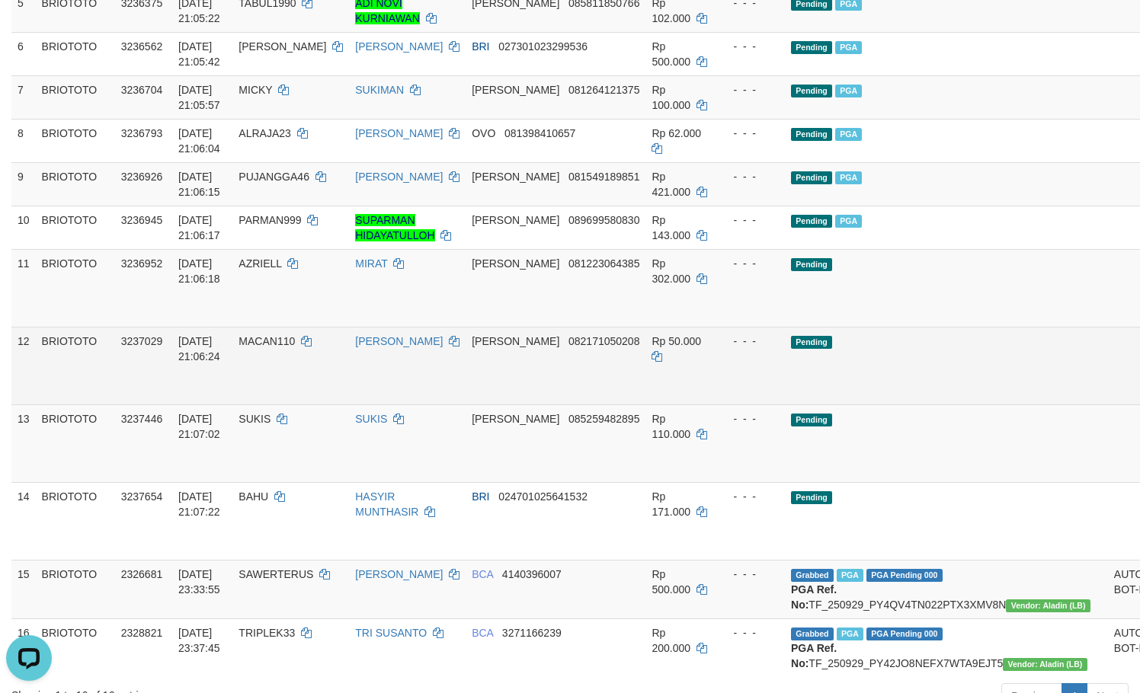
scroll to position [505, 0]
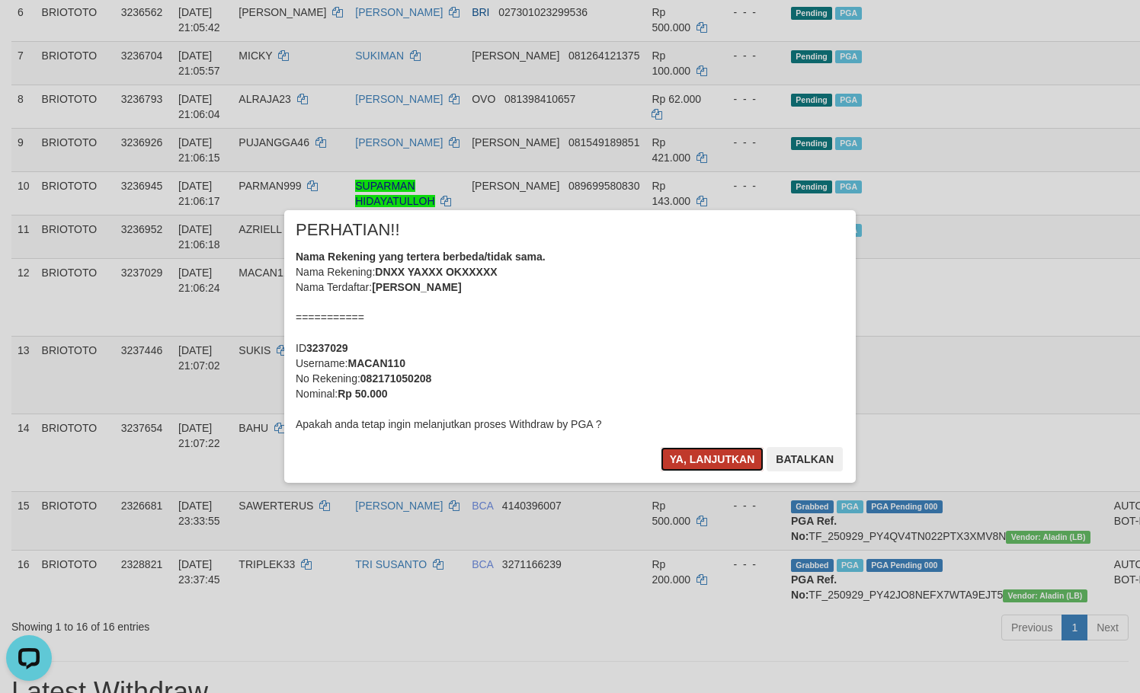
click at [696, 459] on button "Ya, lanjutkan" at bounding box center [713, 459] width 104 height 24
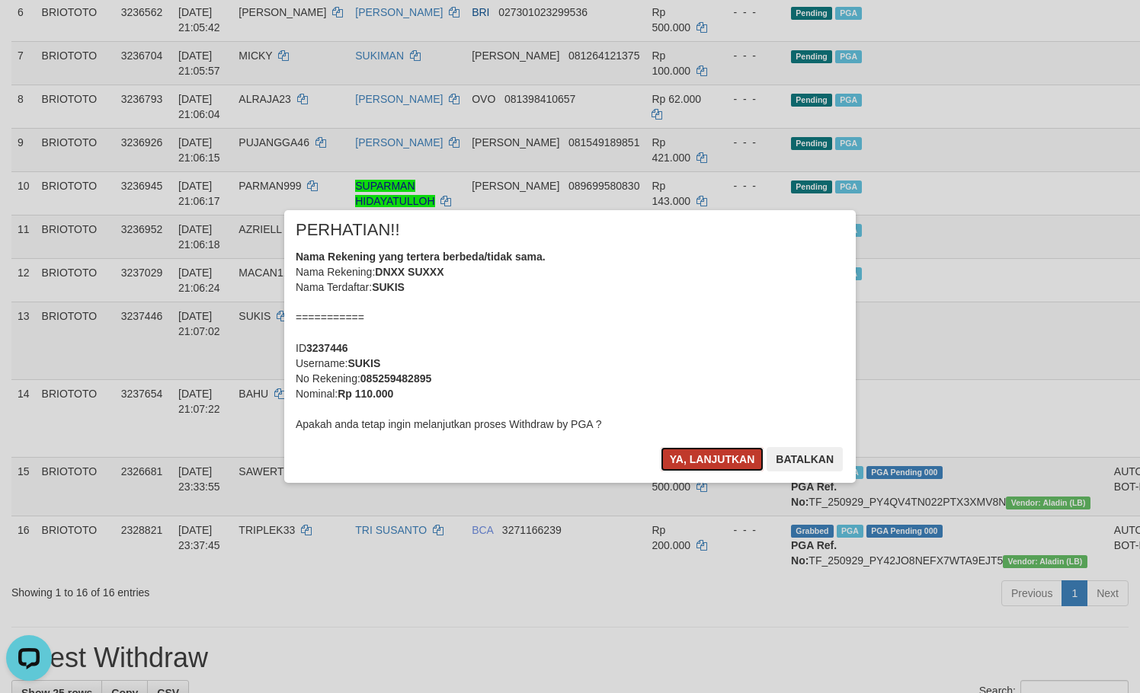
click at [729, 452] on button "Ya, lanjutkan" at bounding box center [713, 459] width 104 height 24
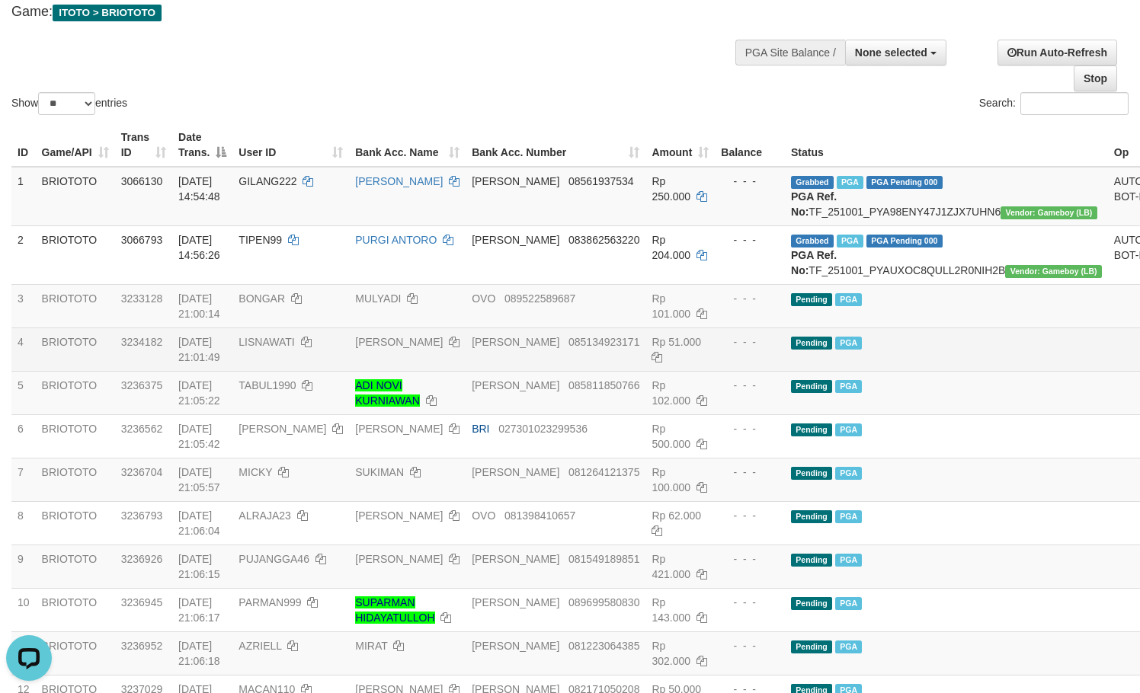
scroll to position [0, 0]
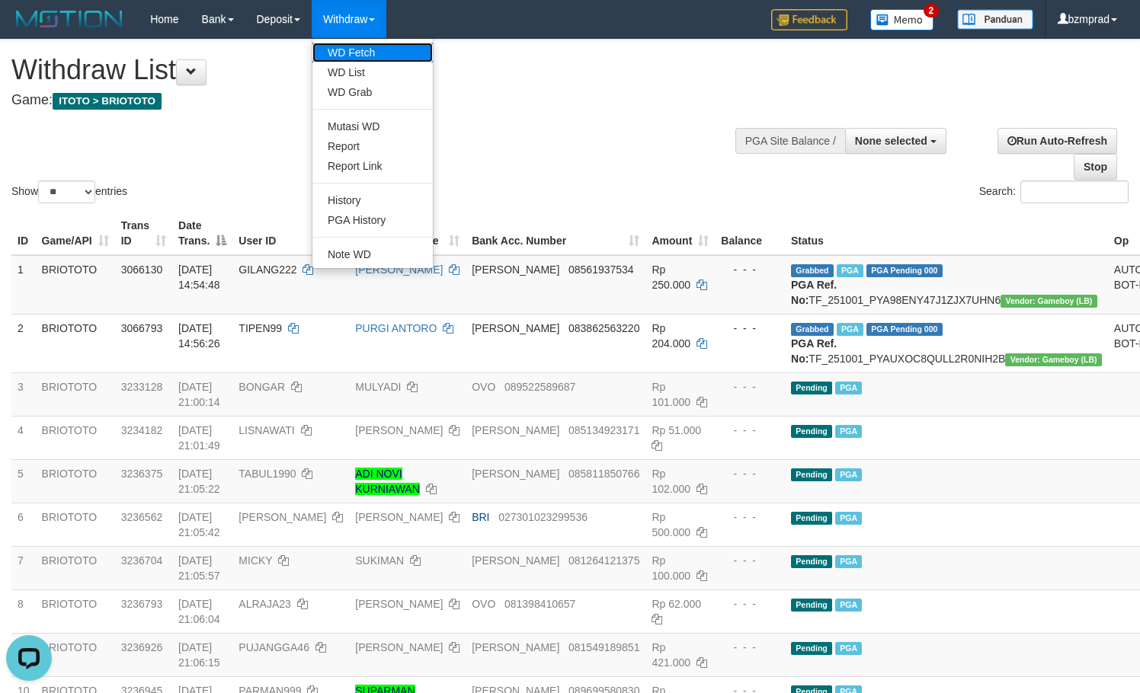
click at [342, 50] on link "WD Fetch" at bounding box center [372, 53] width 120 height 20
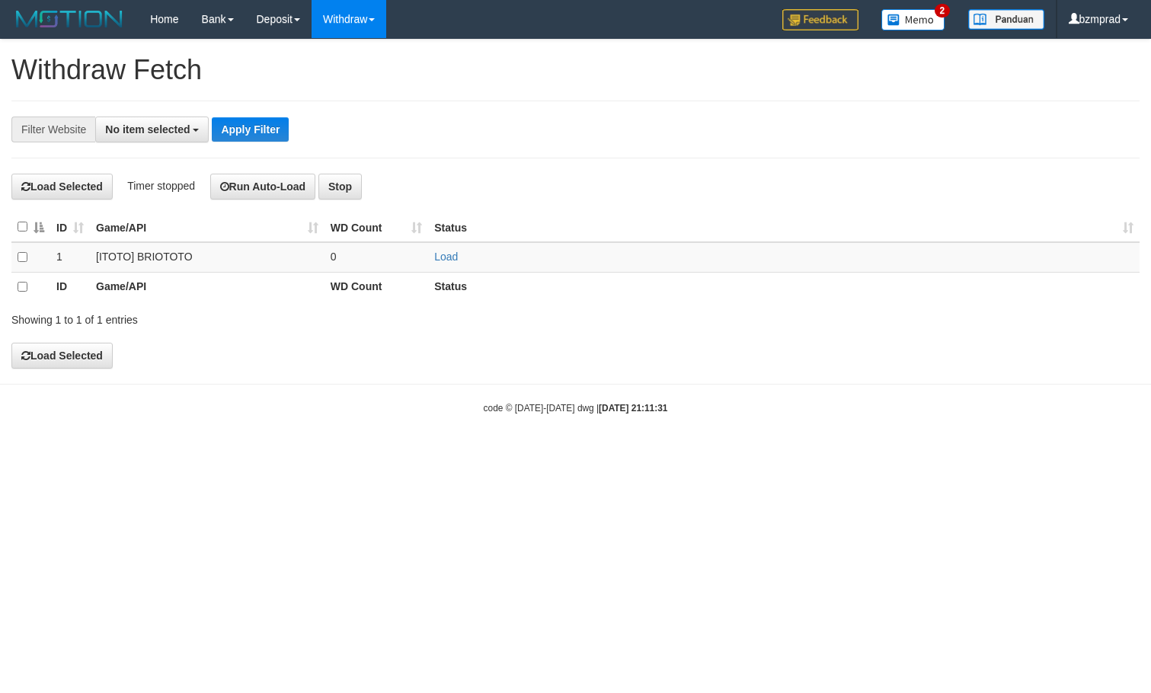
select select
click at [448, 261] on link "Load" at bounding box center [446, 257] width 24 height 12
click at [341, 260] on td "..." at bounding box center [377, 257] width 104 height 30
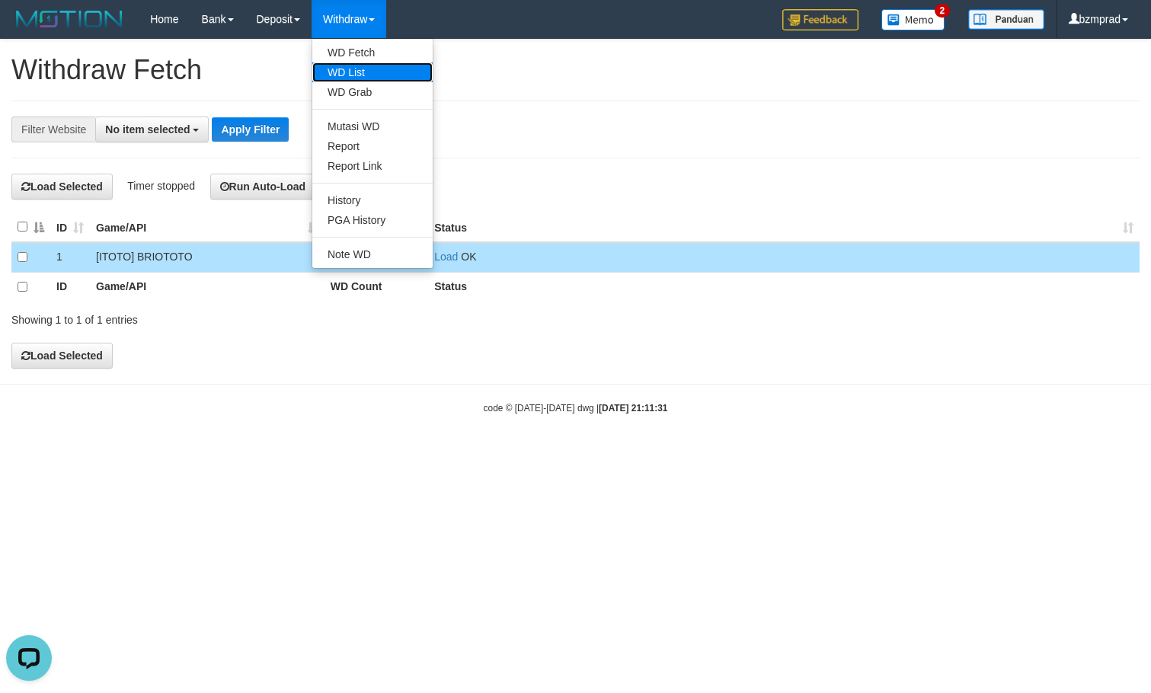
click at [362, 70] on link "WD List" at bounding box center [372, 72] width 120 height 20
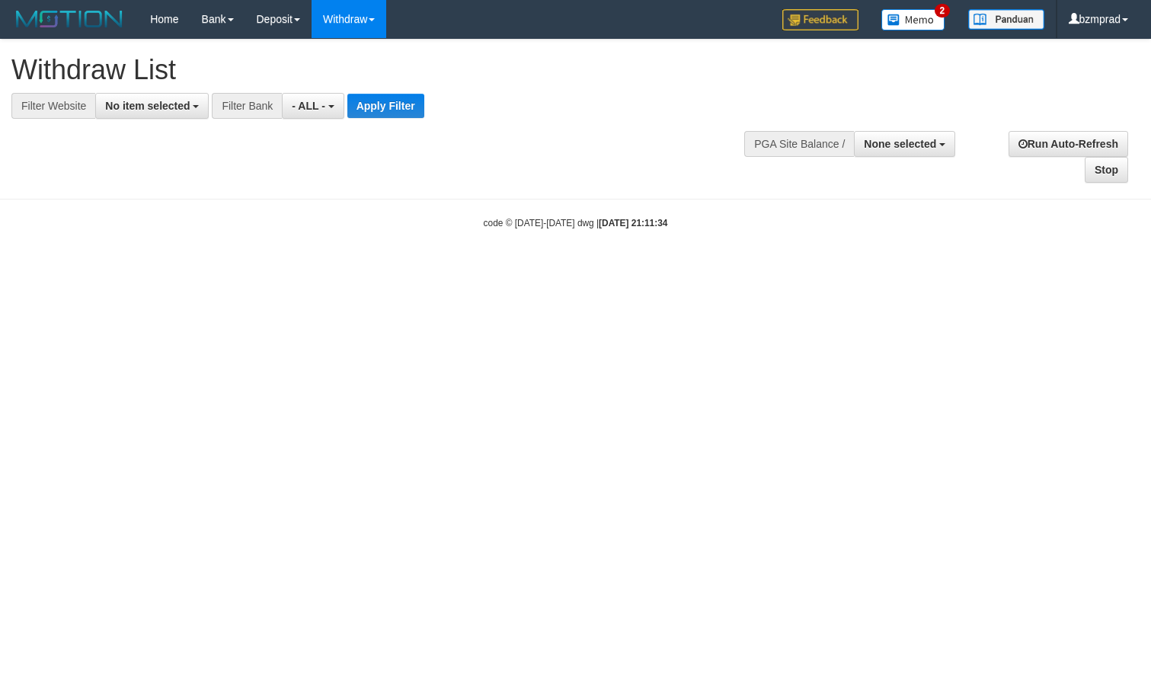
select select
click at [158, 110] on span "No item selected" at bounding box center [147, 106] width 85 height 12
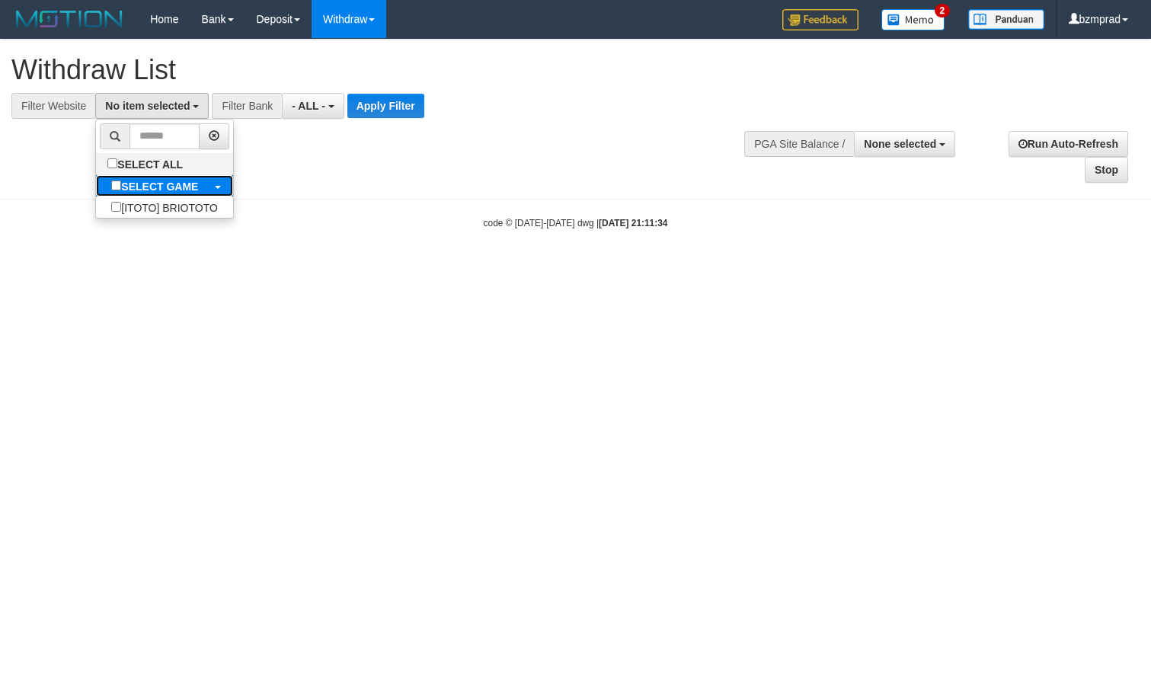
click at [156, 184] on b "SELECT GAME" at bounding box center [159, 187] width 77 height 12
select select "****"
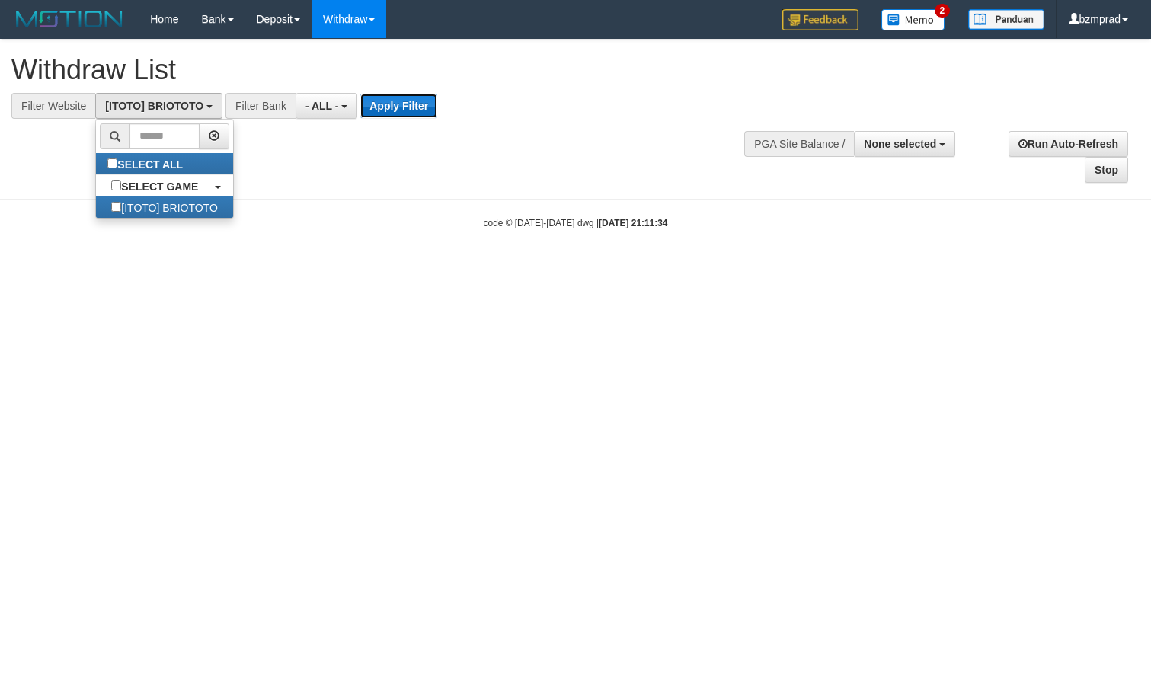
click at [404, 103] on button "Apply Filter" at bounding box center [398, 106] width 77 height 24
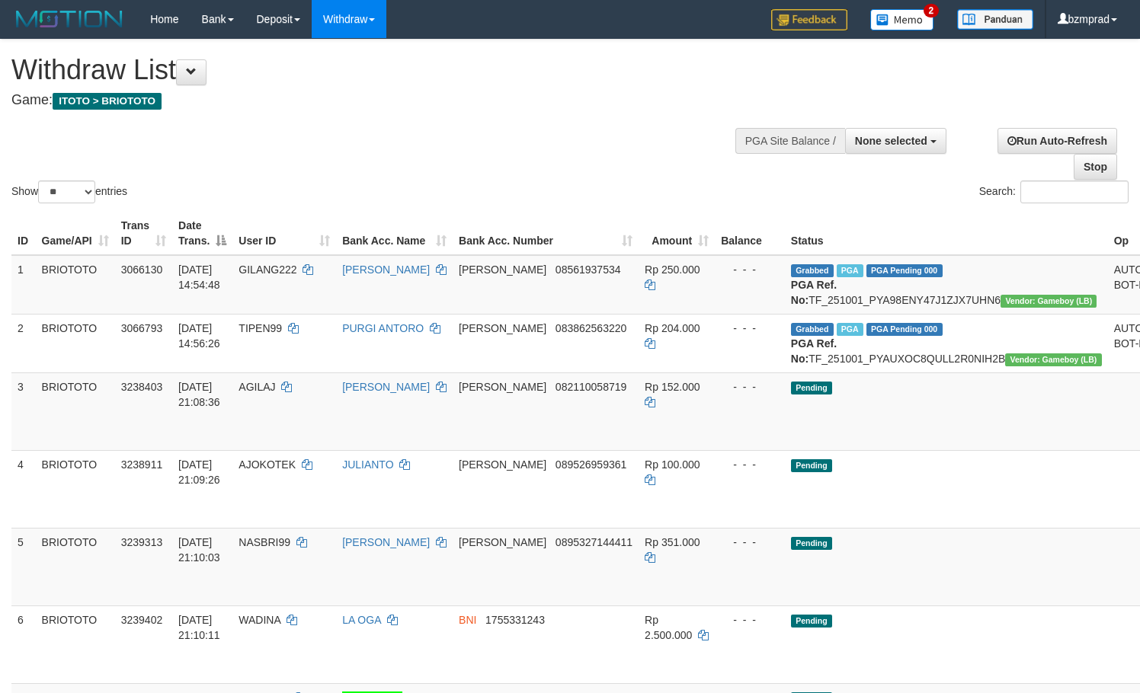
select select
select select "**"
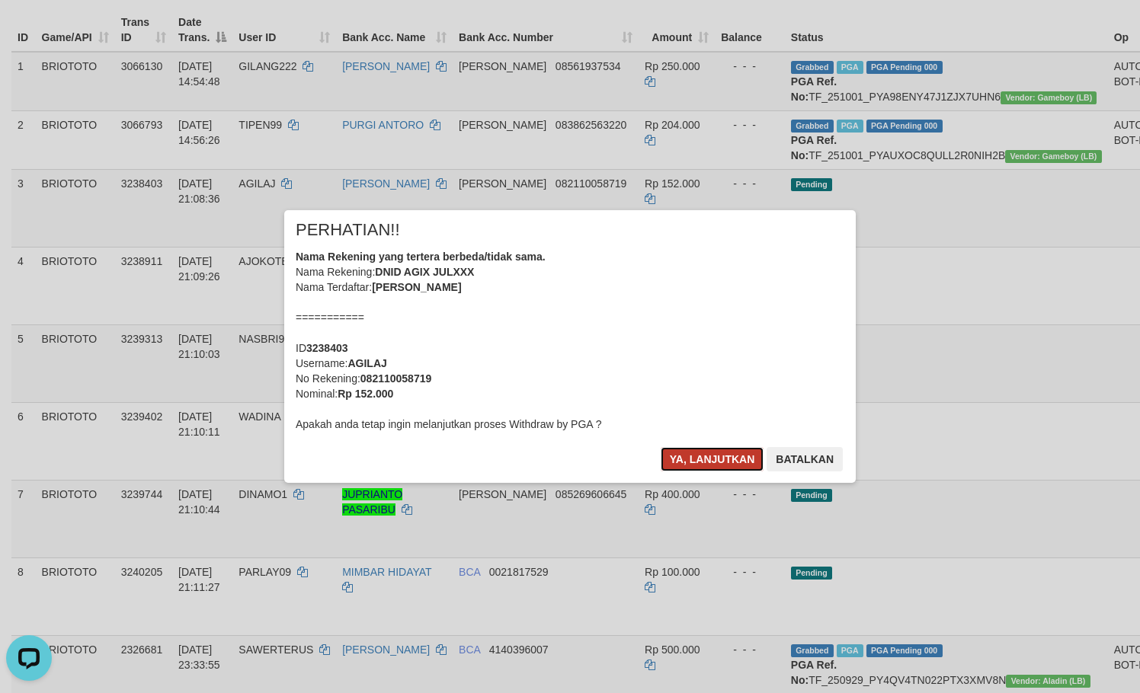
click at [695, 468] on button "Ya, lanjutkan" at bounding box center [713, 459] width 104 height 24
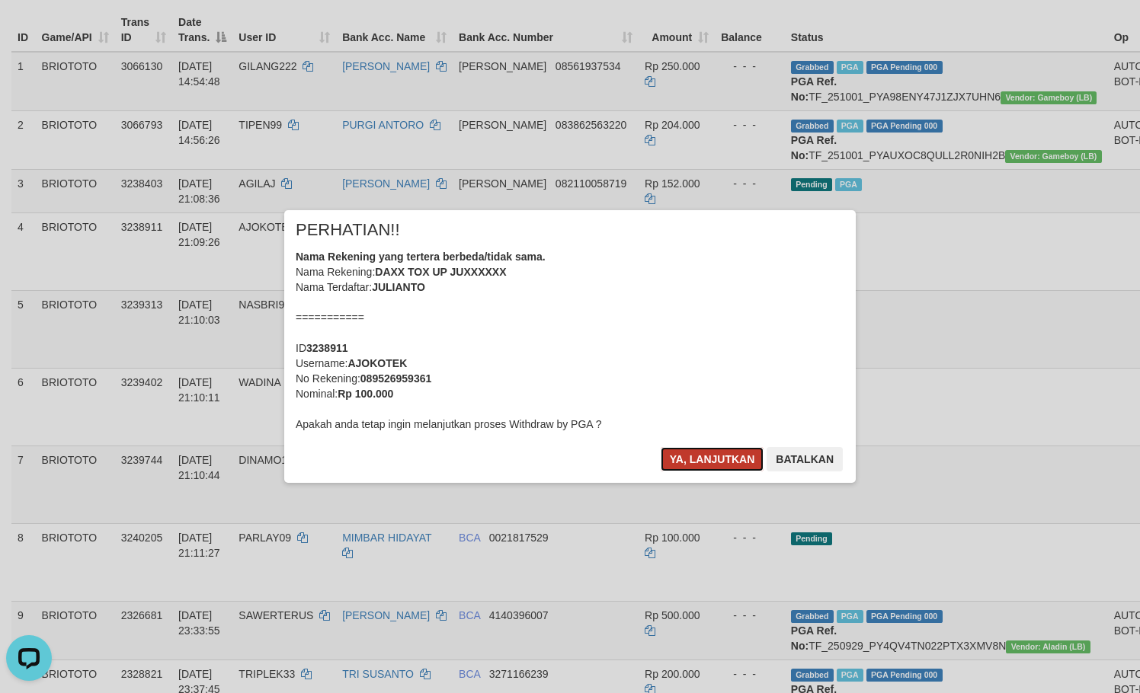
click at [709, 453] on button "Ya, lanjutkan" at bounding box center [713, 459] width 104 height 24
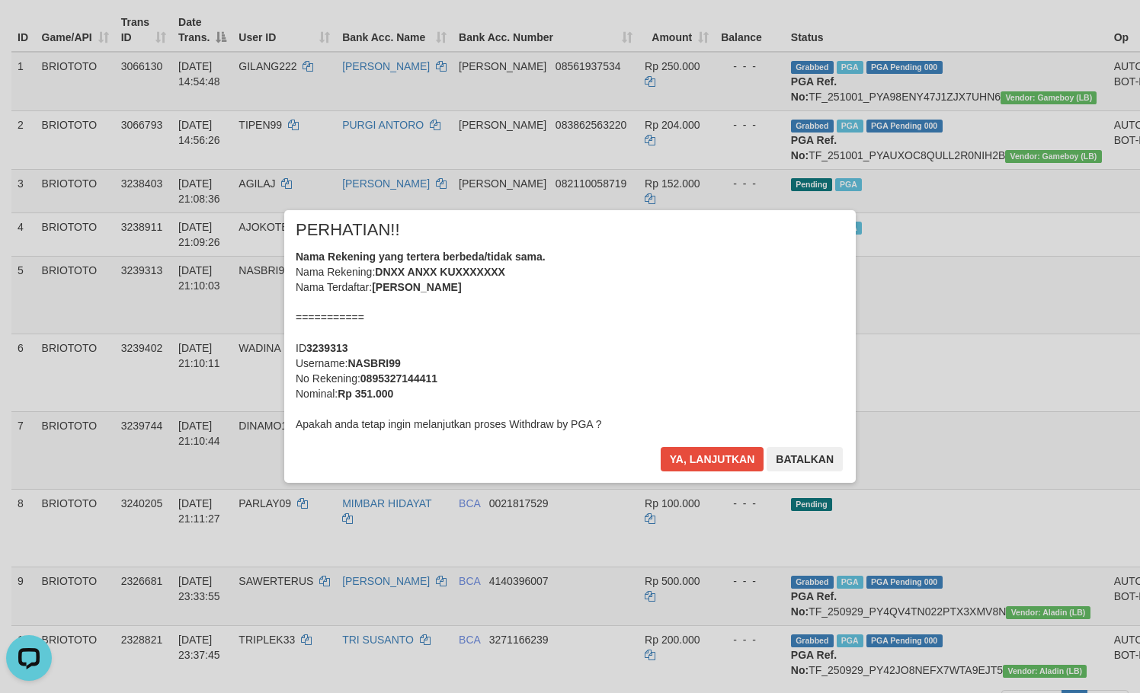
click at [715, 472] on div "Ya, lanjutkan Batalkan" at bounding box center [751, 465] width 185 height 36
click at [713, 462] on button "Ya, lanjutkan" at bounding box center [713, 459] width 104 height 24
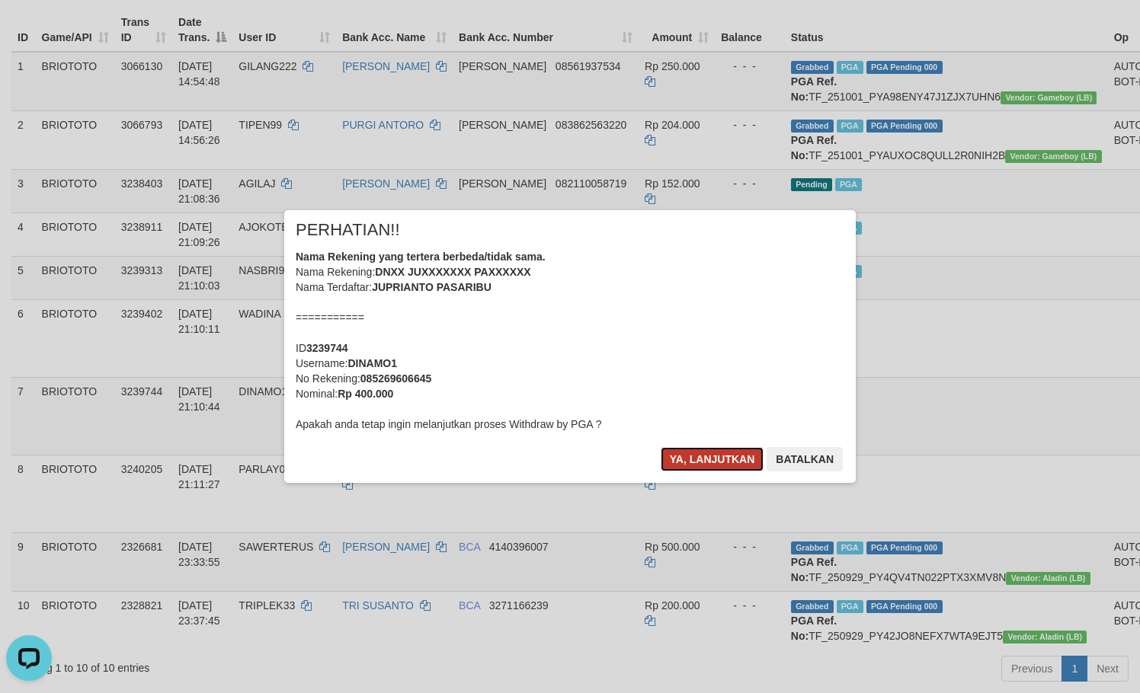
click at [714, 467] on button "Ya, lanjutkan" at bounding box center [713, 459] width 104 height 24
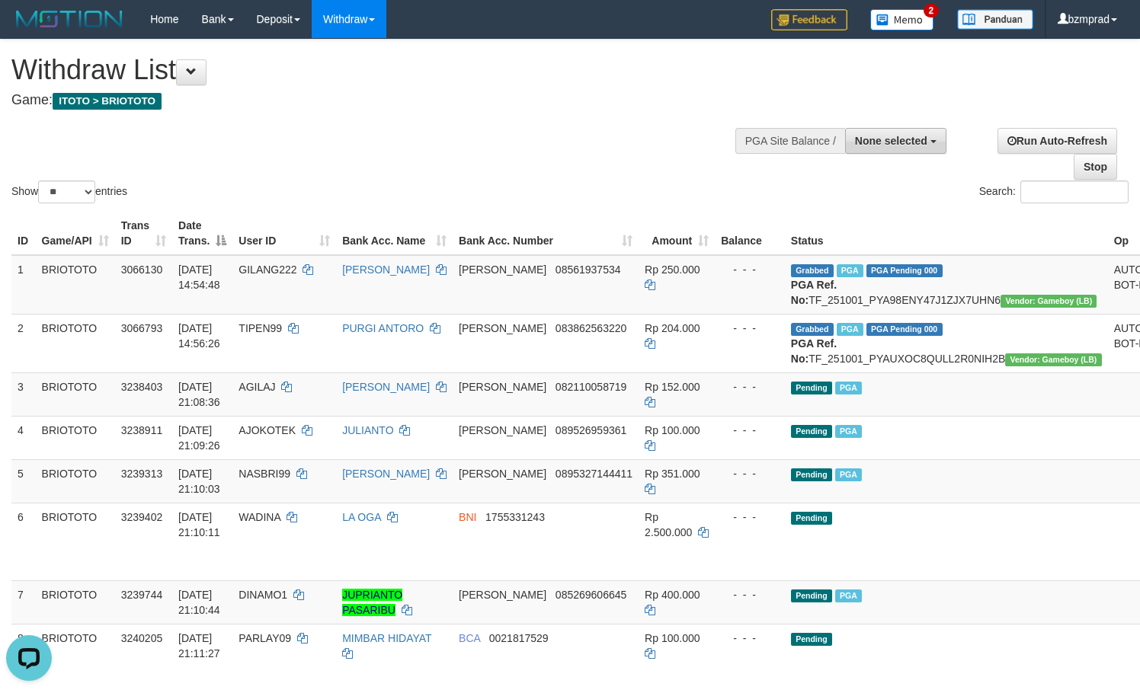
drag, startPoint x: 867, startPoint y: 158, endPoint x: 873, endPoint y: 147, distance: 12.3
click at [869, 155] on div at bounding box center [866, 140] width 152 height 46
click at [875, 146] on span "None selected" at bounding box center [891, 141] width 72 height 12
click at [871, 215] on label "[ITOTO] BRIOTOTO" at bounding box center [874, 218] width 142 height 20
select select "****"
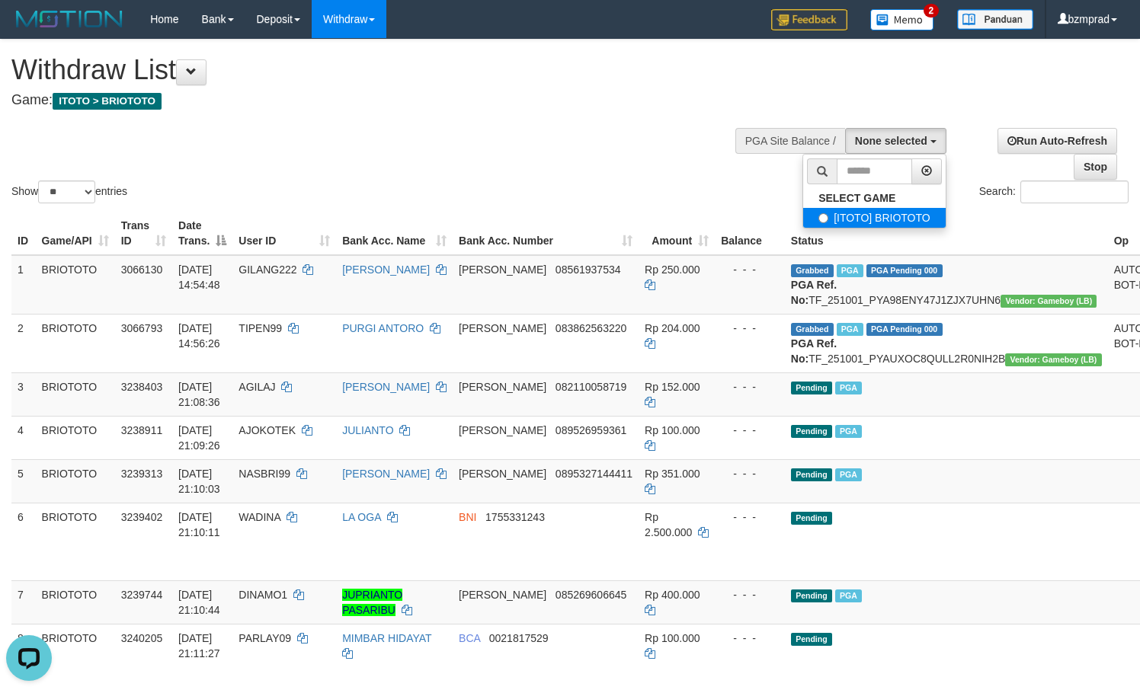
scroll to position [14, 0]
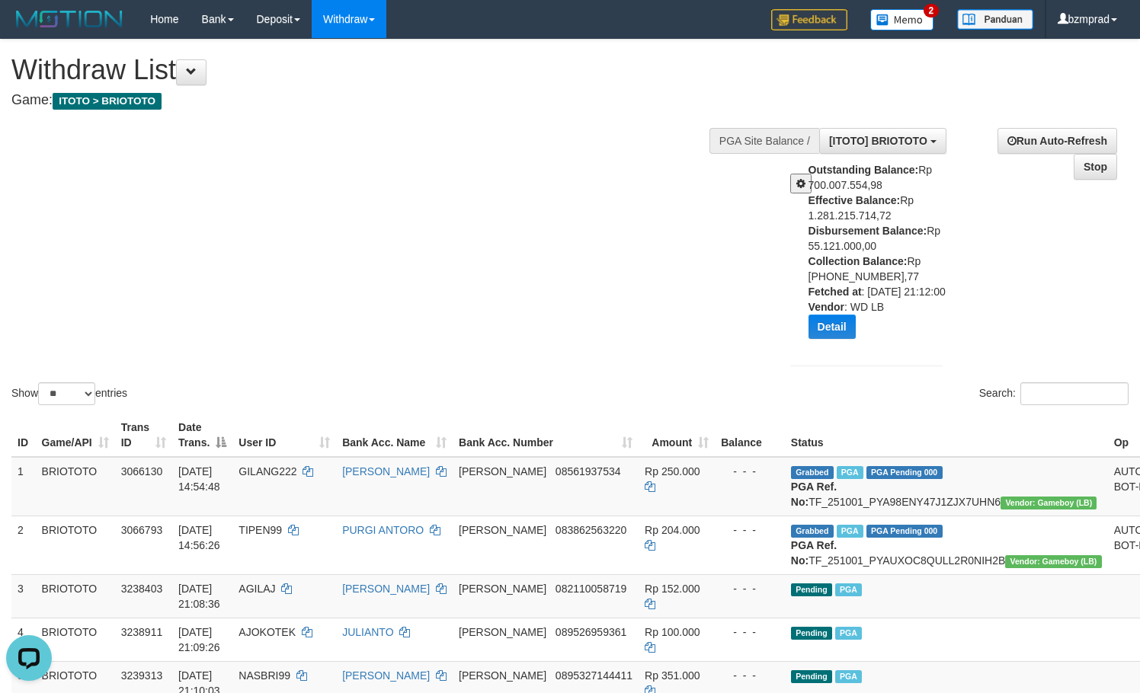
click at [354, 318] on div "Show ** ** ** *** entries Search:" at bounding box center [570, 224] width 1140 height 369
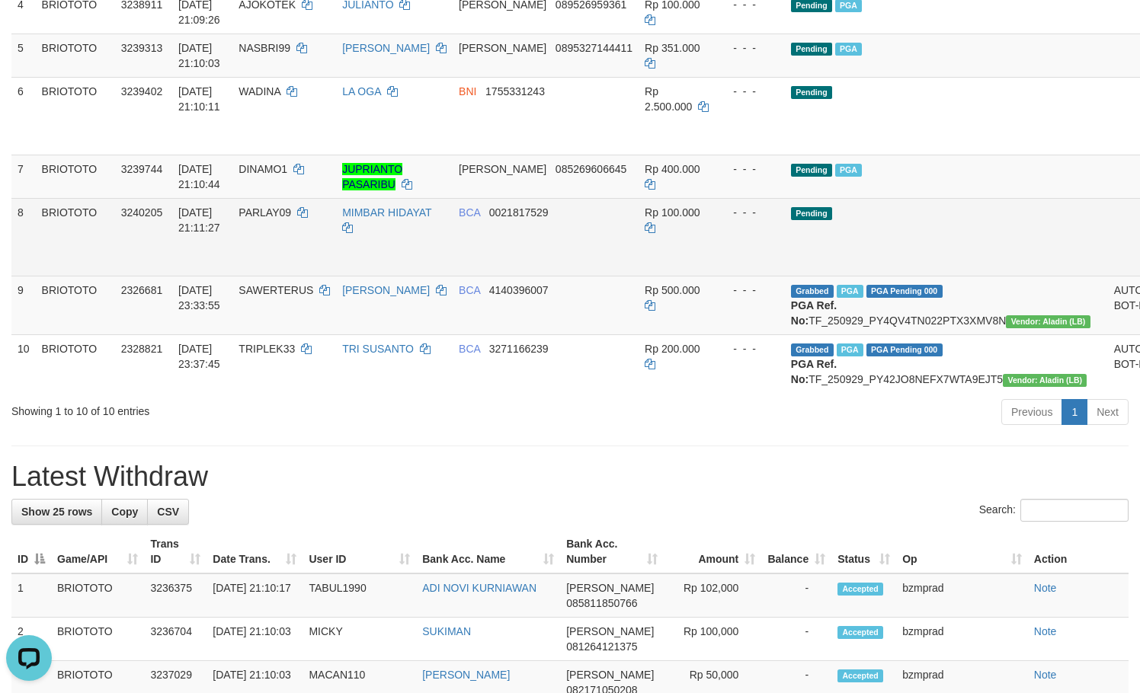
scroll to position [711, 0]
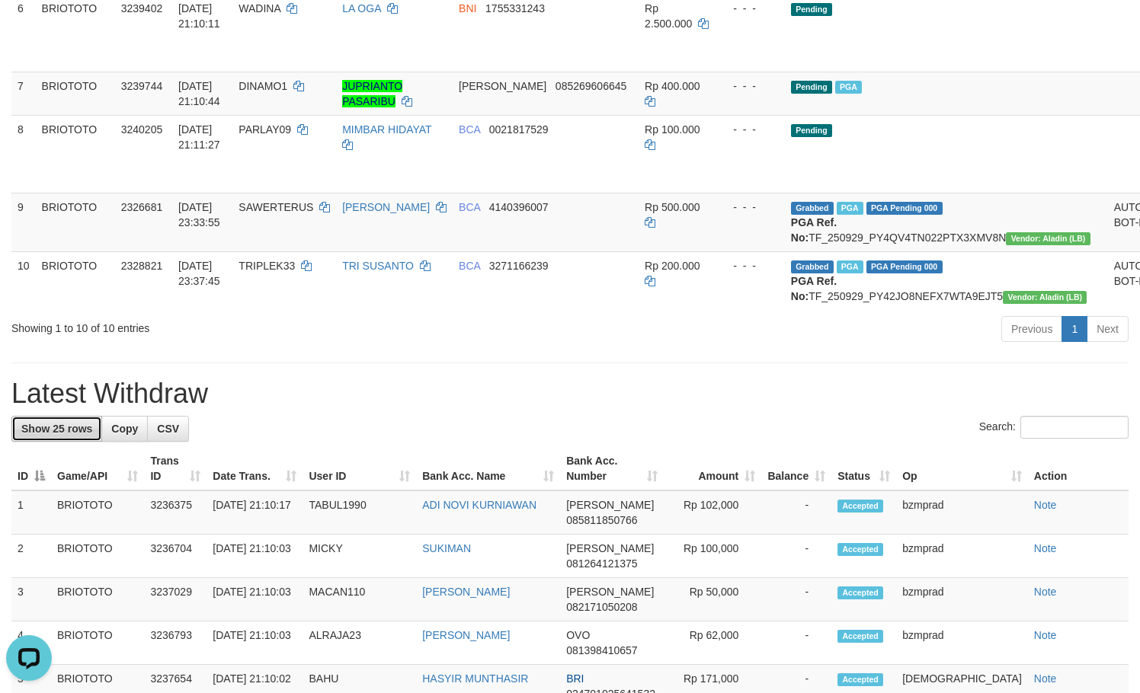
click at [63, 435] on span "Show 25 rows" at bounding box center [56, 429] width 71 height 12
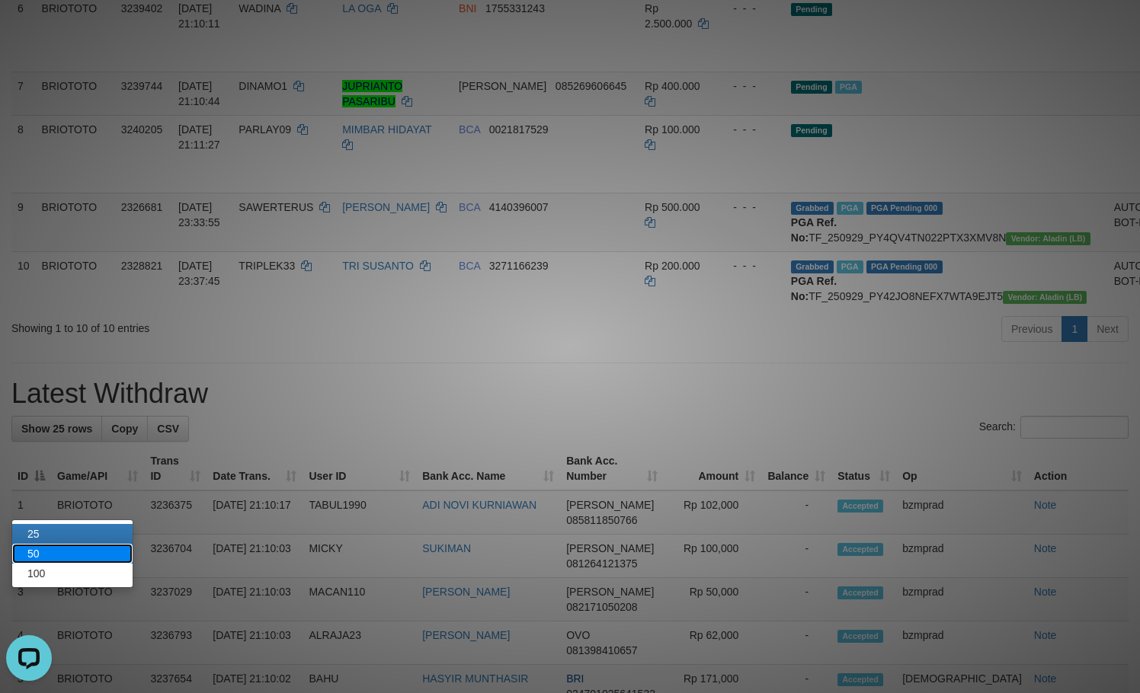
click at [54, 556] on link "50" at bounding box center [72, 554] width 120 height 20
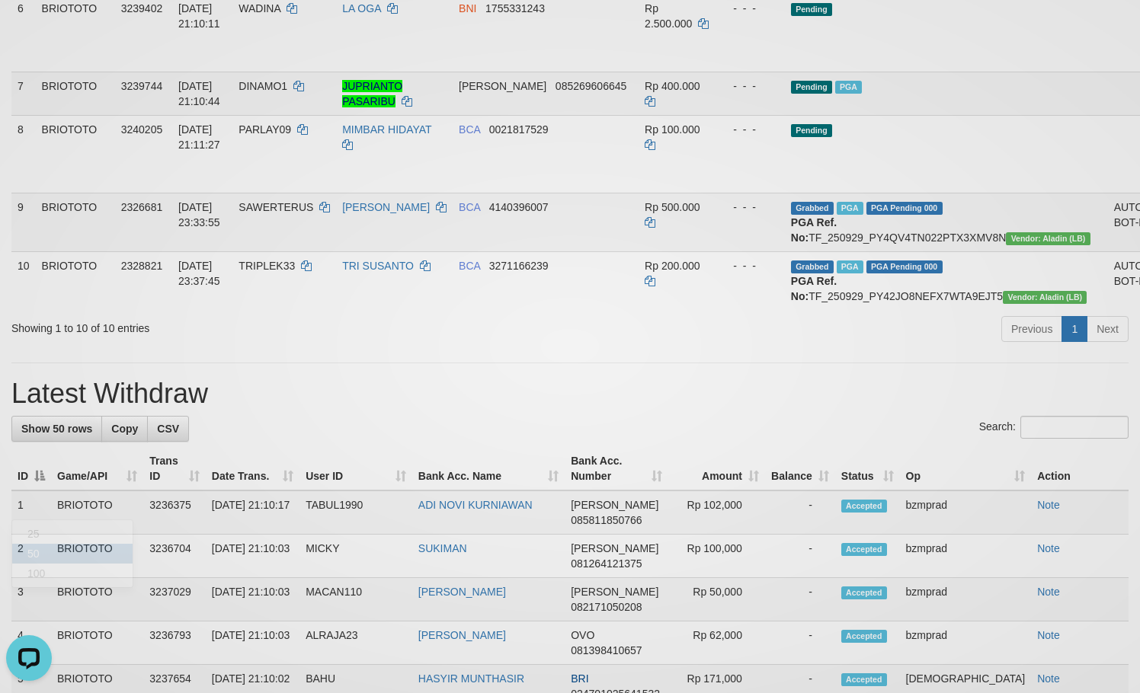
click at [360, 462] on div at bounding box center [570, 346] width 1140 height 693
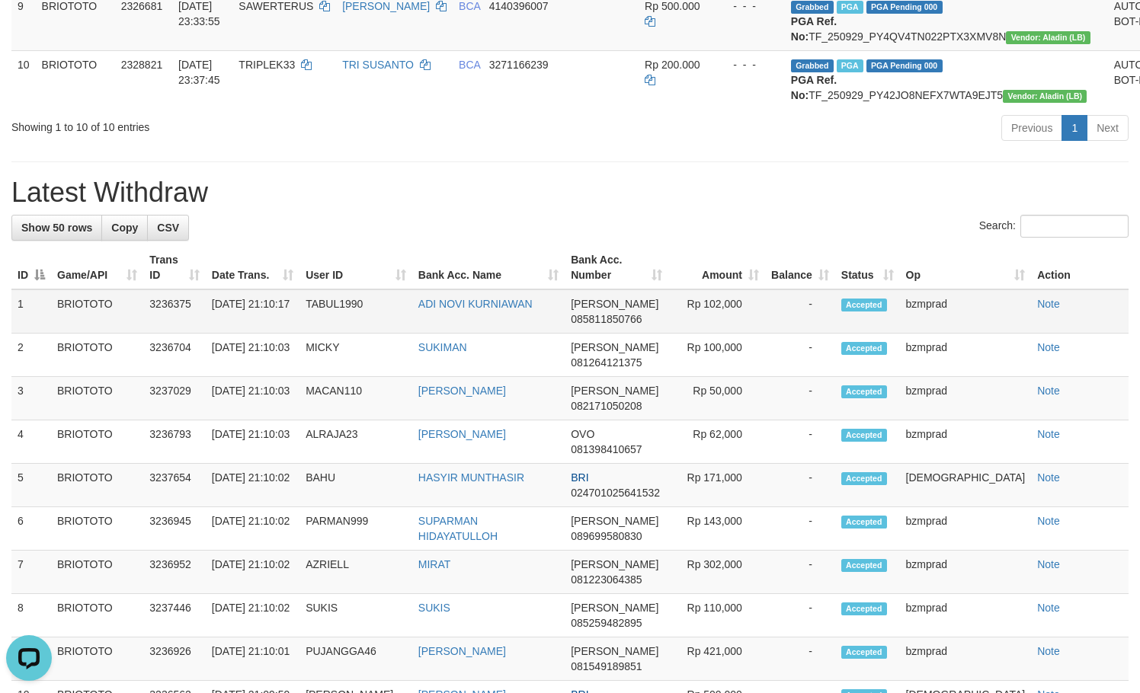
scroll to position [1001, 0]
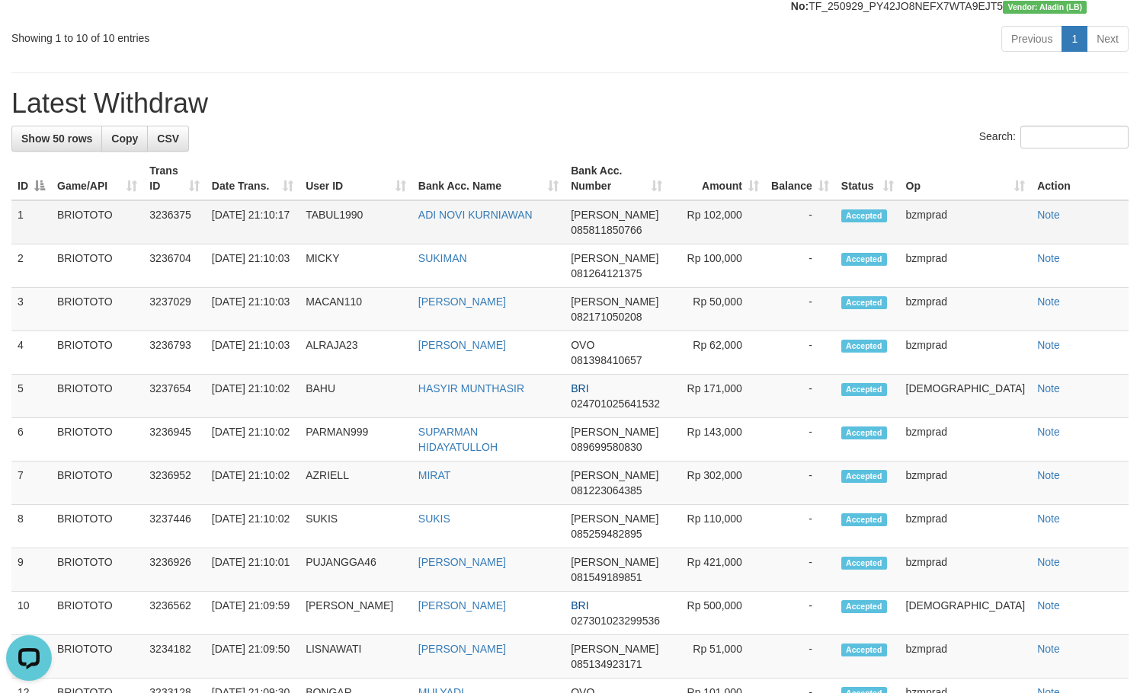
click at [21, 245] on td "1" at bounding box center [31, 222] width 40 height 44
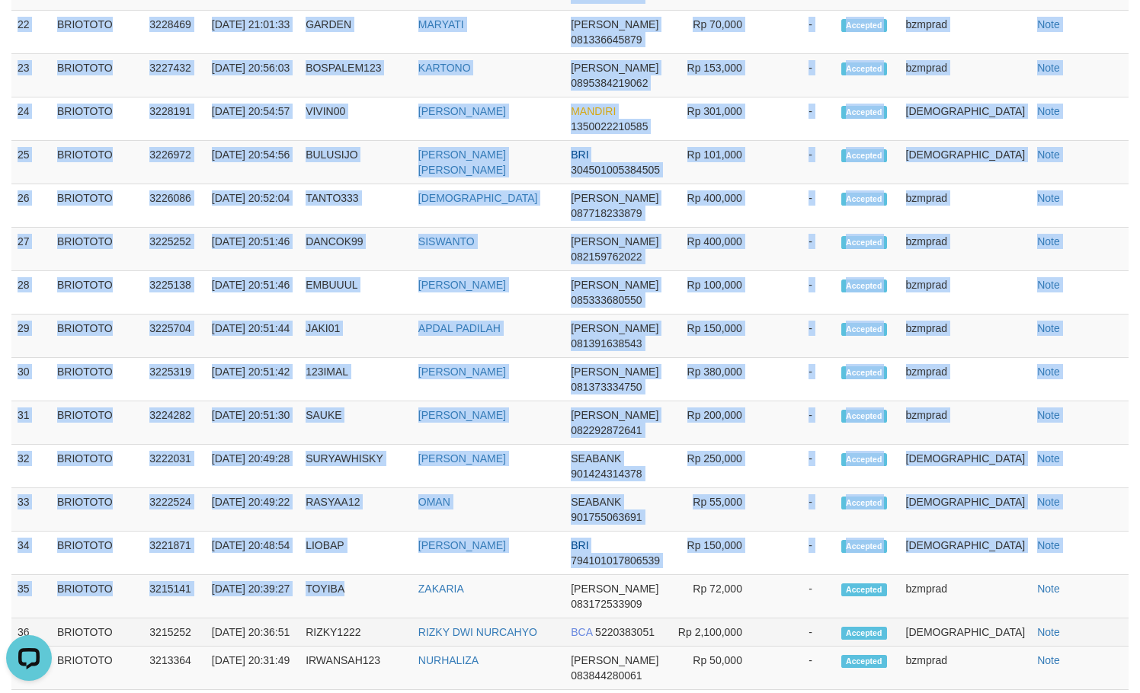
scroll to position [2144, 0]
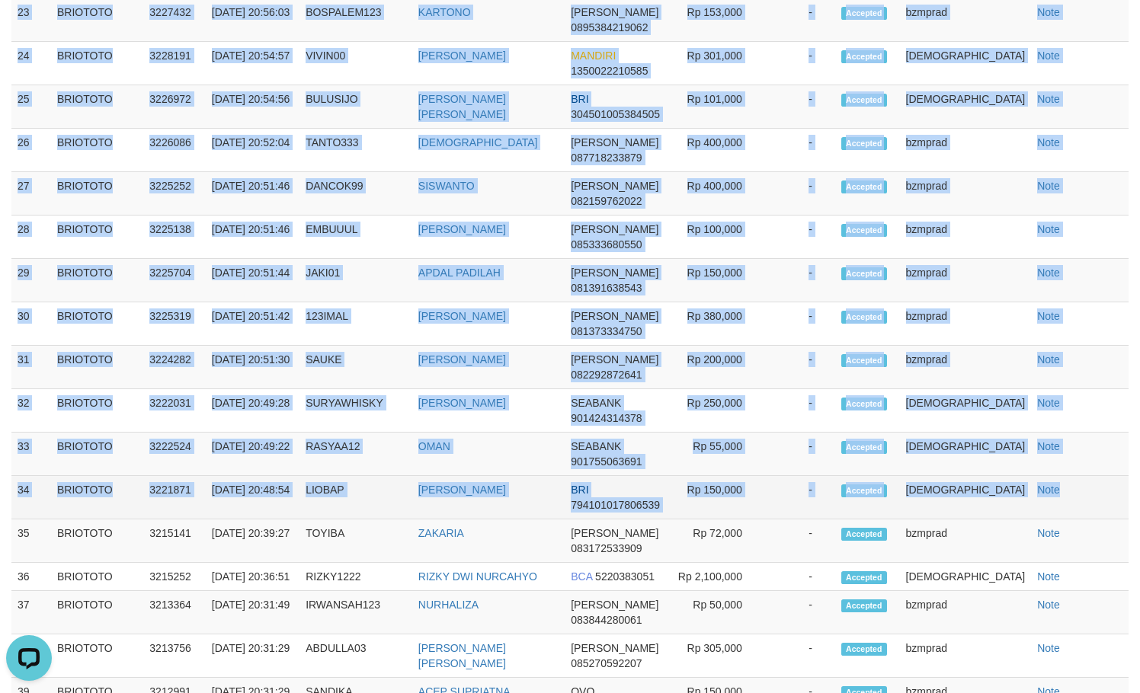
copy tbody "1 BRIOTOTO 3236375 01/10/2025 21:10:17 TABUL1990 ADI NOVI KURNIAWAN DANA 085811…"
drag, startPoint x: 15, startPoint y: 290, endPoint x: 1051, endPoint y: 580, distance: 1076.1
click at [1051, 580] on tbody "1 BRIOTOTO 3236375 01/10/2025 21:10:17 TABUL1990 ADI NOVI KURNIAWAN DANA 085811…" at bounding box center [569, 120] width 1117 height 2127
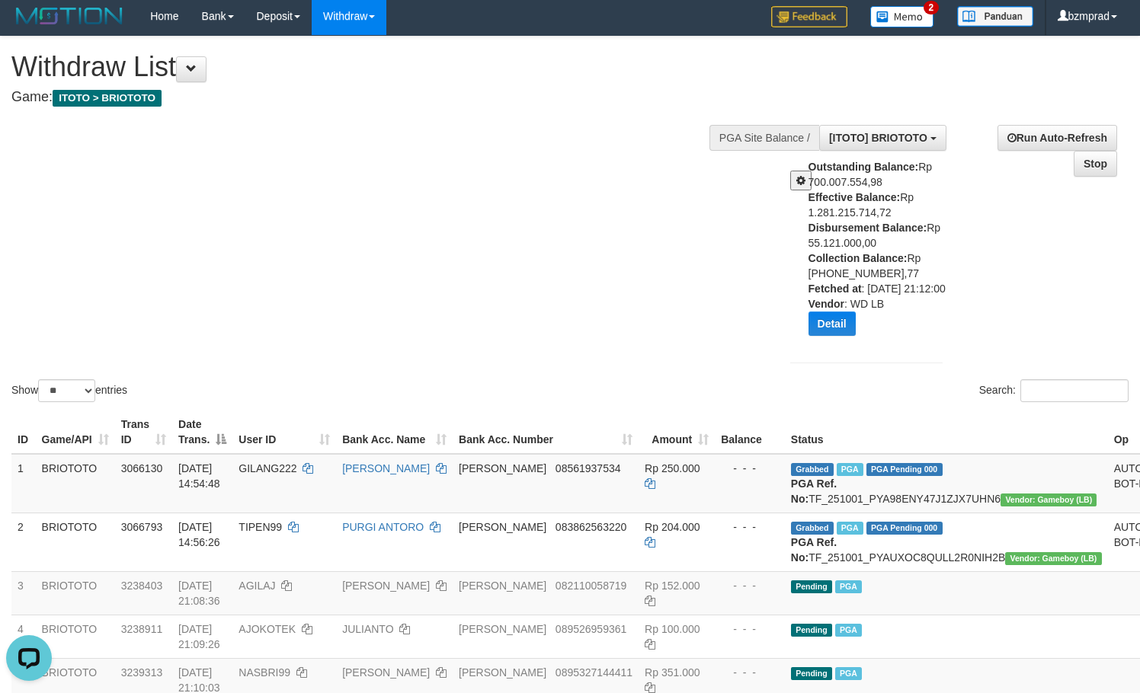
scroll to position [0, 0]
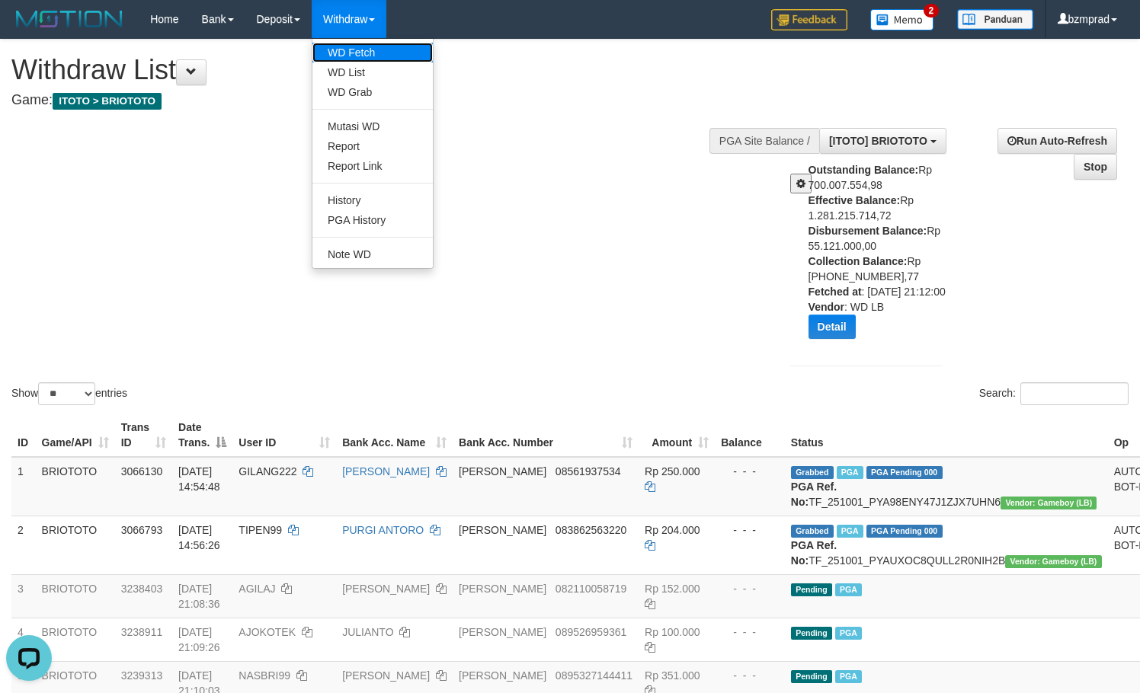
click at [365, 49] on link "WD Fetch" at bounding box center [372, 53] width 120 height 20
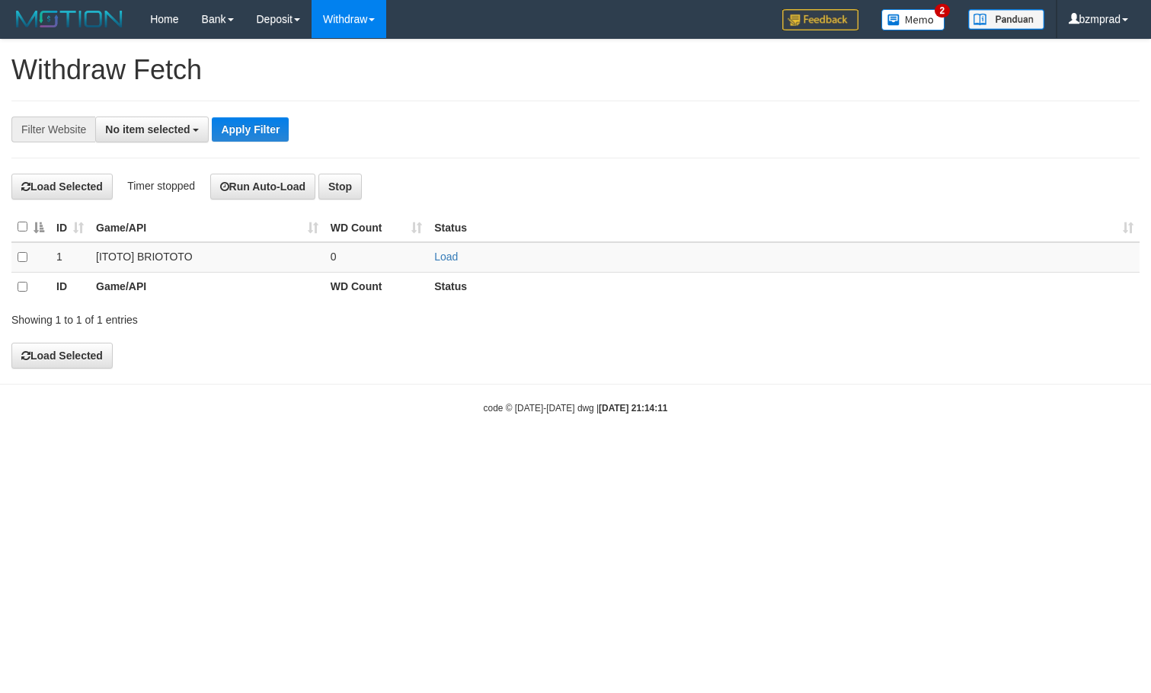
select select
click at [450, 251] on link "Load" at bounding box center [446, 257] width 24 height 12
click at [371, 258] on td "..." at bounding box center [377, 257] width 104 height 30
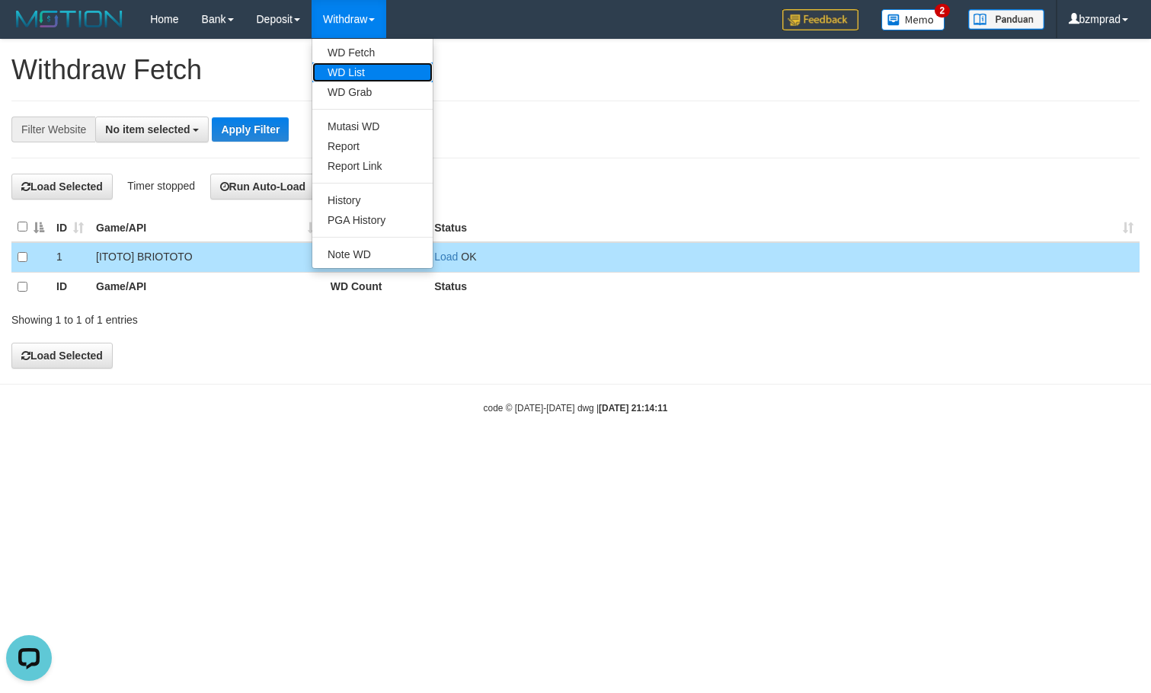
click at [380, 76] on link "WD List" at bounding box center [372, 72] width 120 height 20
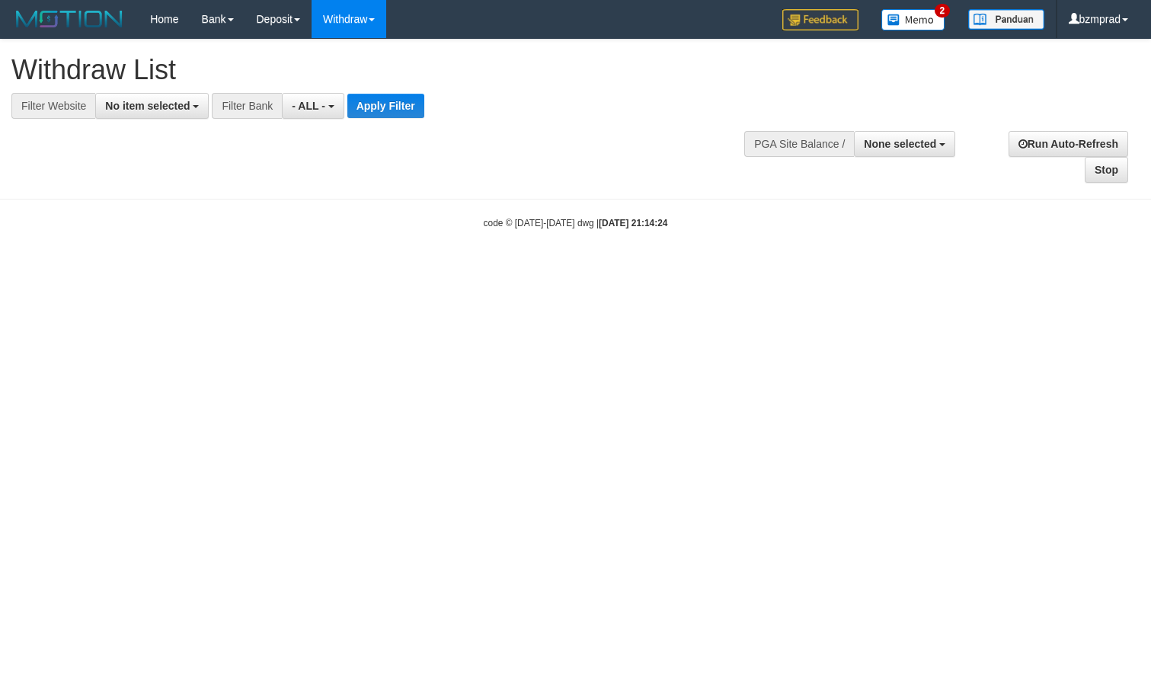
select select
click at [177, 104] on span "No item selected" at bounding box center [147, 106] width 85 height 12
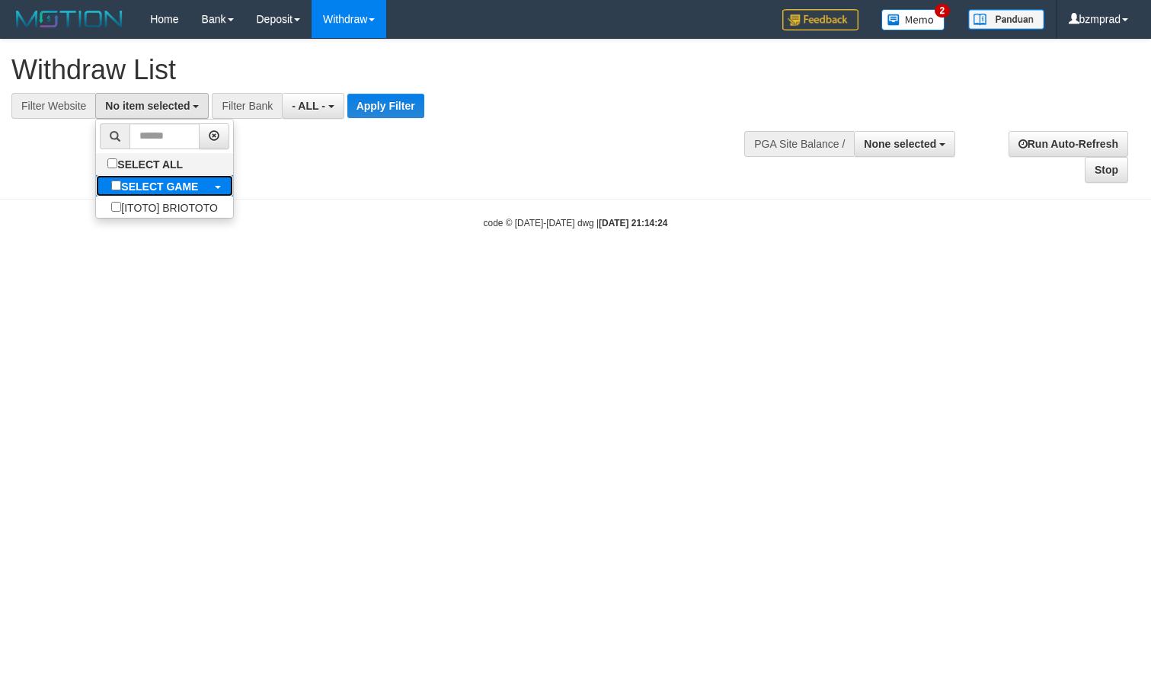
click at [174, 187] on b "SELECT GAME" at bounding box center [159, 187] width 77 height 12
select select "****"
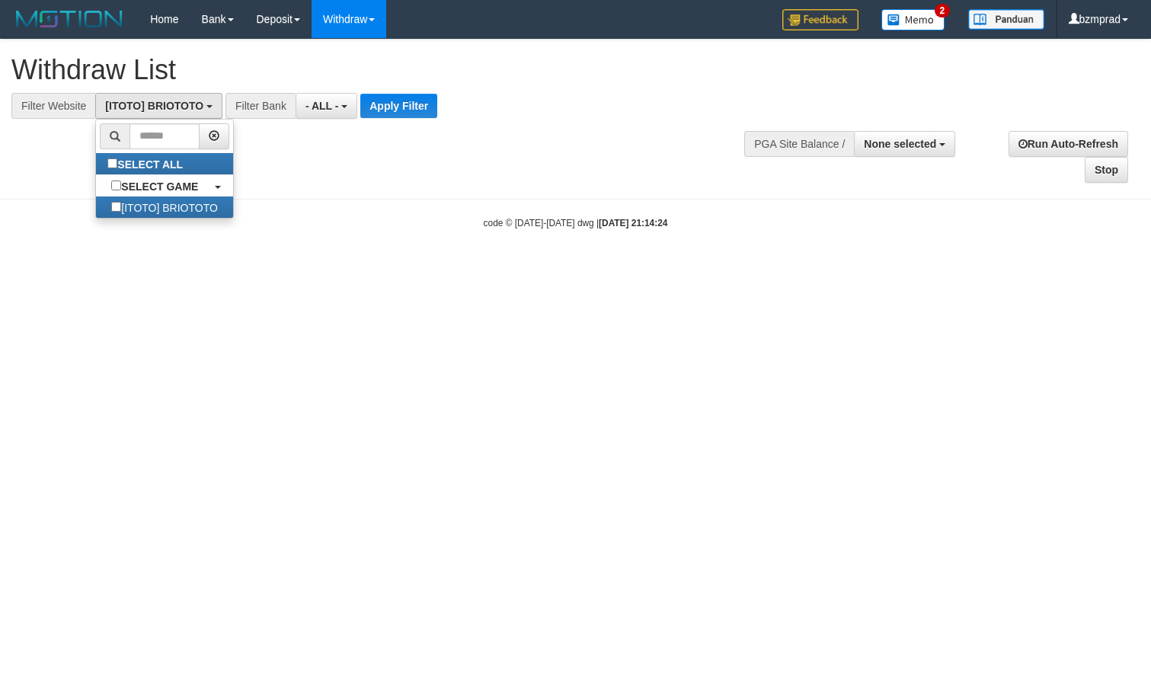
scroll to position [14, 0]
click at [399, 114] on button "Apply Filter" at bounding box center [398, 106] width 77 height 24
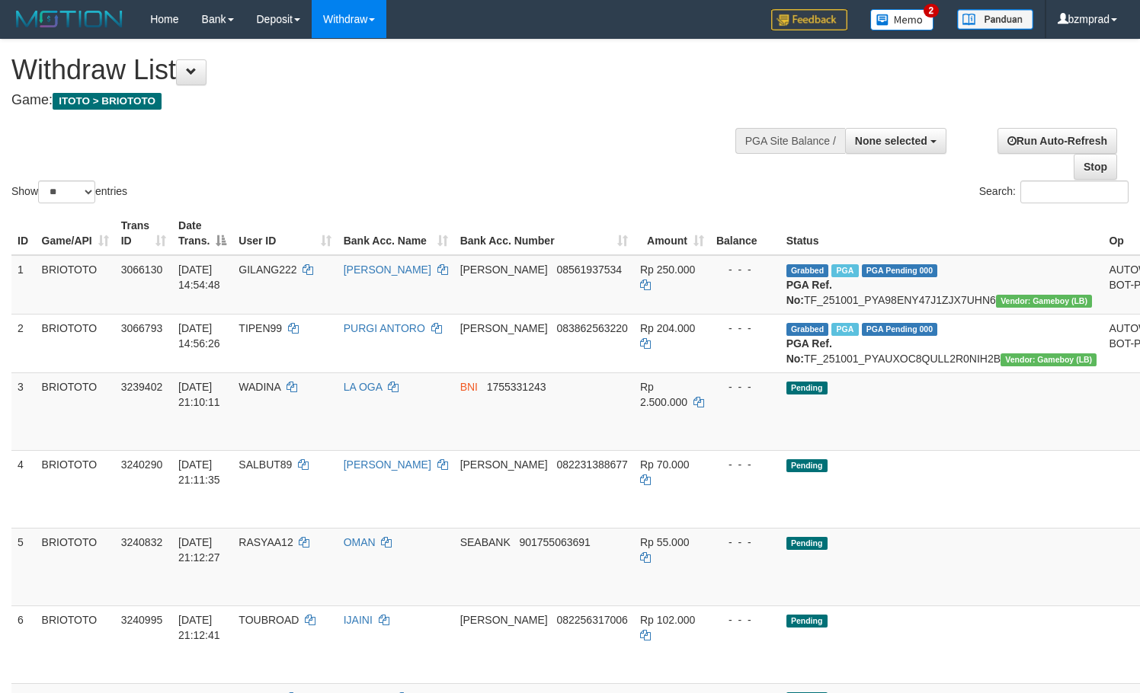
select select
select select "**"
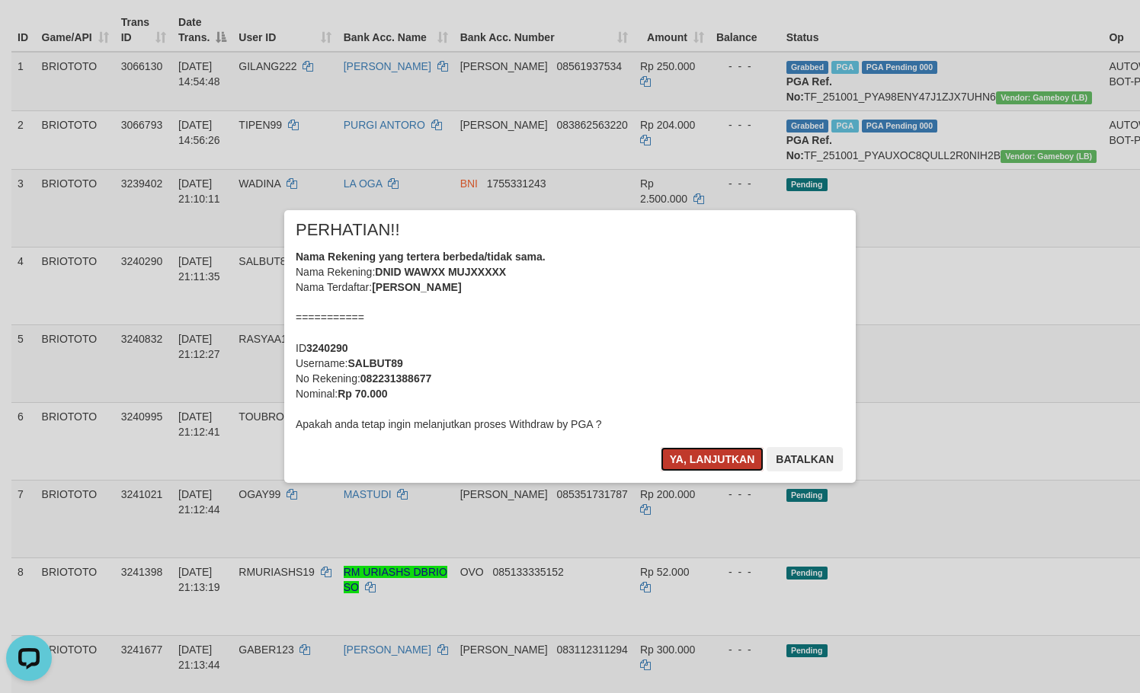
click at [722, 466] on button "Ya, lanjutkan" at bounding box center [713, 459] width 104 height 24
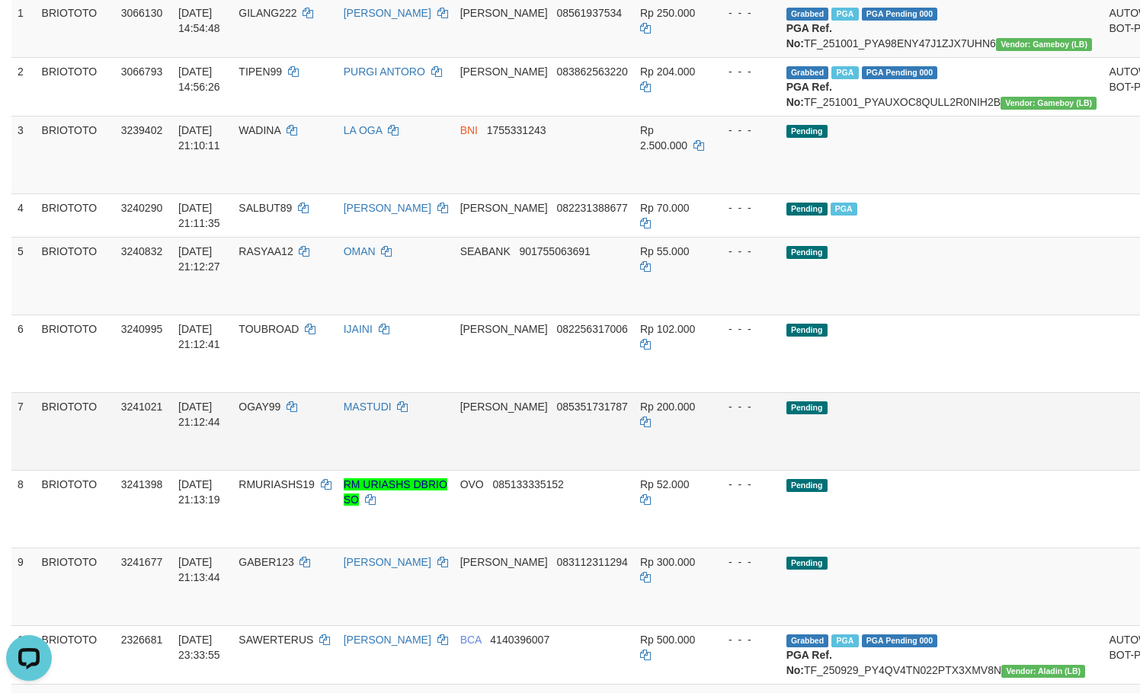
scroll to position [305, 0]
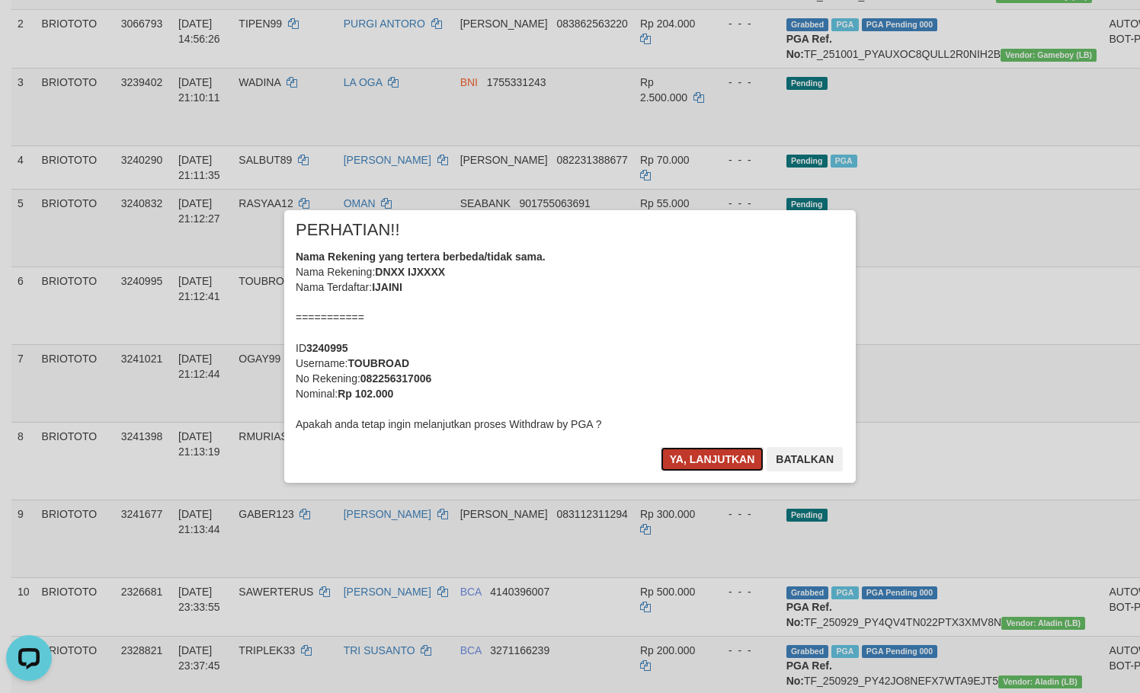
click at [715, 465] on button "Ya, lanjutkan" at bounding box center [713, 459] width 104 height 24
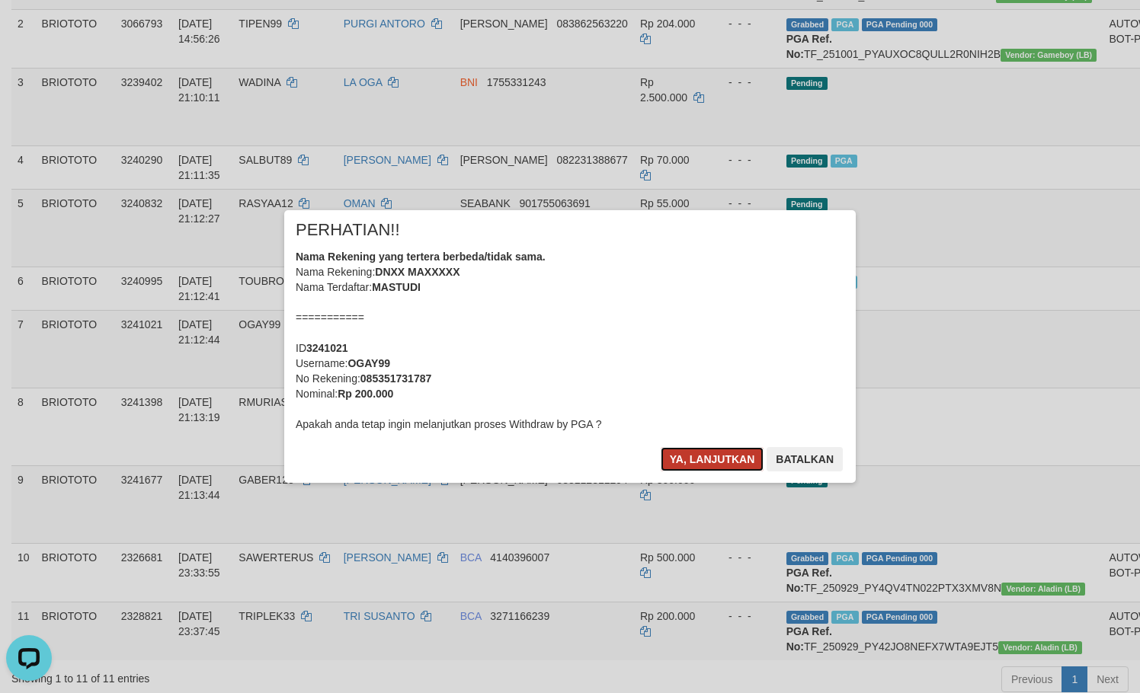
click at [702, 454] on button "Ya, lanjutkan" at bounding box center [713, 459] width 104 height 24
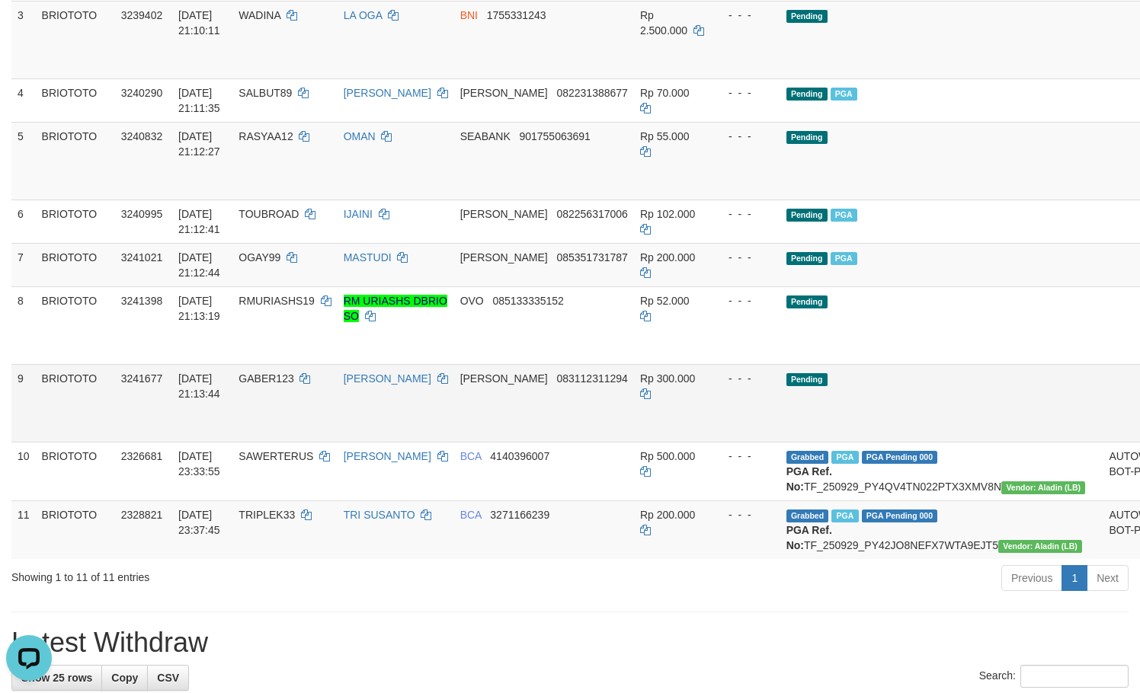
scroll to position [406, 0]
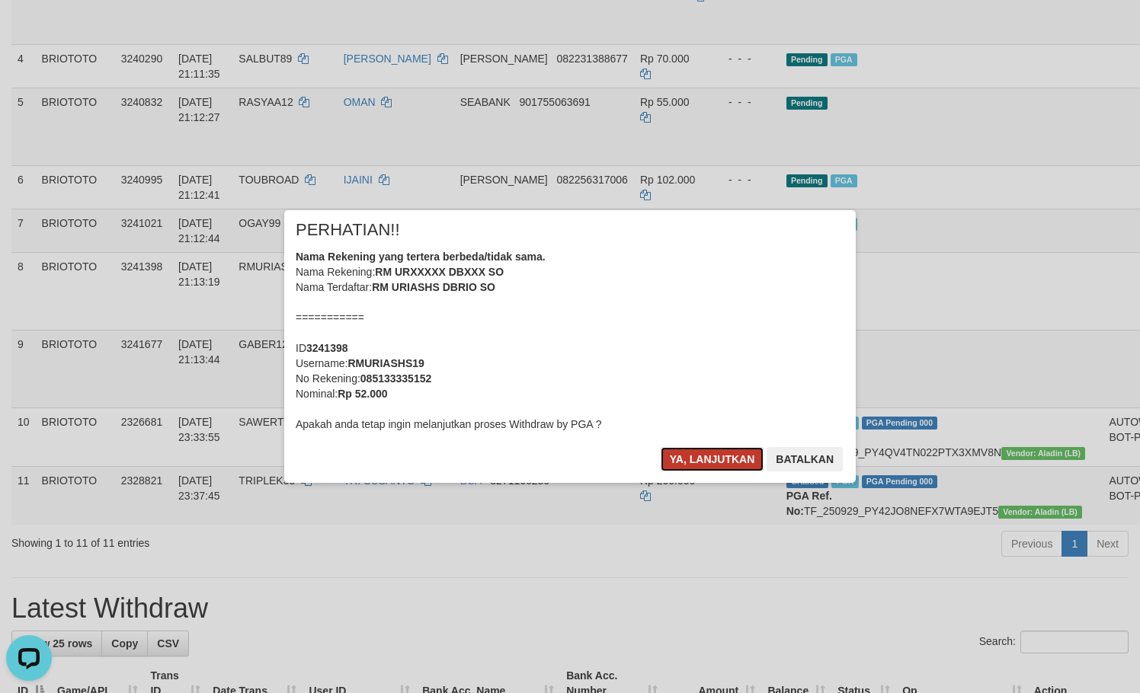
click at [699, 459] on button "Ya, lanjutkan" at bounding box center [713, 459] width 104 height 24
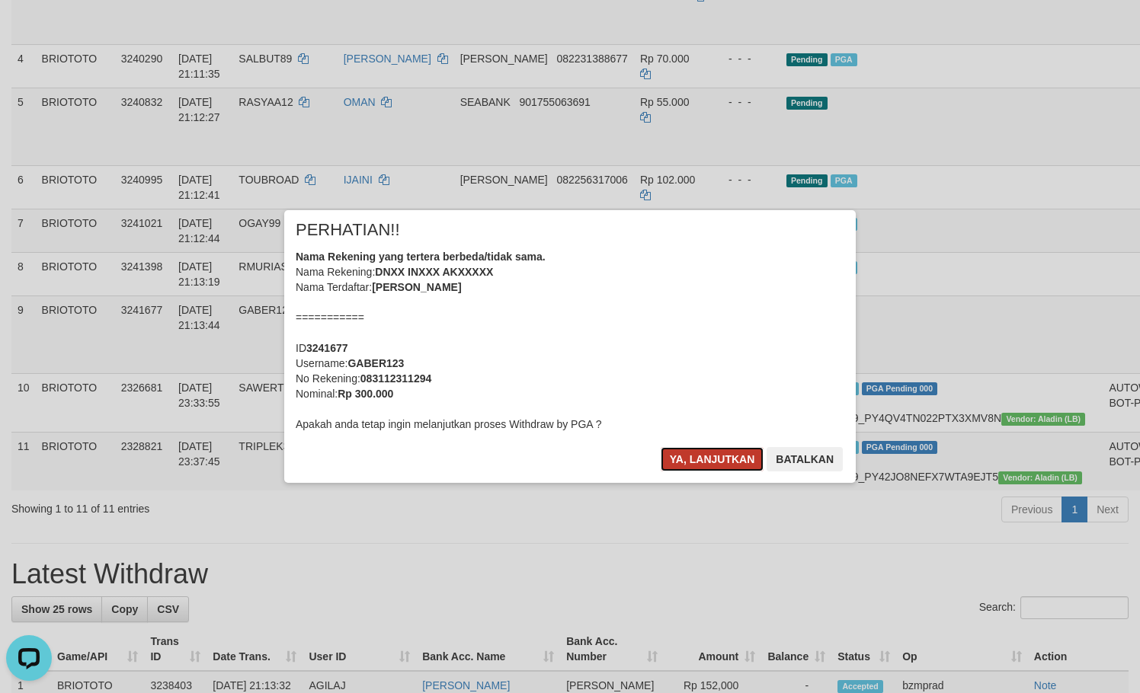
click at [667, 451] on button "Ya, lanjutkan" at bounding box center [713, 459] width 104 height 24
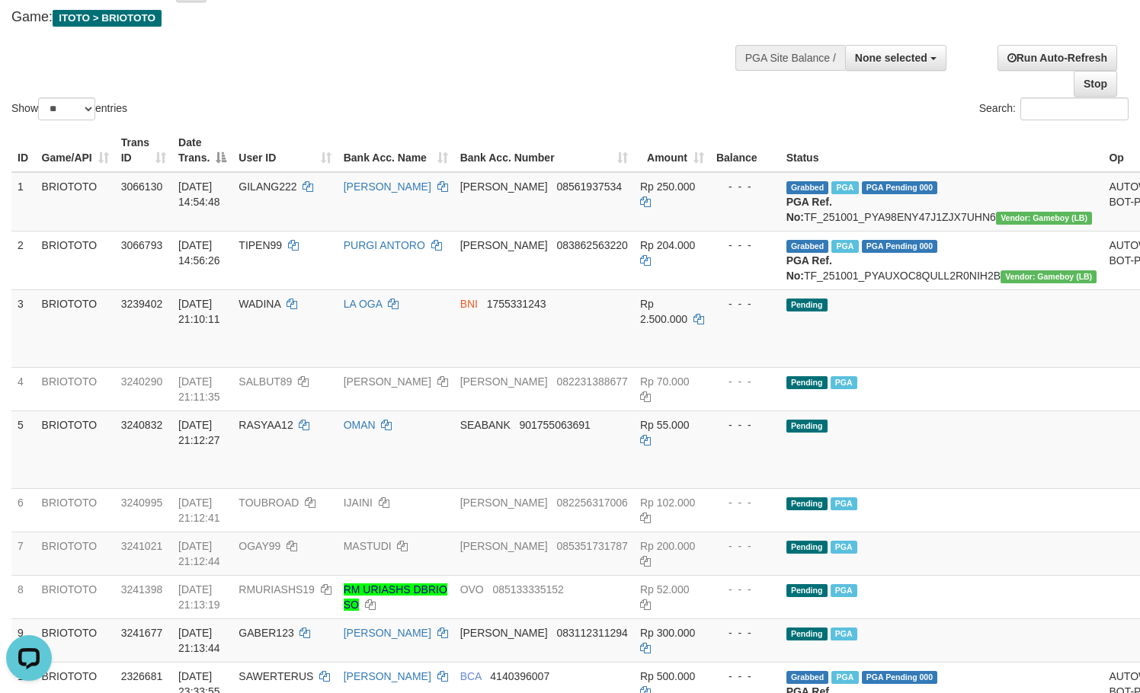
scroll to position [0, 0]
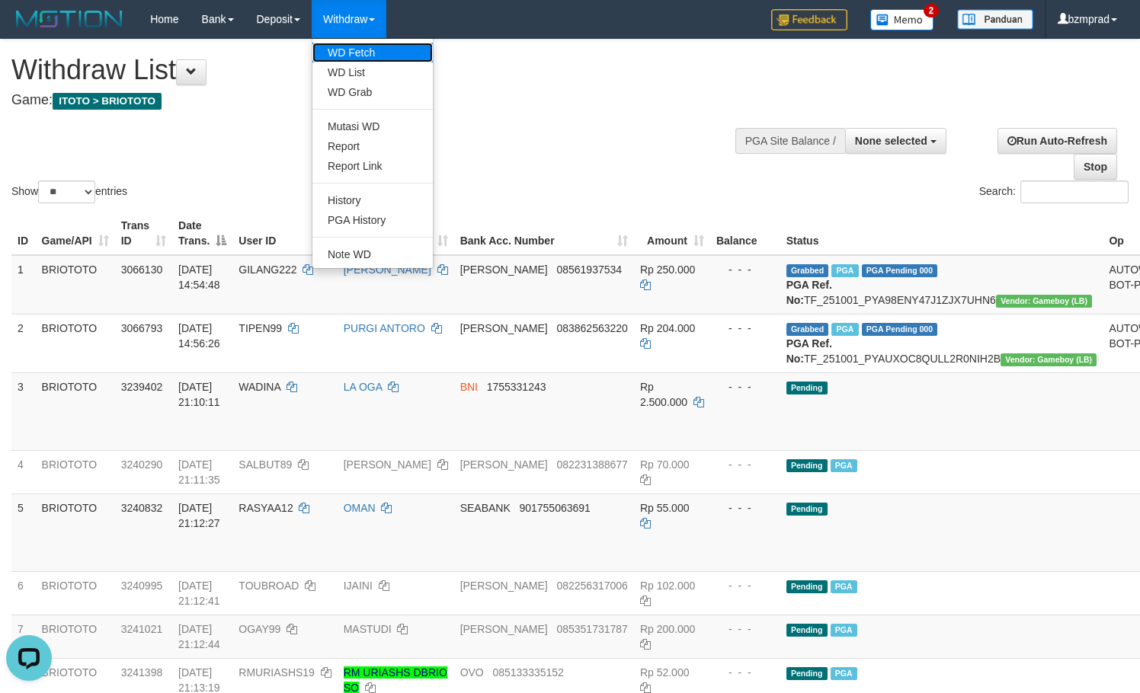
click at [336, 52] on link "WD Fetch" at bounding box center [372, 53] width 120 height 20
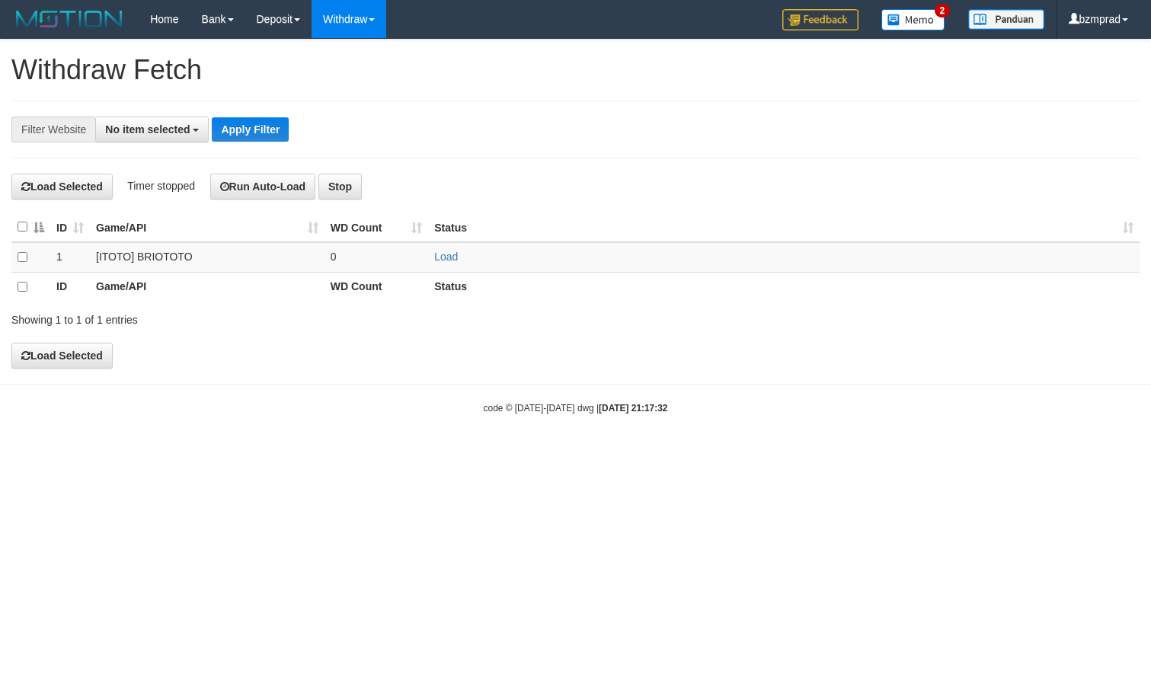
select select
click at [435, 254] on link "Load" at bounding box center [446, 257] width 24 height 12
click at [383, 258] on td "..." at bounding box center [377, 257] width 104 height 30
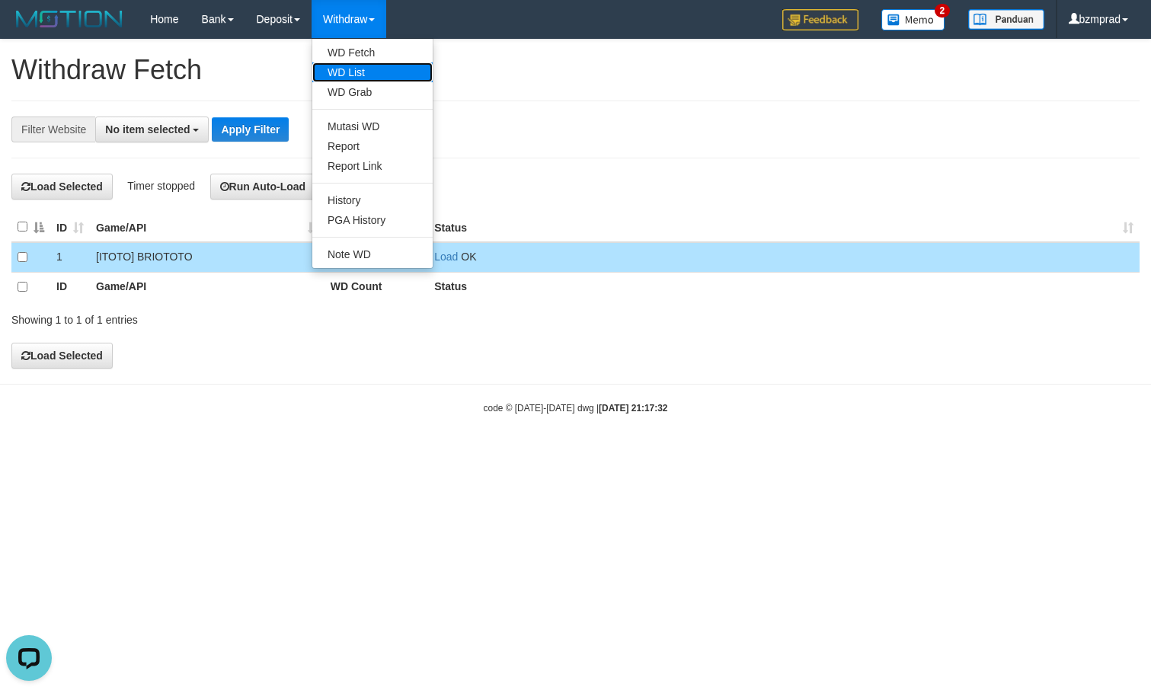
click at [363, 70] on link "WD List" at bounding box center [372, 72] width 120 height 20
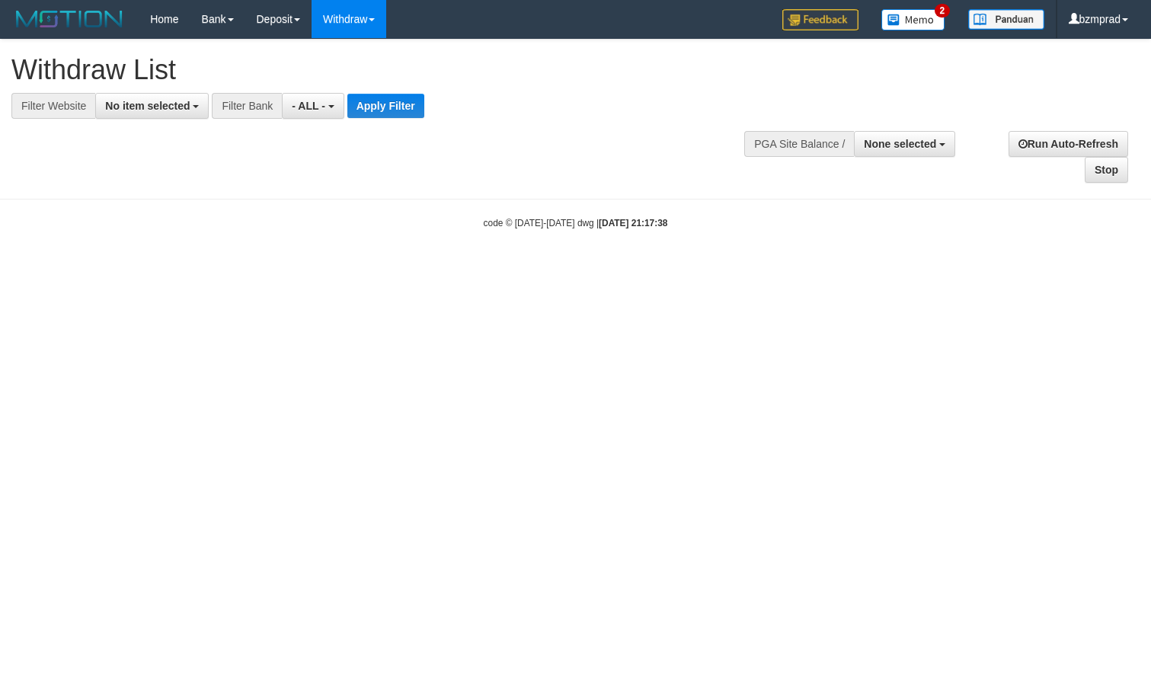
select select
click at [165, 104] on span "No item selected" at bounding box center [147, 106] width 85 height 12
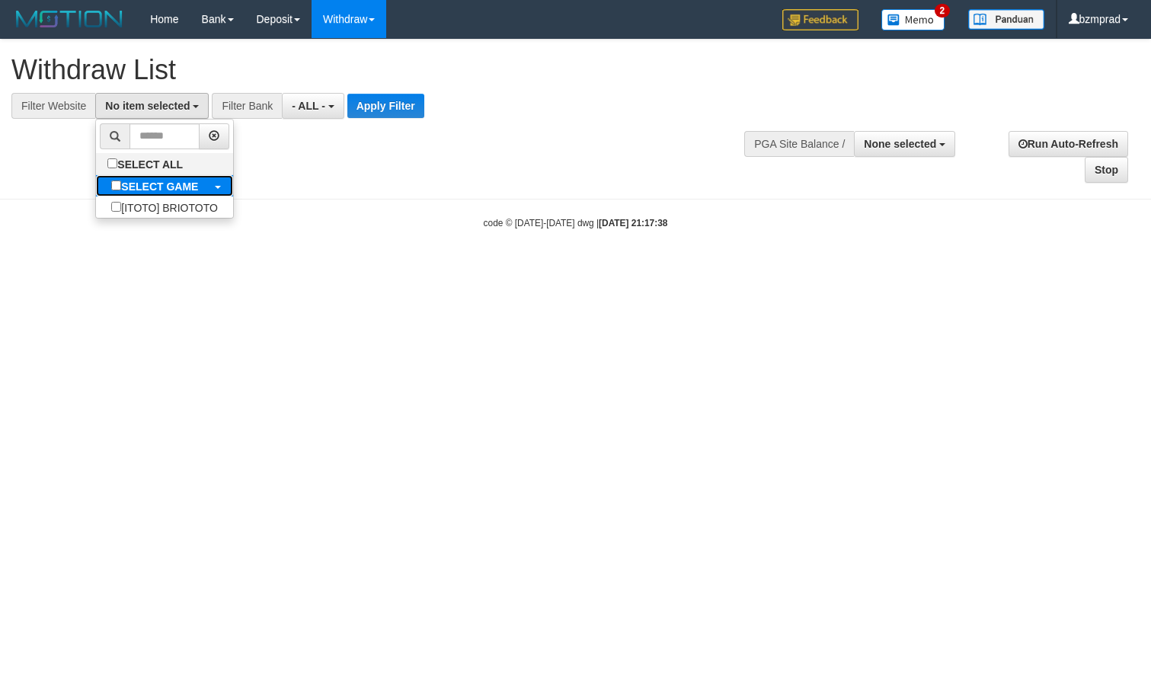
click at [134, 191] on b "SELECT GAME" at bounding box center [159, 187] width 77 height 12
select select "****"
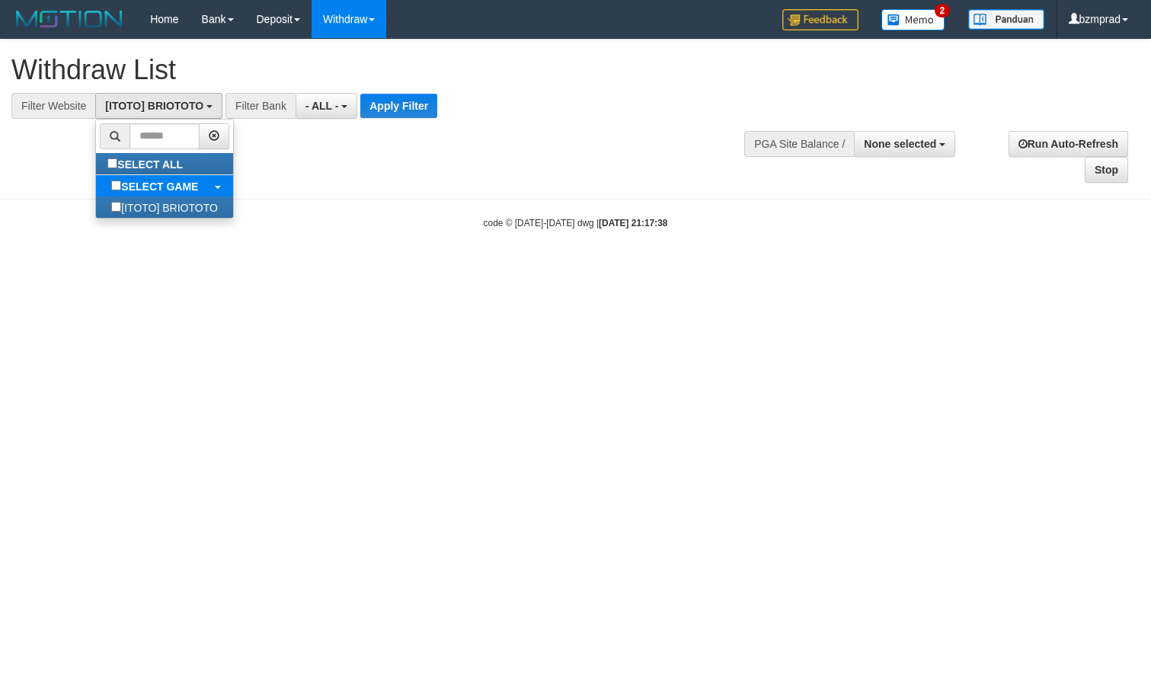
scroll to position [14, 0]
click at [365, 110] on button "Apply Filter" at bounding box center [398, 106] width 77 height 24
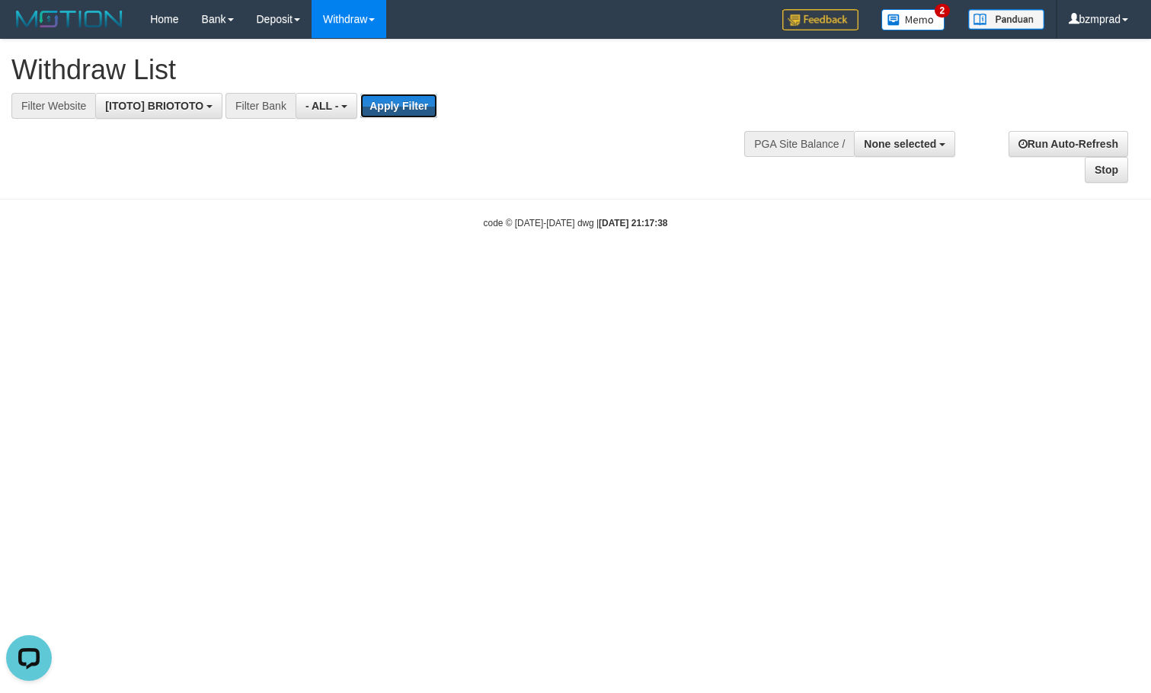
scroll to position [0, 0]
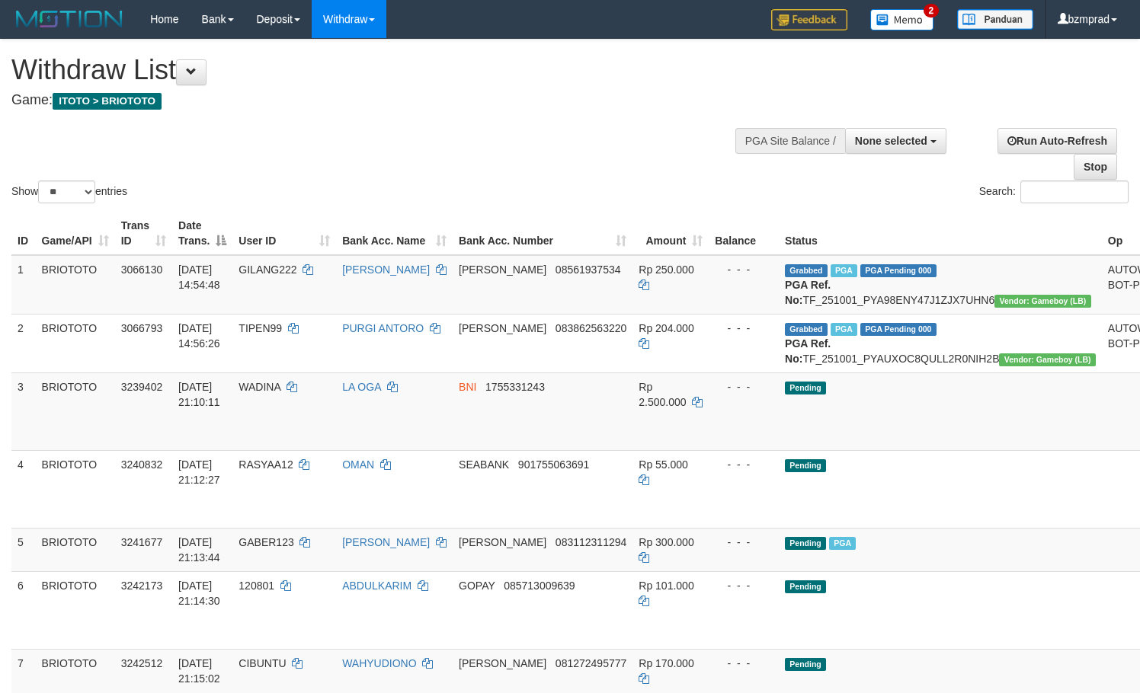
select select
select select "**"
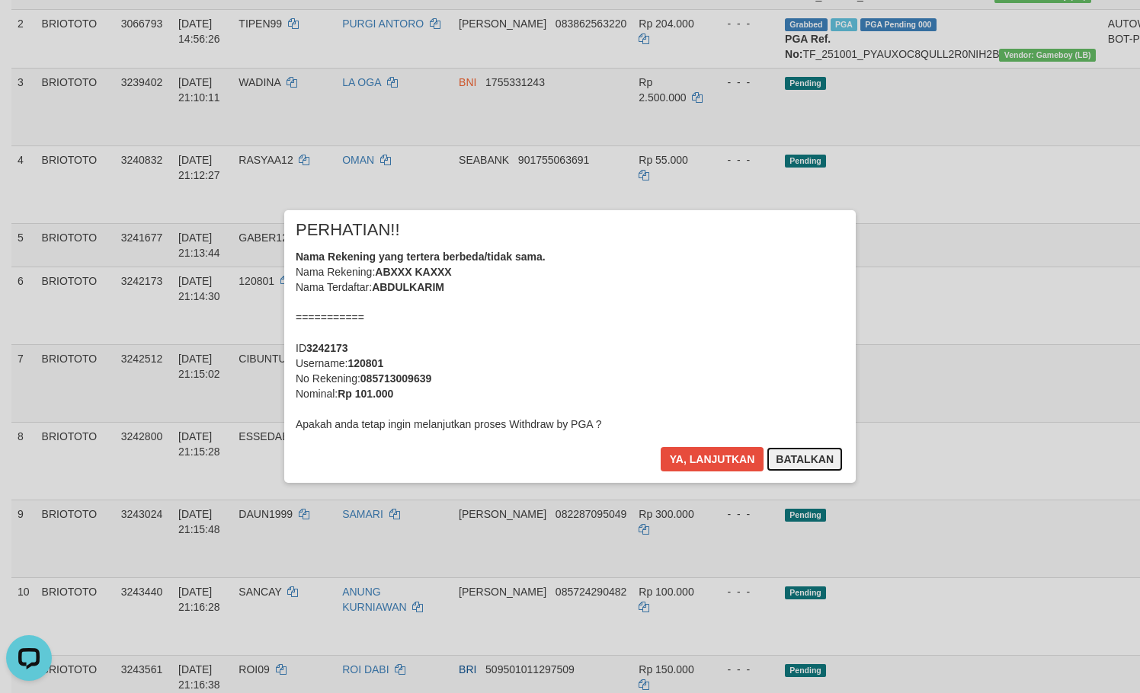
click at [823, 456] on button "Batalkan" at bounding box center [805, 459] width 76 height 24
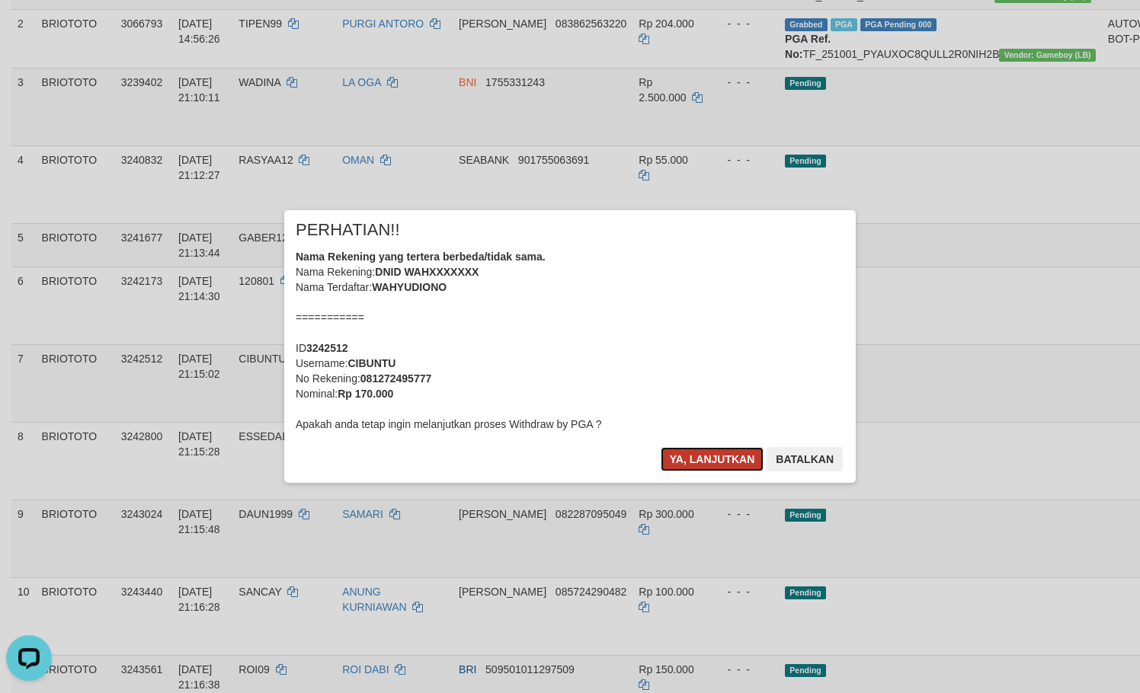
click at [726, 458] on button "Ya, lanjutkan" at bounding box center [713, 459] width 104 height 24
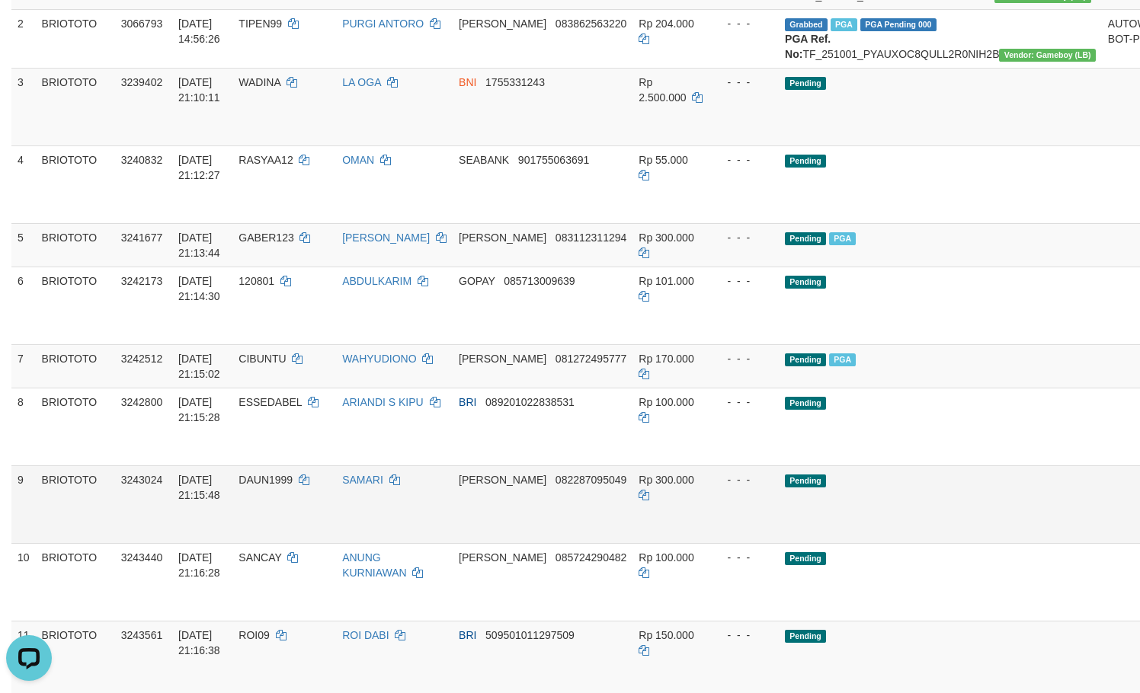
scroll to position [406, 0]
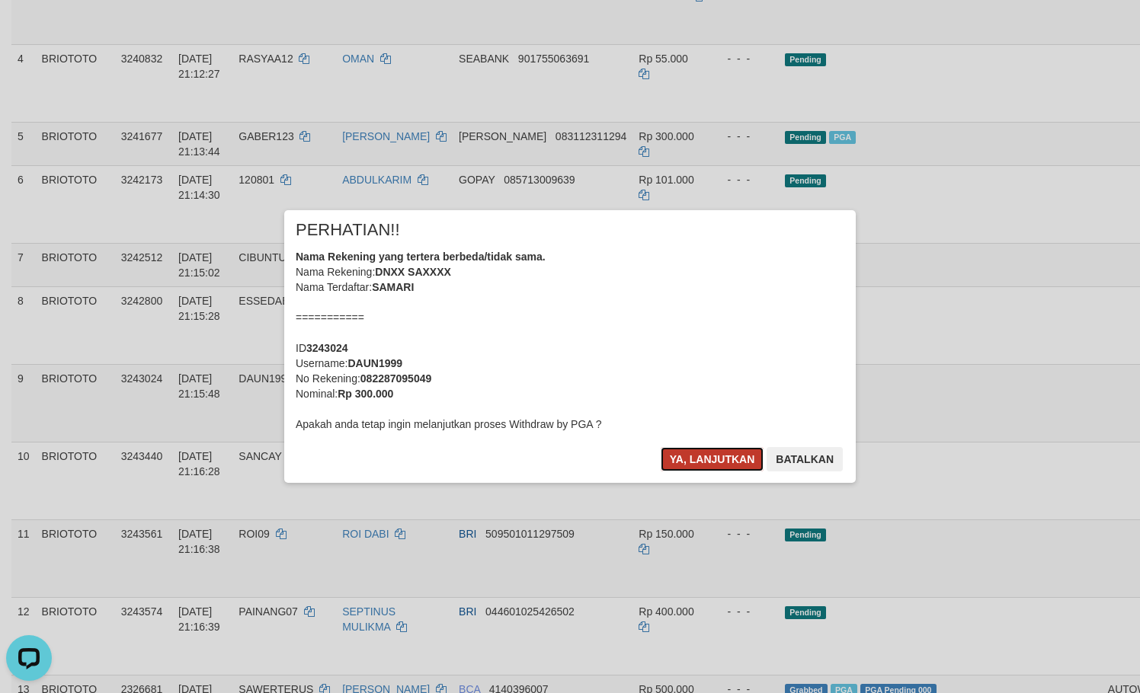
click at [719, 462] on button "Ya, lanjutkan" at bounding box center [713, 459] width 104 height 24
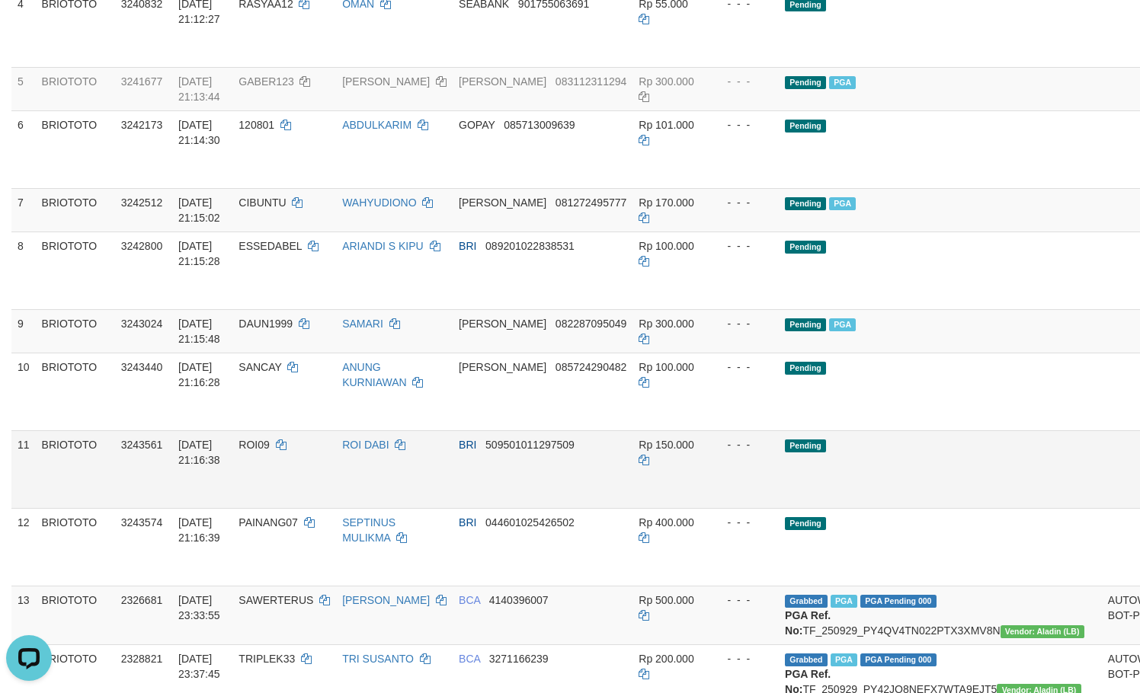
scroll to position [508, 0]
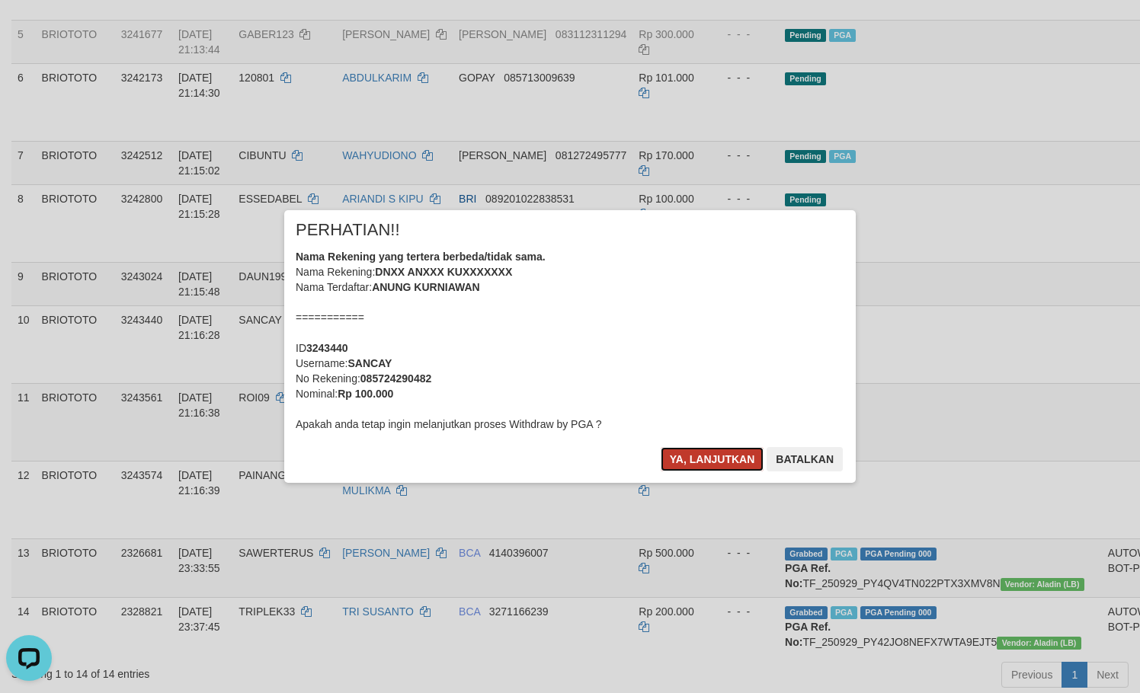
click at [717, 453] on button "Ya, lanjutkan" at bounding box center [713, 459] width 104 height 24
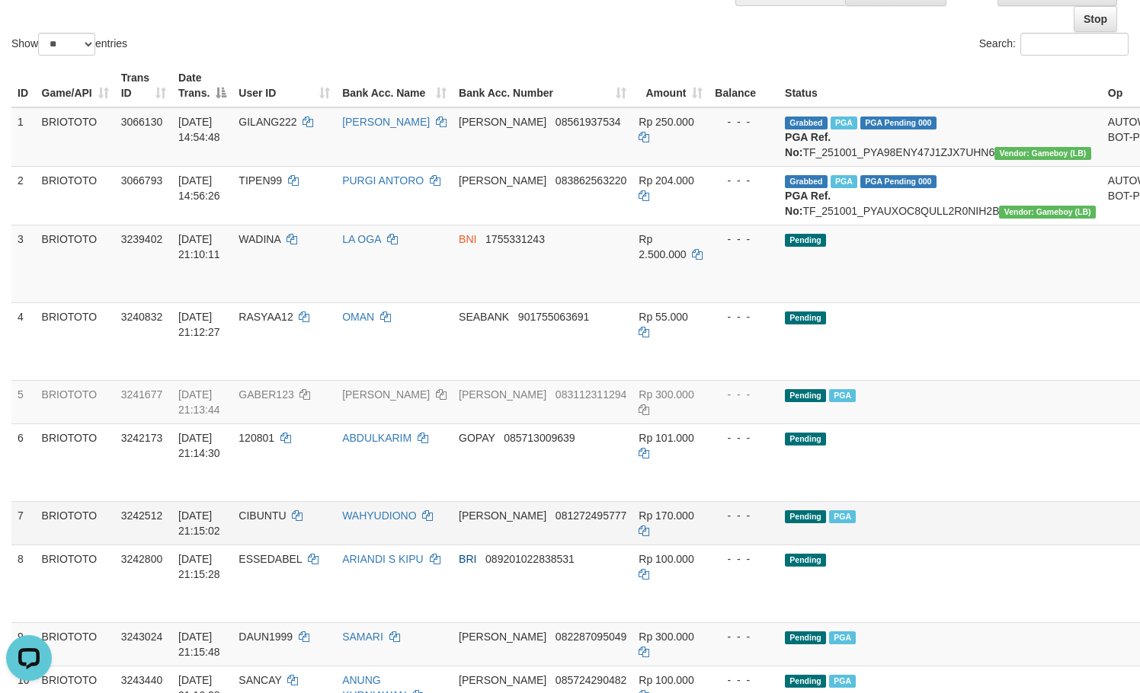
scroll to position [0, 0]
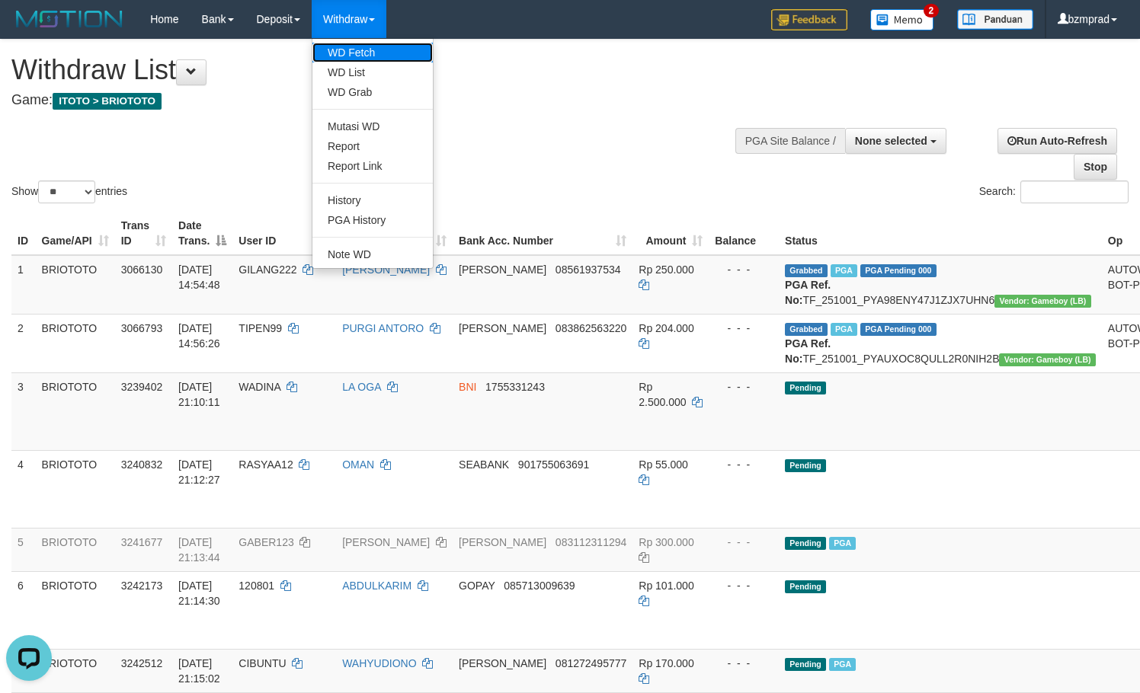
click at [358, 54] on link "WD Fetch" at bounding box center [372, 53] width 120 height 20
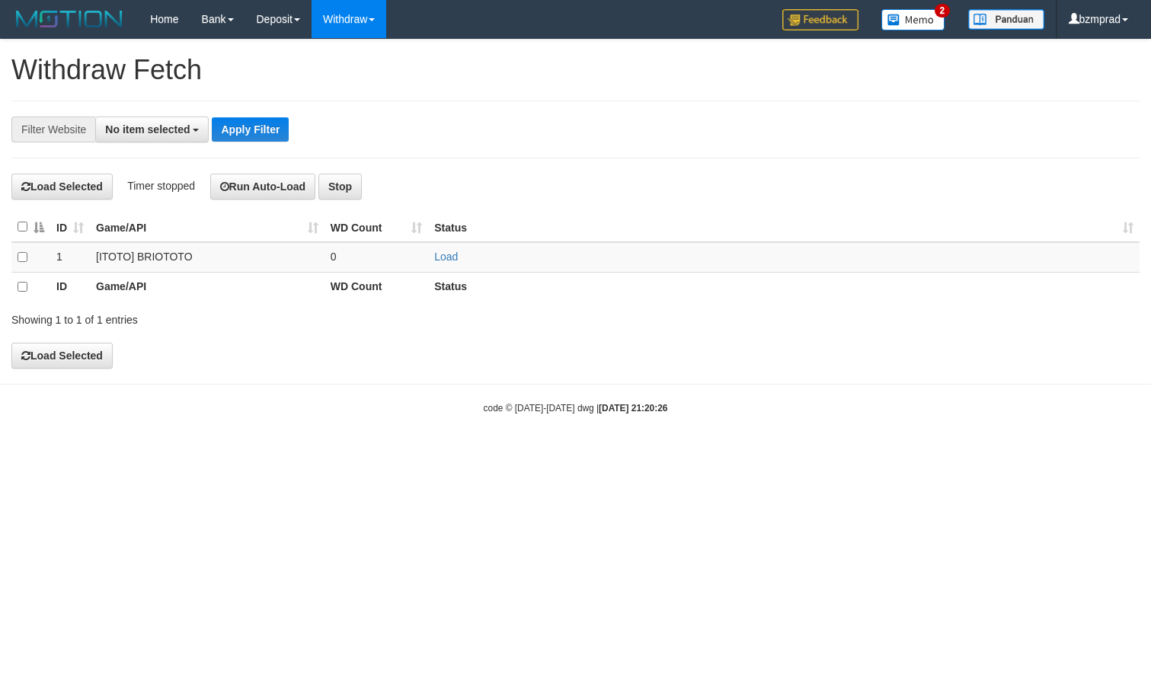
select select
click at [450, 254] on link "Load" at bounding box center [446, 257] width 24 height 12
click at [414, 261] on td "..." at bounding box center [377, 257] width 104 height 30
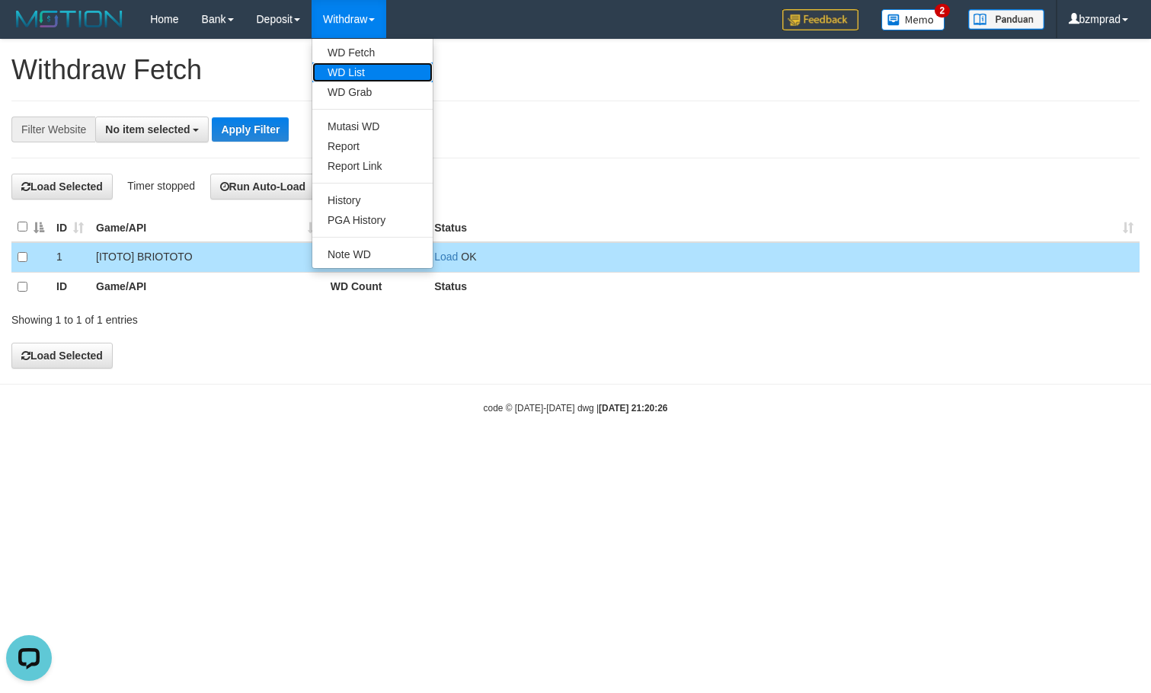
click at [373, 66] on link "WD List" at bounding box center [372, 72] width 120 height 20
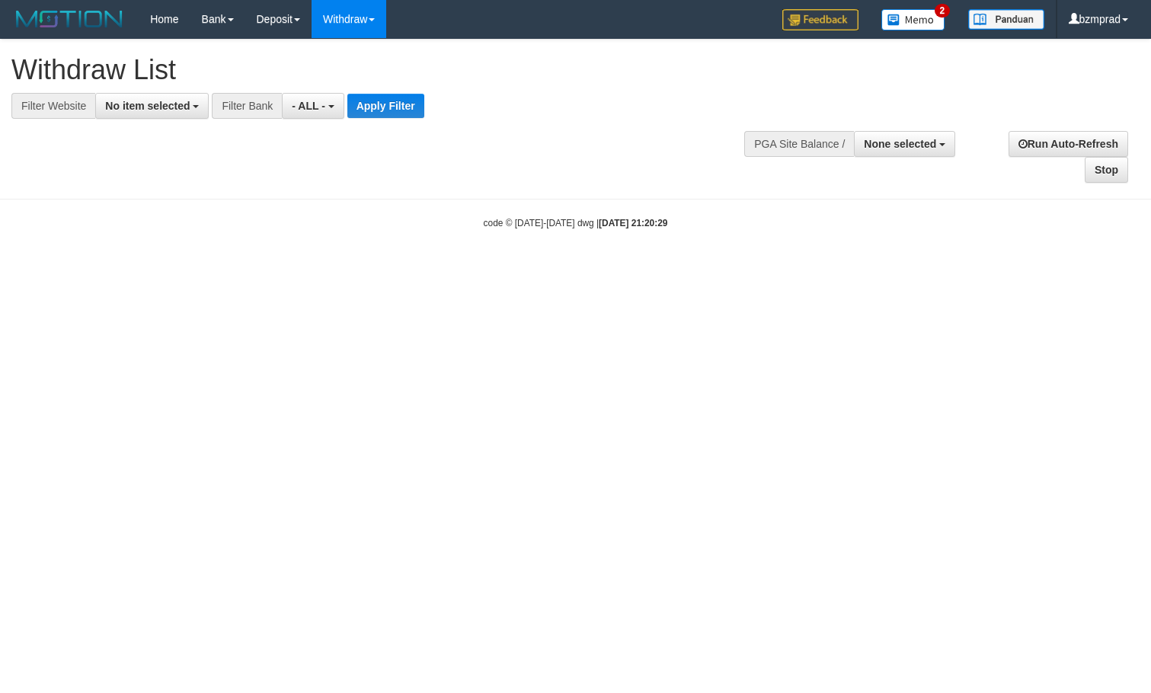
select select
click at [152, 102] on span "No item selected" at bounding box center [147, 106] width 85 height 12
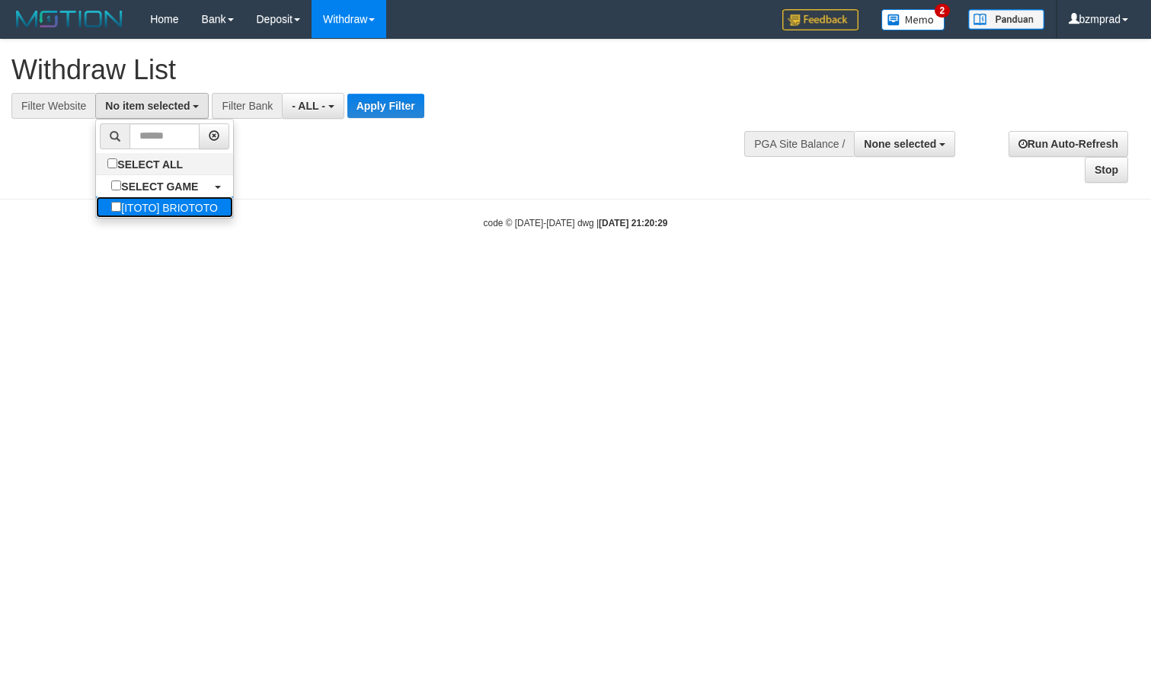
click at [177, 197] on label "[ITOTO] BRIOTOTO" at bounding box center [164, 207] width 137 height 21
select select "****"
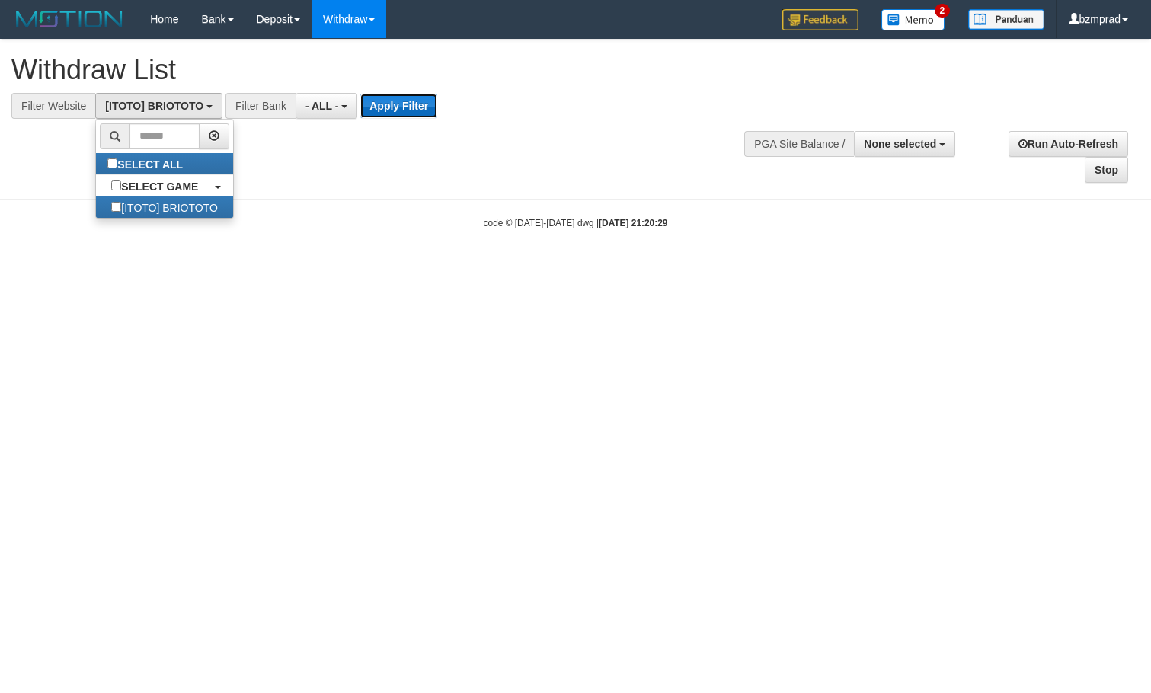
click at [386, 102] on button "Apply Filter" at bounding box center [398, 106] width 77 height 24
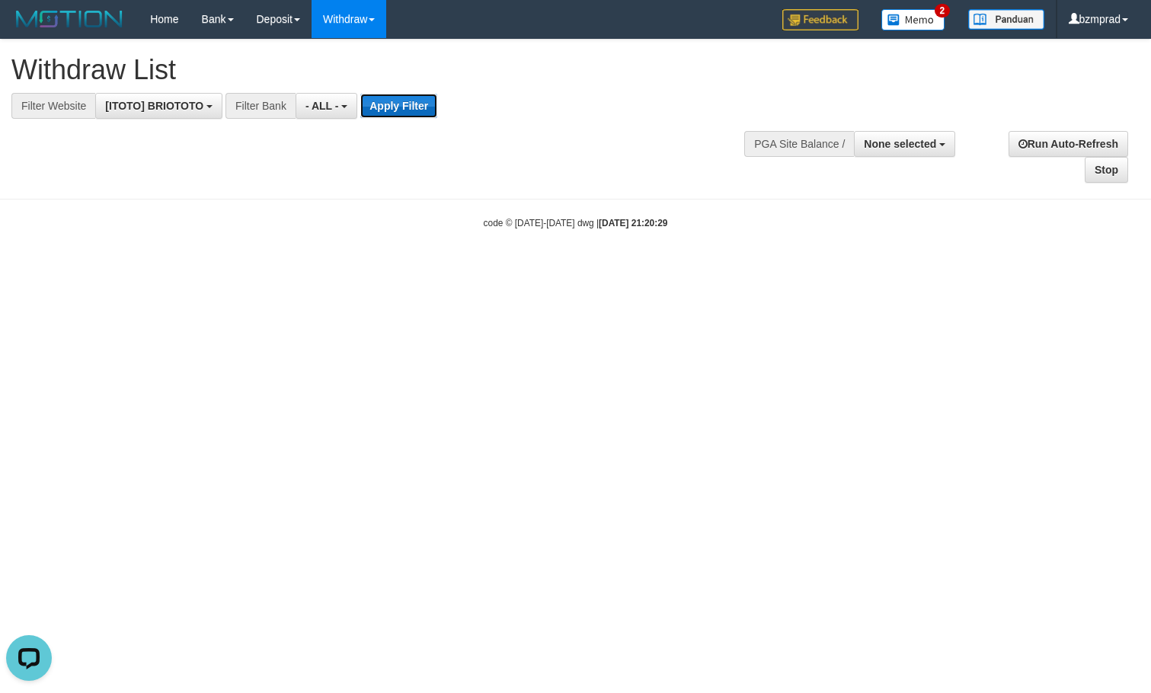
scroll to position [0, 0]
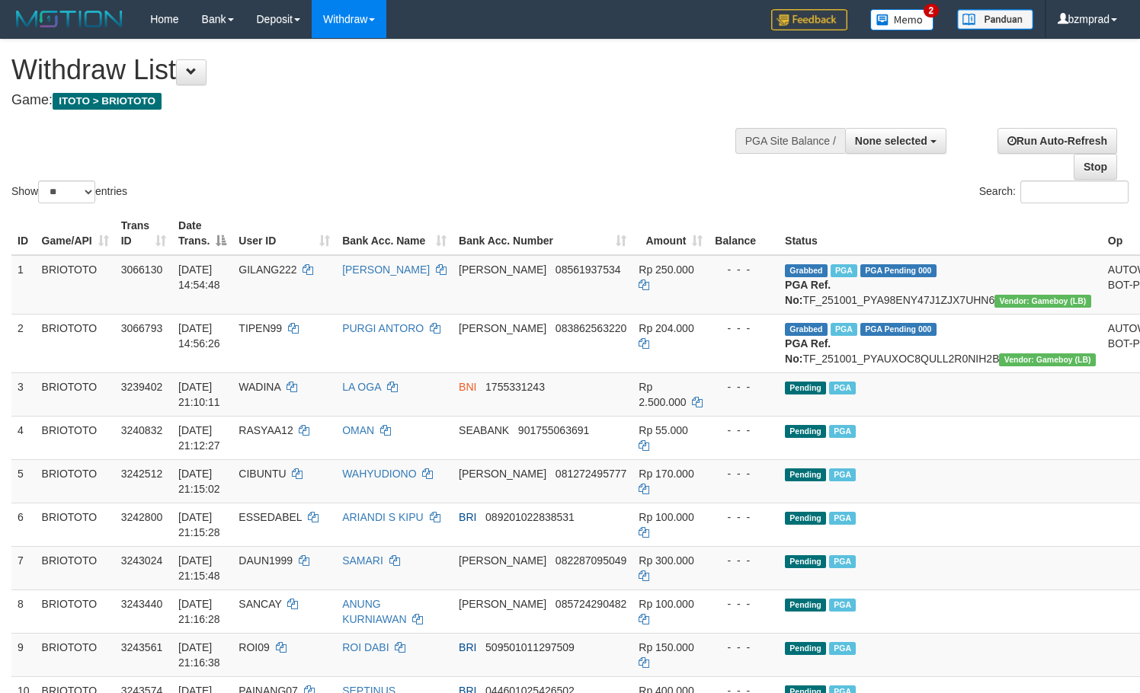
select select
select select "**"
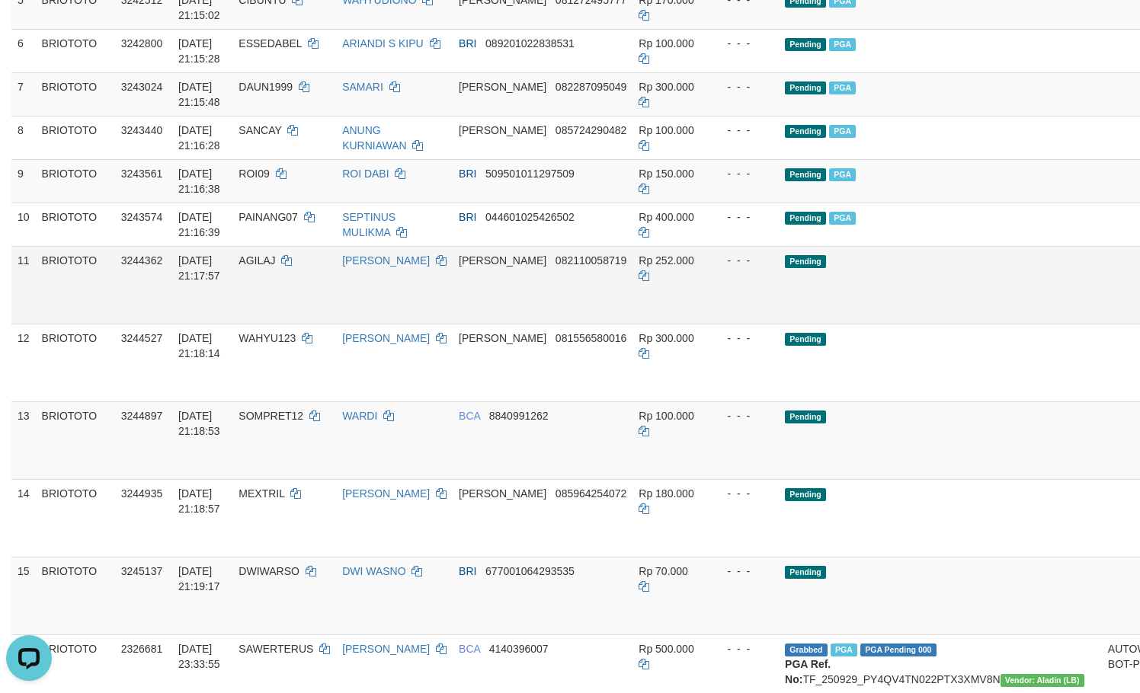
scroll to position [508, 0]
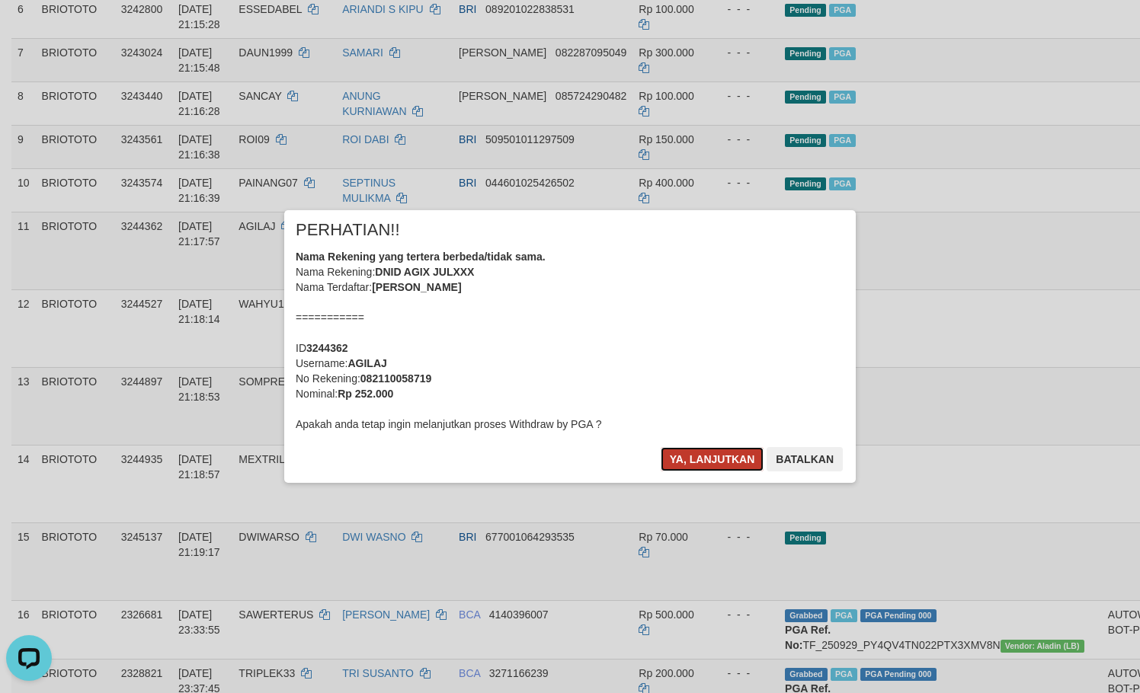
click at [713, 450] on button "Ya, lanjutkan" at bounding box center [713, 459] width 104 height 24
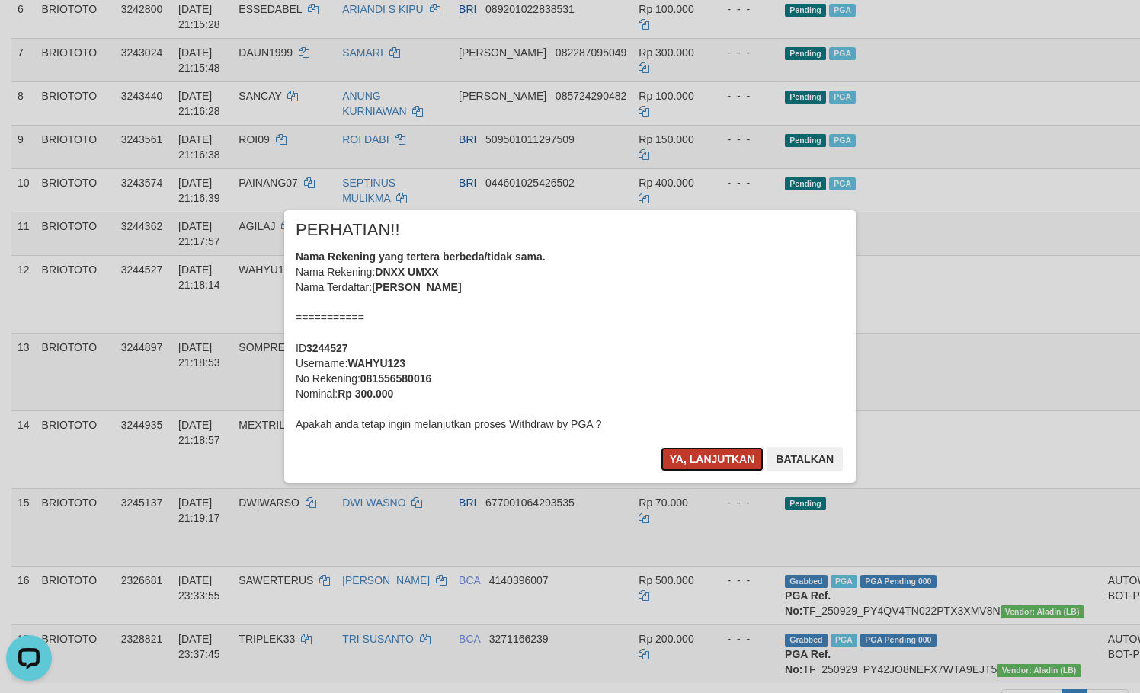
click at [722, 452] on button "Ya, lanjutkan" at bounding box center [713, 459] width 104 height 24
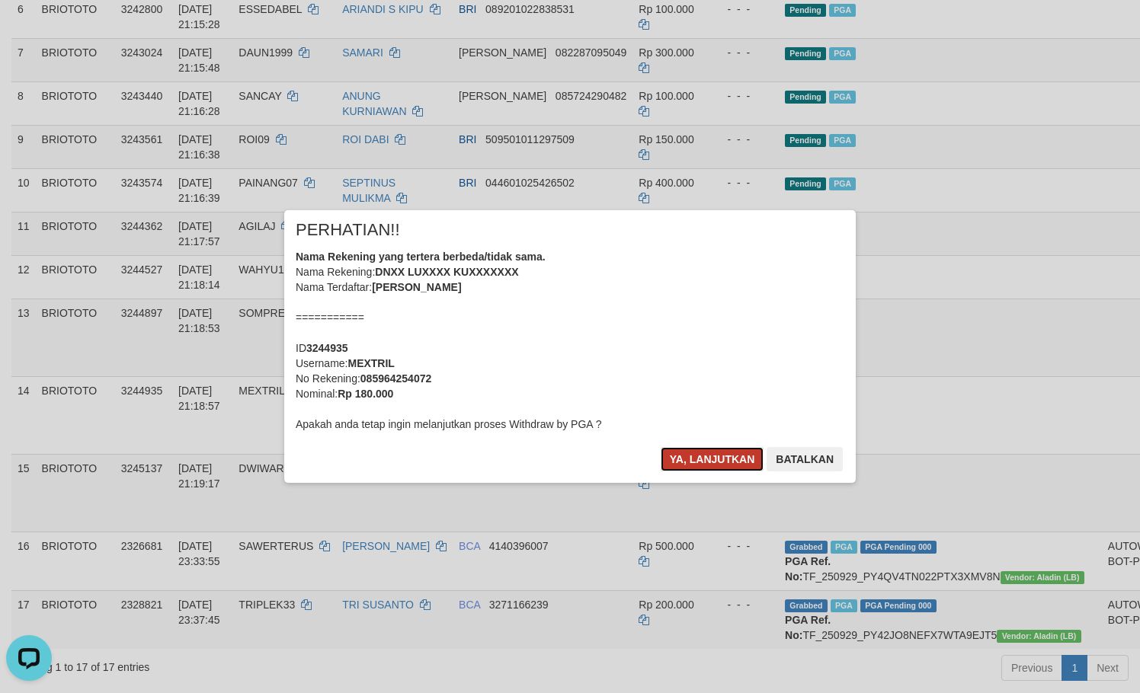
click at [699, 447] on button "Ya, lanjutkan" at bounding box center [713, 459] width 104 height 24
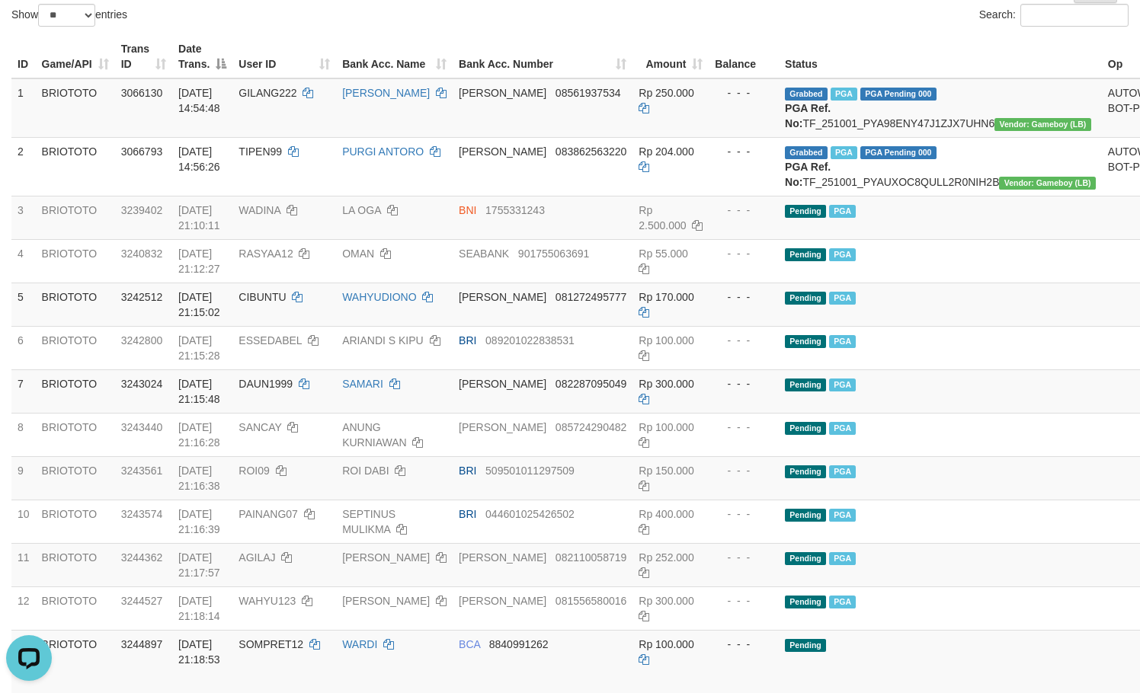
scroll to position [0, 0]
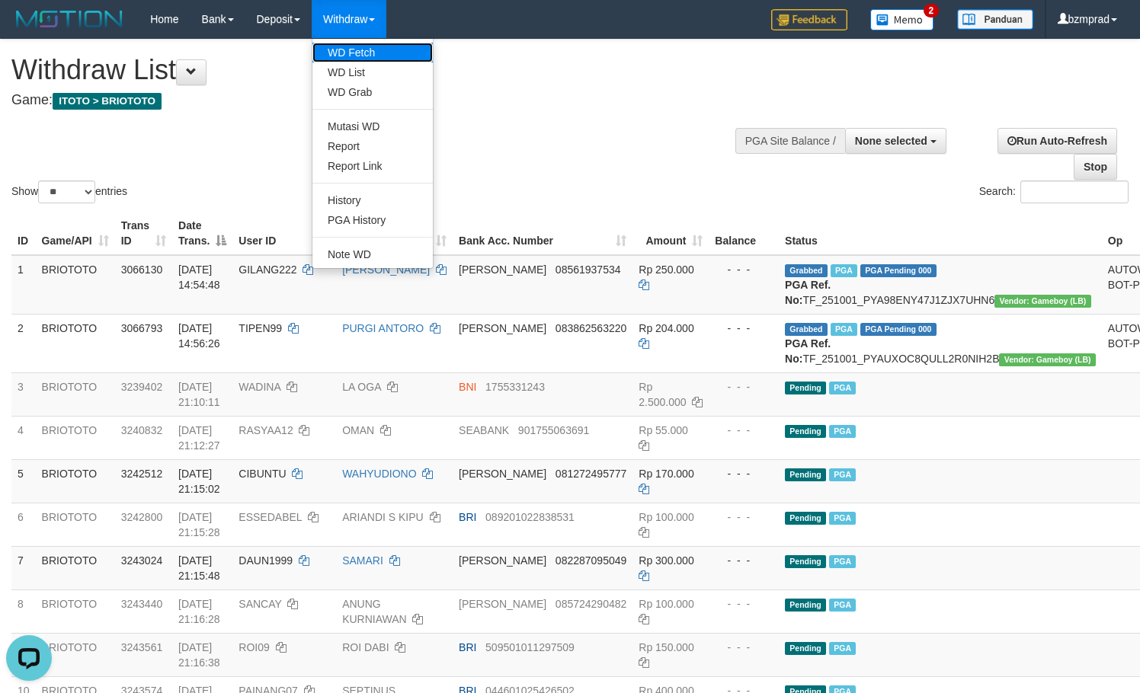
click at [375, 56] on link "WD Fetch" at bounding box center [372, 53] width 120 height 20
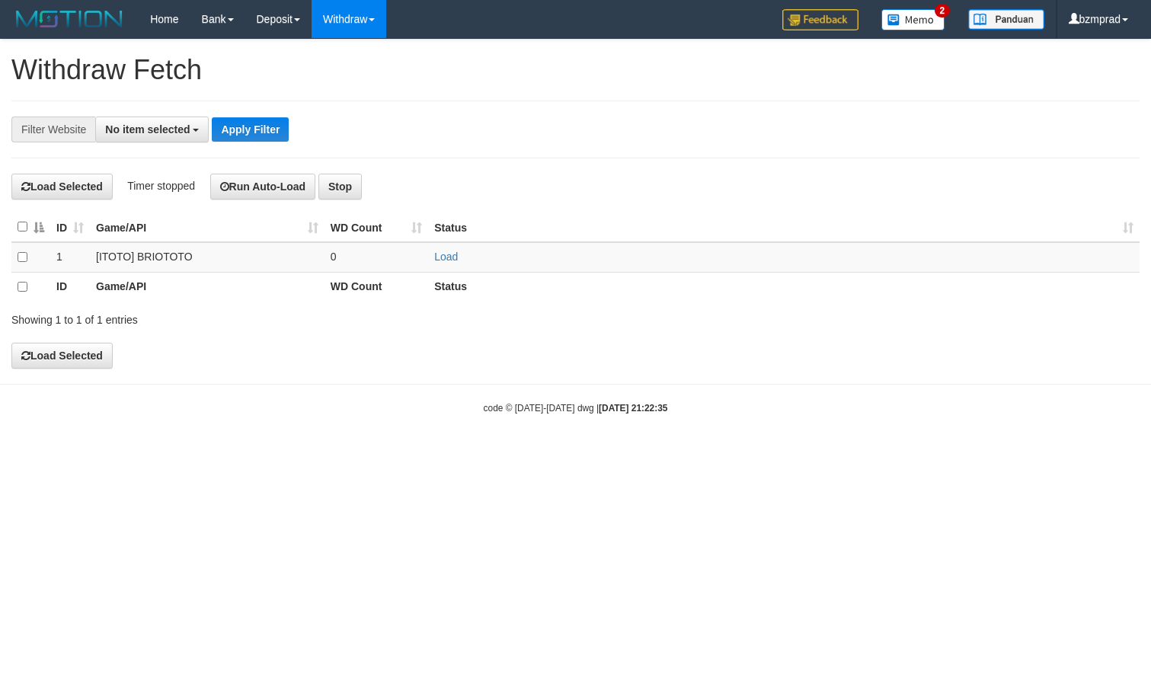
select select
click at [438, 252] on link "Load" at bounding box center [446, 257] width 24 height 12
click at [382, 258] on td "..." at bounding box center [377, 257] width 104 height 30
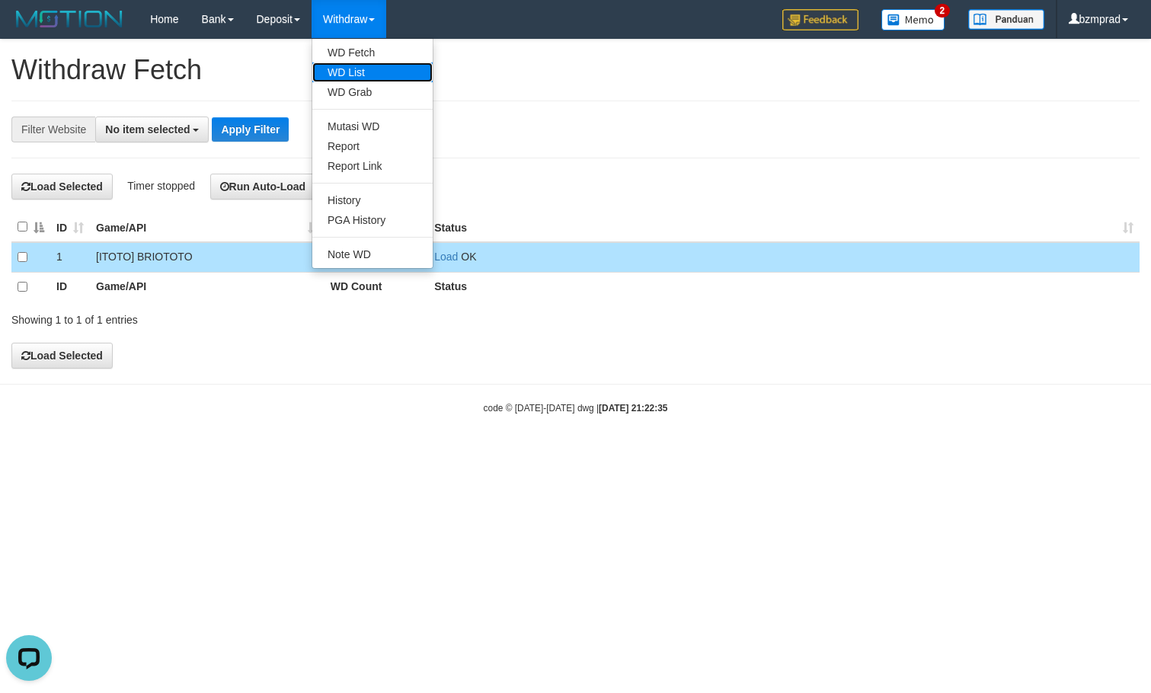
click at [347, 67] on link "WD List" at bounding box center [372, 72] width 120 height 20
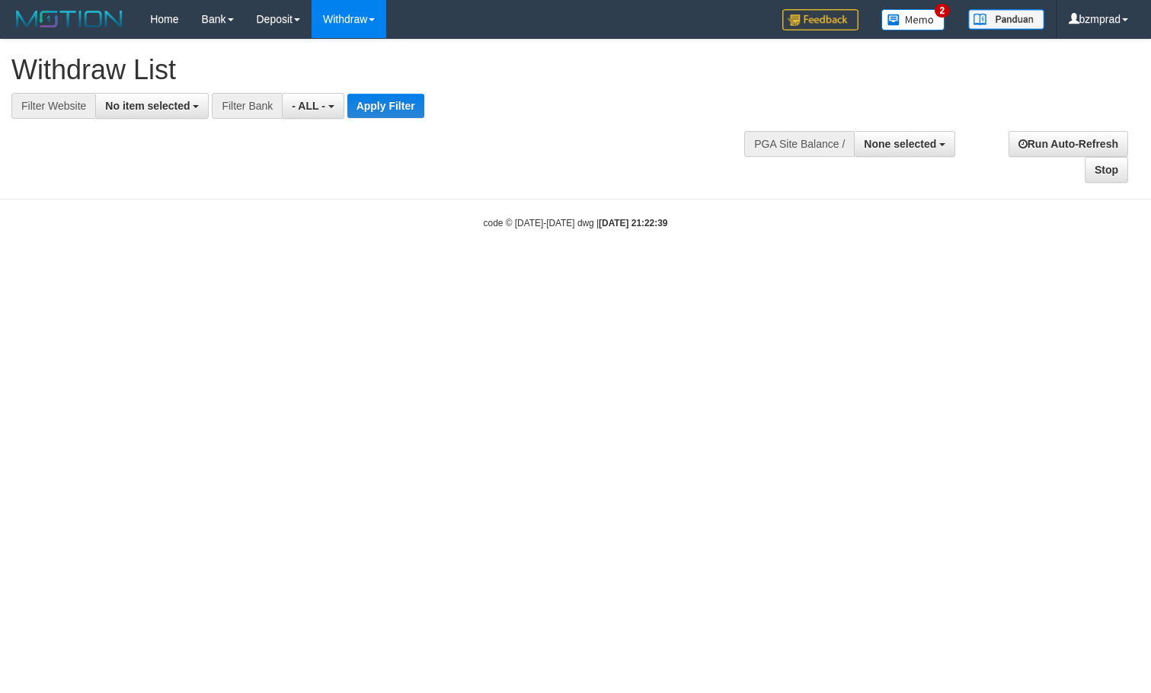
select select
click at [168, 103] on span "No item selected" at bounding box center [147, 106] width 85 height 12
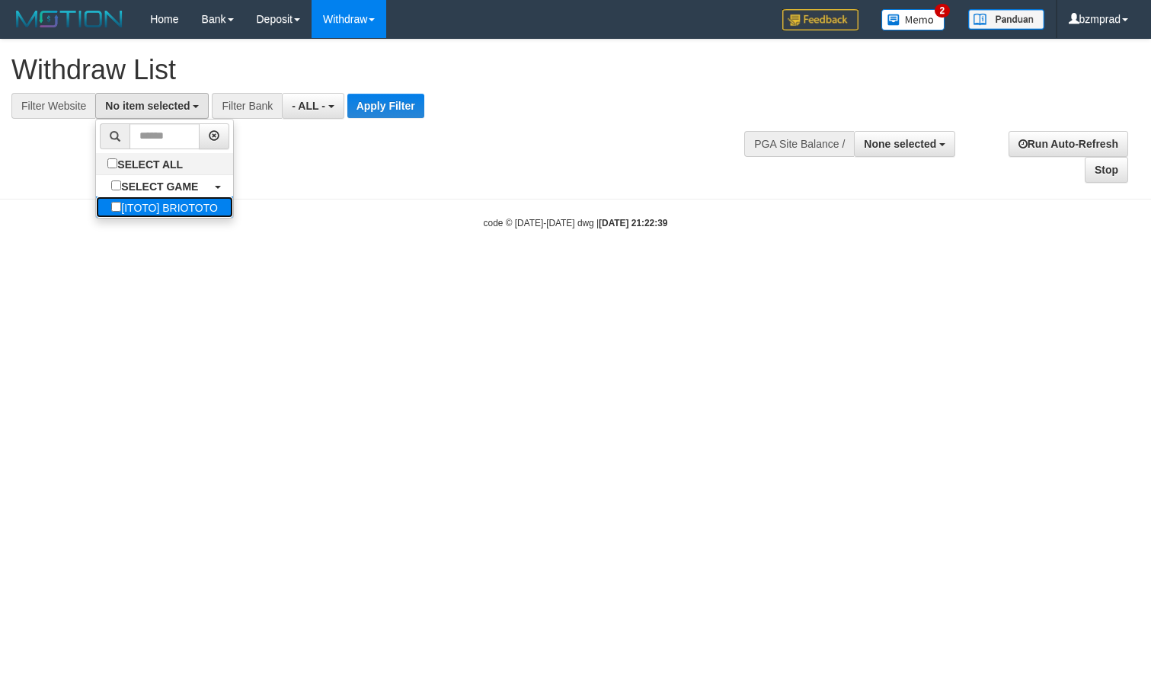
click at [167, 201] on label "[ITOTO] BRIOTOTO" at bounding box center [164, 207] width 137 height 21
select select "****"
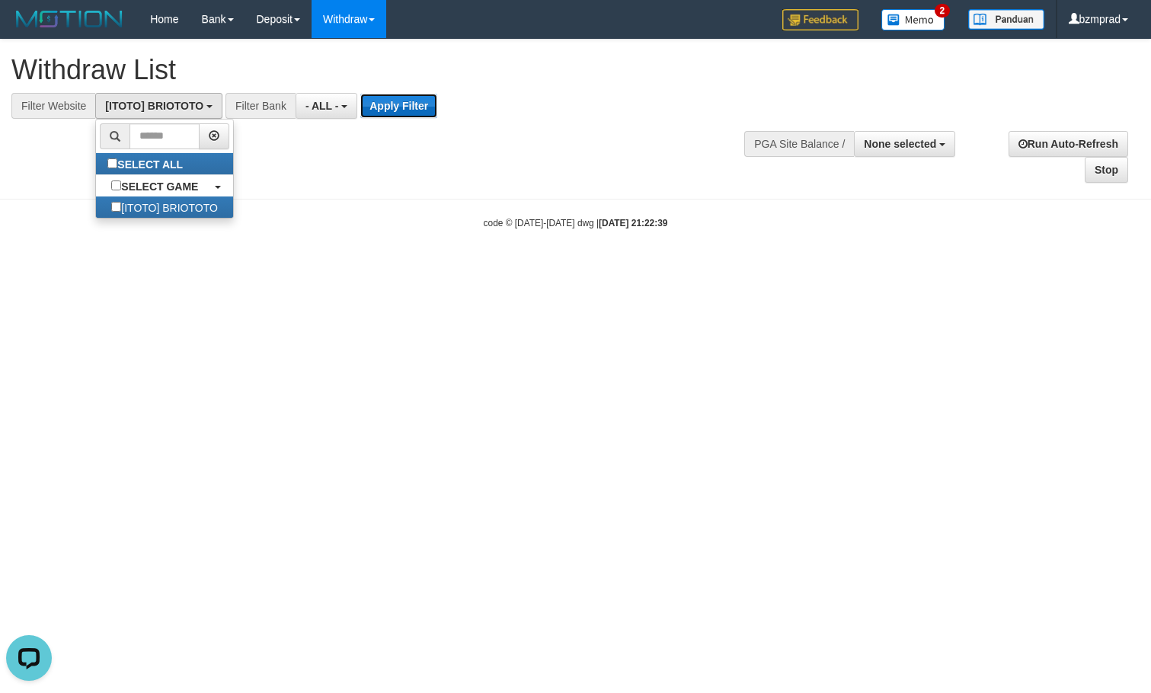
click at [414, 98] on button "Apply Filter" at bounding box center [398, 106] width 77 height 24
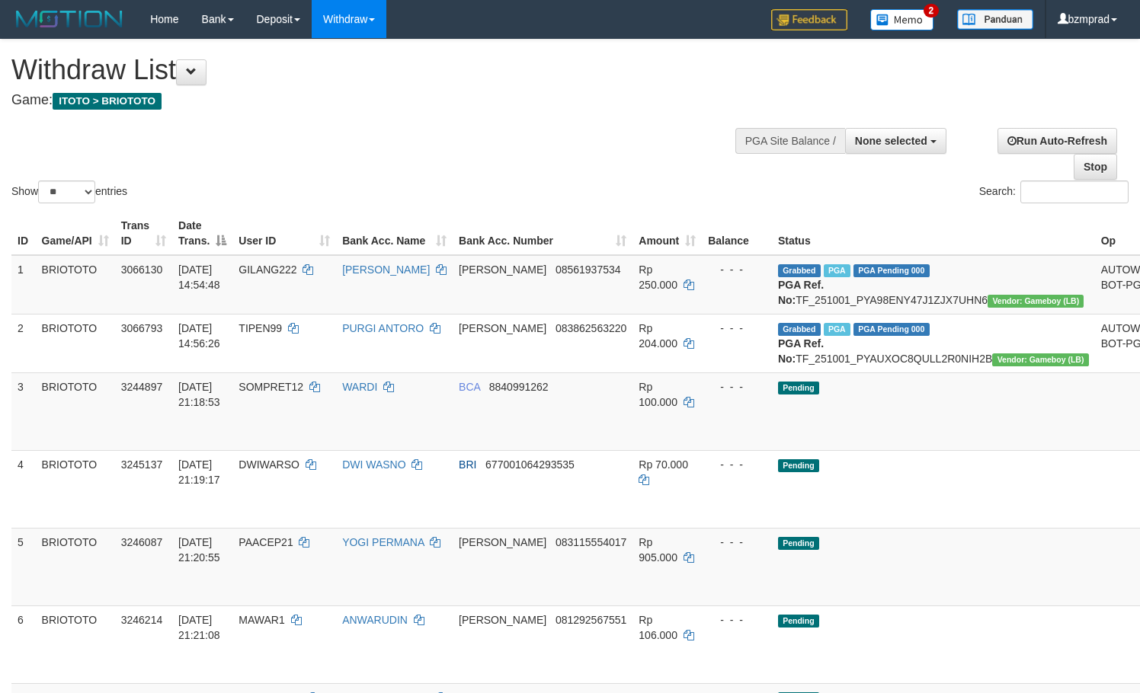
select select
select select "**"
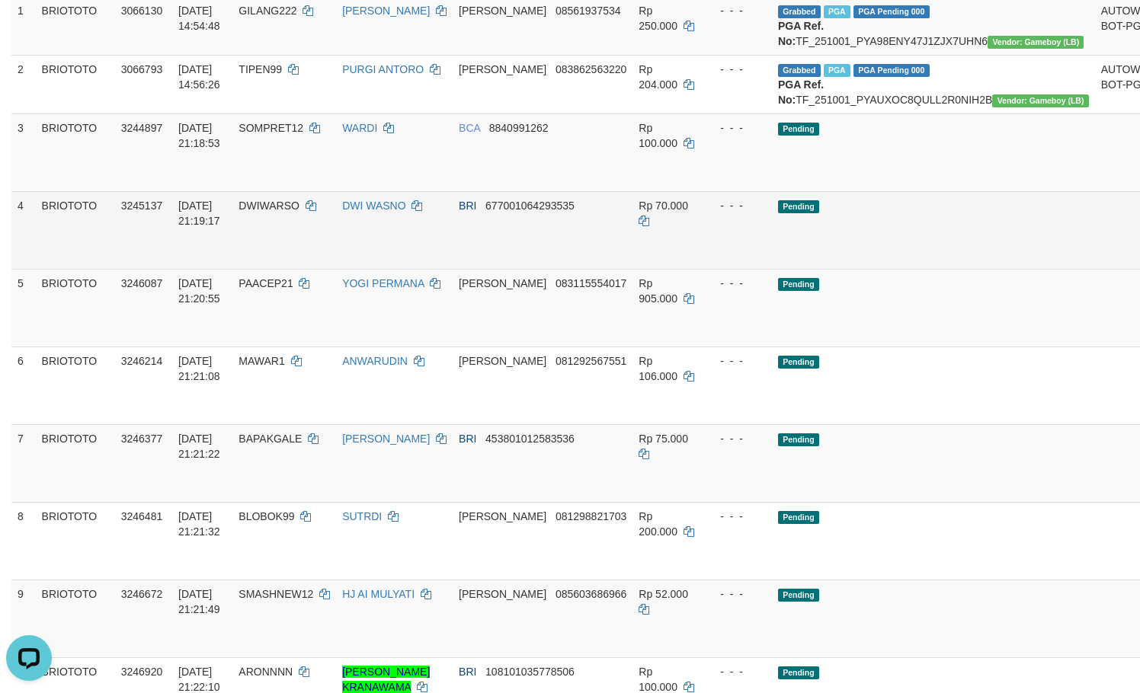
scroll to position [305, 0]
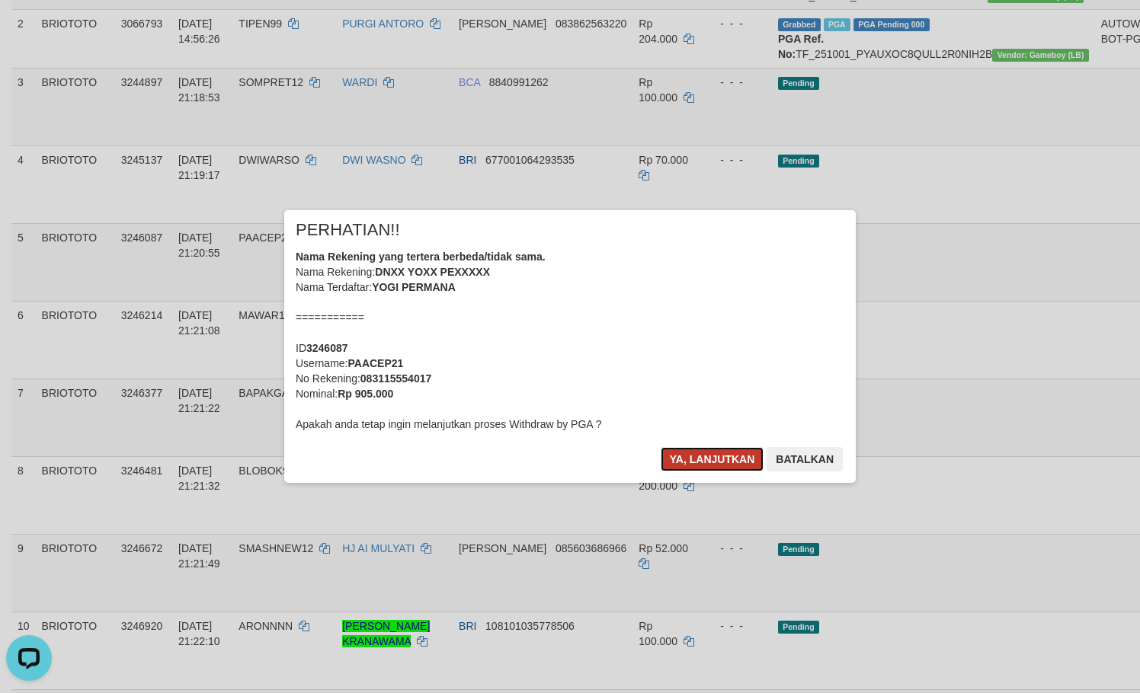
click at [735, 456] on button "Ya, lanjutkan" at bounding box center [713, 459] width 104 height 24
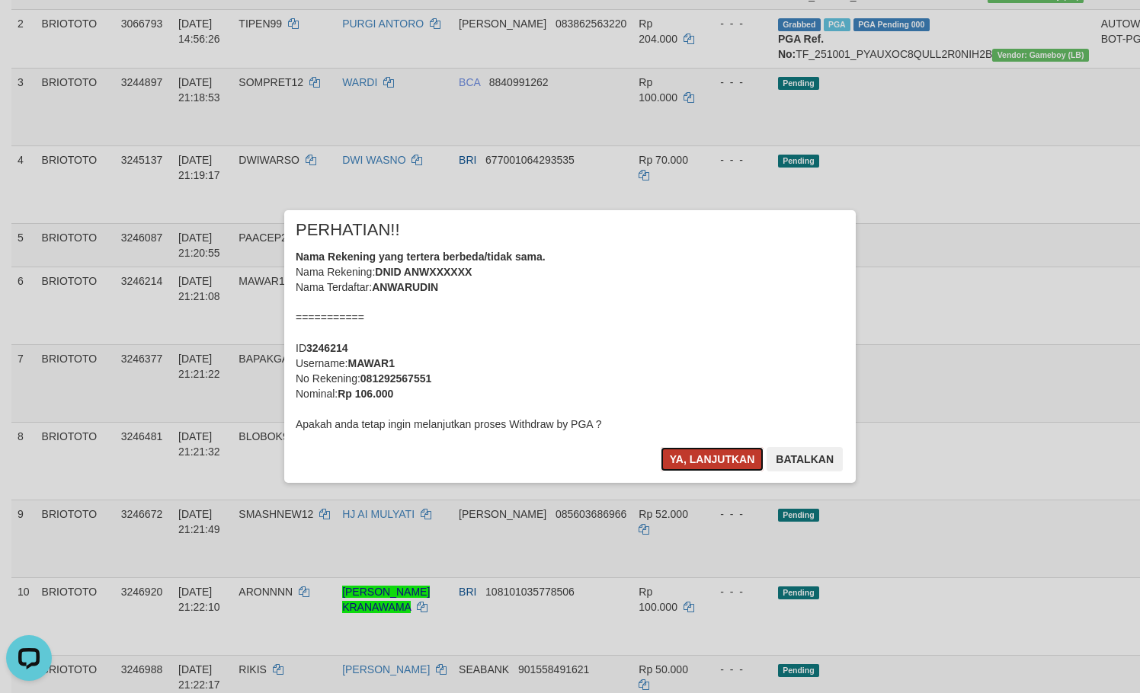
click at [736, 458] on button "Ya, lanjutkan" at bounding box center [713, 459] width 104 height 24
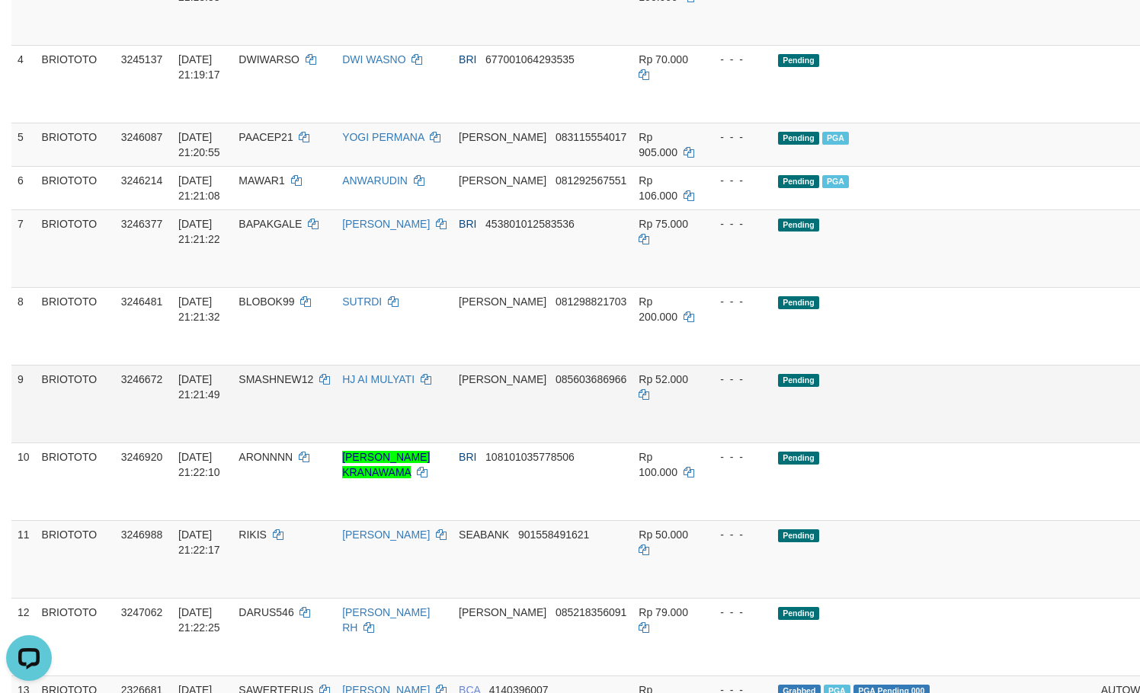
scroll to position [406, 0]
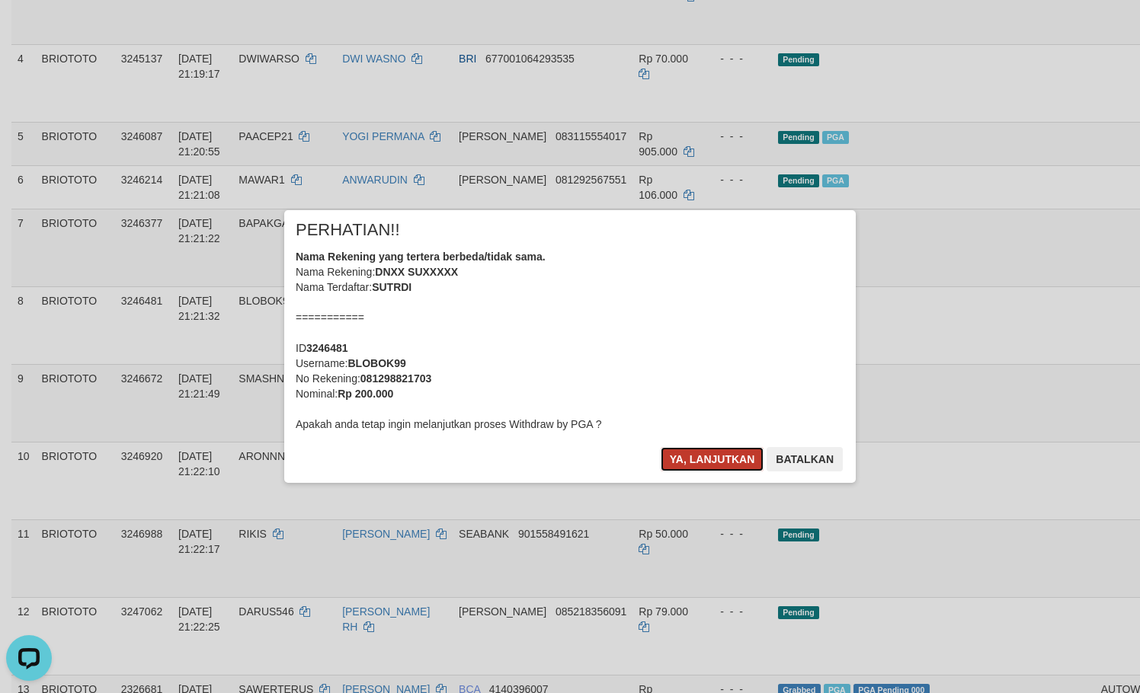
click at [696, 456] on button "Ya, lanjutkan" at bounding box center [713, 459] width 104 height 24
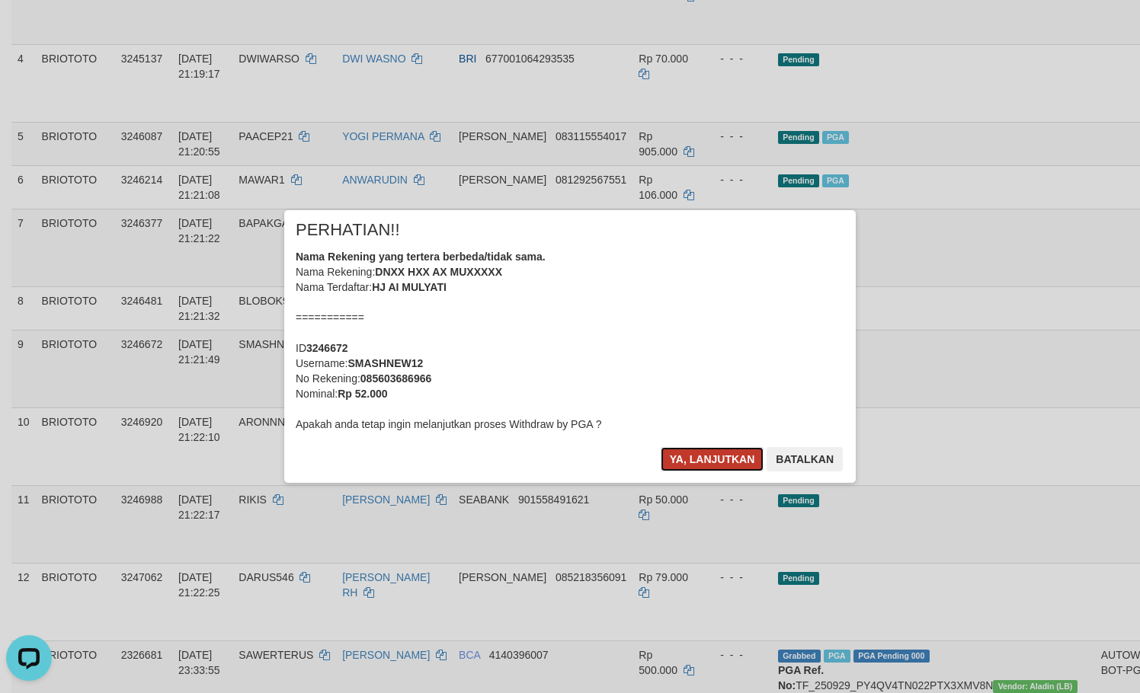
click at [708, 466] on button "Ya, lanjutkan" at bounding box center [713, 459] width 104 height 24
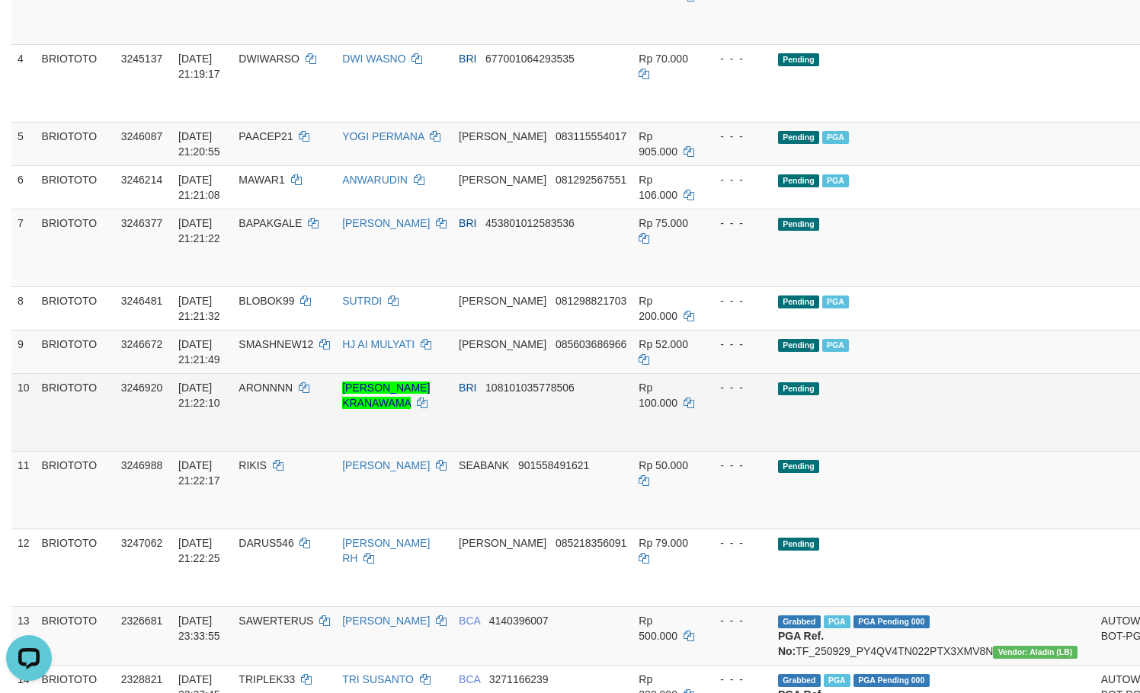
scroll to position [508, 0]
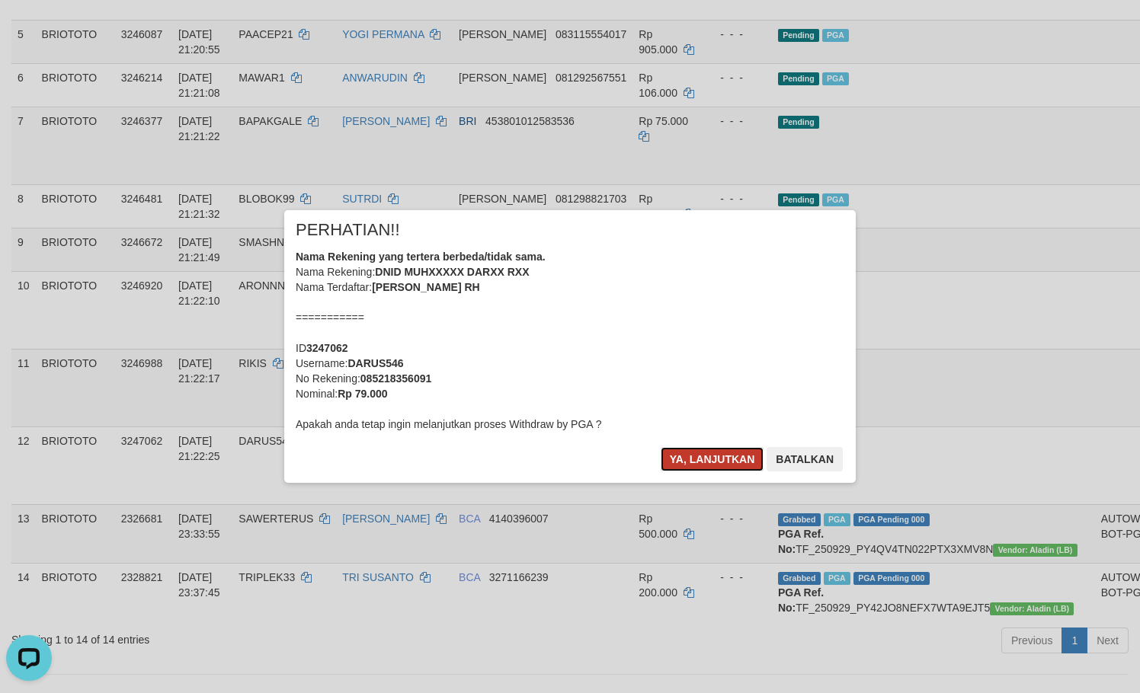
click at [704, 447] on button "Ya, lanjutkan" at bounding box center [713, 459] width 104 height 24
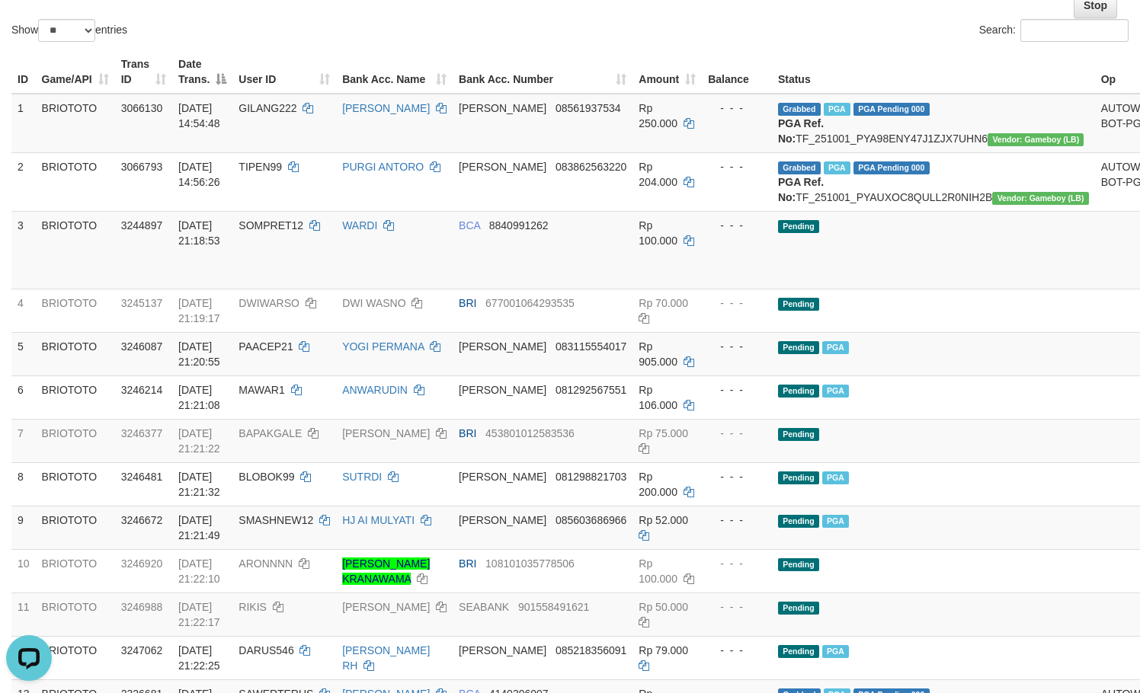
scroll to position [0, 0]
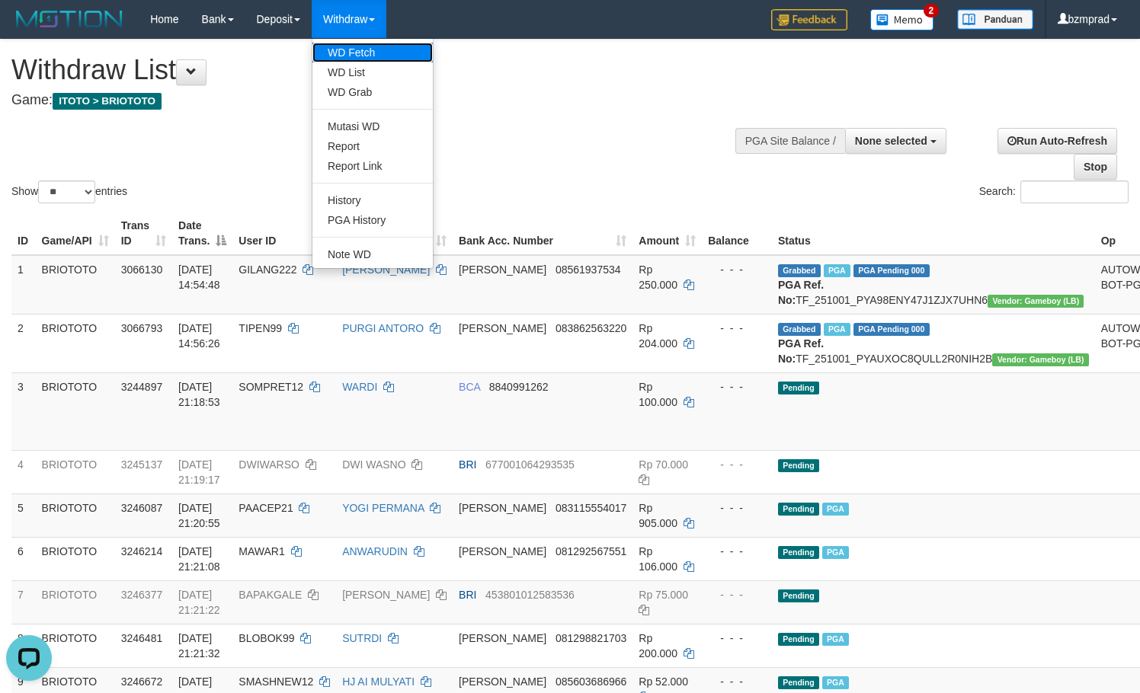
click at [338, 54] on link "WD Fetch" at bounding box center [372, 53] width 120 height 20
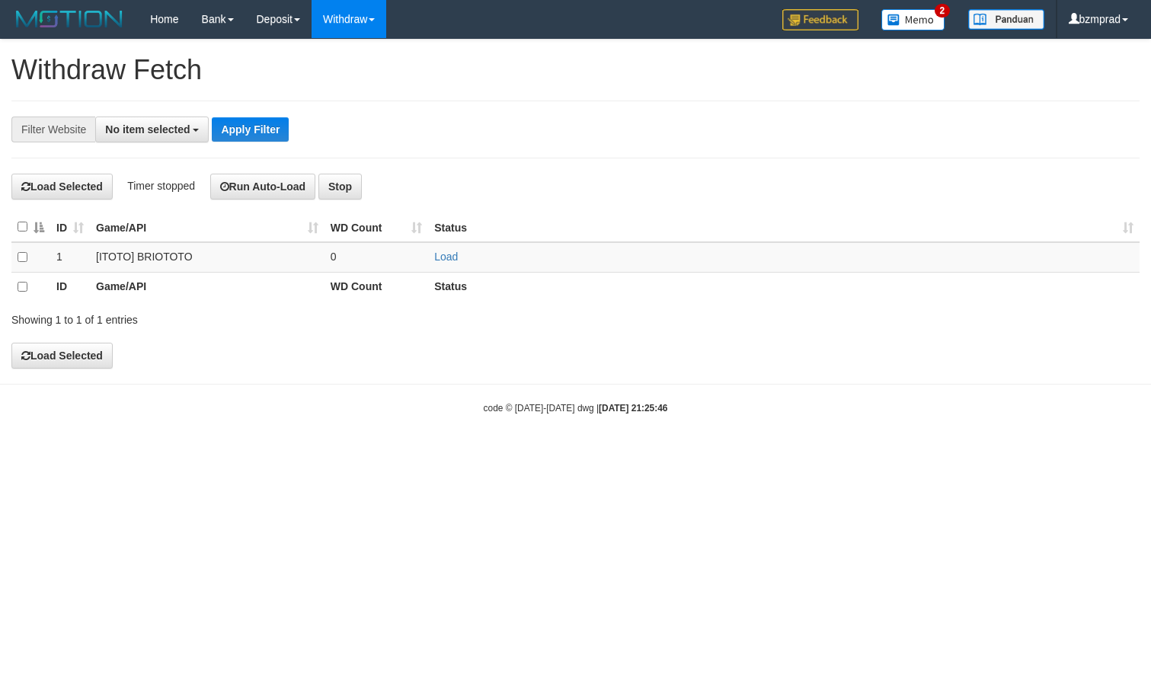
select select
click at [450, 251] on link "Load" at bounding box center [446, 257] width 24 height 12
click at [374, 256] on td "..." at bounding box center [377, 257] width 104 height 30
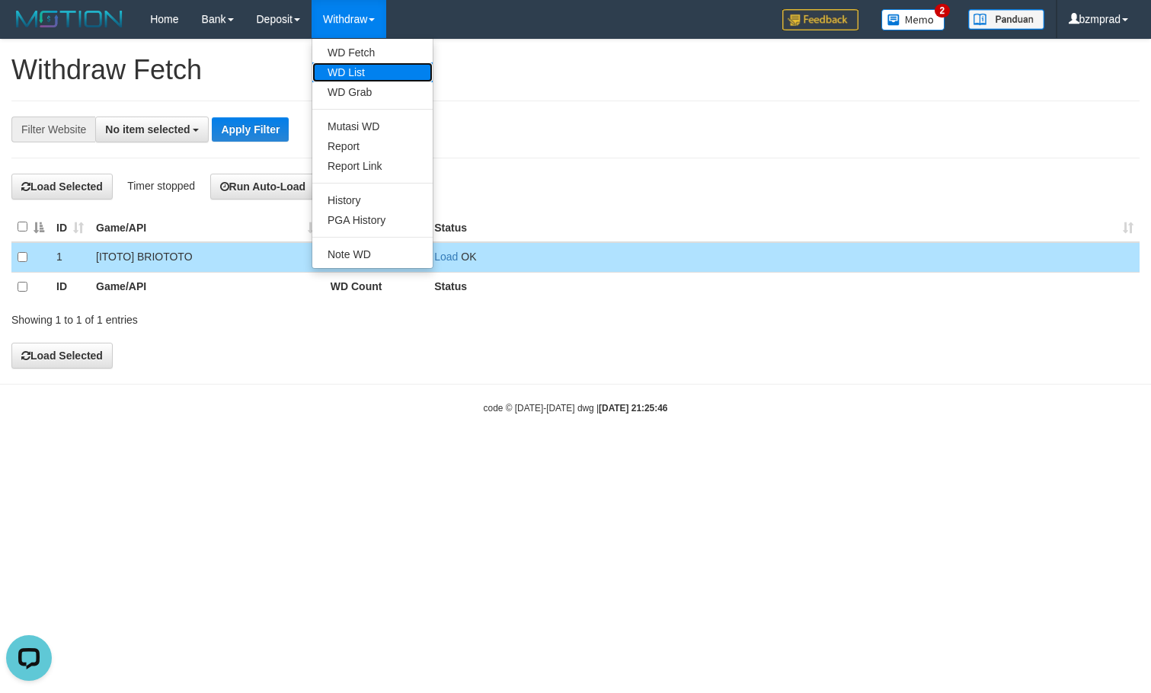
click at [357, 63] on link "WD List" at bounding box center [372, 72] width 120 height 20
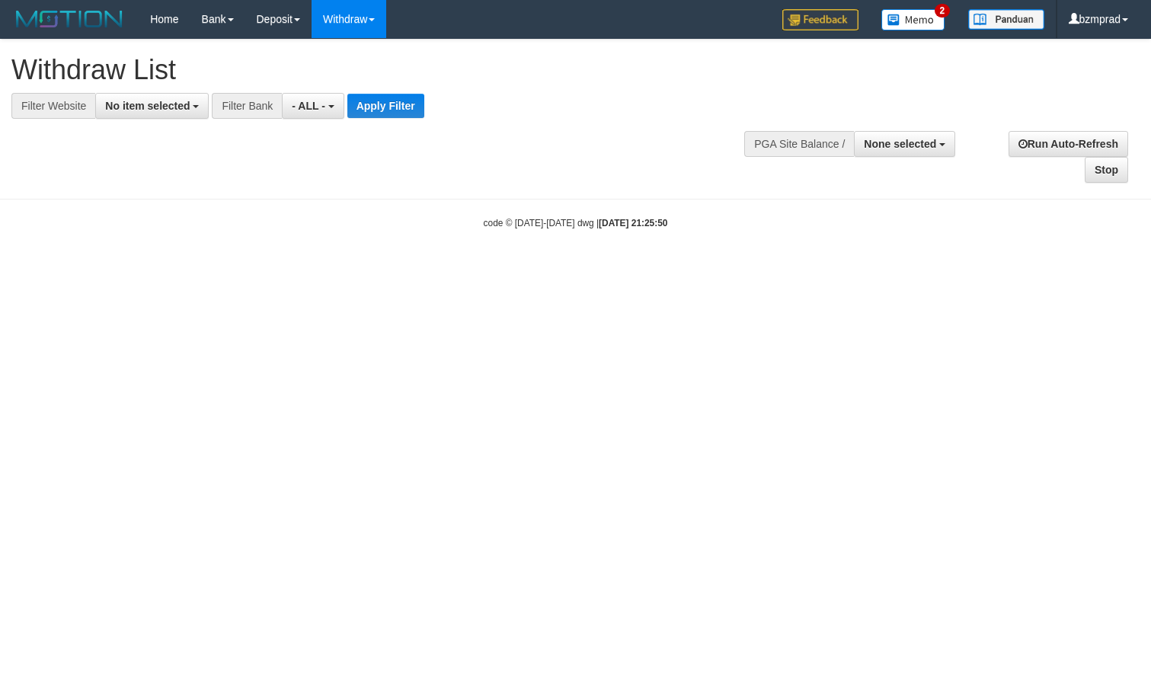
select select
click at [158, 107] on span "No item selected" at bounding box center [147, 106] width 85 height 12
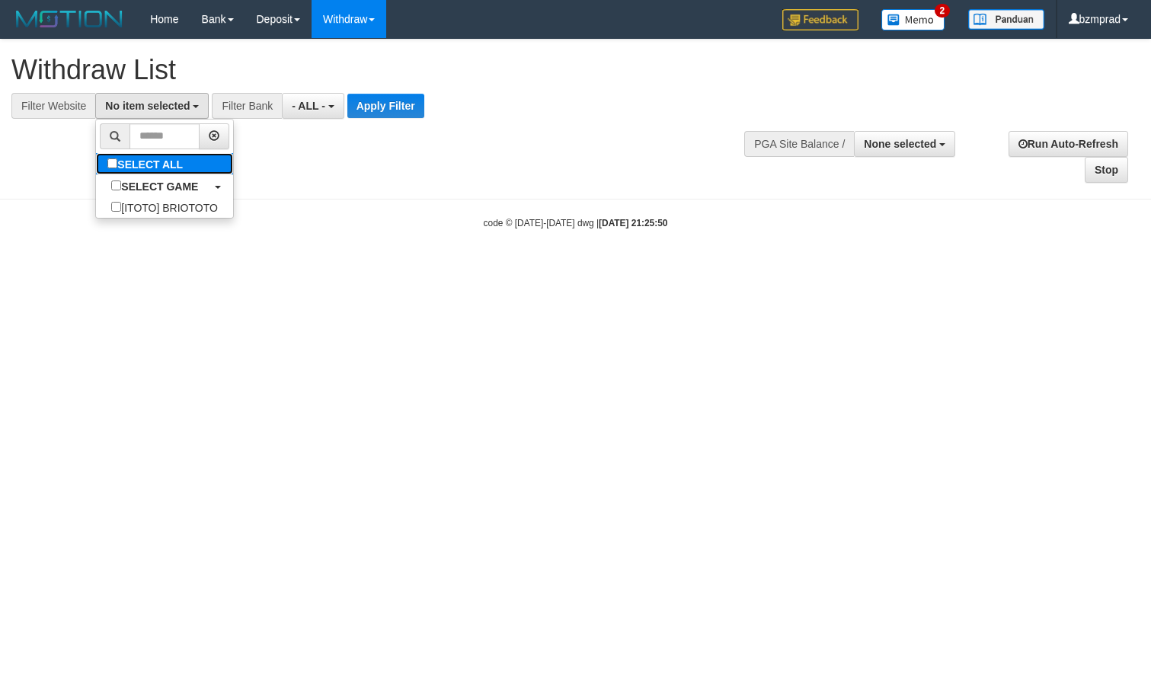
click at [162, 172] on label "SELECT ALL" at bounding box center [147, 163] width 102 height 21
select select "****"
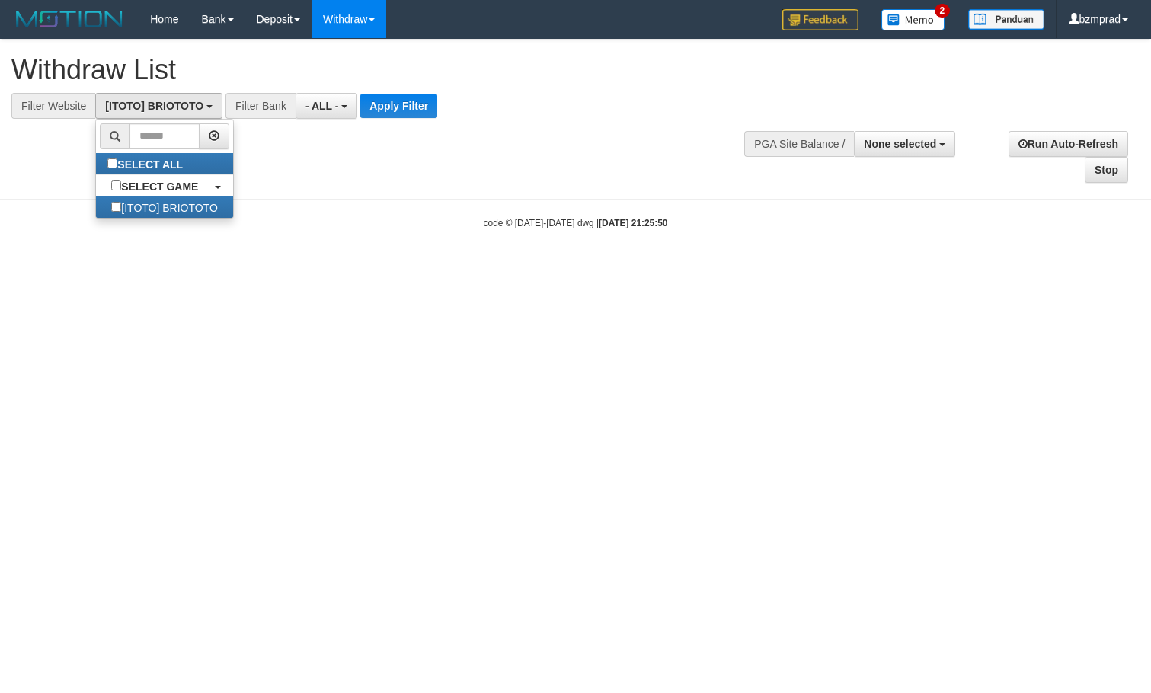
scroll to position [14, 0]
click at [399, 116] on button "Apply Filter" at bounding box center [398, 106] width 77 height 24
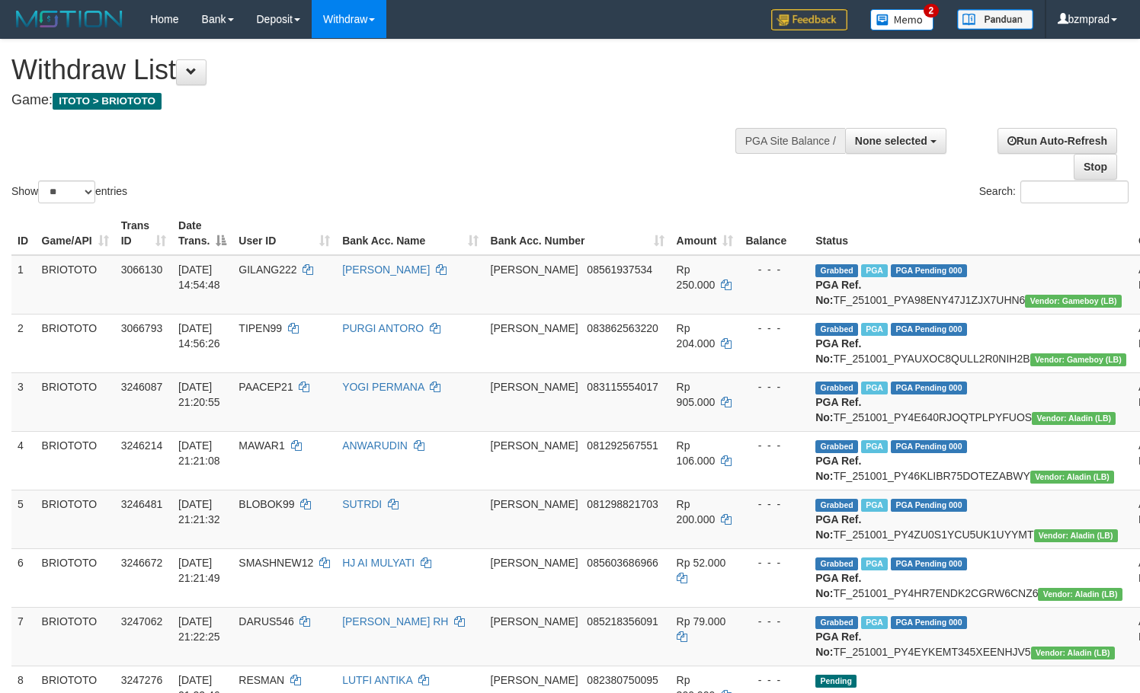
select select
select select "**"
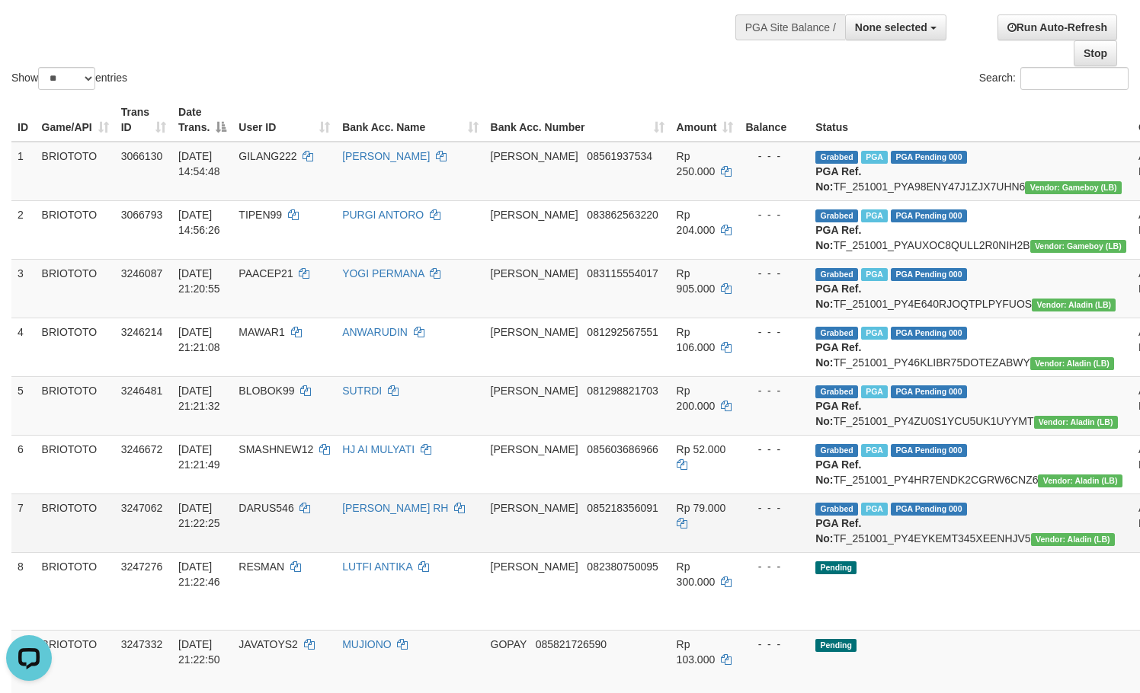
scroll to position [101, 0]
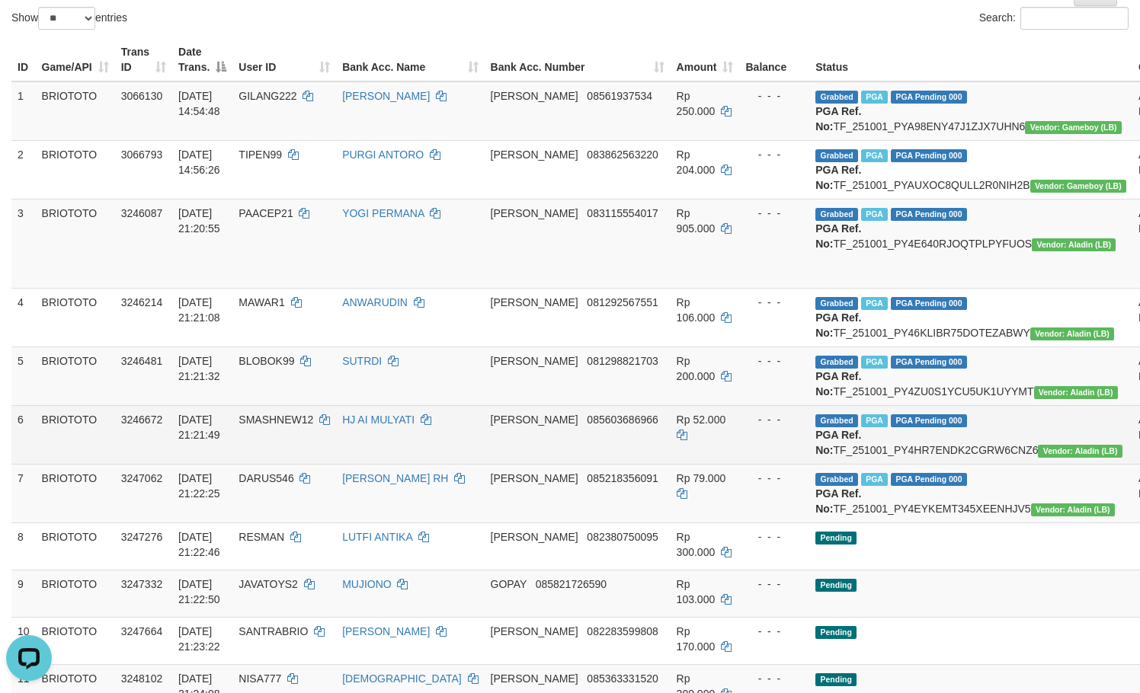
scroll to position [203, 0]
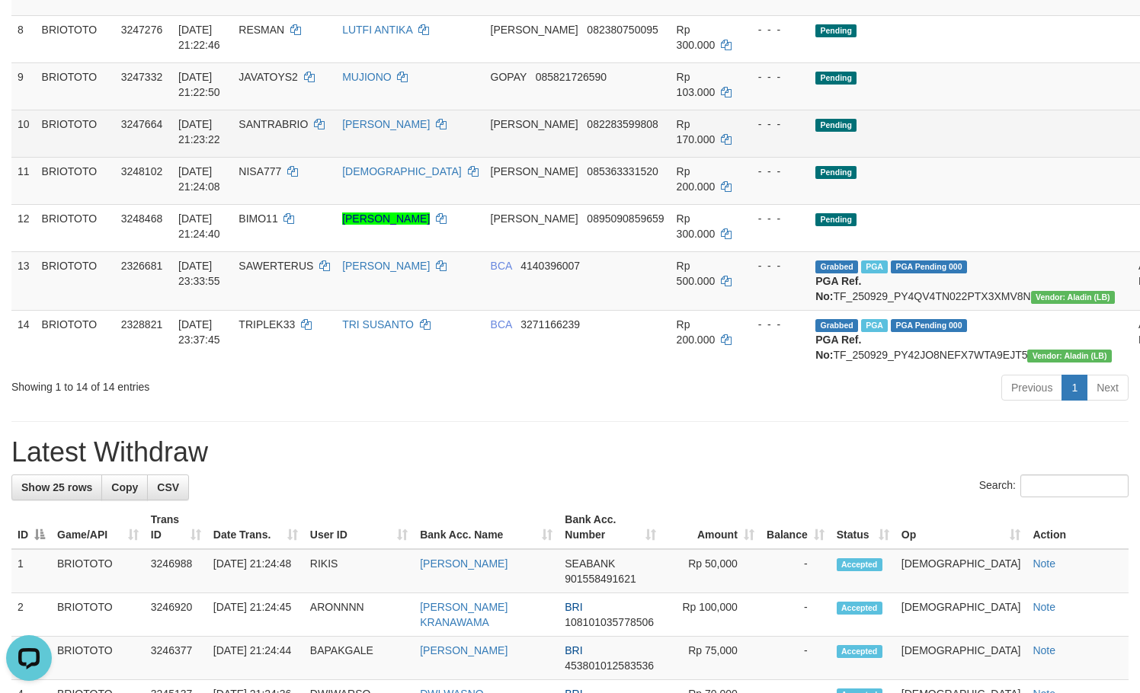
scroll to position [813, 0]
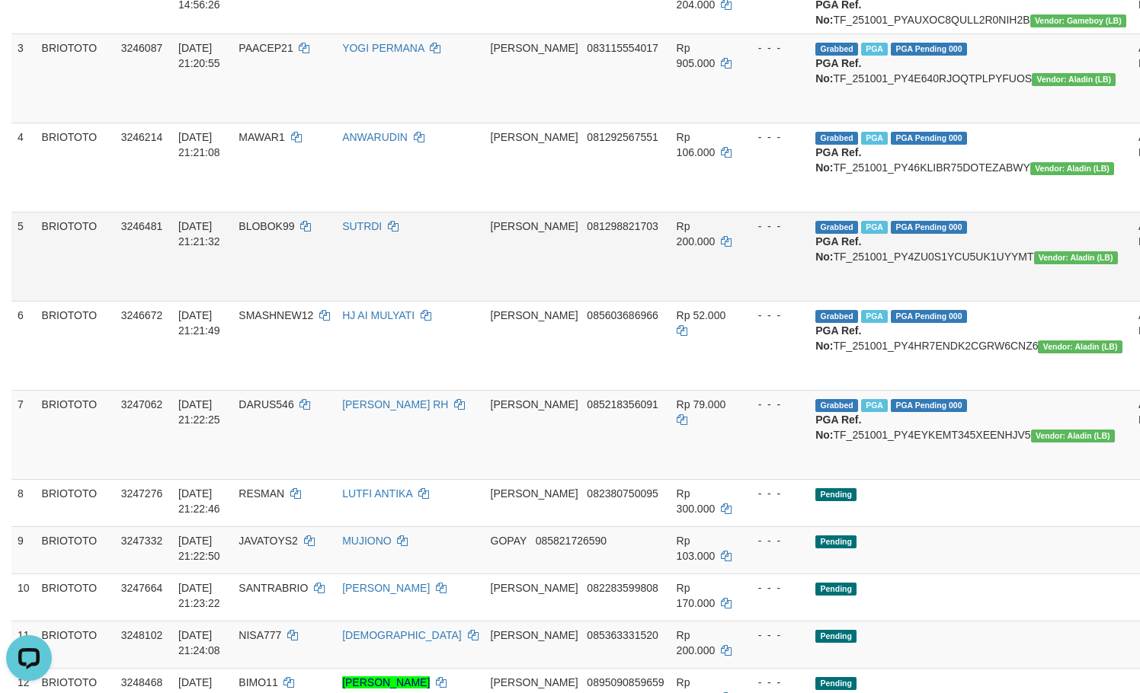
scroll to position [305, 0]
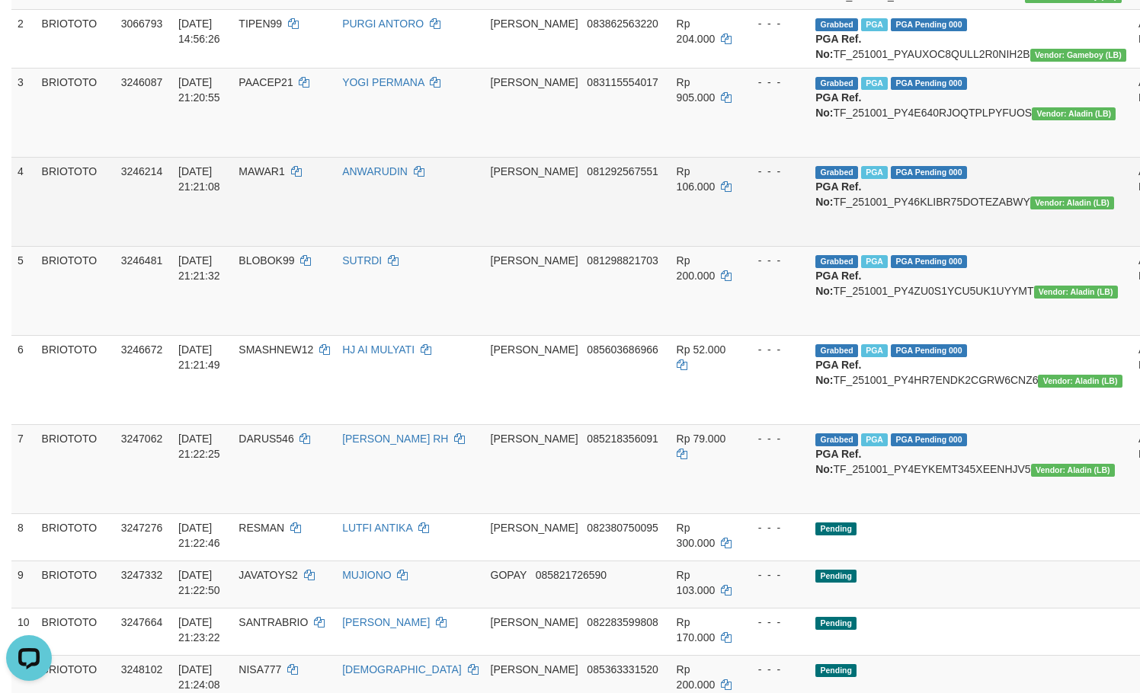
click at [293, 228] on td "MAWAR1" at bounding box center [284, 201] width 104 height 89
copy td "MAWAR1"
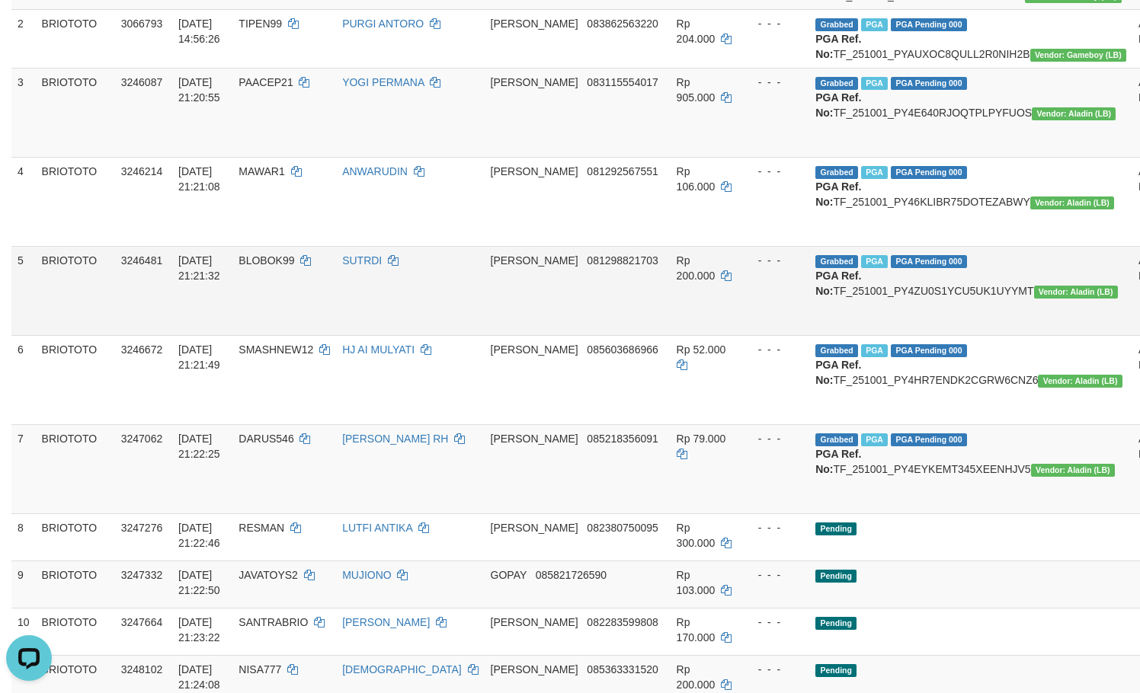
click at [288, 335] on td "BLOBOK99" at bounding box center [284, 290] width 104 height 89
copy td "BLOBOK99"
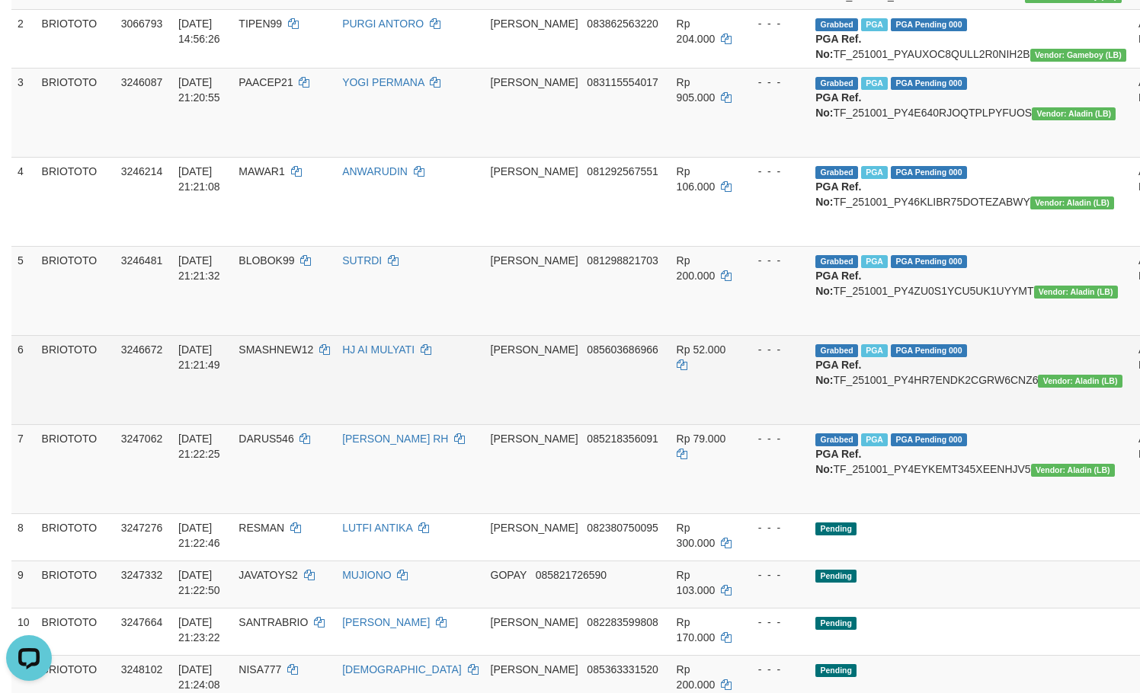
click at [314, 415] on td "SMASHNEW12" at bounding box center [284, 379] width 104 height 89
click at [313, 416] on td "SMASHNEW12" at bounding box center [284, 379] width 104 height 89
copy span "SMASHNEW12"
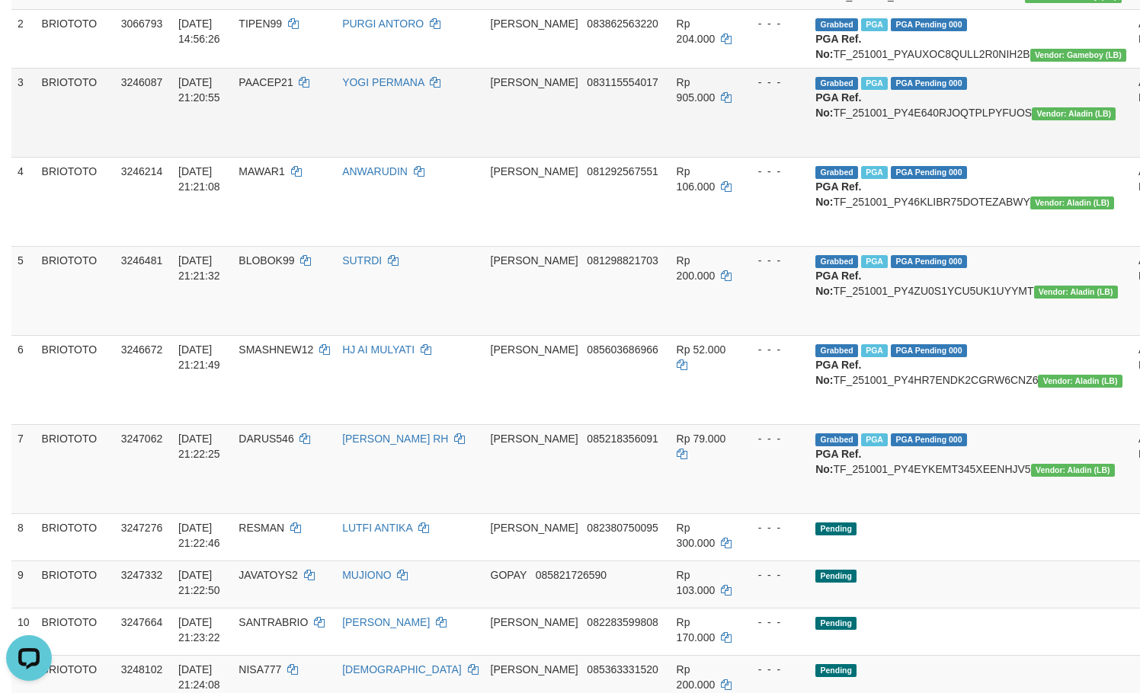
click at [290, 136] on td "PAACEP21" at bounding box center [284, 112] width 104 height 89
copy td "PAACEP21"
click at [290, 136] on td "PAACEP21" at bounding box center [284, 112] width 104 height 89
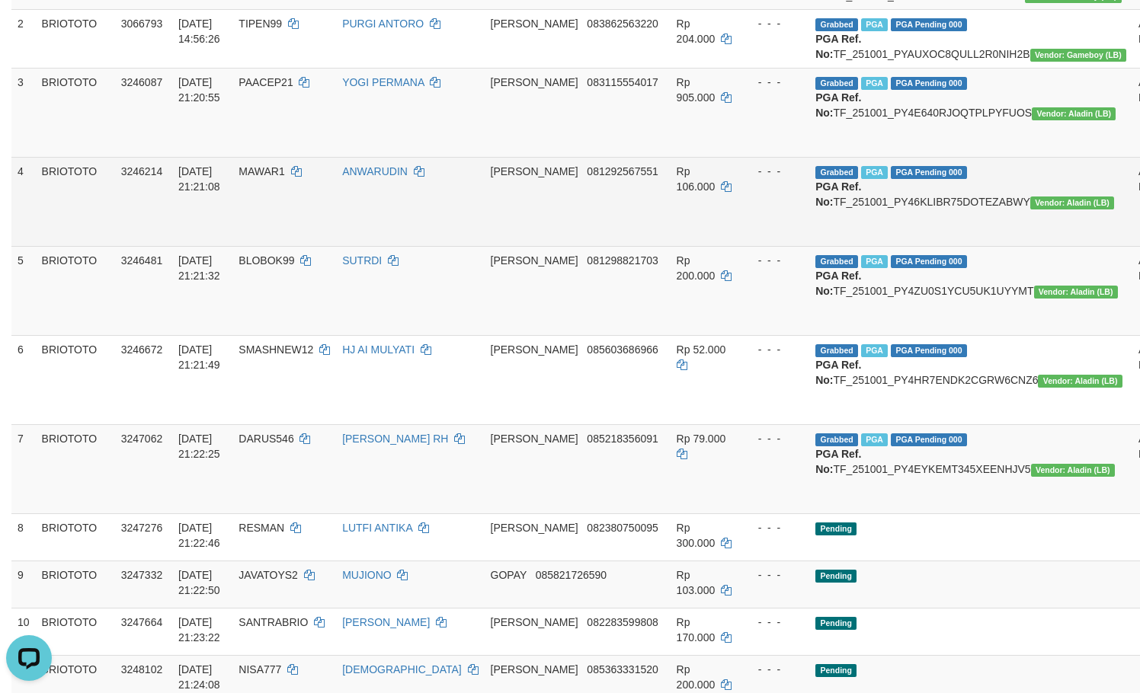
click at [293, 235] on td "MAWAR1" at bounding box center [284, 201] width 104 height 89
copy td "MAWAR1"
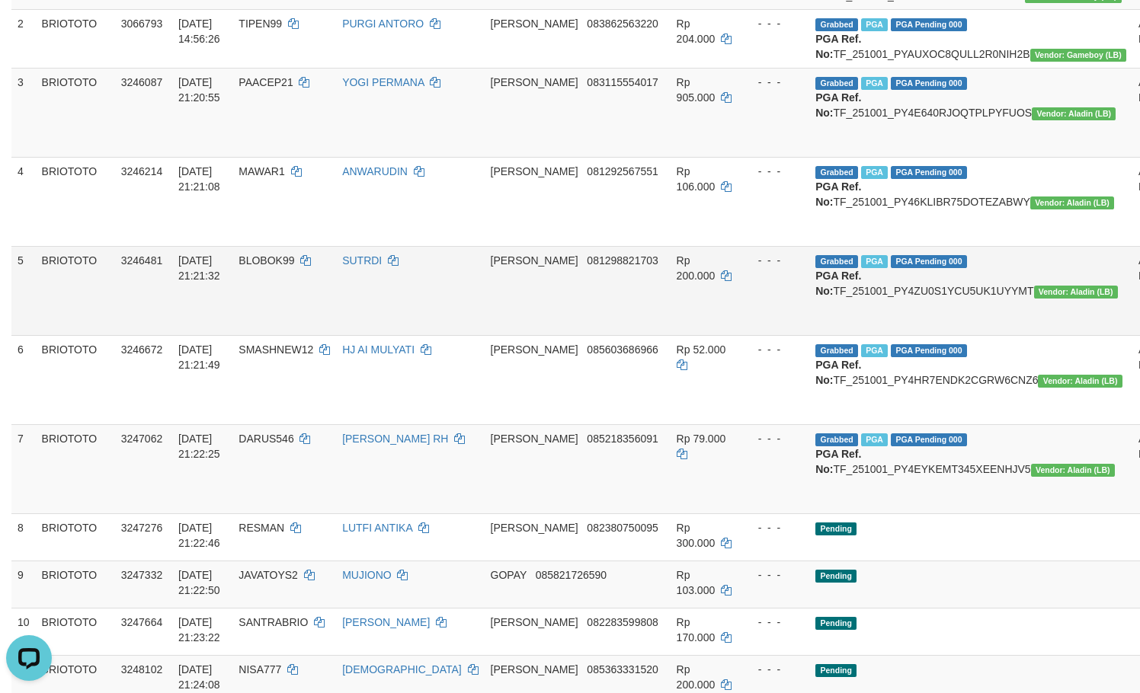
click at [277, 330] on td "BLOBOK99" at bounding box center [284, 290] width 104 height 89
copy td "BLOBOK99"
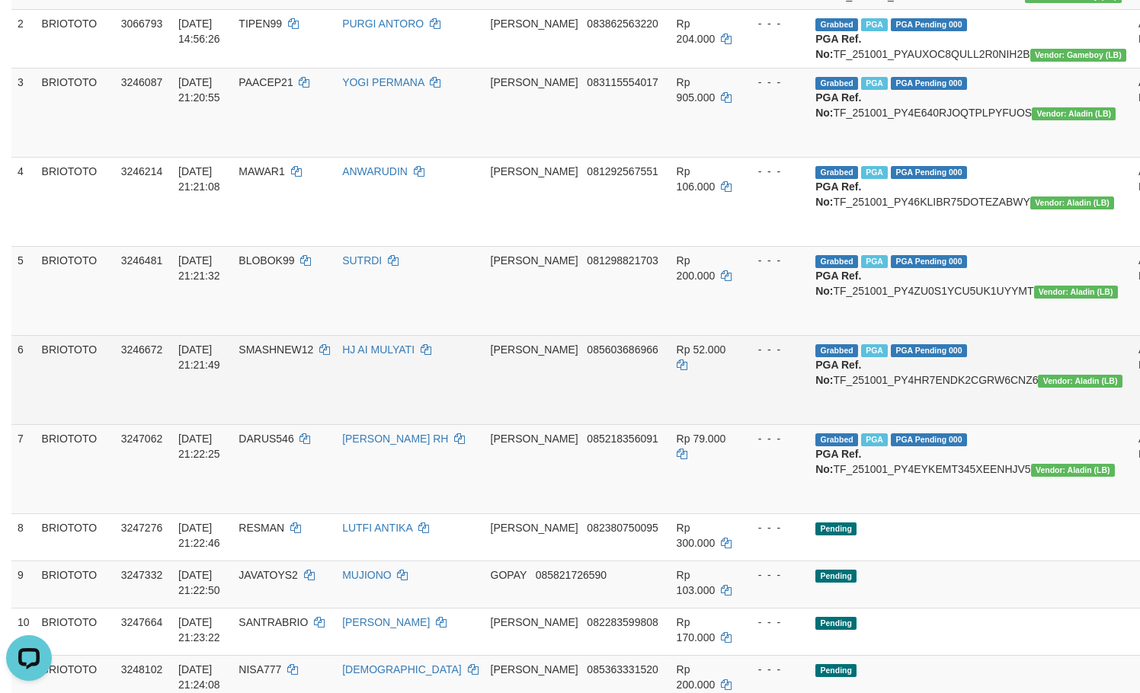
click at [308, 424] on td "SMASHNEW12" at bounding box center [284, 379] width 104 height 89
copy td "SMASHNEW12"
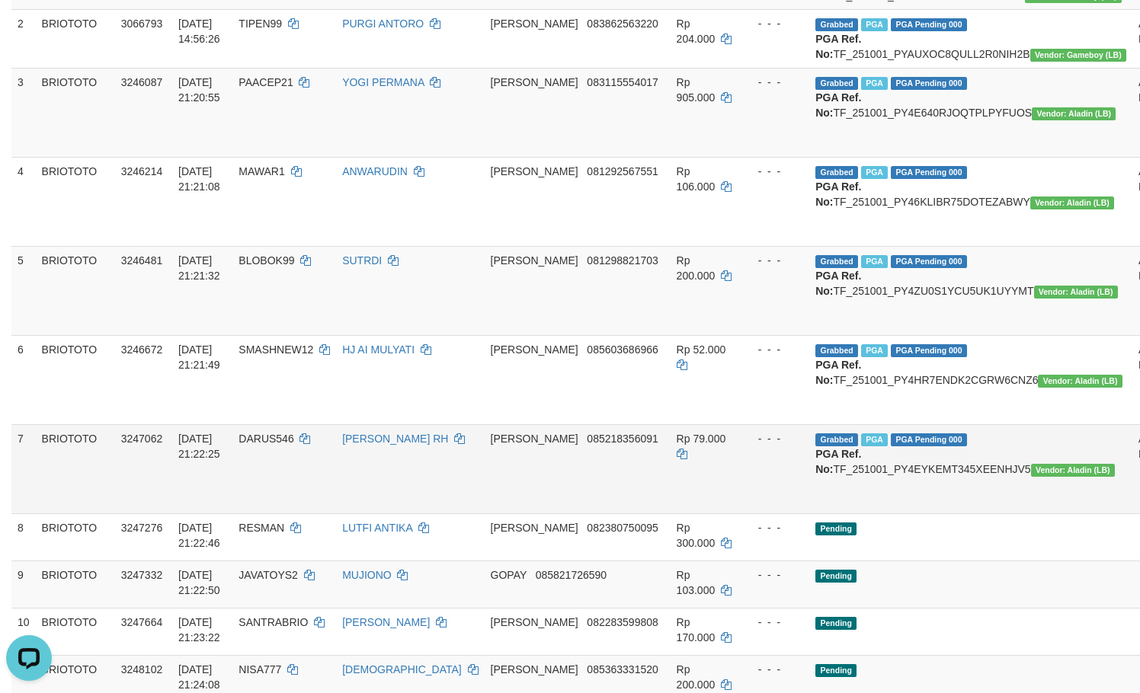
click at [293, 445] on span "DARUS546" at bounding box center [265, 439] width 55 height 12
copy td "DARUS546"
click at [392, 514] on td "MUHAMMAD DARUS RH" at bounding box center [410, 468] width 148 height 89
copy link "MUHAMMAD DARUS"
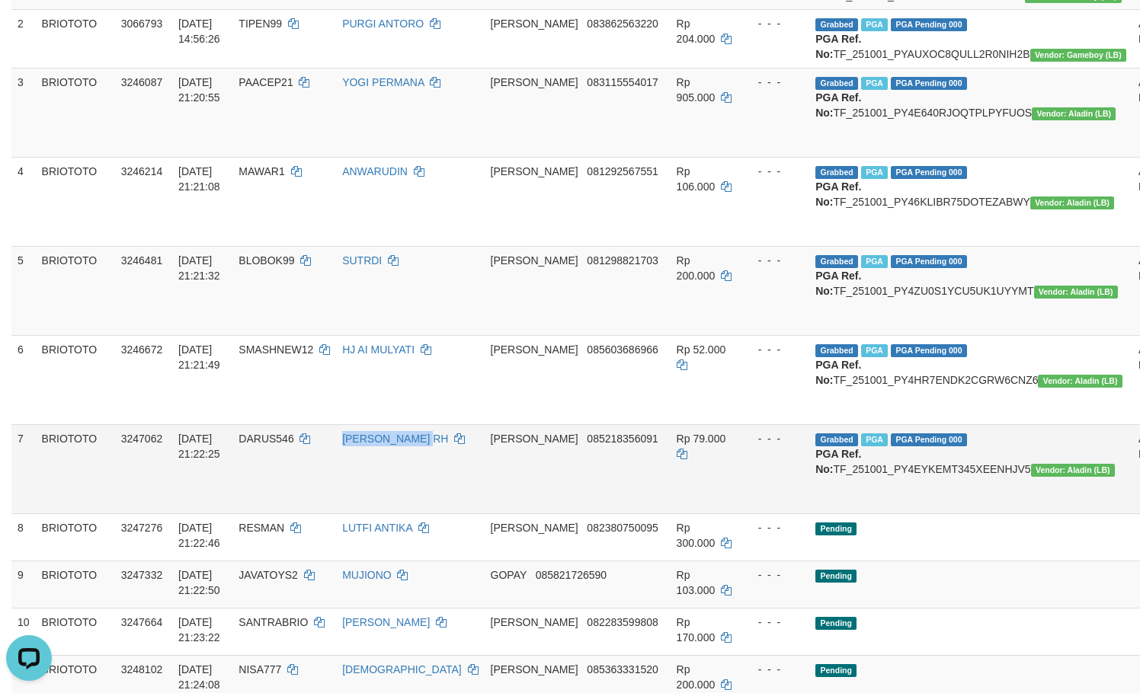
copy link "MUHAMMAD DARUS RH"
drag, startPoint x: 399, startPoint y: 523, endPoint x: 426, endPoint y: 553, distance: 39.9
click at [426, 514] on td "MUHAMMAD DARUS RH" at bounding box center [410, 468] width 148 height 89
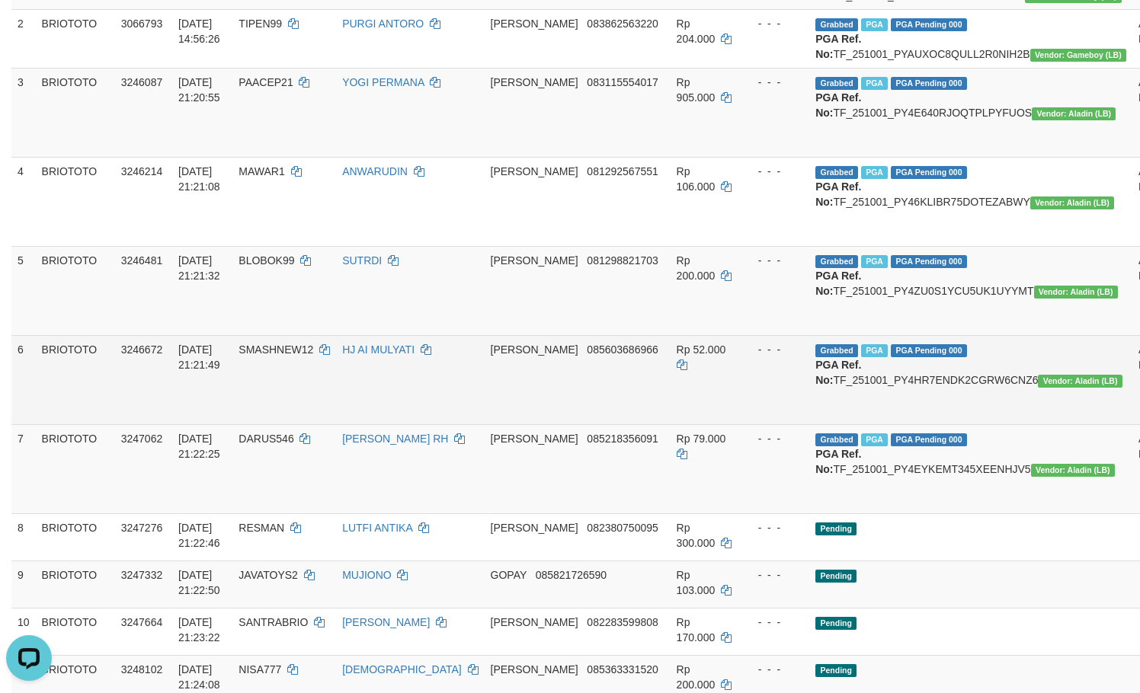
click at [386, 424] on td "HJ AI MULYATI" at bounding box center [410, 379] width 148 height 89
drag, startPoint x: 386, startPoint y: 442, endPoint x: 410, endPoint y: 442, distance: 23.6
click at [410, 424] on td "HJ AI MULYATI" at bounding box center [410, 379] width 148 height 89
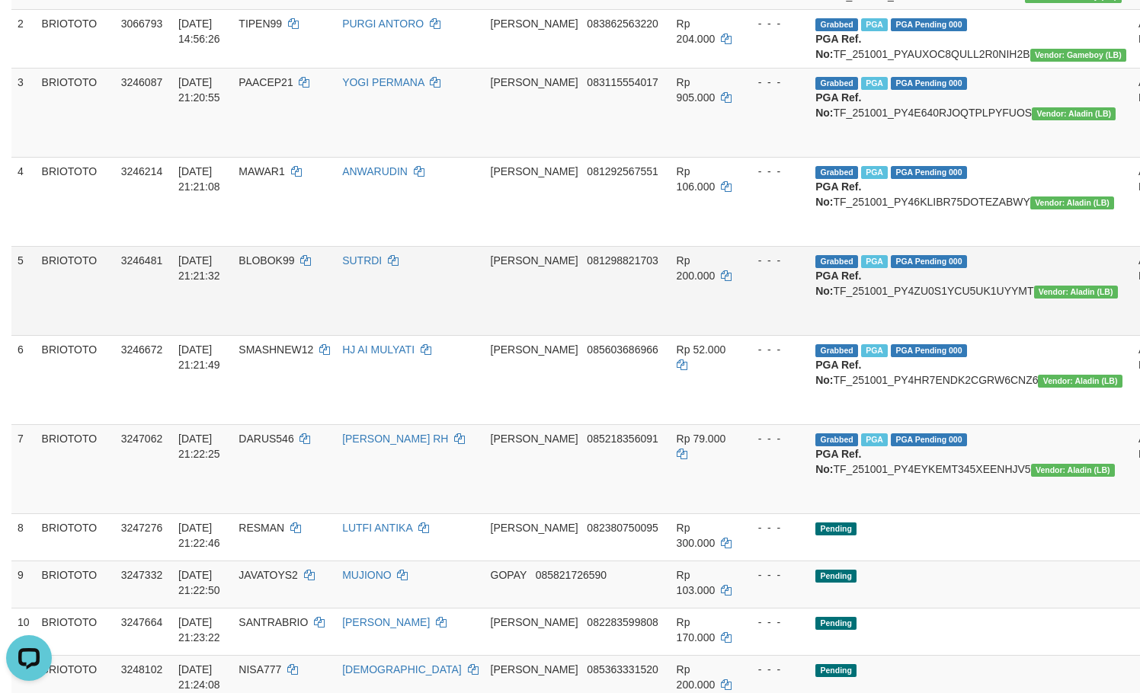
click at [382, 335] on td "SUTRDI" at bounding box center [410, 290] width 148 height 89
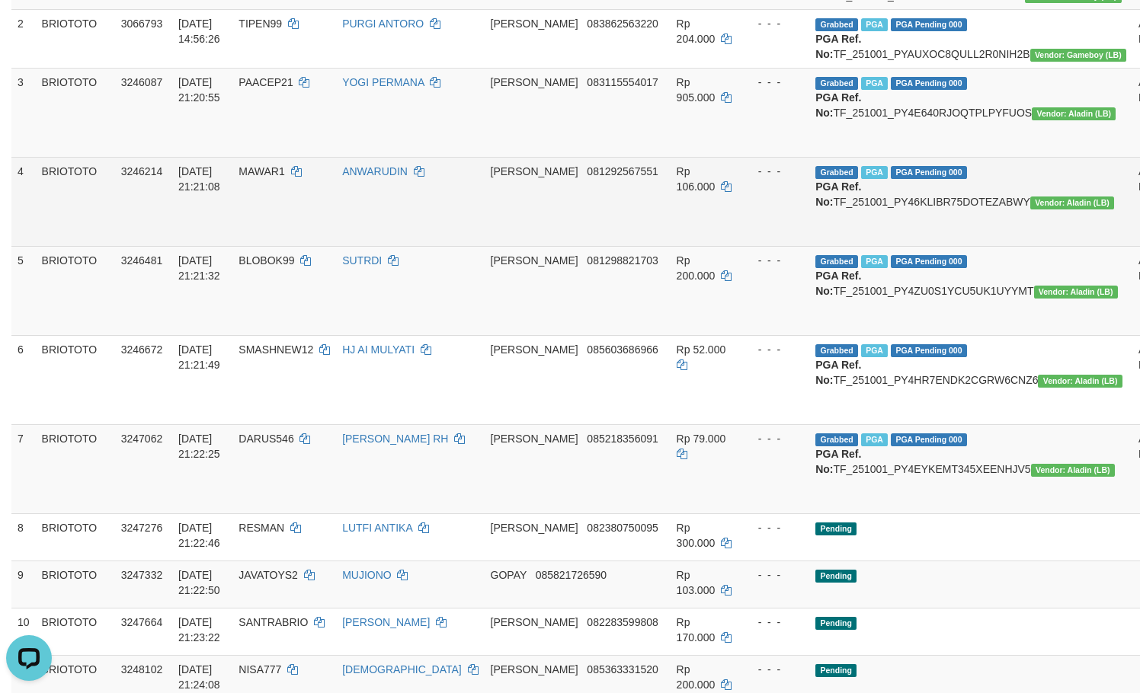
click at [382, 233] on td "ANWARUDIN" at bounding box center [410, 201] width 148 height 89
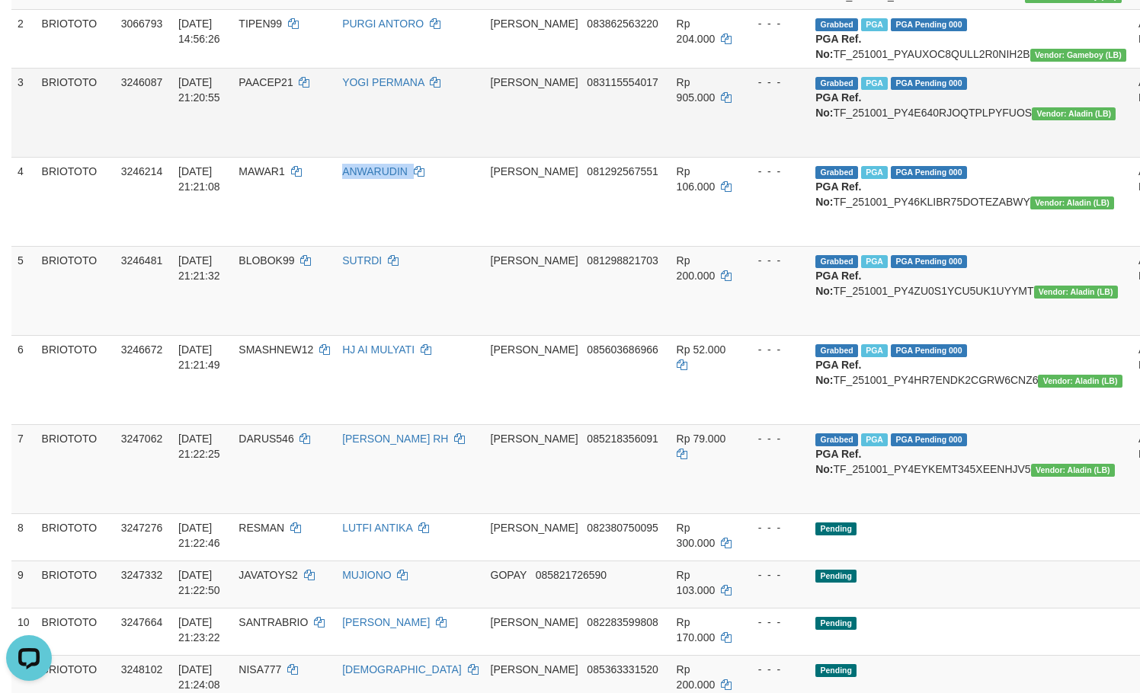
click at [390, 104] on td "YOGI PERMANA" at bounding box center [410, 112] width 148 height 89
drag, startPoint x: 390, startPoint y: 104, endPoint x: 417, endPoint y: 107, distance: 26.8
click at [417, 107] on td "YOGI PERMANA" at bounding box center [410, 112] width 148 height 89
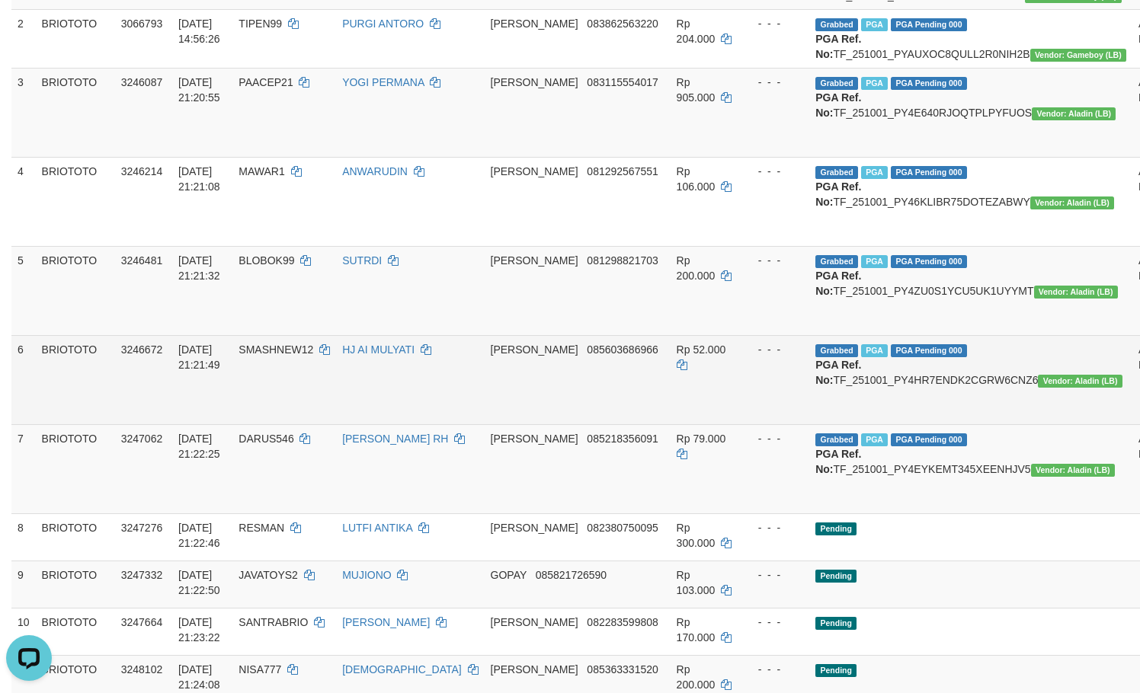
click at [843, 418] on td "Grabbed PGA PGA Pending 000 PGA Ref. No: TF_251001_PY4HR7ENDK2CGRW6CNZ6 Vendor:…" at bounding box center [970, 379] width 323 height 89
drag, startPoint x: 843, startPoint y: 418, endPoint x: 923, endPoint y: 418, distance: 80.0
click at [923, 418] on td "Grabbed PGA PGA Pending 000 PGA Ref. No: TF_251001_PY4HR7ENDK2CGRW6CNZ6 Vendor:…" at bounding box center [970, 379] width 323 height 89
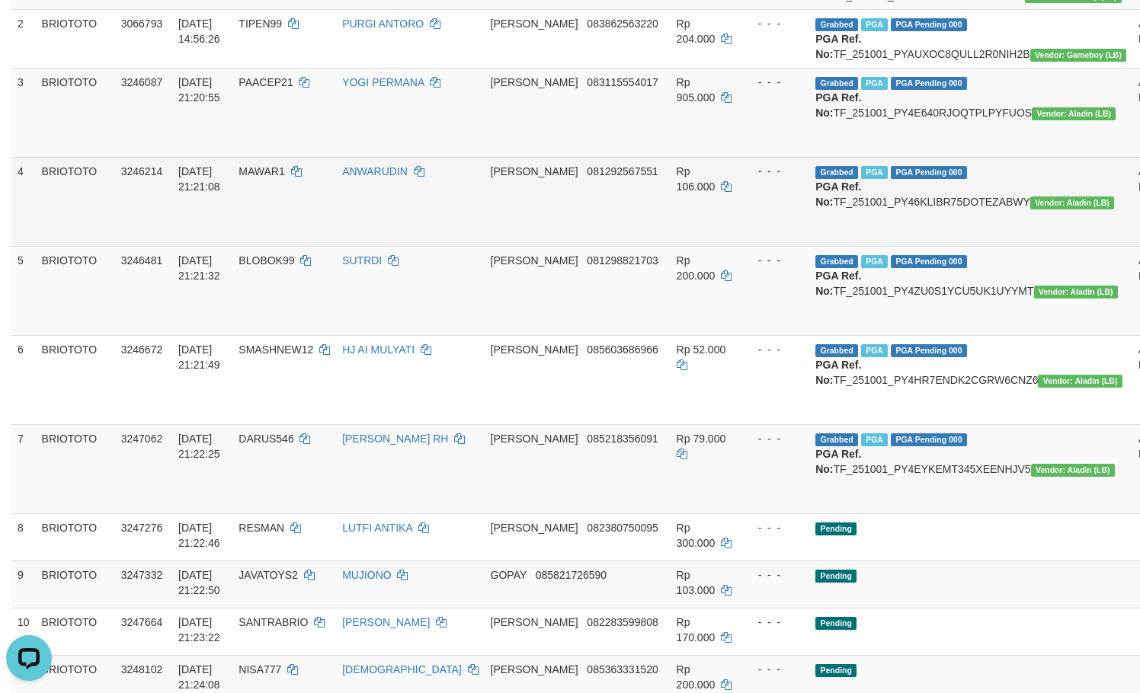
click at [677, 193] on span "Rp 106.000" at bounding box center [696, 178] width 39 height 27
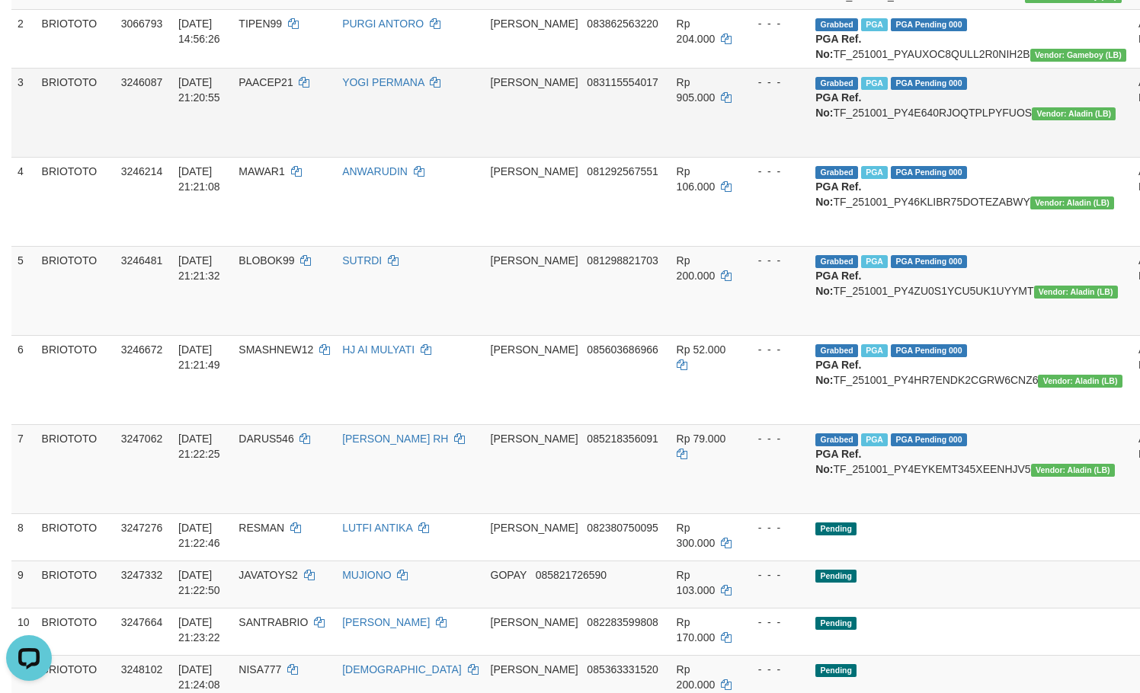
click at [671, 133] on td "Rp 905.000" at bounding box center [705, 112] width 69 height 89
click at [671, 119] on td "Rp 905.000" at bounding box center [705, 112] width 69 height 89
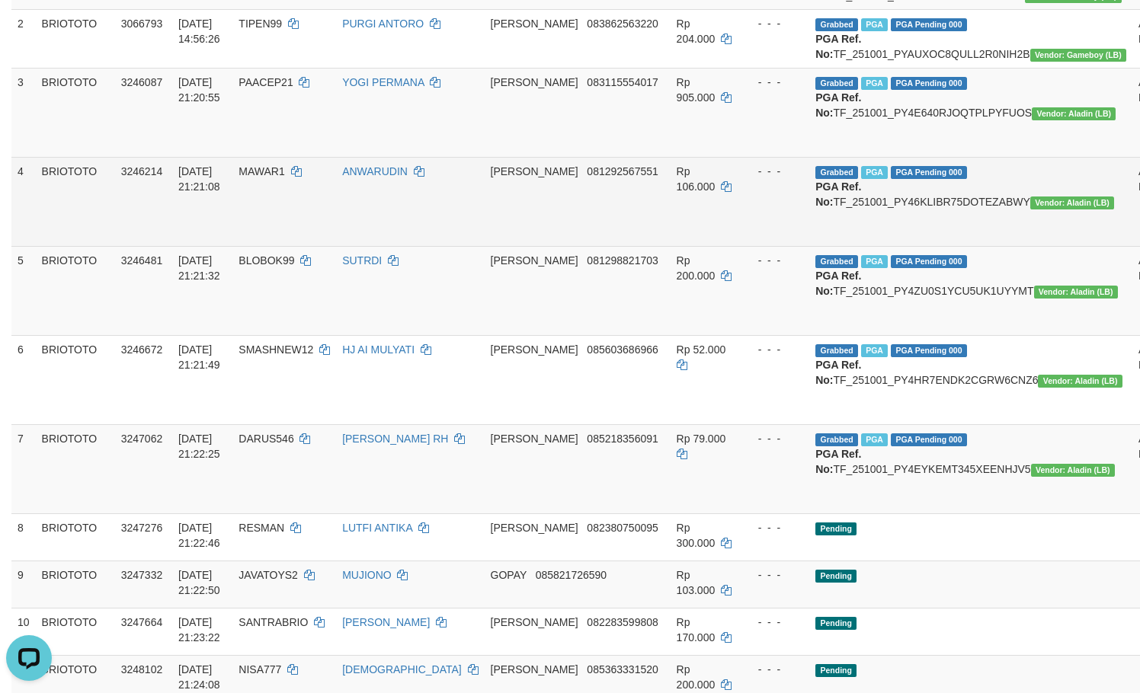
click at [677, 193] on span "Rp 106.000" at bounding box center [696, 178] width 39 height 27
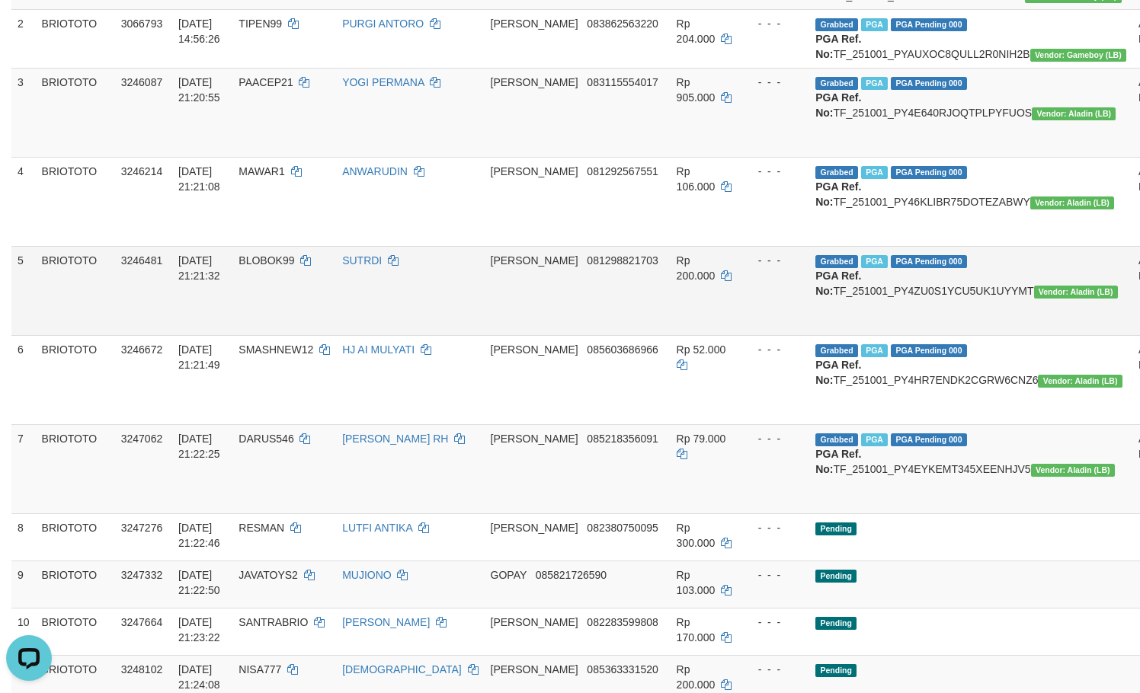
click at [677, 282] on span "Rp 200.000" at bounding box center [696, 267] width 39 height 27
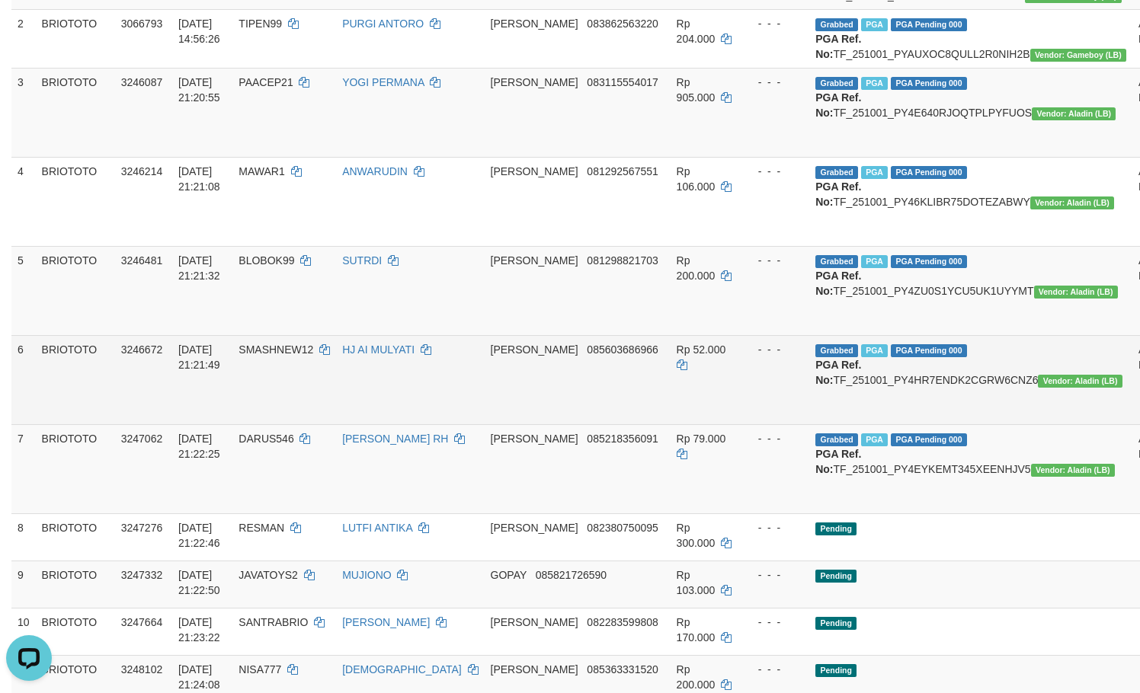
click at [677, 356] on span "Rp 52.000" at bounding box center [702, 350] width 50 height 12
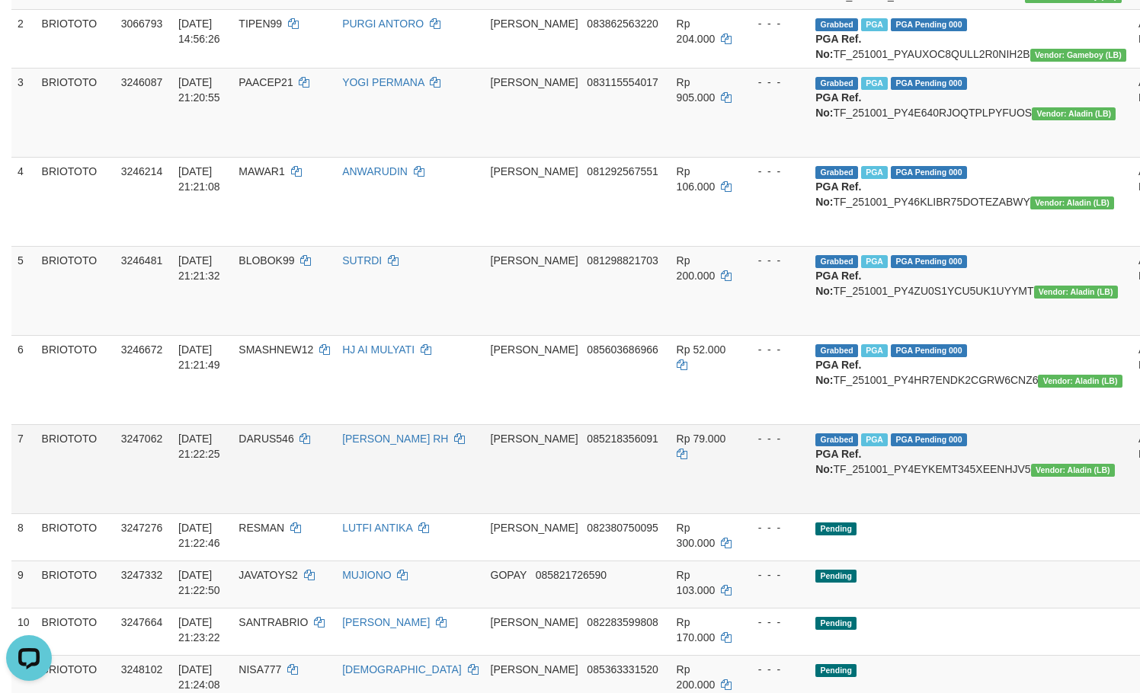
click at [677, 445] on span "Rp 79.000" at bounding box center [702, 439] width 50 height 12
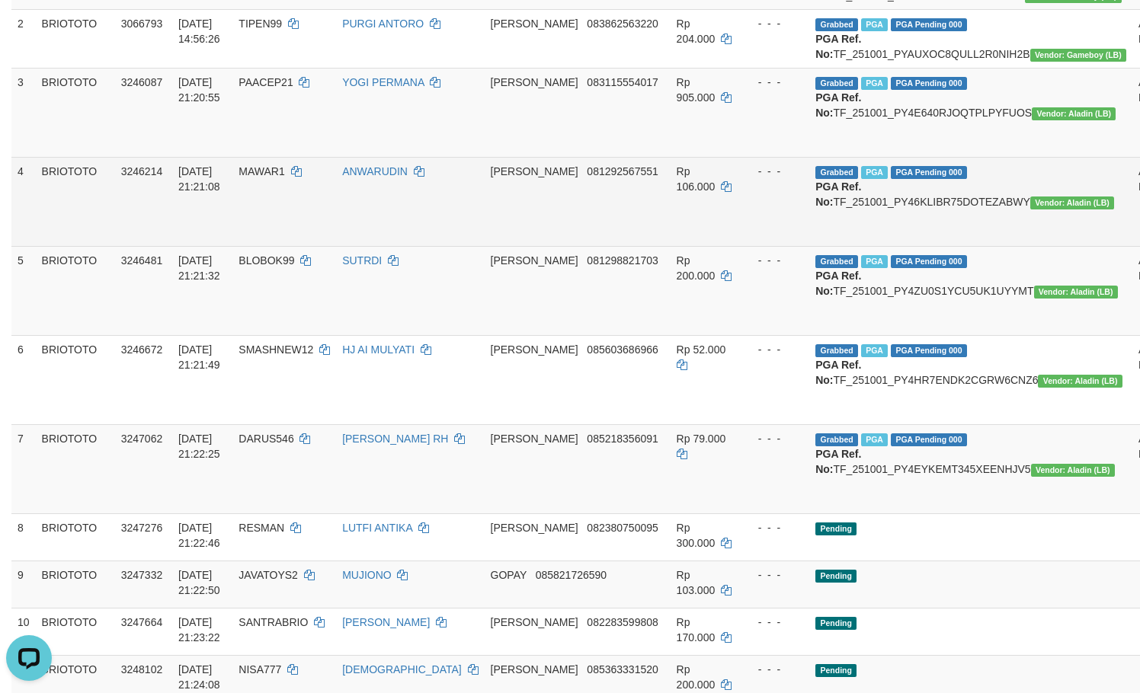
click at [190, 193] on span "01/10/2025 21:21:08" at bounding box center [199, 178] width 42 height 27
drag, startPoint x: 190, startPoint y: 215, endPoint x: 229, endPoint y: 240, distance: 46.9
click at [229, 240] on td "[DATE] 21:21:08" at bounding box center [202, 201] width 60 height 89
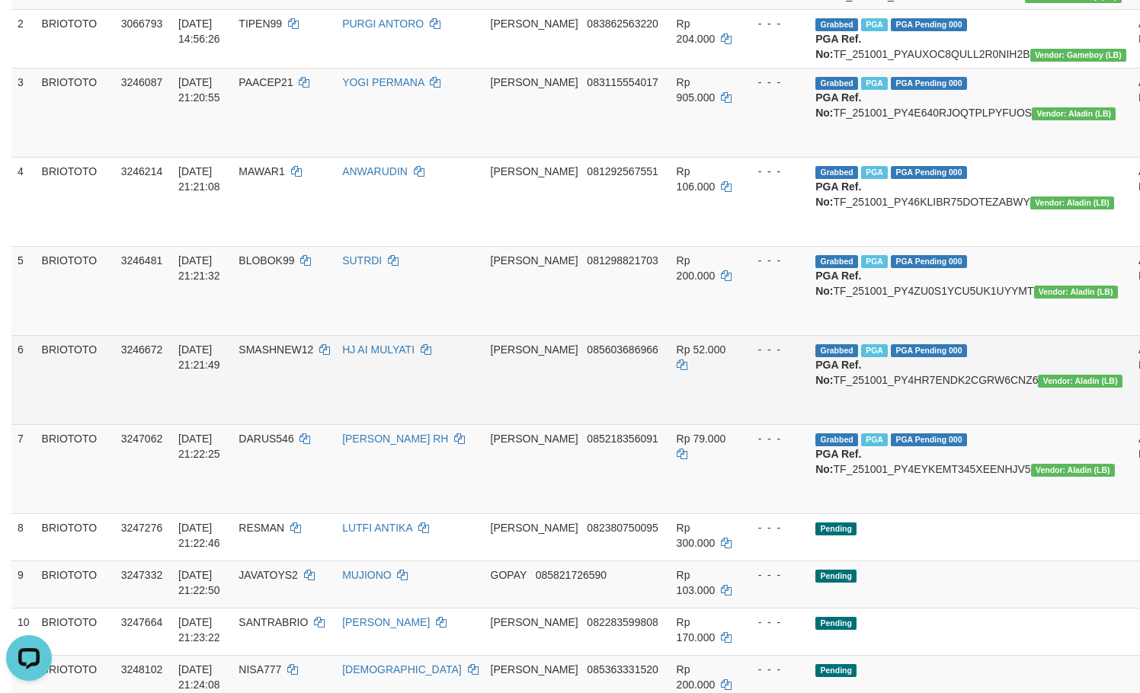
click at [188, 371] on span "[DATE] 21:21:49" at bounding box center [199, 357] width 42 height 27
drag, startPoint x: 188, startPoint y: 421, endPoint x: 237, endPoint y: 453, distance: 57.9
click at [232, 424] on td "[DATE] 21:21:49" at bounding box center [202, 379] width 60 height 89
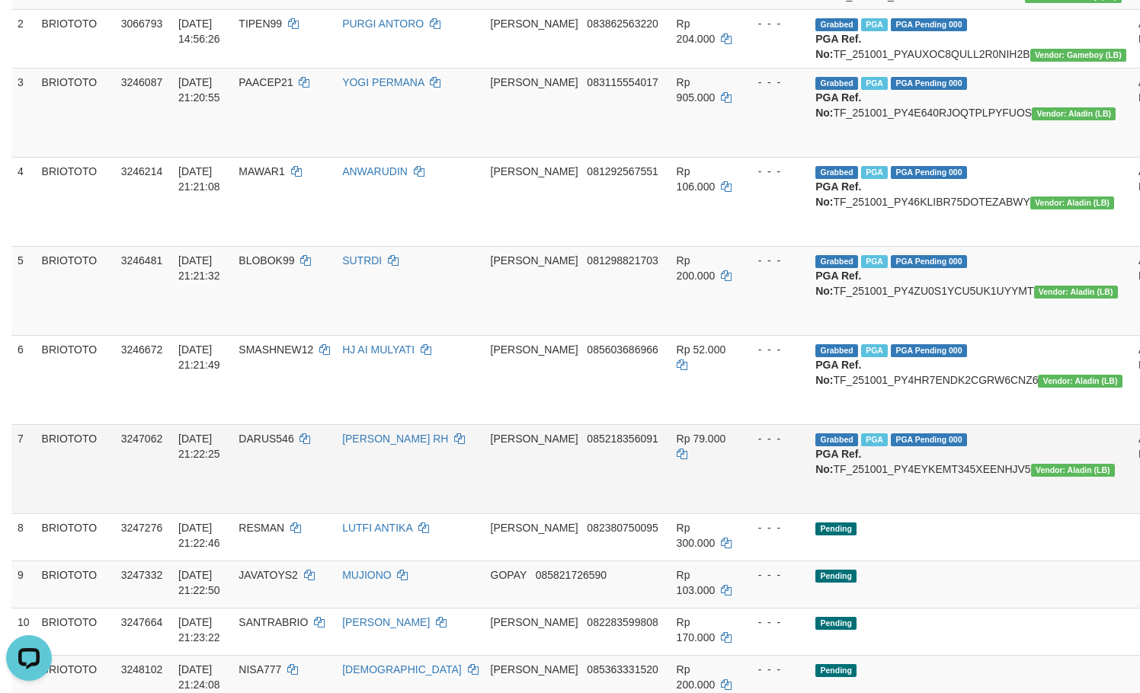
click at [193, 460] on span "[DATE] 21:22:25" at bounding box center [199, 446] width 42 height 27
drag, startPoint x: 193, startPoint y: 533, endPoint x: 226, endPoint y: 555, distance: 40.2
click at [226, 514] on td "[DATE] 21:22:25" at bounding box center [202, 468] width 60 height 89
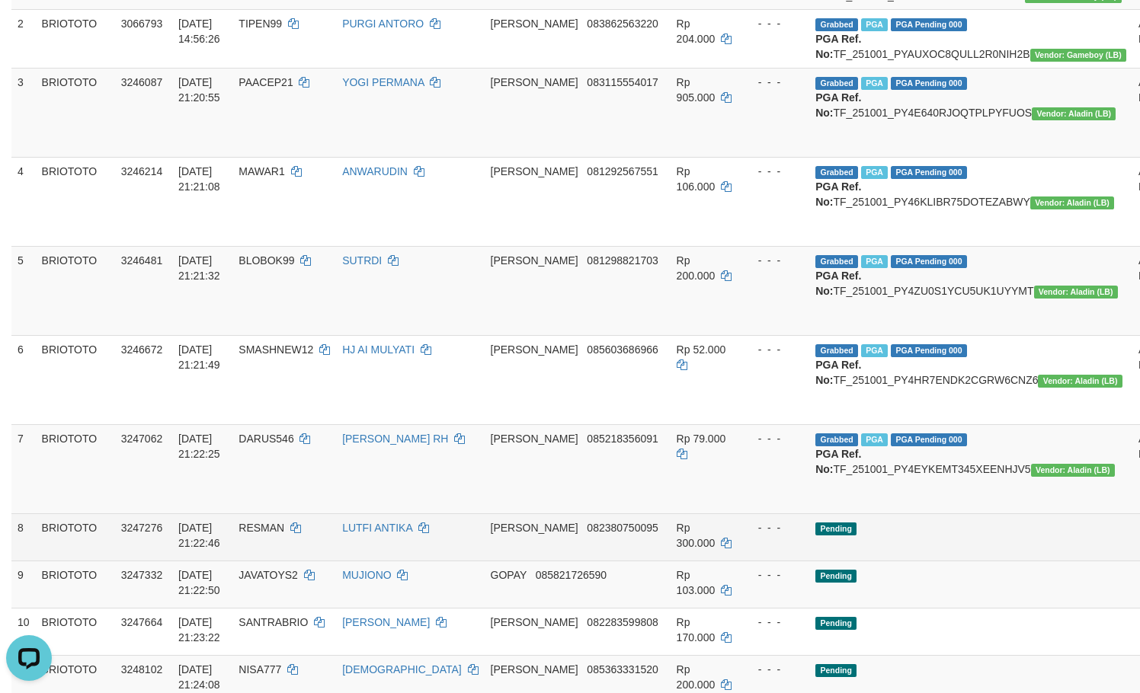
click at [185, 561] on td "01/10/2025 21:22:46" at bounding box center [202, 537] width 60 height 47
drag, startPoint x: 185, startPoint y: 631, endPoint x: 227, endPoint y: 645, distance: 44.3
click at [227, 561] on td "01/10/2025 21:22:46" at bounding box center [202, 537] width 60 height 47
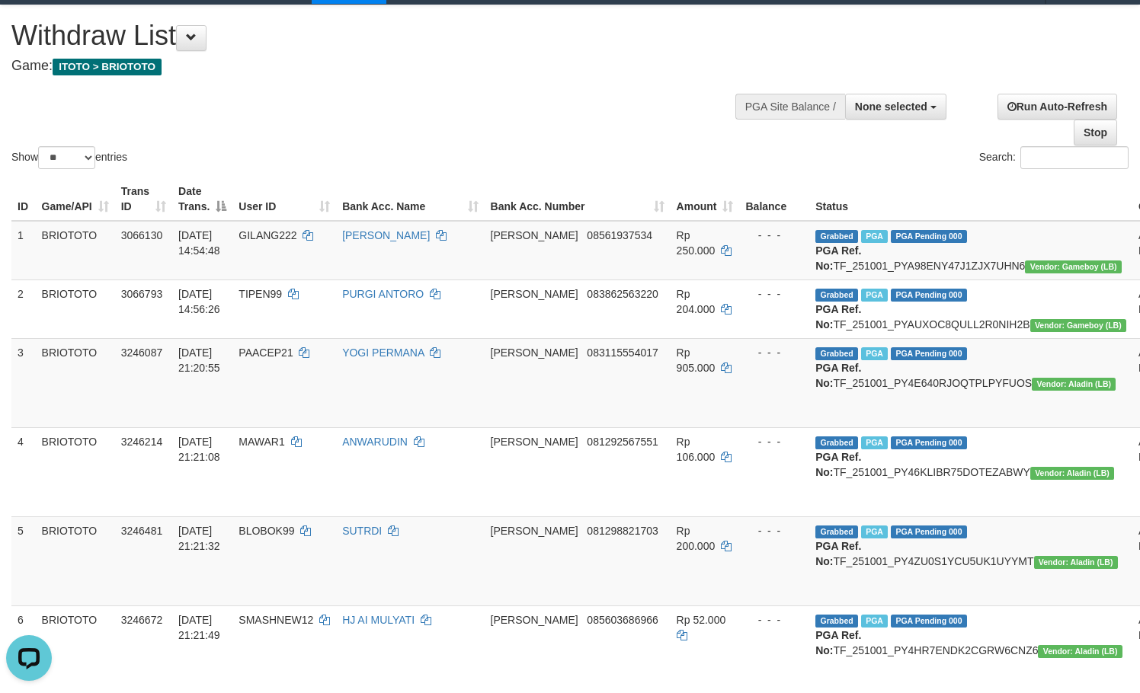
scroll to position [0, 0]
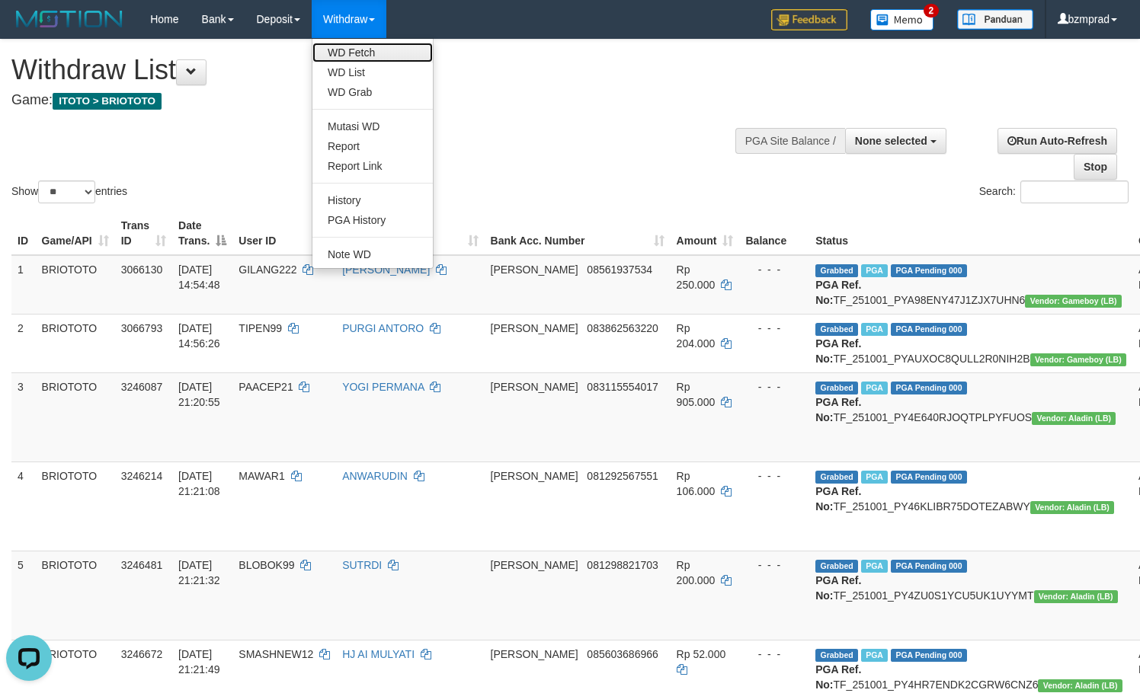
click at [359, 60] on link "WD Fetch" at bounding box center [372, 53] width 120 height 20
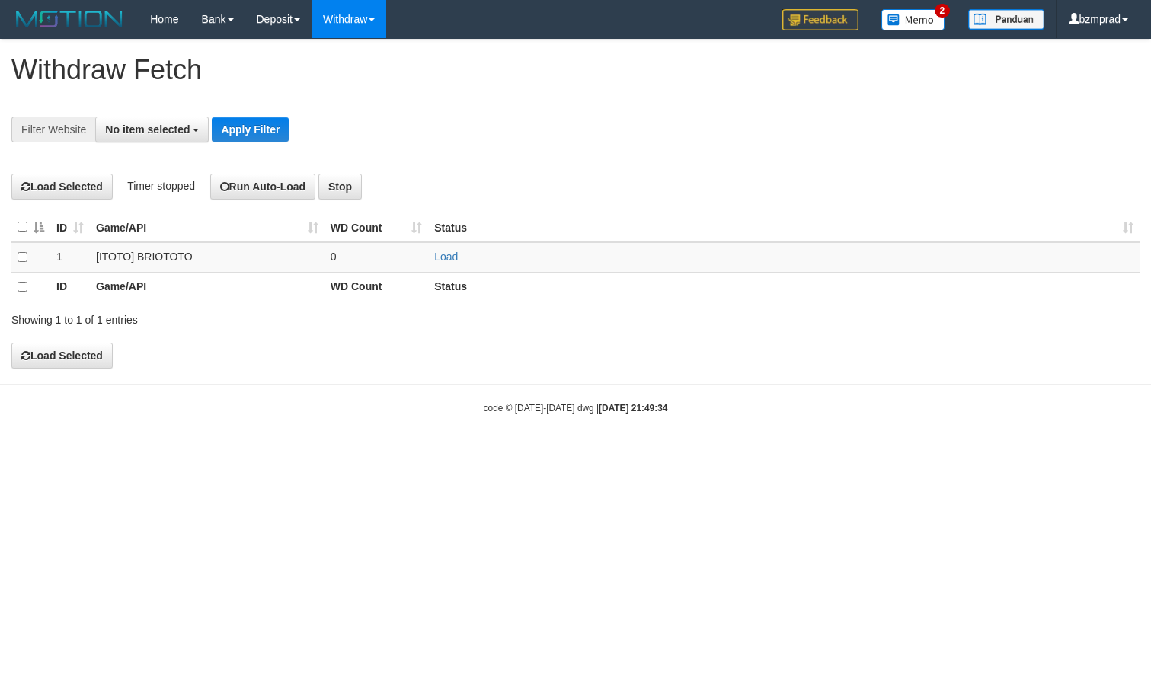
select select
click at [456, 254] on link "Load" at bounding box center [446, 257] width 24 height 12
click at [398, 254] on td "..." at bounding box center [377, 257] width 104 height 30
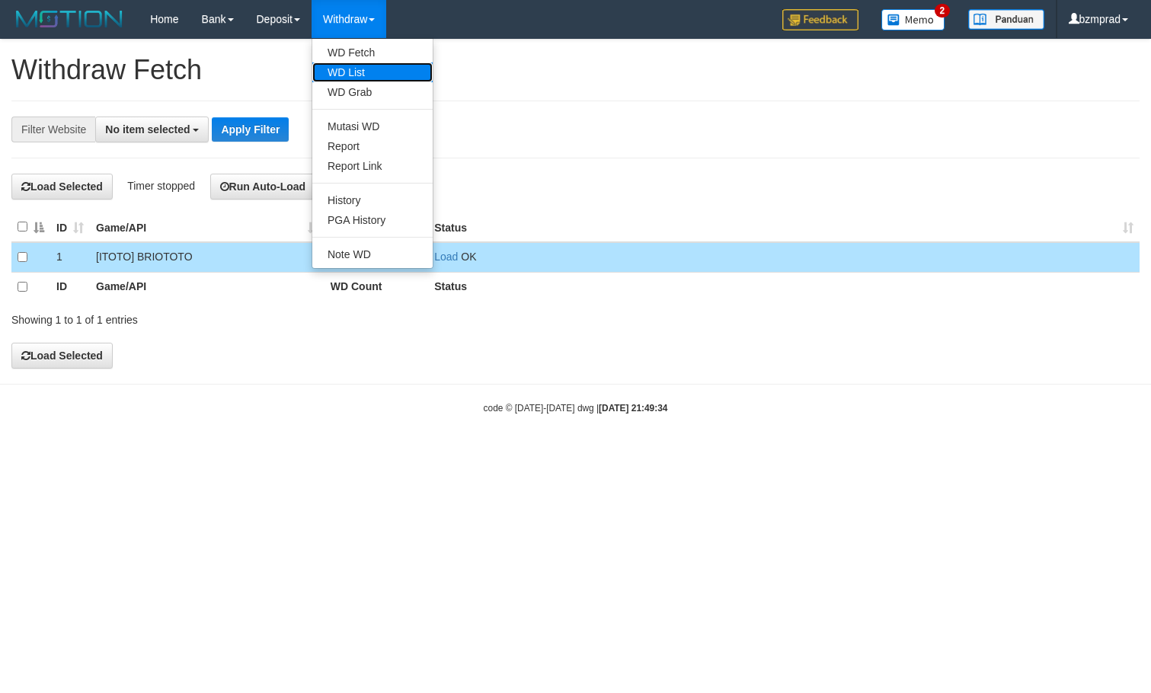
click at [370, 66] on link "WD List" at bounding box center [372, 72] width 120 height 20
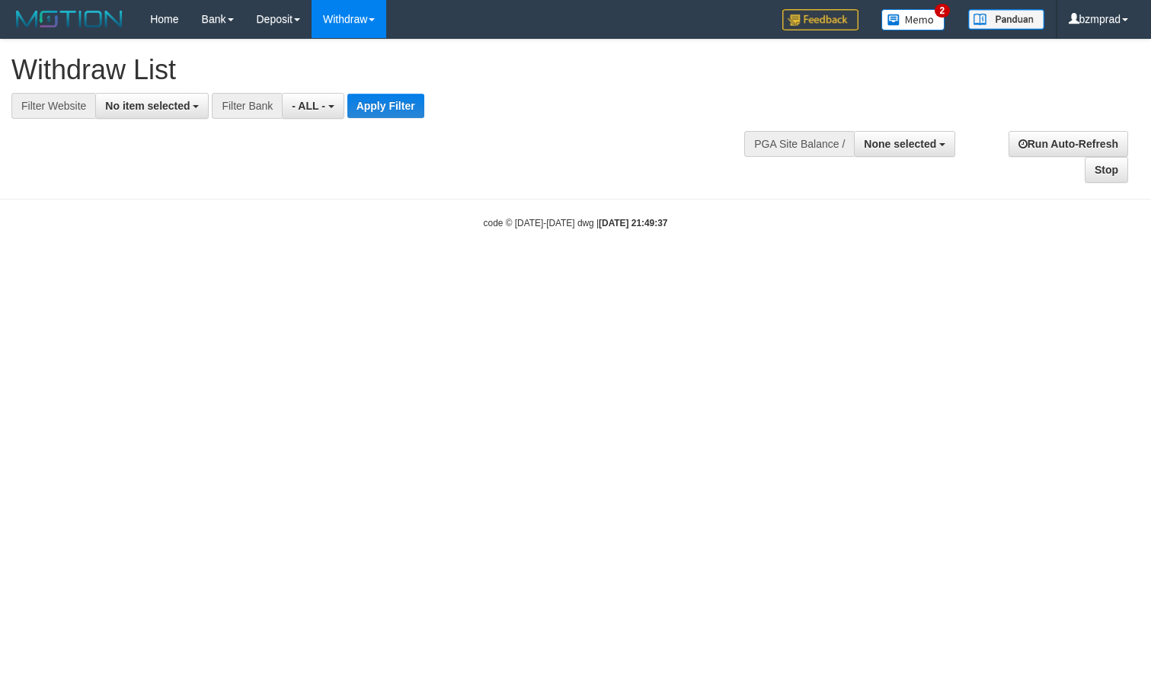
select select
click at [187, 107] on span "No item selected" at bounding box center [147, 106] width 85 height 12
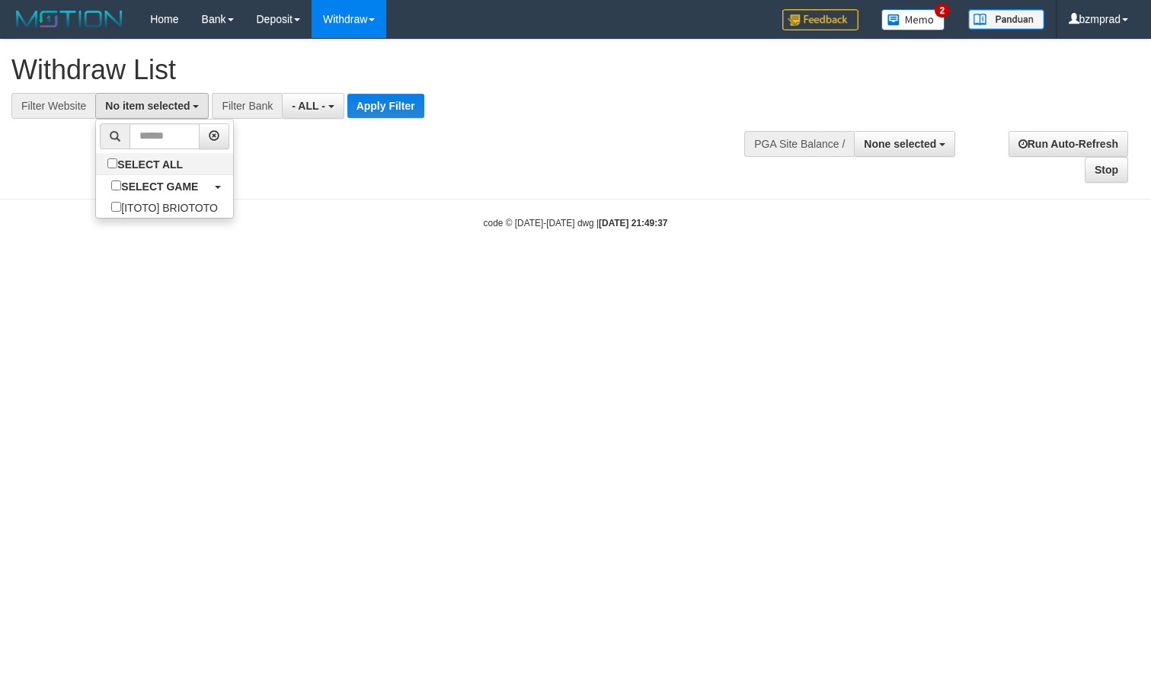
click at [162, 232] on body "Toggle navigation Home Bank Account List Load By Website Group [ITOTO] BRIOTOTO…" at bounding box center [575, 134] width 1151 height 268
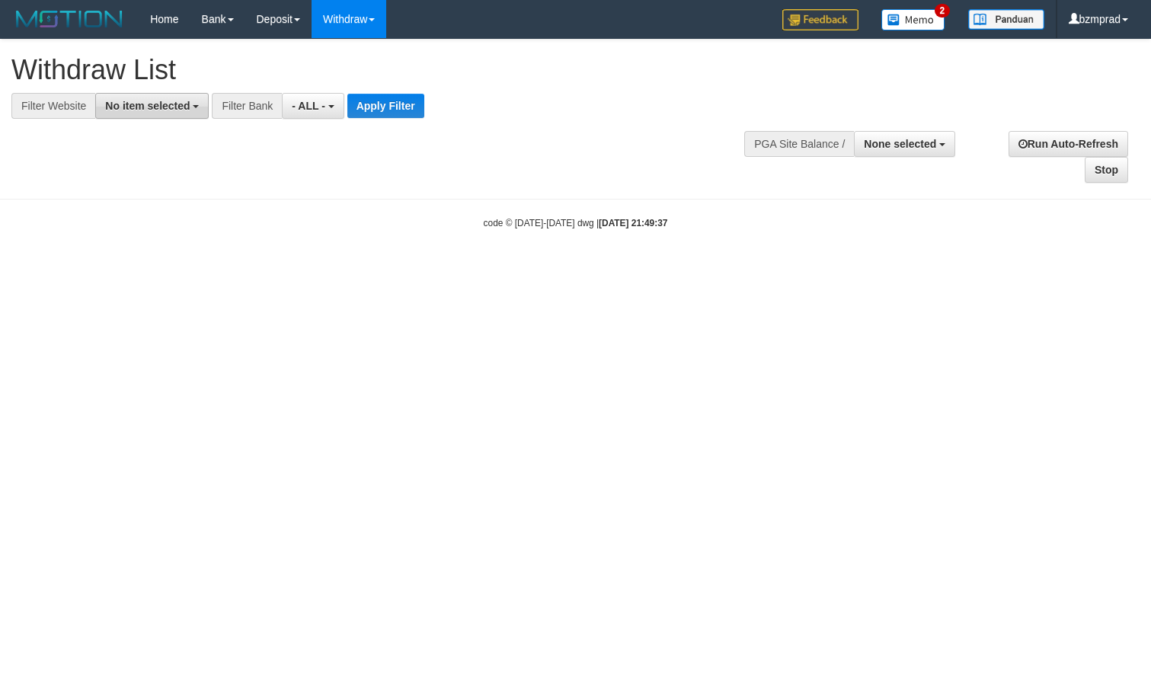
click at [175, 114] on button "No item selected" at bounding box center [152, 106] width 114 height 26
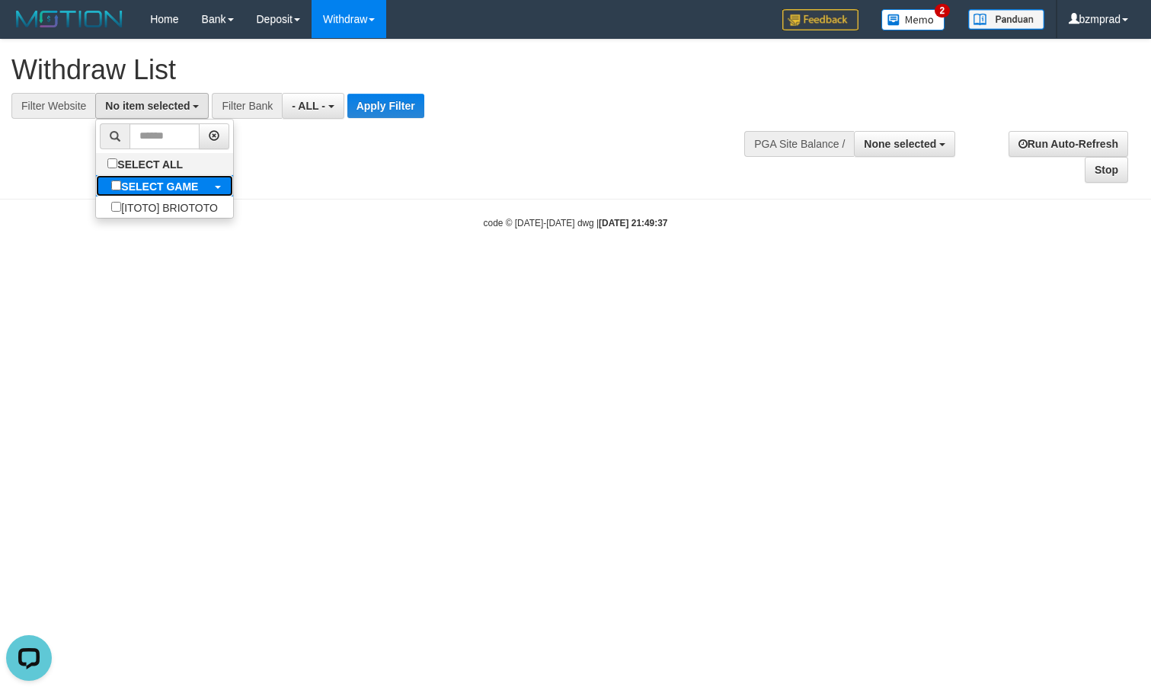
click at [158, 188] on b "SELECT GAME" at bounding box center [159, 187] width 77 height 12
select select "****"
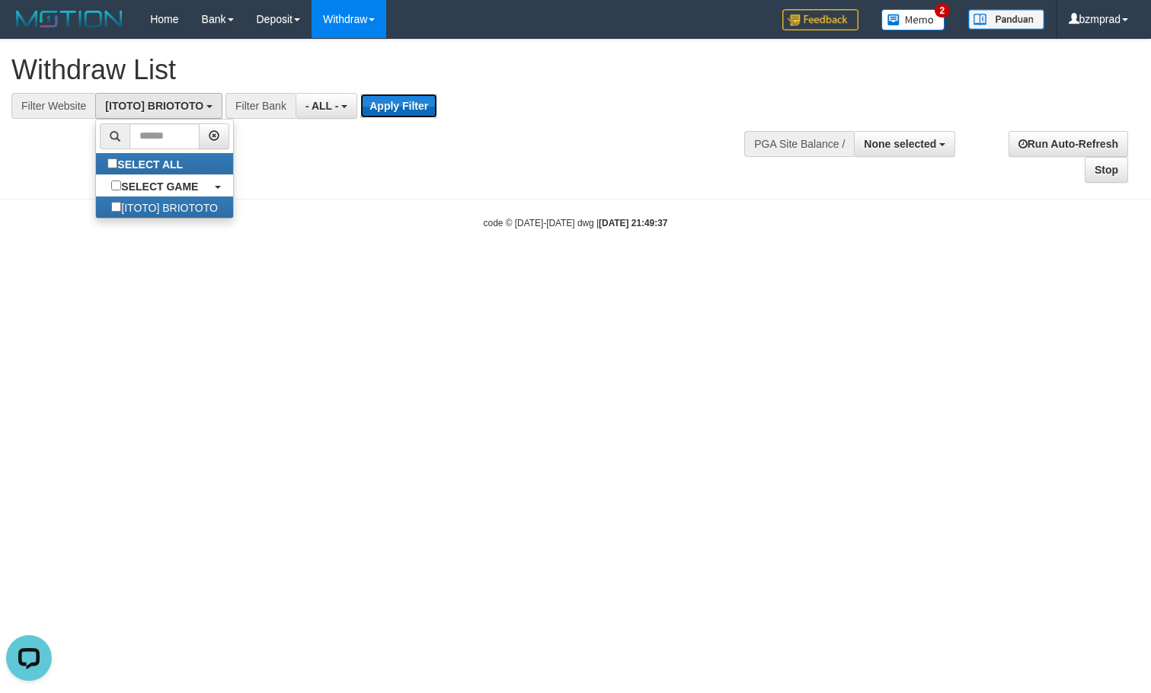
click at [381, 111] on button "Apply Filter" at bounding box center [398, 106] width 77 height 24
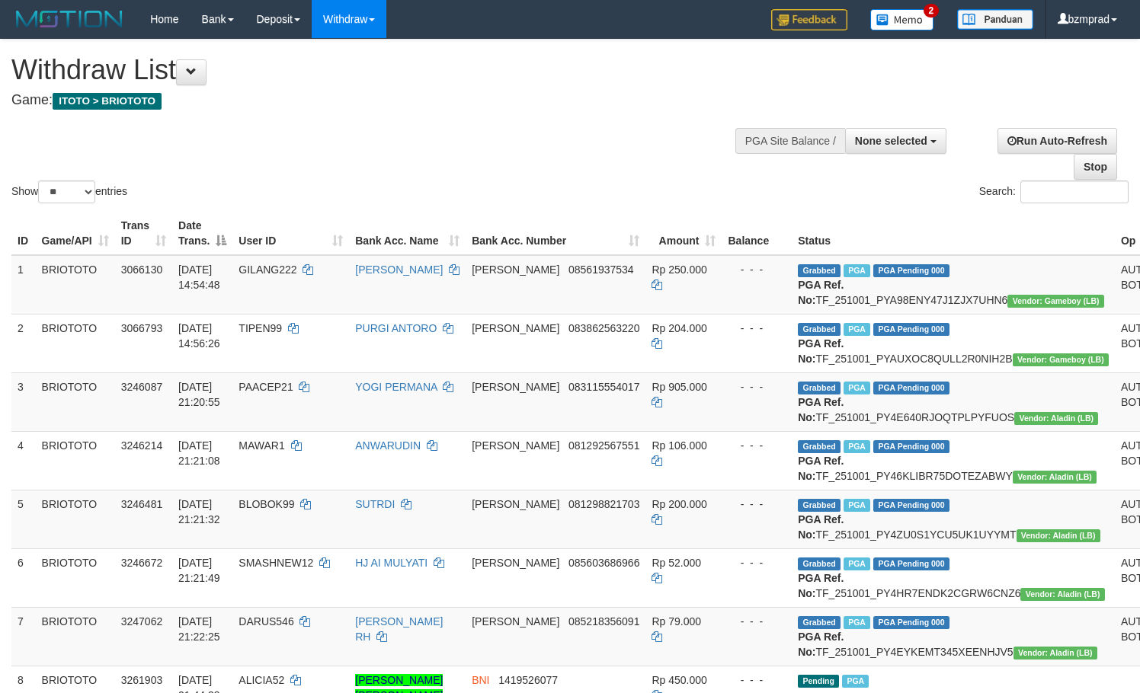
select select
select select "**"
click at [916, 150] on button "None selected" at bounding box center [895, 141] width 101 height 26
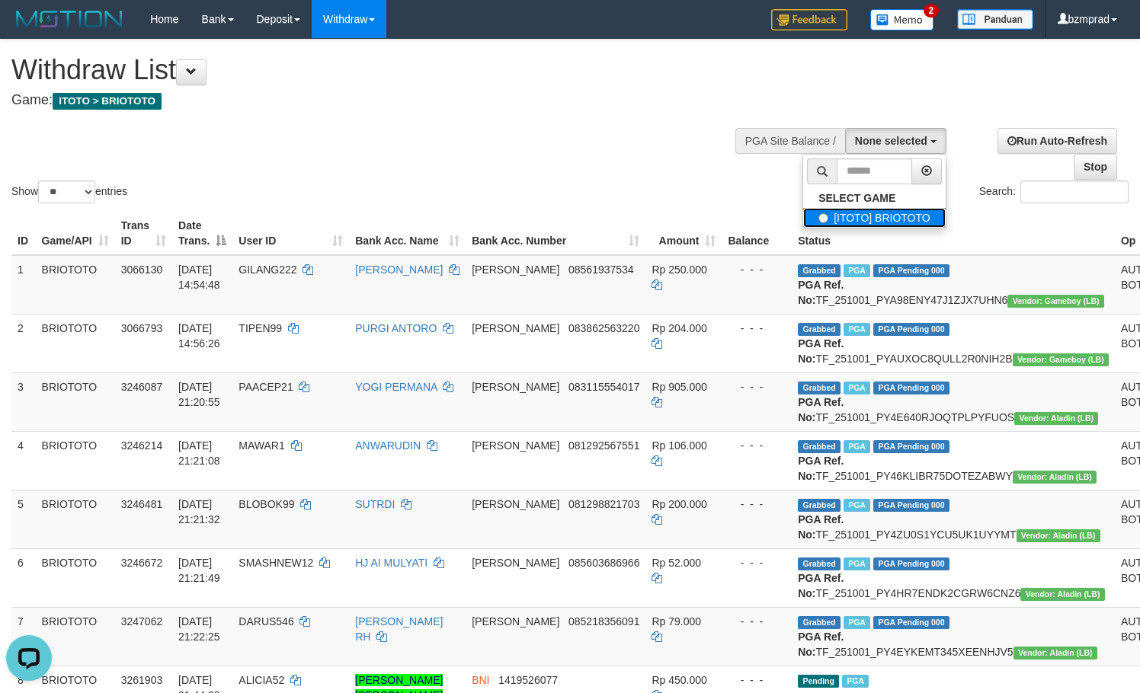
click at [888, 226] on label "[ITOTO] BRIOTOTO" at bounding box center [874, 218] width 142 height 20
select select "****"
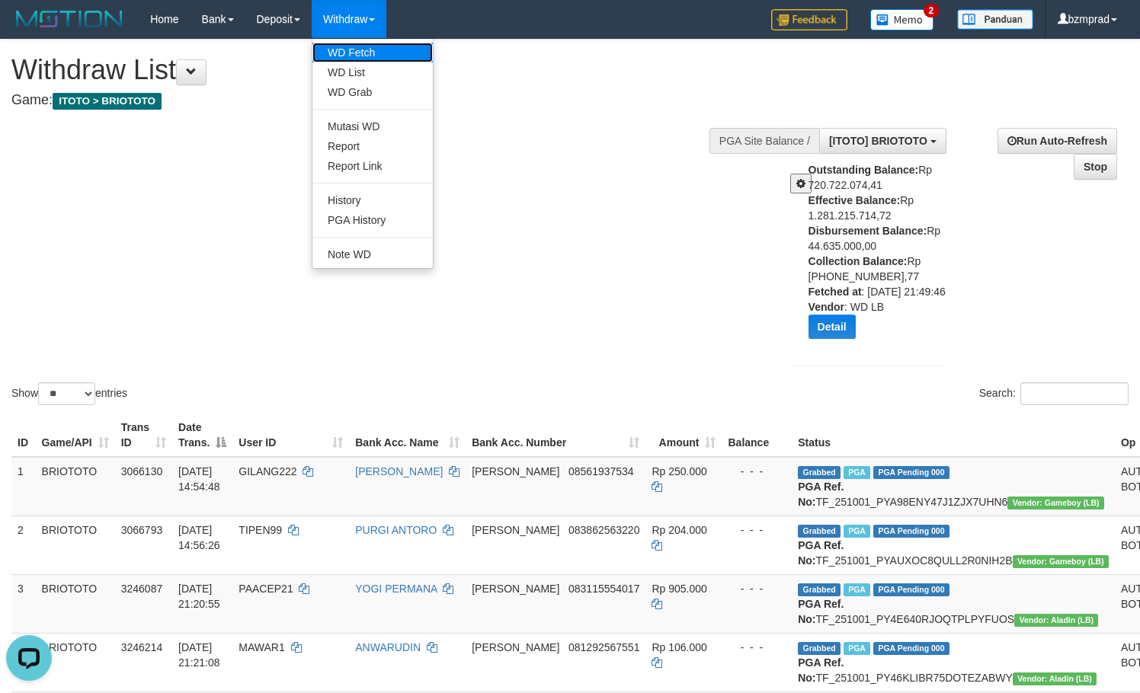
click at [355, 58] on link "WD Fetch" at bounding box center [372, 53] width 120 height 20
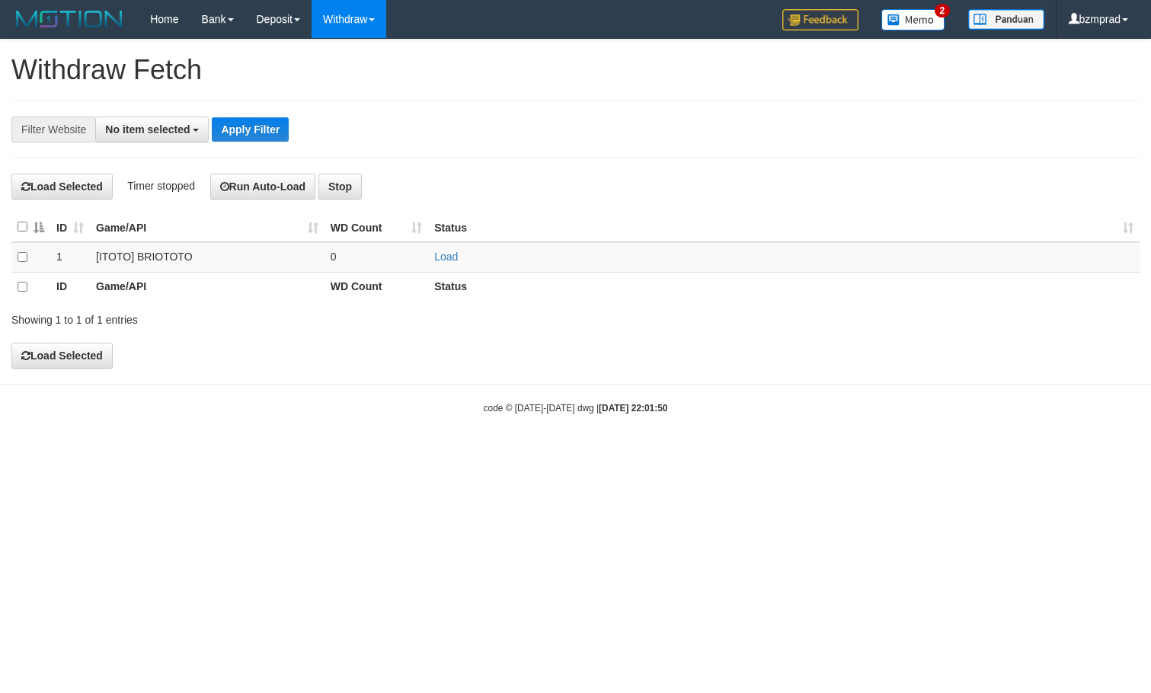
select select
click at [456, 263] on td "Load" at bounding box center [784, 257] width 712 height 30
click at [426, 259] on td "0" at bounding box center [377, 257] width 104 height 30
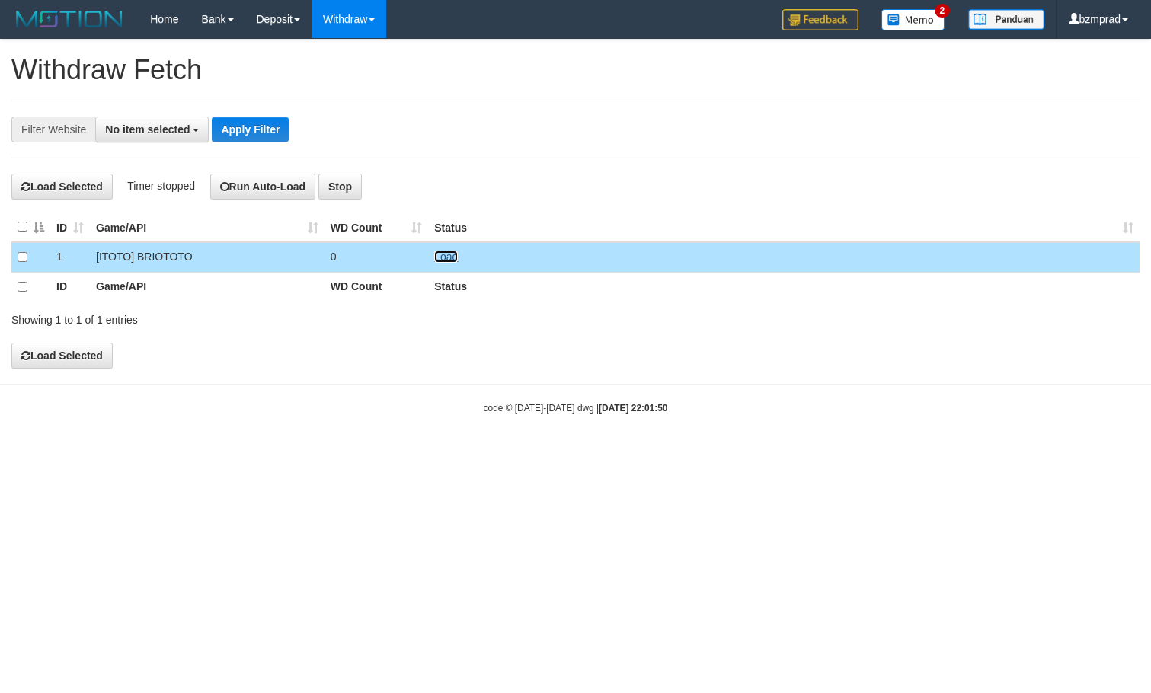
click at [435, 257] on link "Load" at bounding box center [446, 257] width 24 height 12
click at [366, 252] on td "..." at bounding box center [377, 257] width 104 height 30
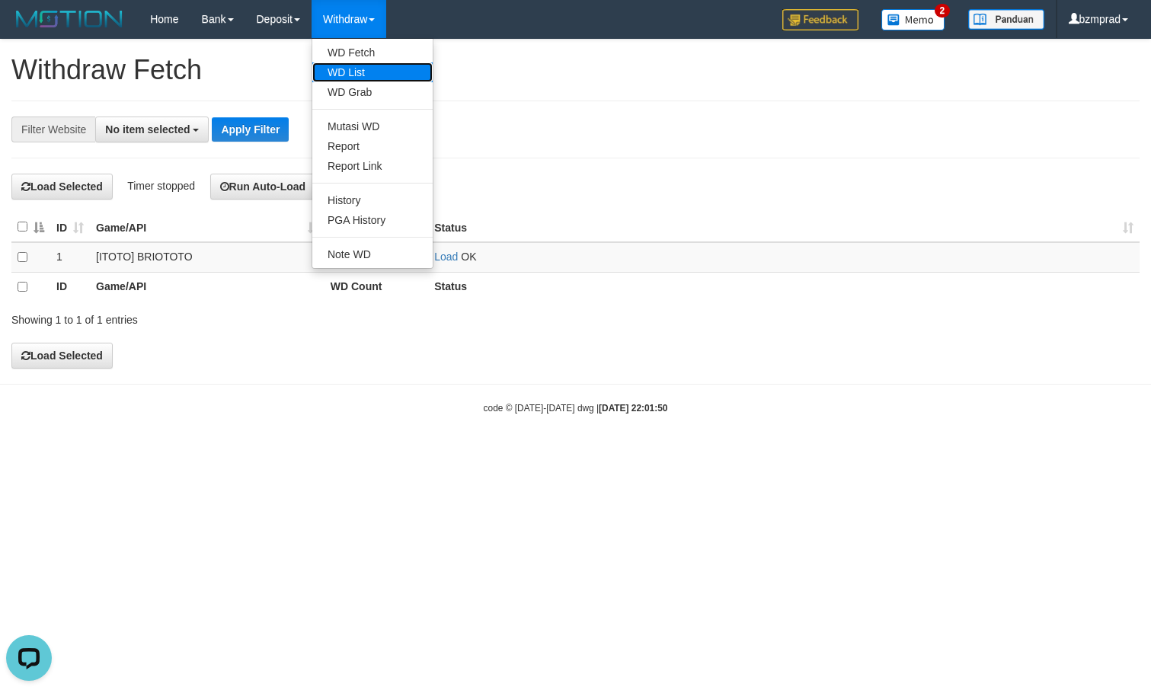
click at [376, 72] on link "WD List" at bounding box center [372, 72] width 120 height 20
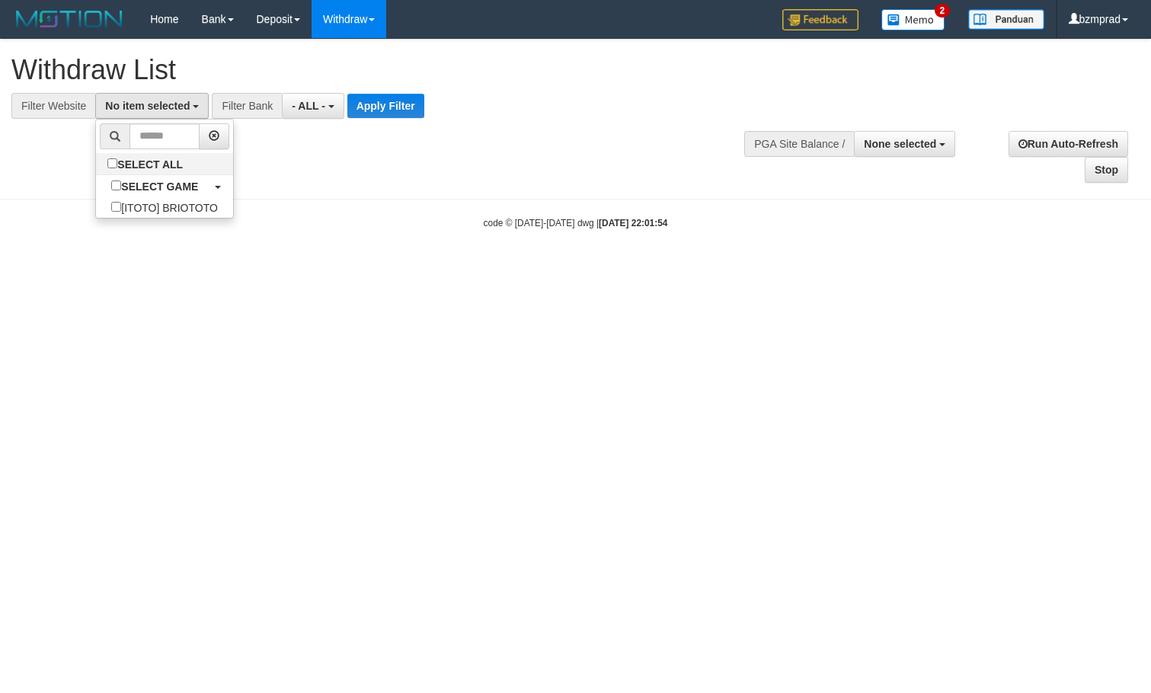
select select
click at [168, 188] on b "SELECT GAME" at bounding box center [159, 187] width 77 height 12
select select "****"
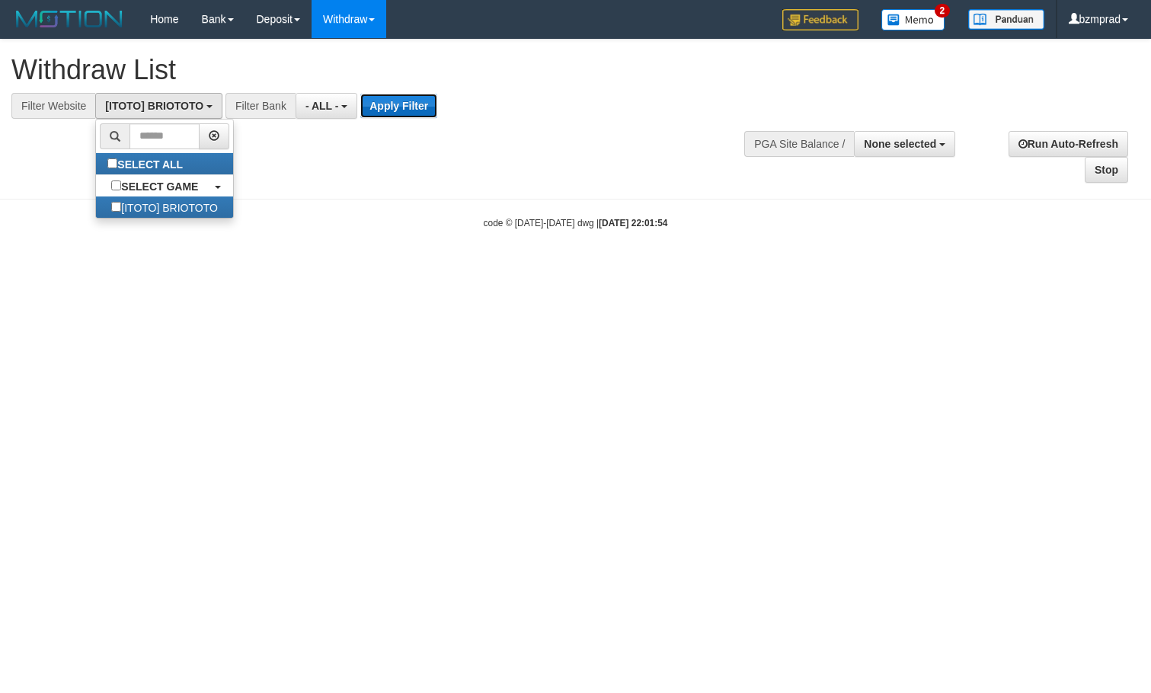
click at [401, 103] on button "Apply Filter" at bounding box center [398, 106] width 77 height 24
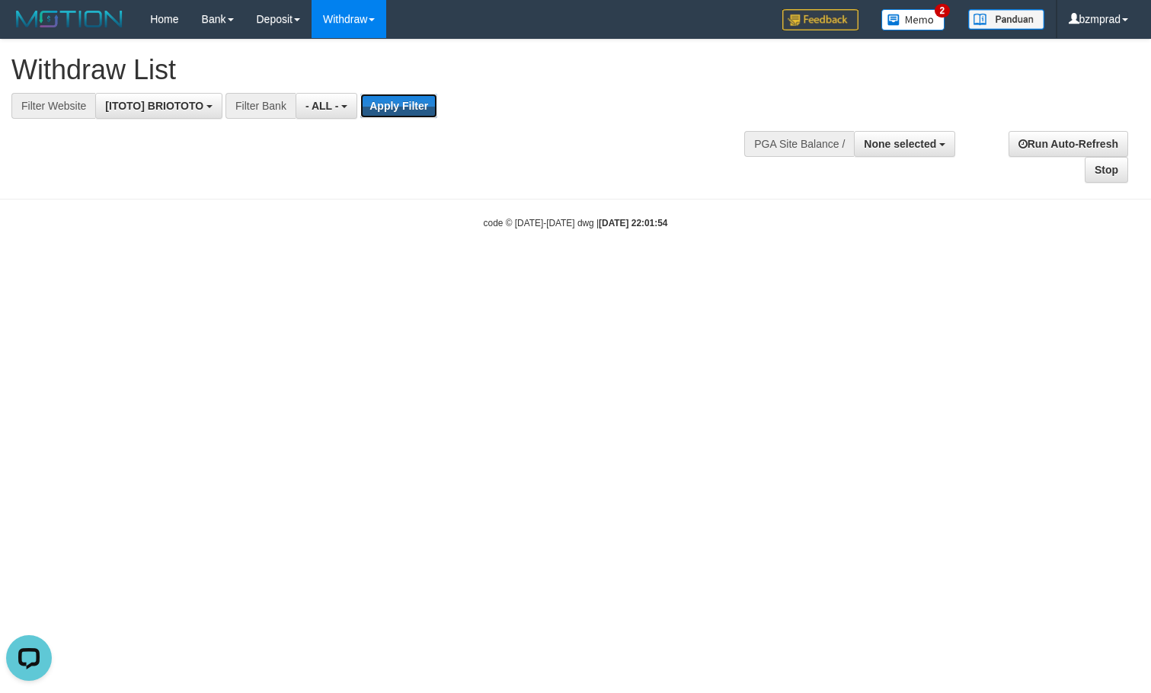
scroll to position [0, 0]
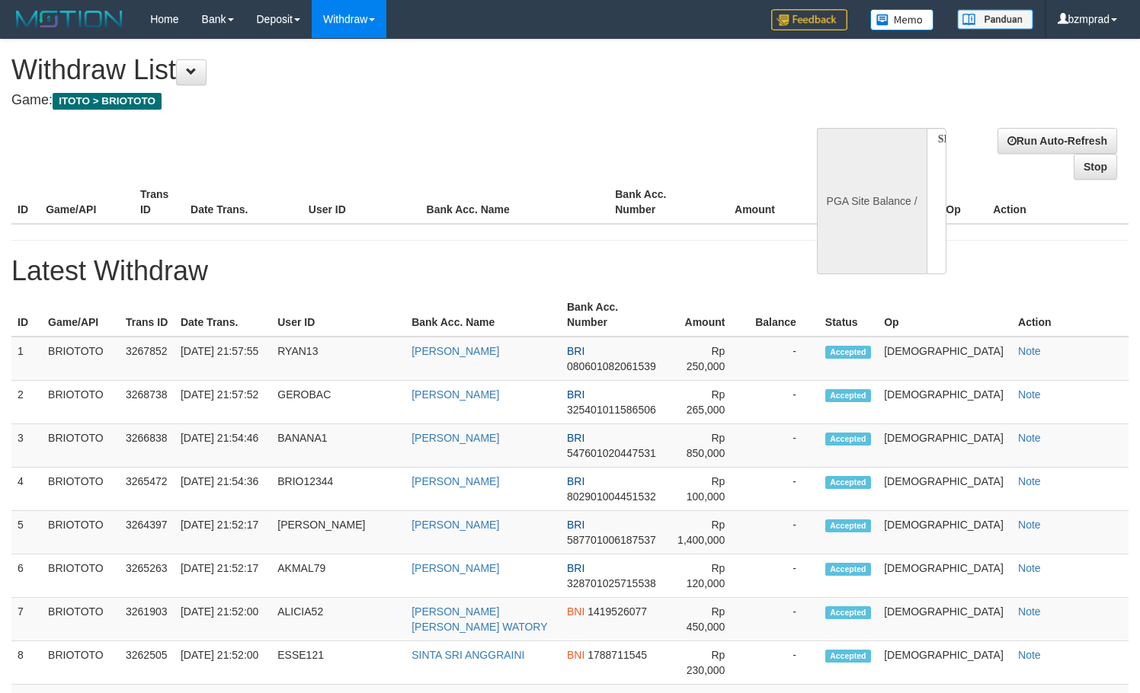
select select
select select "**"
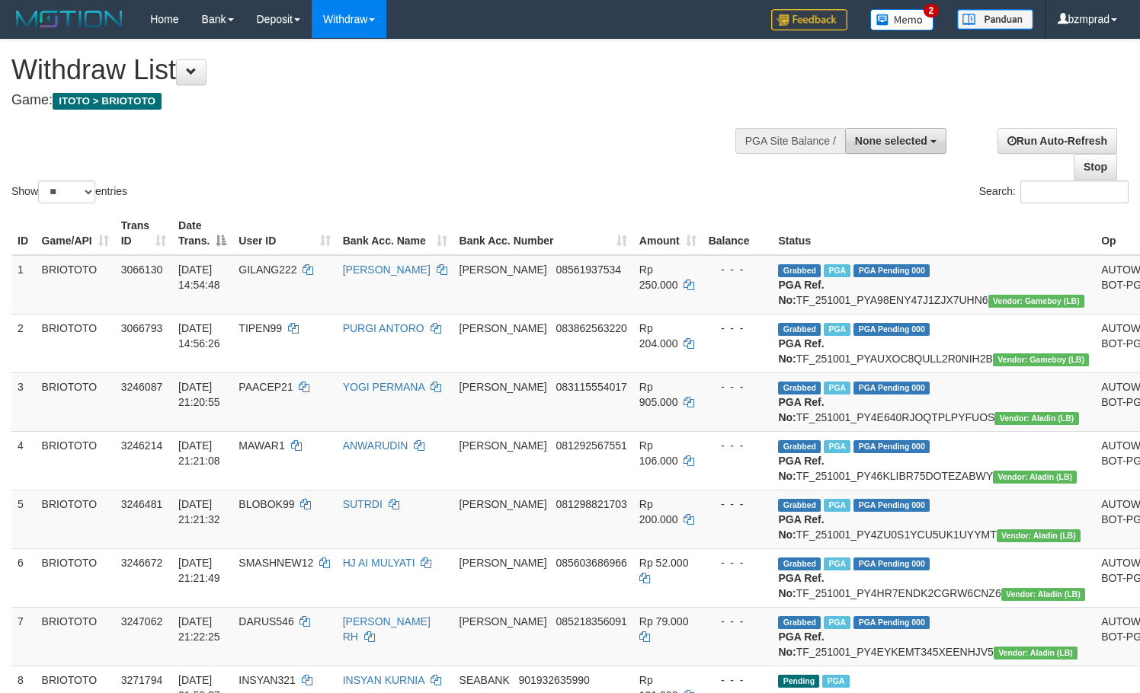
click at [893, 150] on button "None selected" at bounding box center [895, 141] width 101 height 26
click at [871, 219] on label "[ITOTO] BRIOTOTO" at bounding box center [874, 218] width 142 height 20
select select "****"
click at [587, 102] on h4 "Game: ITOTO > BRIOTOTO" at bounding box center [377, 100] width 733 height 15
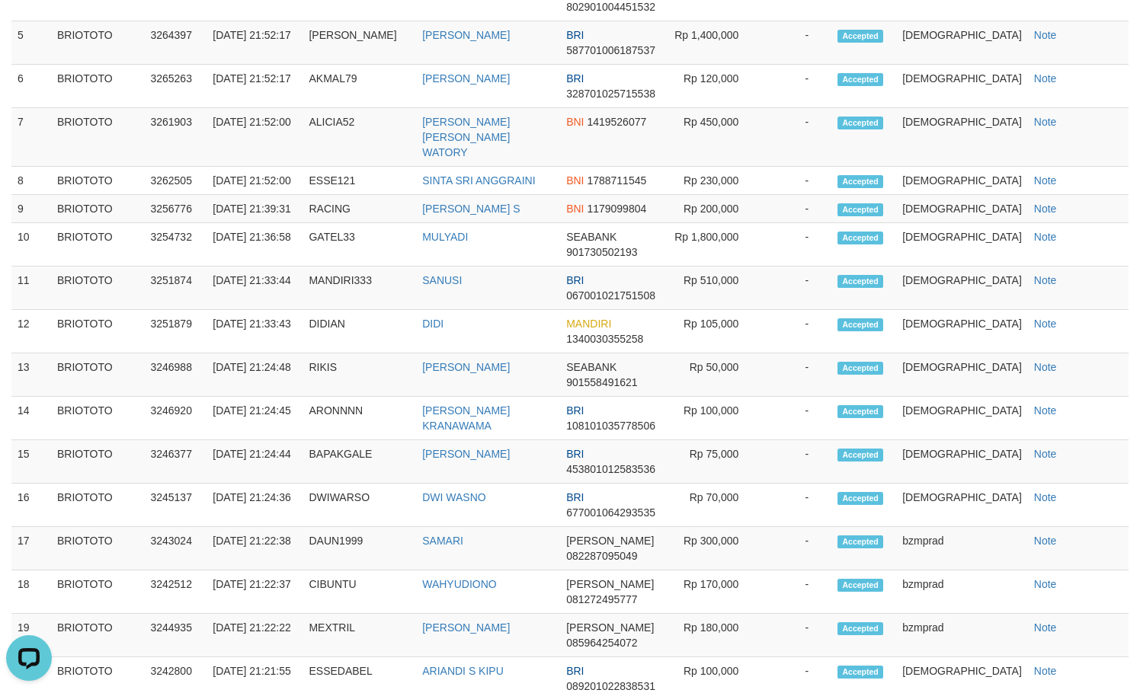
scroll to position [899, 0]
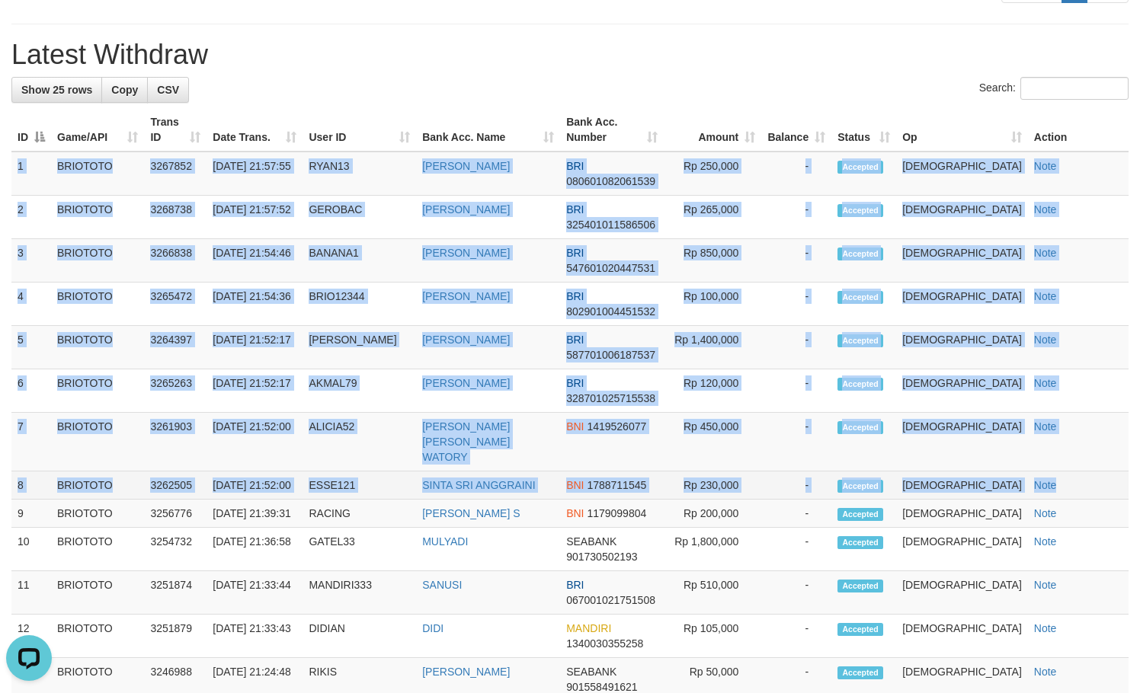
copy tbody "1 BRIOTOTO 3267852 01/10/2025 21:57:55 RYAN13 RYAN SAPUTRA BRI 080601082061539 …"
drag, startPoint x: 14, startPoint y: 299, endPoint x: 1077, endPoint y: 600, distance: 1104.5
click at [1077, 600] on tbody "1 BRIOTOTO 3267852 01/10/2025 21:57:55 RYAN13 RYAN SAPUTRA BRI 080601082061539 …" at bounding box center [569, 687] width 1117 height 1071
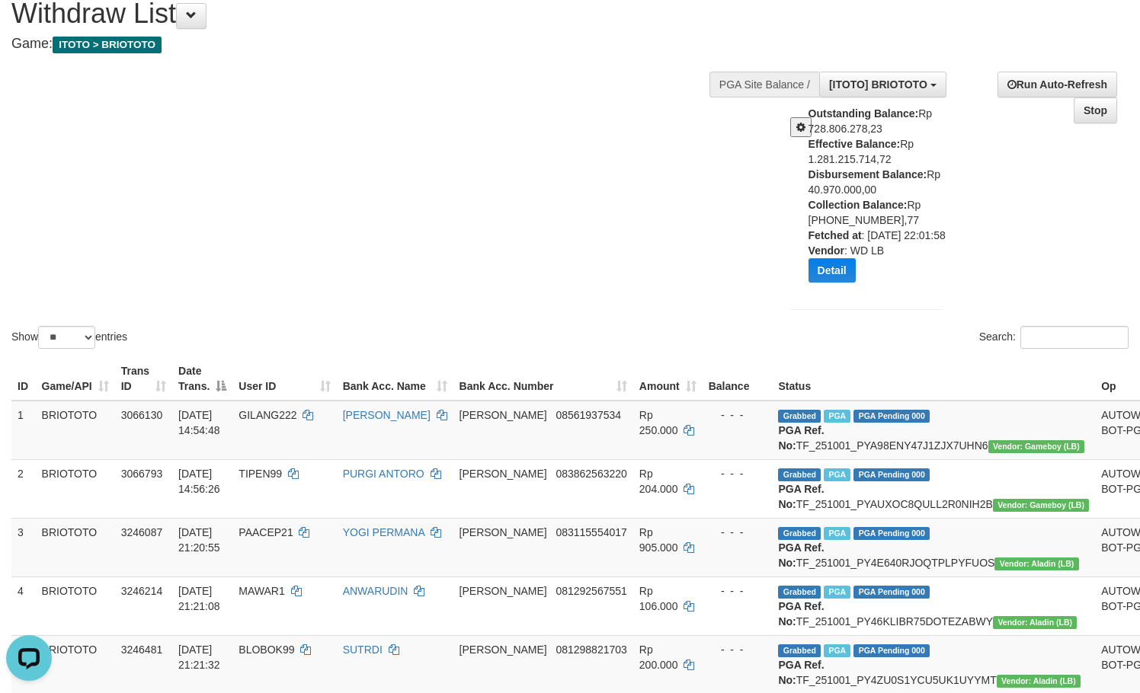
scroll to position [0, 0]
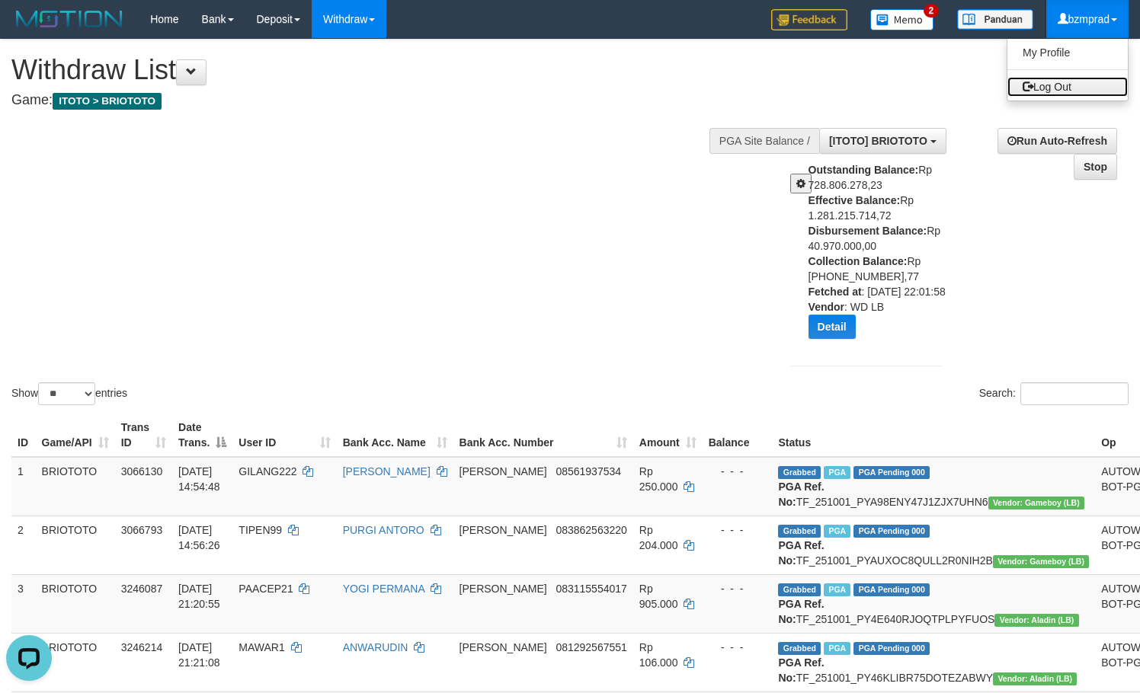
drag, startPoint x: 1072, startPoint y: 89, endPoint x: 1032, endPoint y: 89, distance: 39.6
click at [1072, 89] on link "Log Out" at bounding box center [1067, 87] width 120 height 20
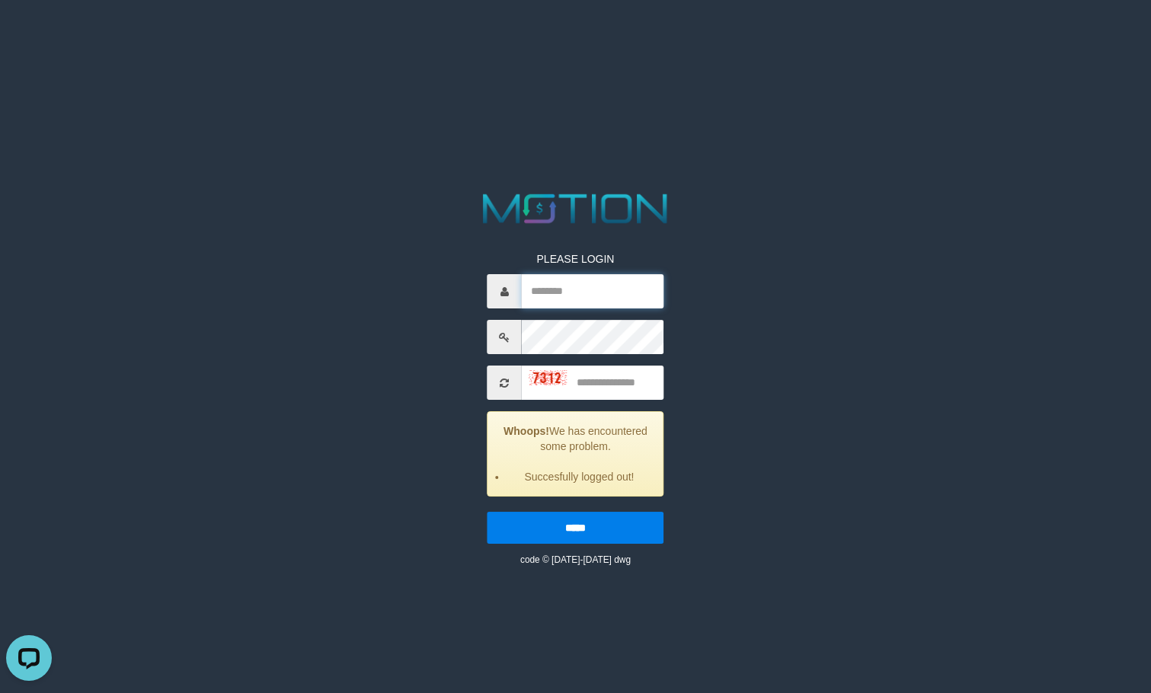
click at [581, 289] on input "text" at bounding box center [593, 291] width 142 height 34
type input "*******"
click at [568, 380] on input "text" at bounding box center [593, 383] width 142 height 34
type input "****"
click at [588, 533] on input "*****" at bounding box center [576, 528] width 177 height 32
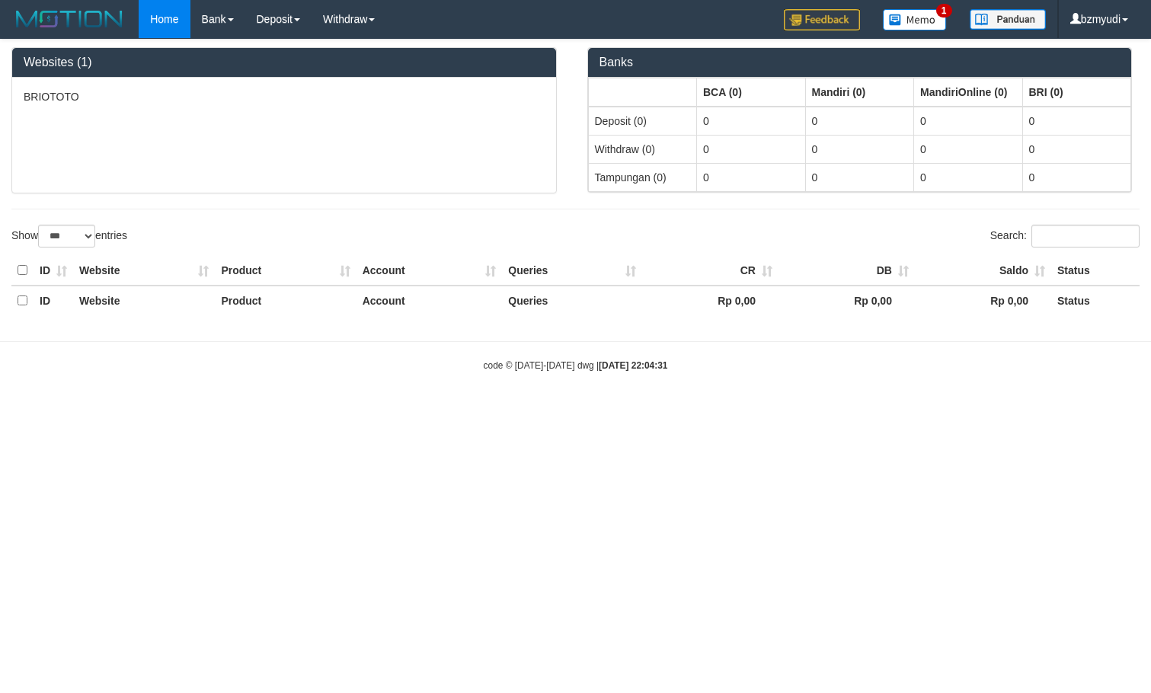
select select "***"
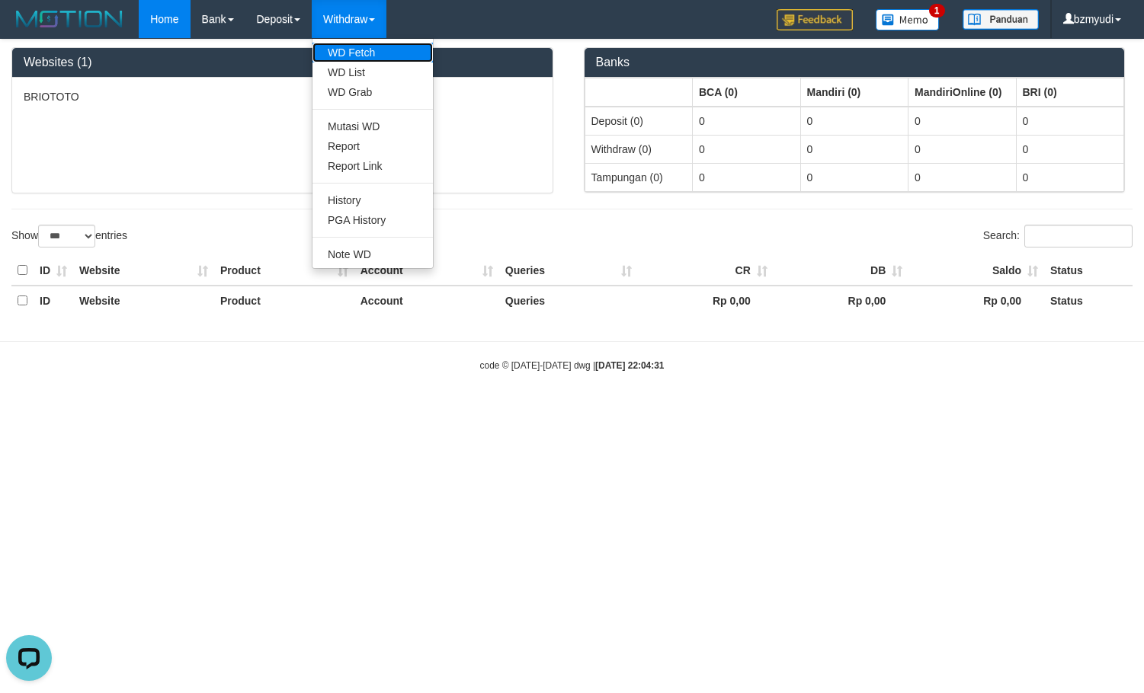
click at [338, 43] on link "WD Fetch" at bounding box center [372, 53] width 120 height 20
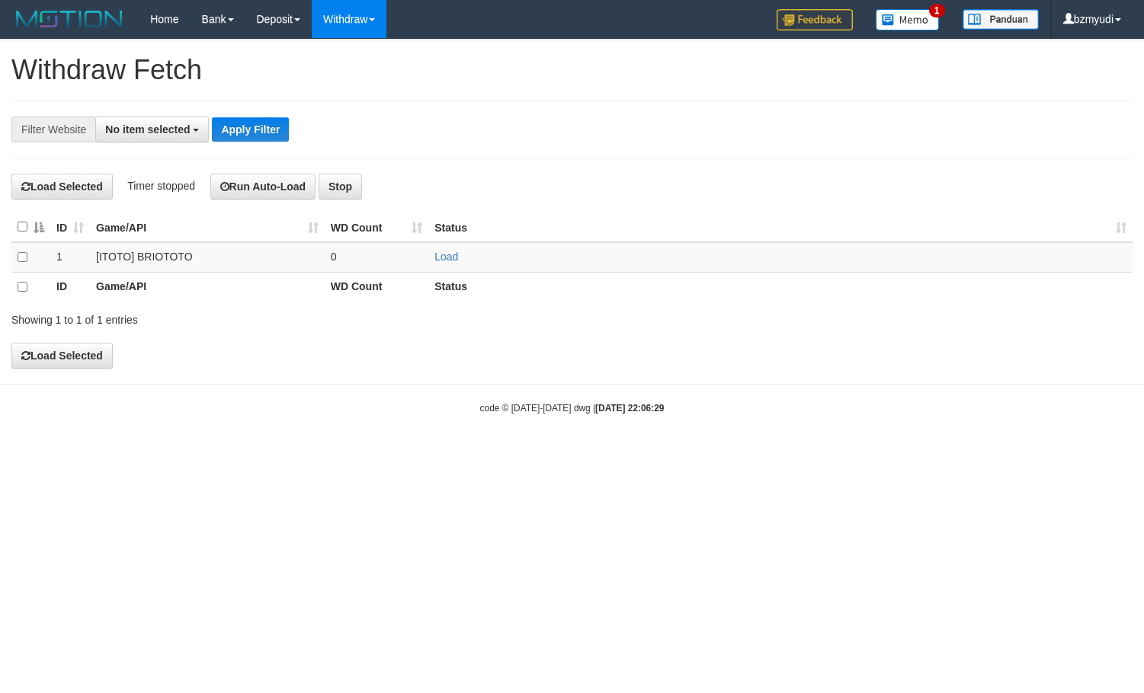
select select
click at [435, 258] on link "Load" at bounding box center [446, 257] width 24 height 12
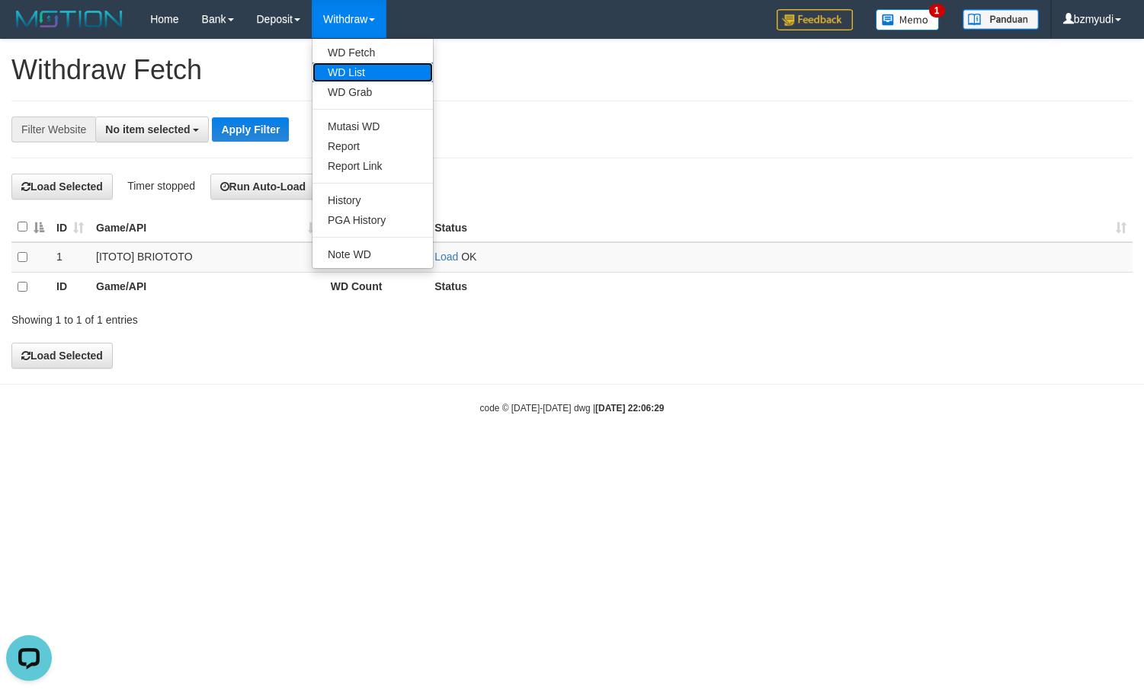
click at [357, 66] on link "WD List" at bounding box center [372, 72] width 120 height 20
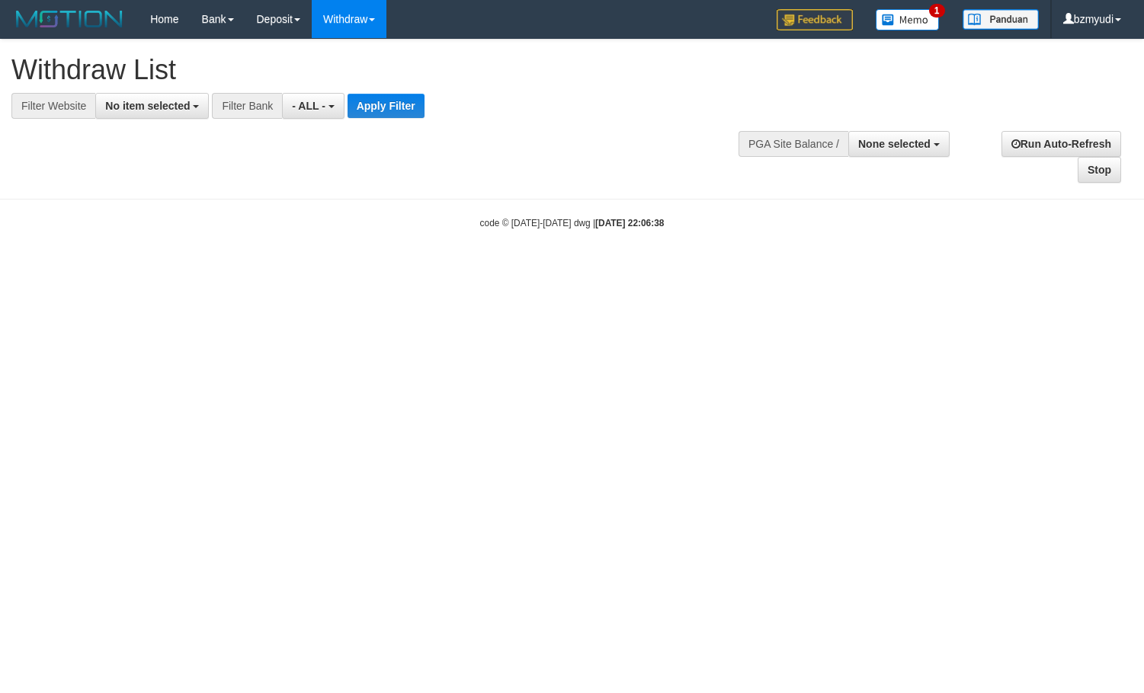
select select
click at [147, 95] on button "No item selected" at bounding box center [152, 106] width 114 height 26
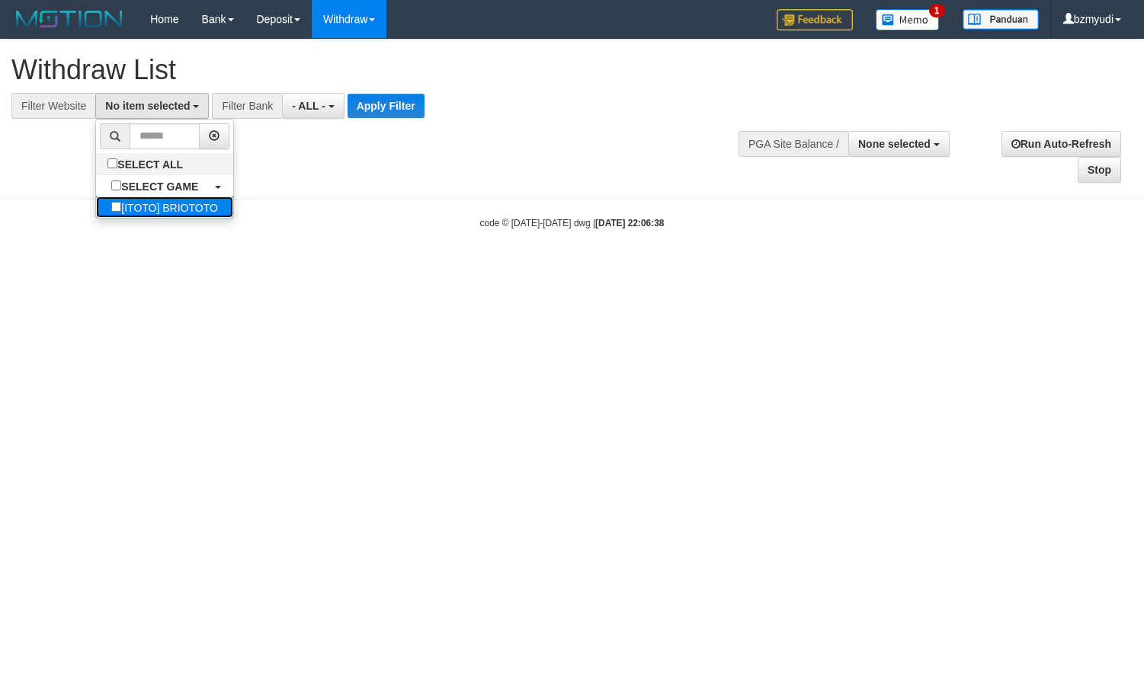
click at [169, 201] on label "[ITOTO] BRIOTOTO" at bounding box center [164, 207] width 137 height 21
select select "****"
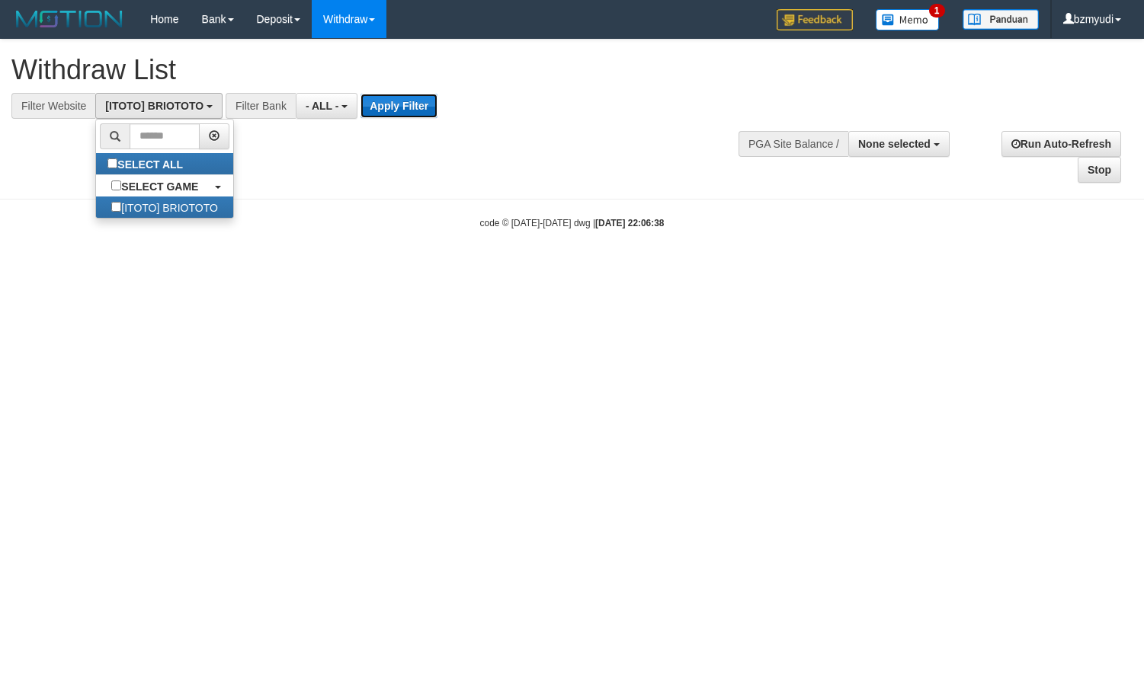
click at [422, 95] on button "Apply Filter" at bounding box center [398, 106] width 77 height 24
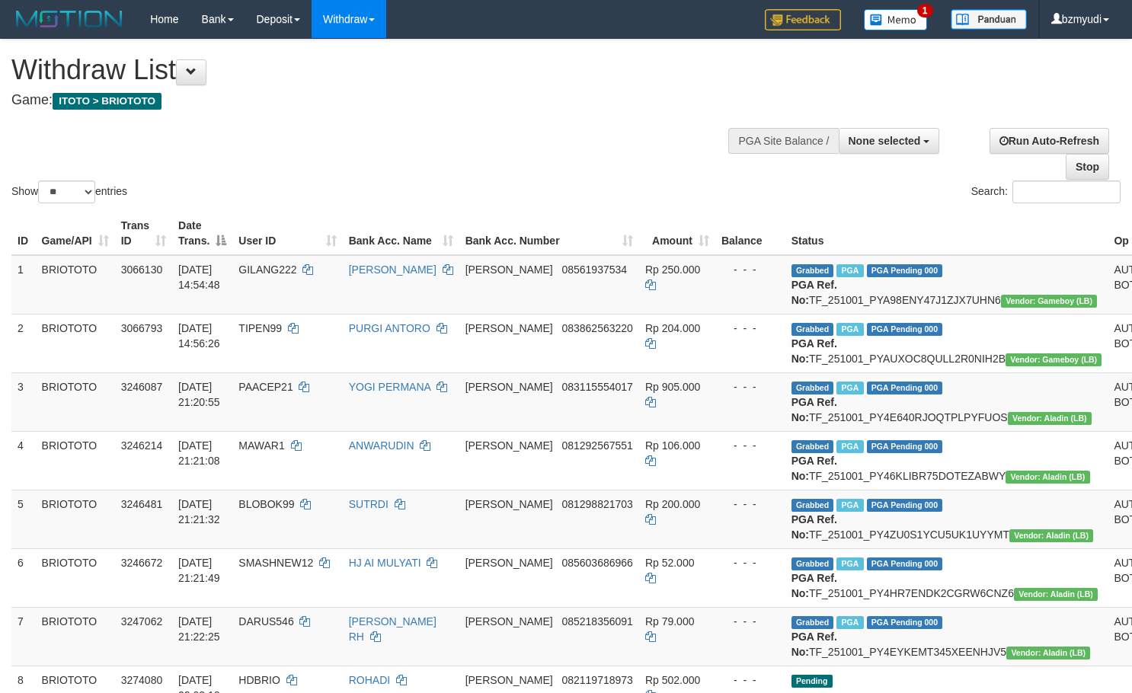
select select
select select "**"
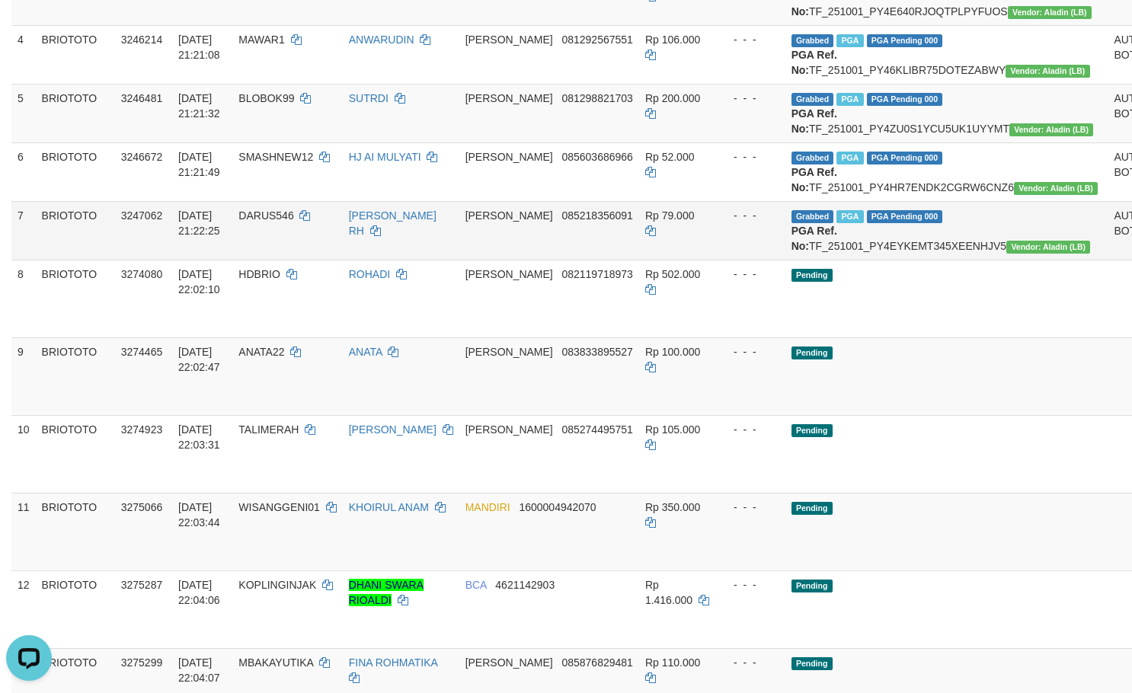
scroll to position [508, 0]
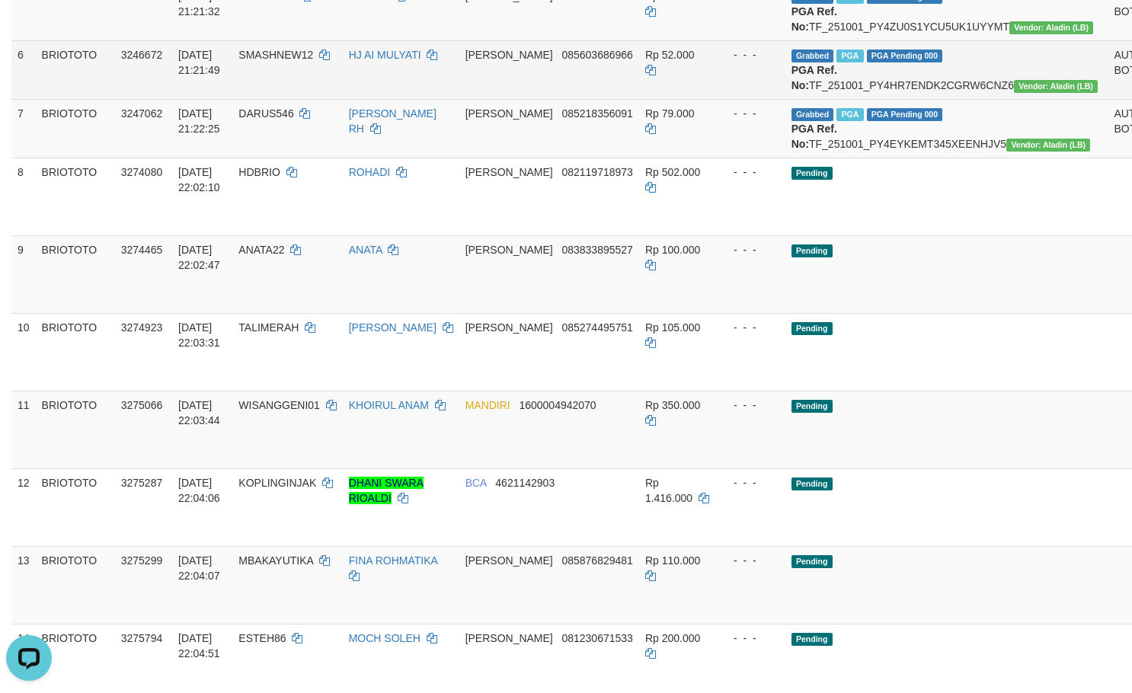
drag, startPoint x: 1054, startPoint y: 312, endPoint x: 621, endPoint y: 187, distance: 450.5
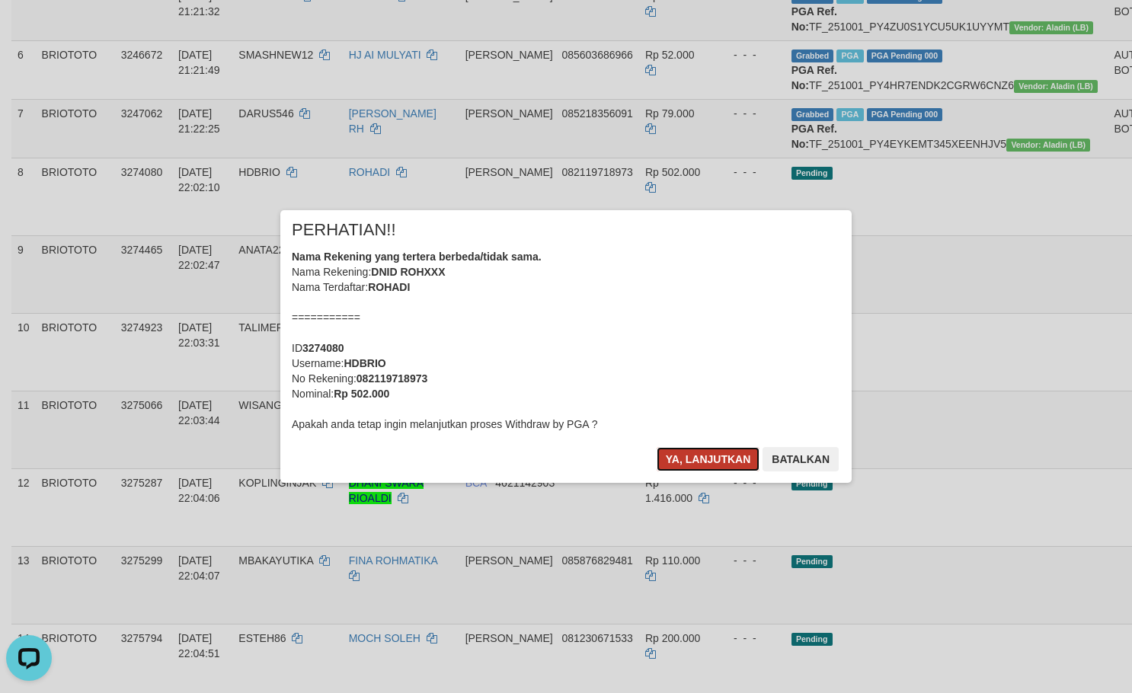
click at [700, 450] on button "Ya, lanjutkan" at bounding box center [709, 459] width 104 height 24
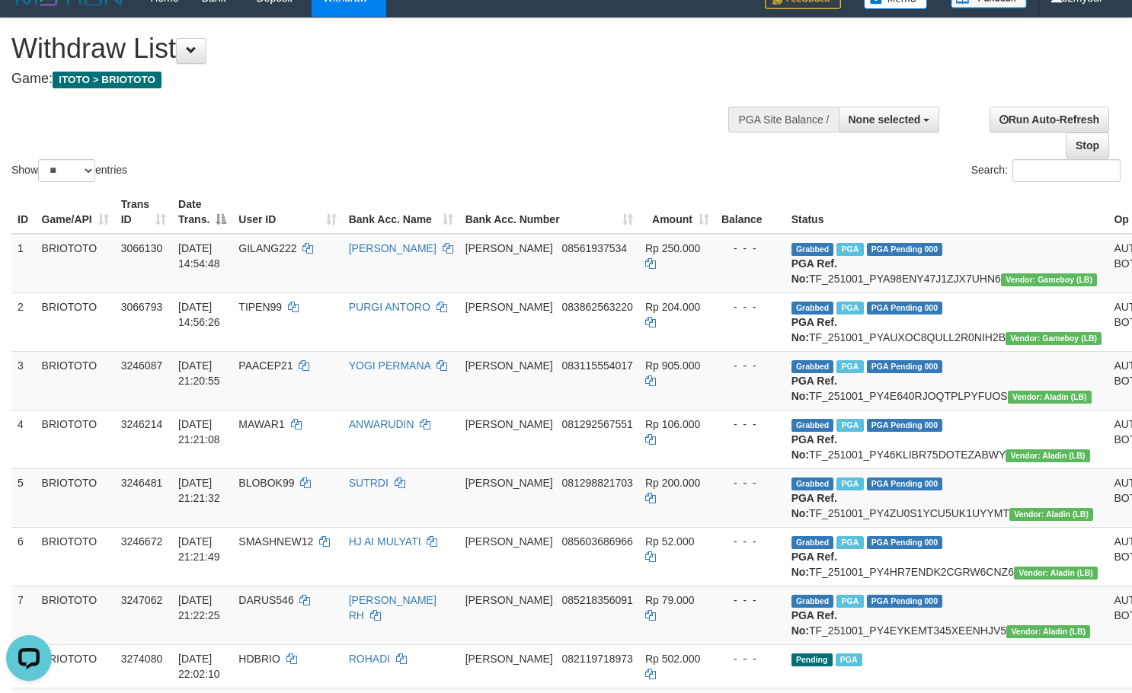
scroll to position [0, 0]
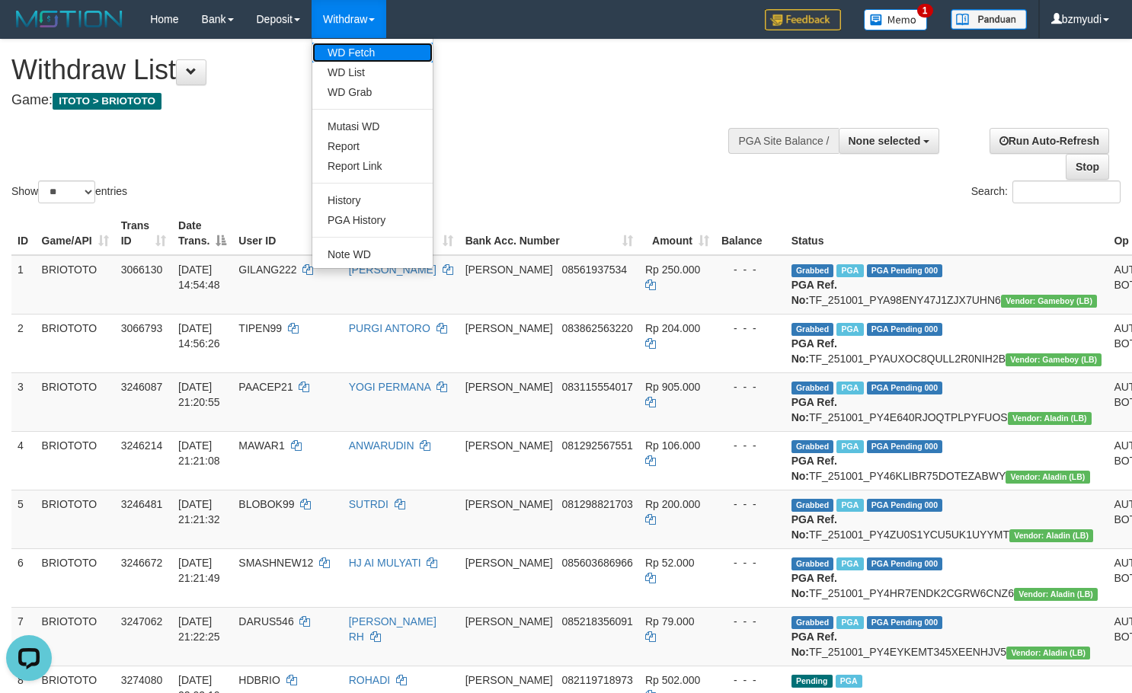
click at [357, 56] on link "WD Fetch" at bounding box center [372, 53] width 120 height 20
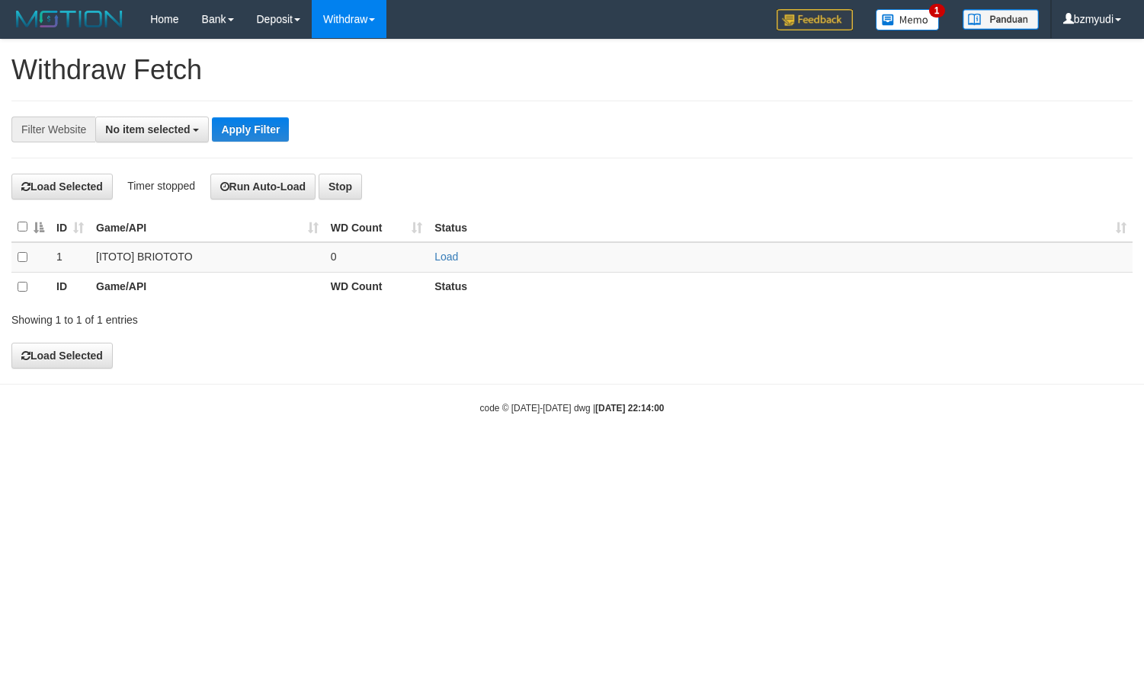
select select
click at [458, 254] on link "Load" at bounding box center [446, 257] width 24 height 12
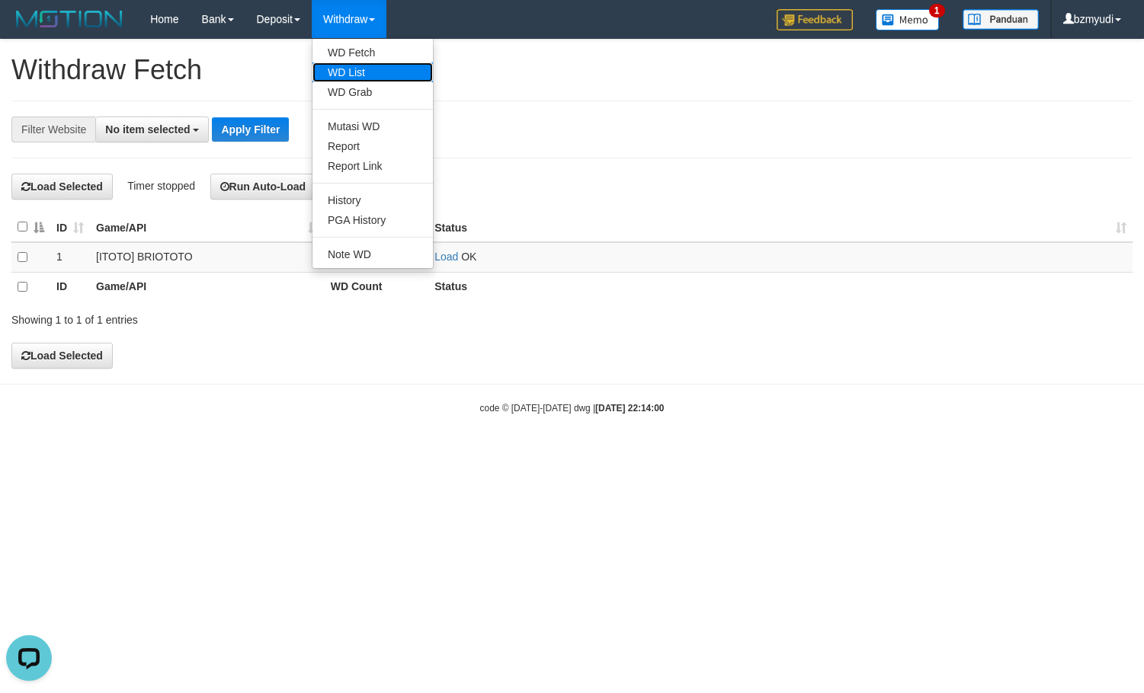
click at [354, 75] on link "WD List" at bounding box center [372, 72] width 120 height 20
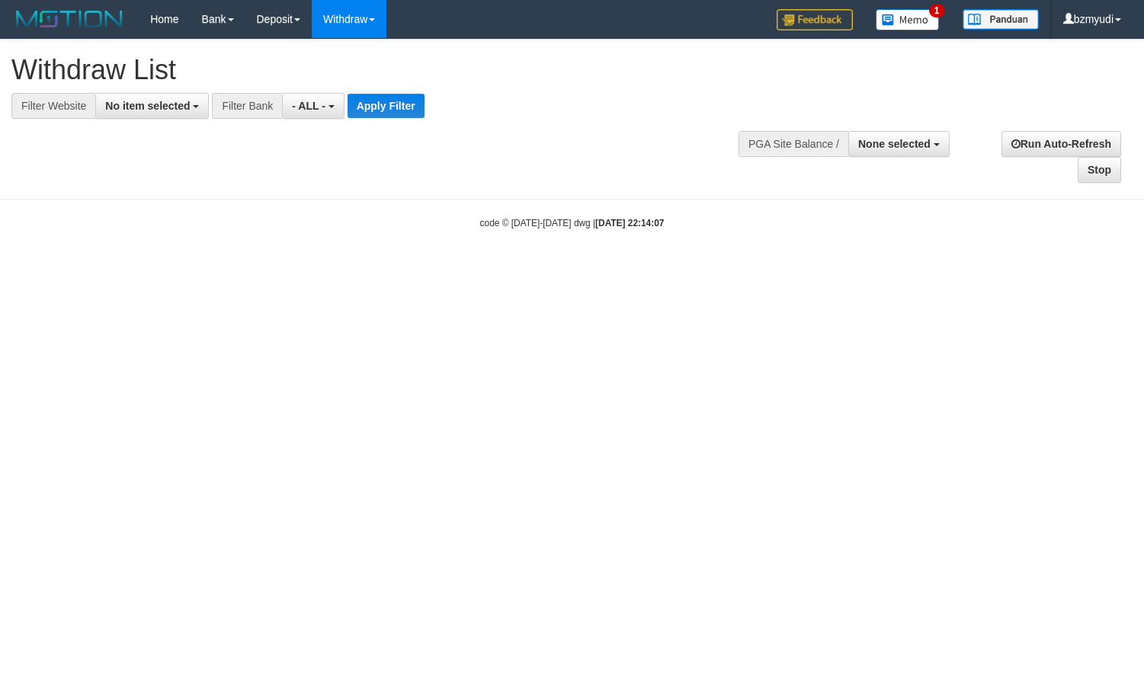
select select
click at [165, 107] on span "No item selected" at bounding box center [147, 106] width 85 height 12
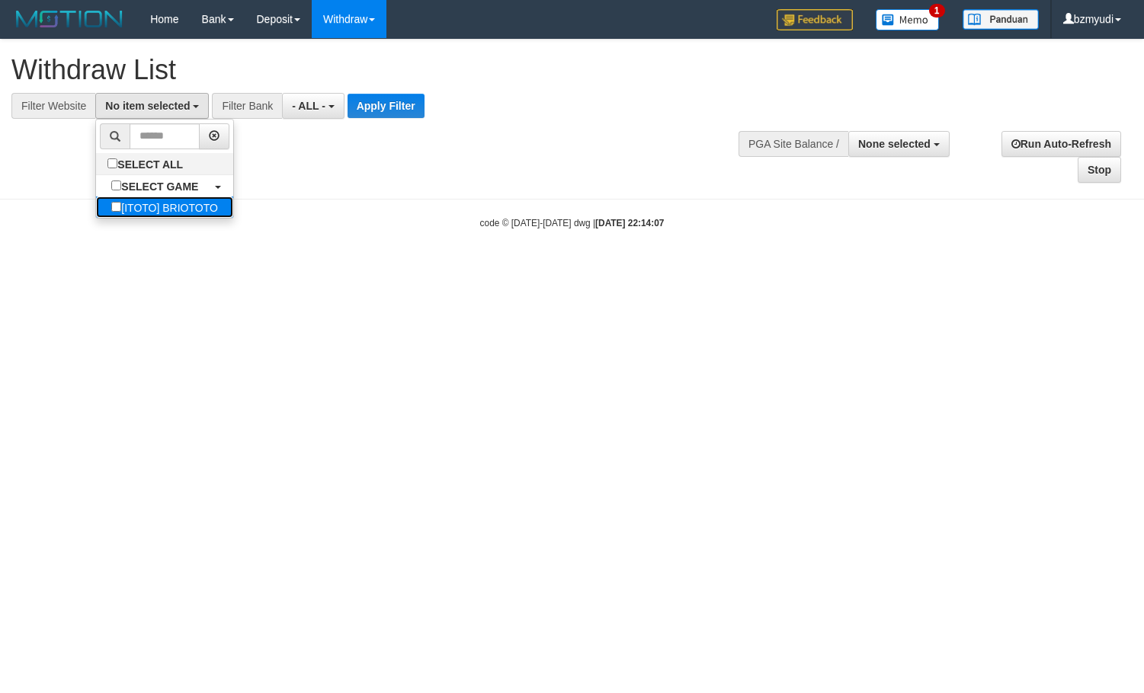
click at [164, 202] on label "[ITOTO] BRIOTOTO" at bounding box center [164, 207] width 137 height 21
select select "****"
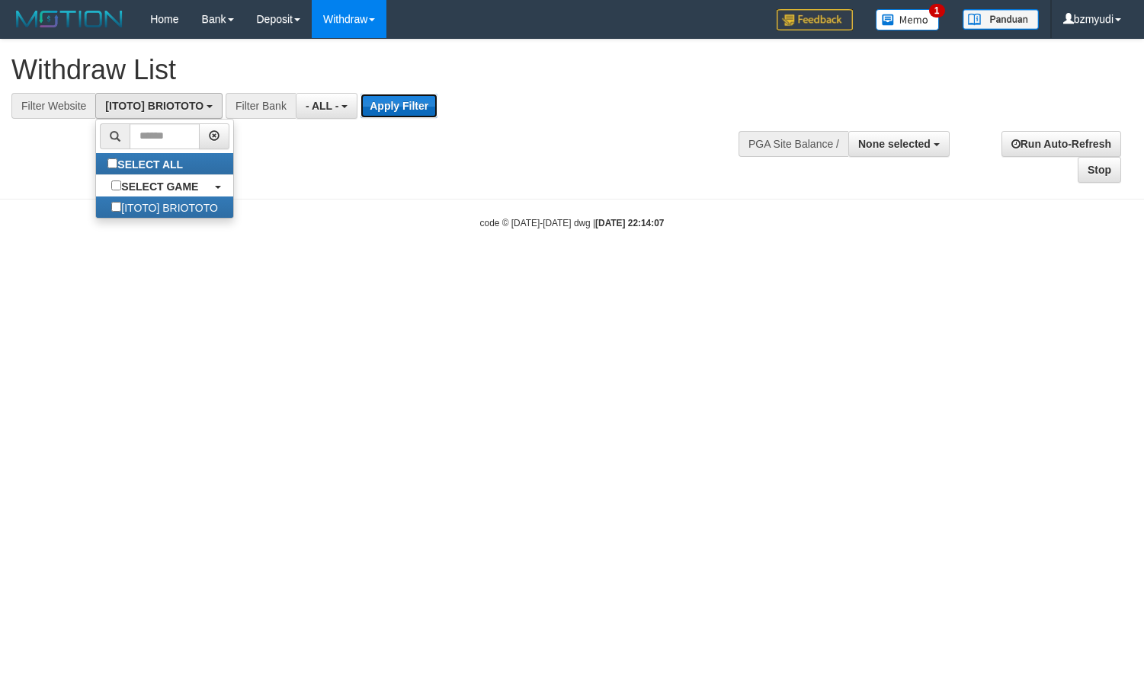
click at [411, 114] on button "Apply Filter" at bounding box center [398, 106] width 77 height 24
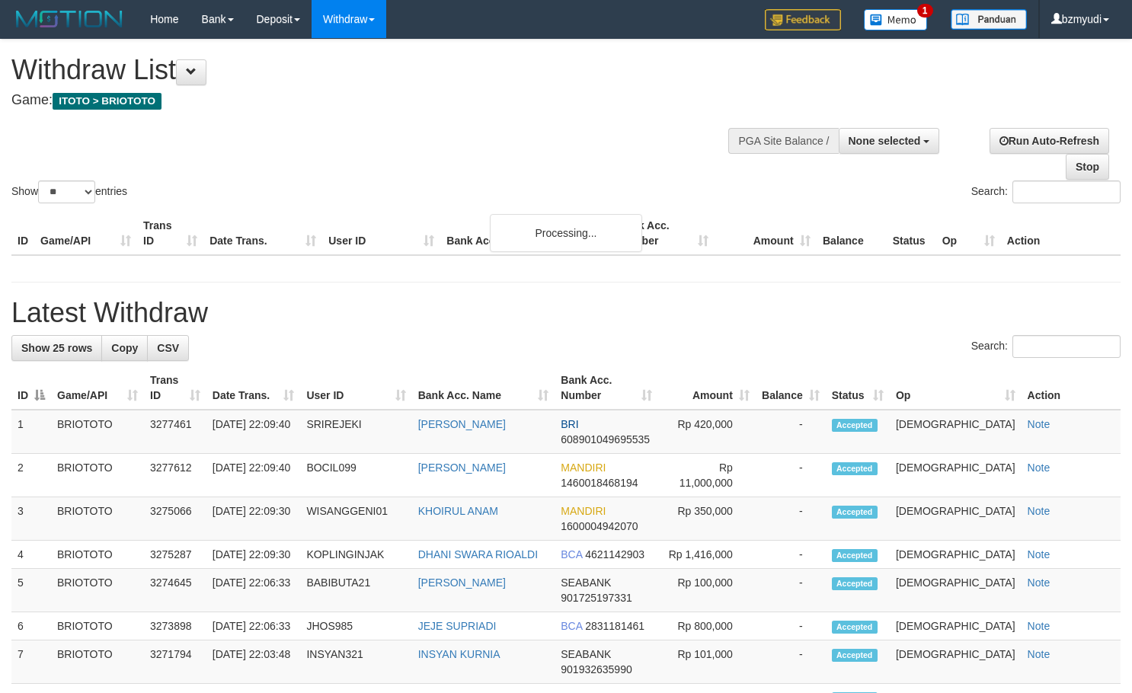
select select
select select "**"
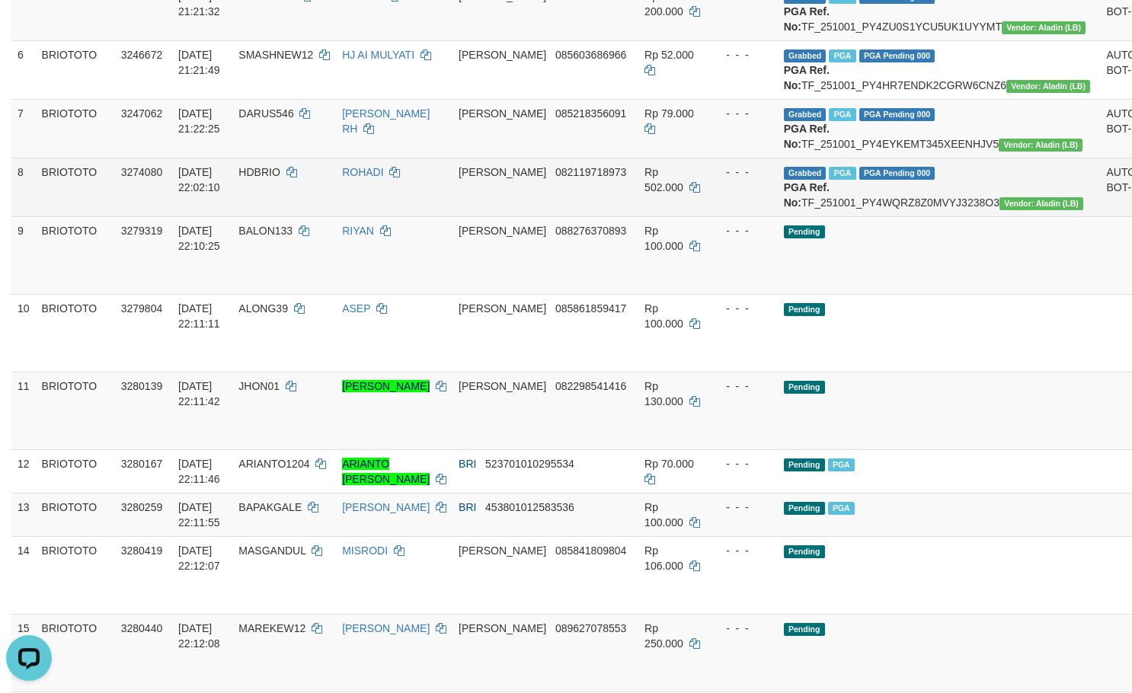
click at [280, 178] on span "HDBRIO" at bounding box center [258, 172] width 41 height 12
copy td "HDBRIO"
drag, startPoint x: 364, startPoint y: 275, endPoint x: 414, endPoint y: 279, distance: 50.4
click at [414, 216] on tr "8 BRIOTOTO 3274080 [DATE] 22:02:10 HDBRIO ROHADI [PERSON_NAME] 082119718973 Rp …" at bounding box center [624, 187] width 1227 height 59
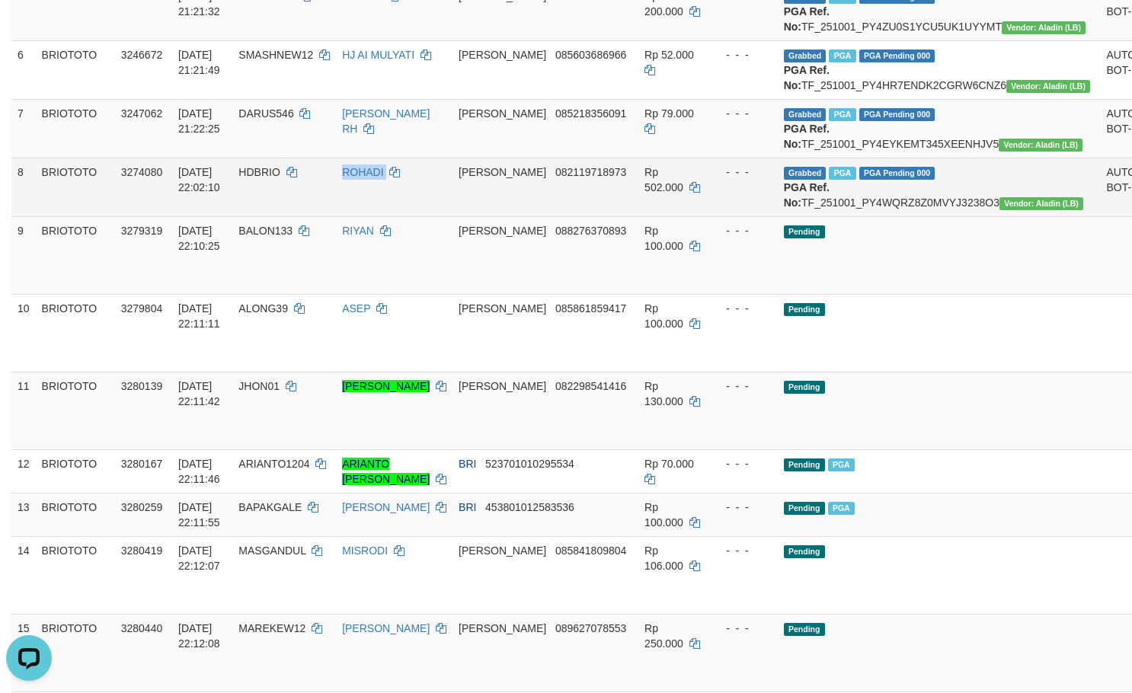
copy tr "ROHADI"
drag, startPoint x: 187, startPoint y: 277, endPoint x: 245, endPoint y: 298, distance: 61.5
click at [232, 216] on td "[DATE] 22:02:10" at bounding box center [202, 187] width 60 height 59
copy span "[DATE] 22:02:10"
click at [280, 178] on span "HDBRIO" at bounding box center [258, 172] width 41 height 12
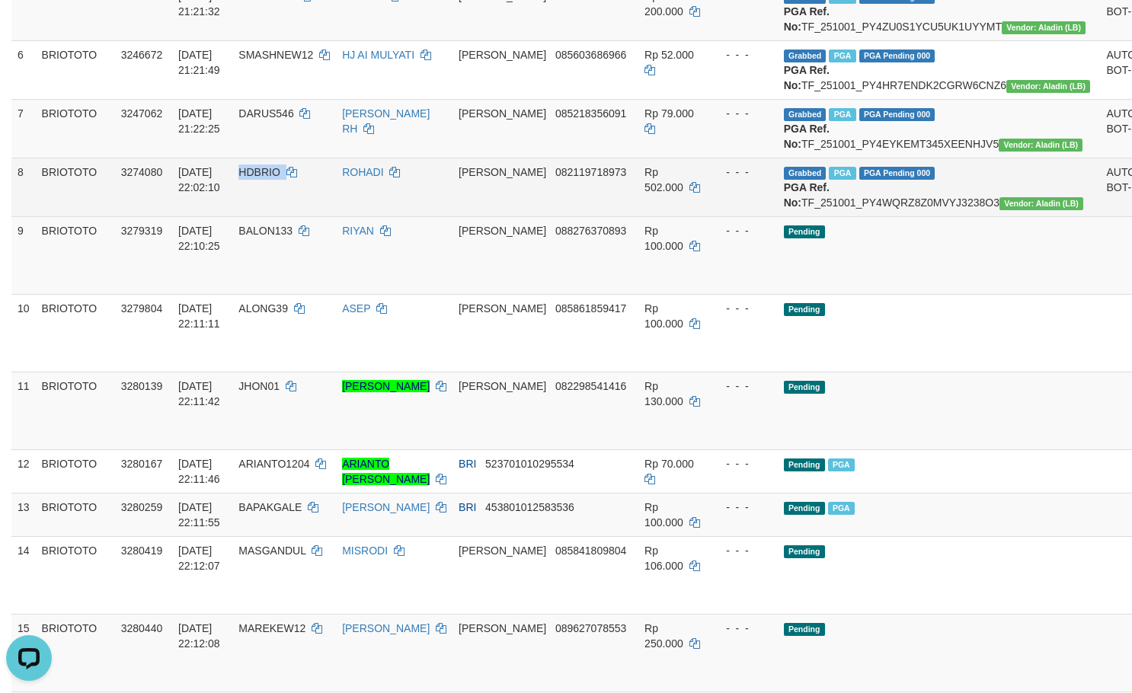
click at [280, 178] on span "HDBRIO" at bounding box center [258, 172] width 41 height 12
copy td "HDBRIO"
